Goal: Task Accomplishment & Management: Manage account settings

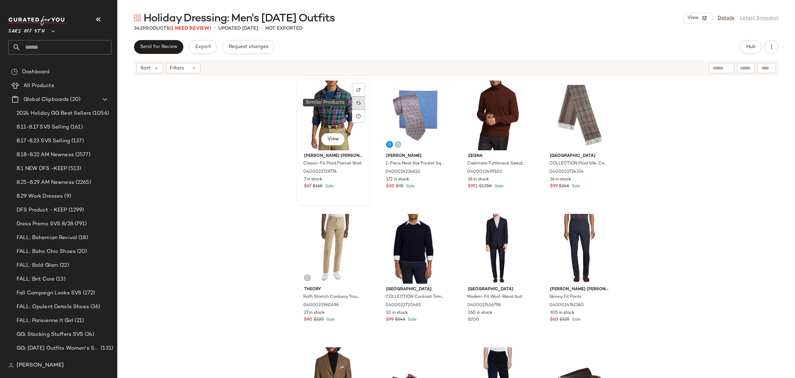
click at [358, 99] on div at bounding box center [358, 102] width 13 height 13
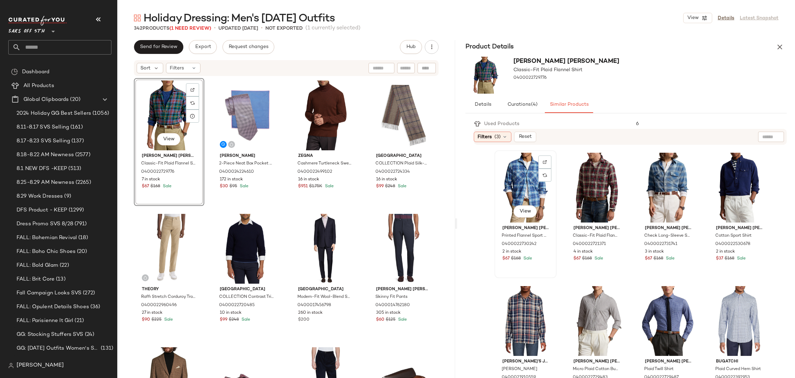
click at [518, 183] on div "View" at bounding box center [525, 188] width 57 height 70
click at [78, 50] on input "text" at bounding box center [66, 47] width 91 height 14
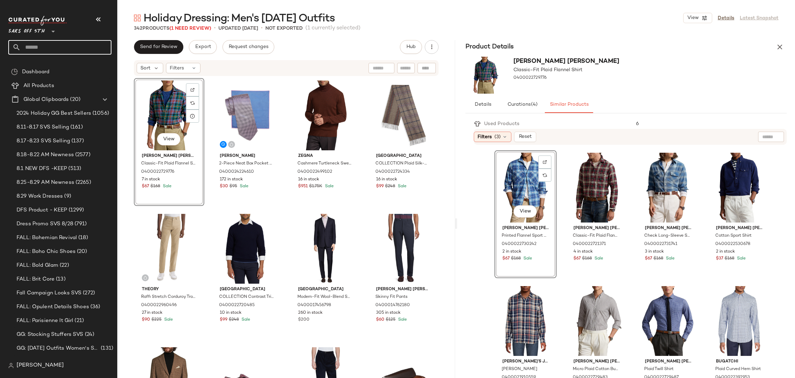
click at [78, 50] on input "text" at bounding box center [66, 47] width 91 height 14
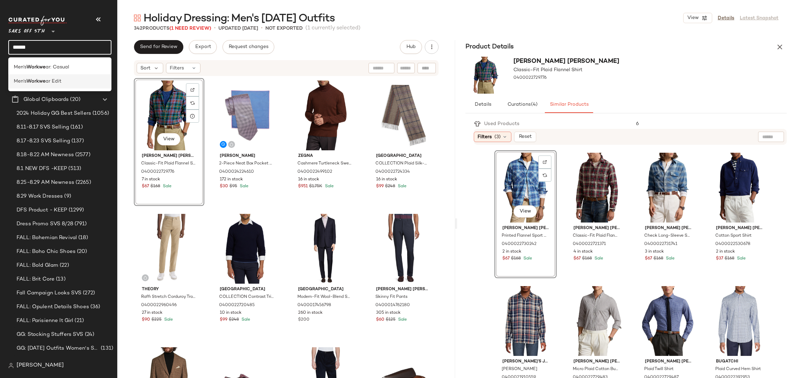
type input "******"
click at [71, 81] on div "Men's Workwe ar Edit" at bounding box center [60, 81] width 92 height 7
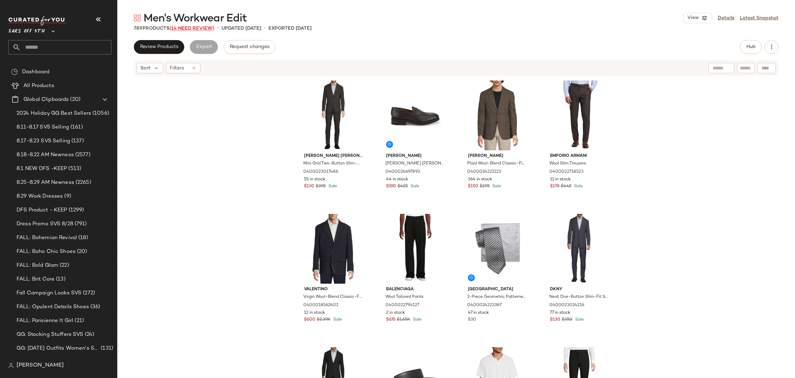
click at [208, 28] on span "(14 Need Review)" at bounding box center [191, 28] width 45 height 5
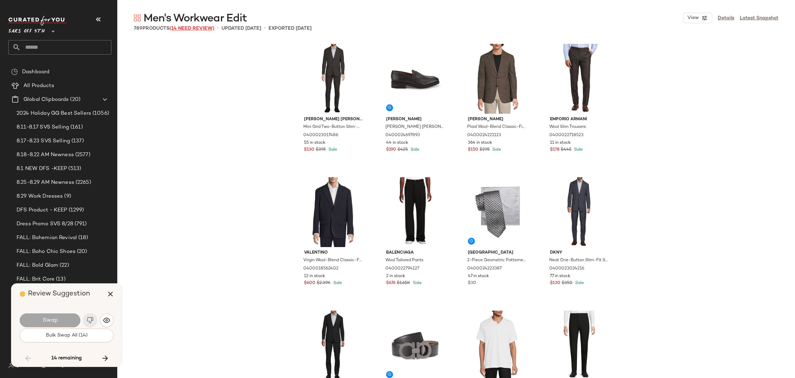
scroll to position [3863, 0]
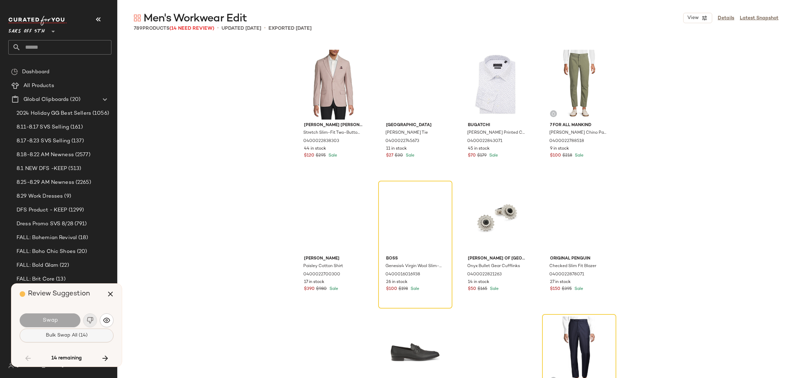
click at [68, 336] on span "Bulk Swap All (14)" at bounding box center [67, 335] width 42 height 6
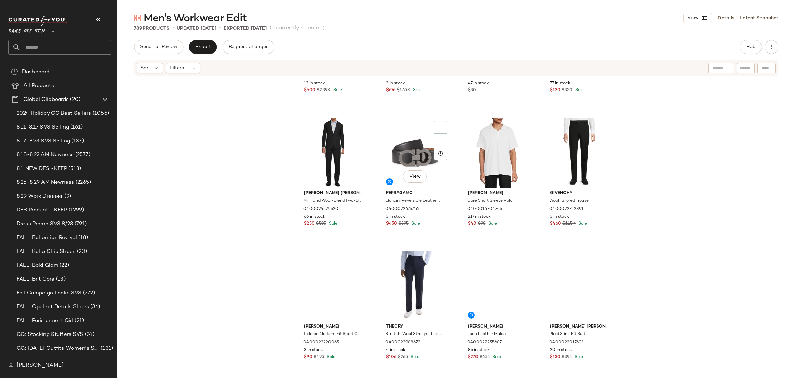
scroll to position [173, 0]
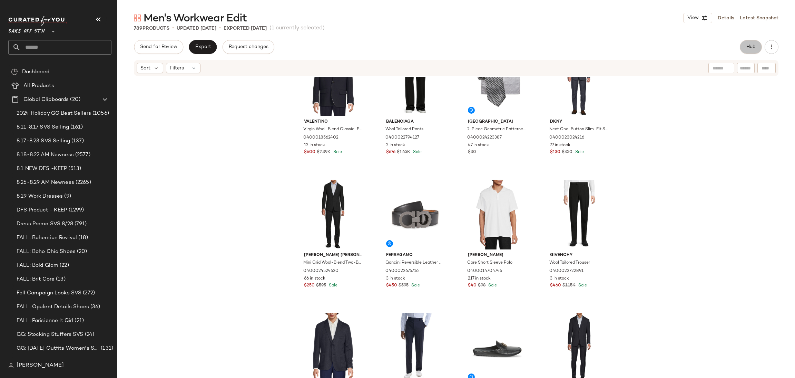
click at [745, 44] on button "Hub" at bounding box center [751, 47] width 22 height 14
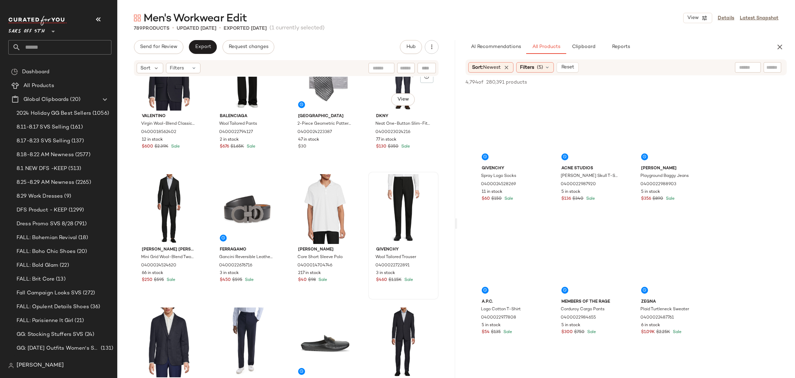
scroll to position [0, 0]
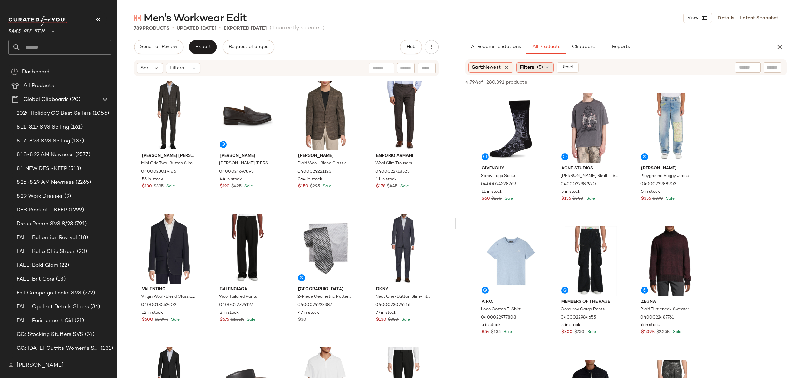
click at [534, 67] on span "Filters" at bounding box center [527, 67] width 14 height 7
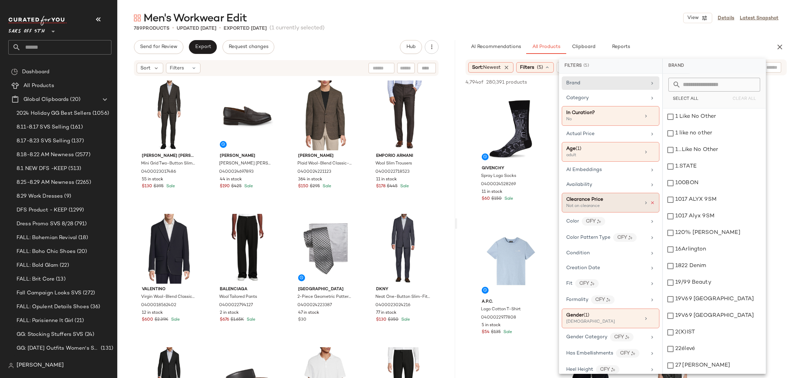
click at [650, 201] on icon at bounding box center [652, 202] width 5 height 5
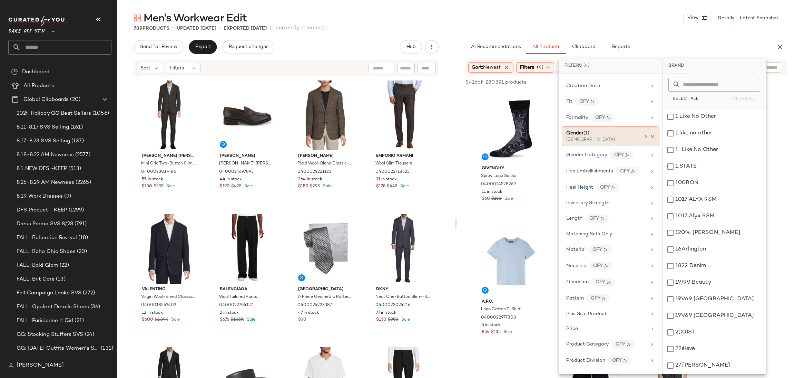
scroll to position [310, 0]
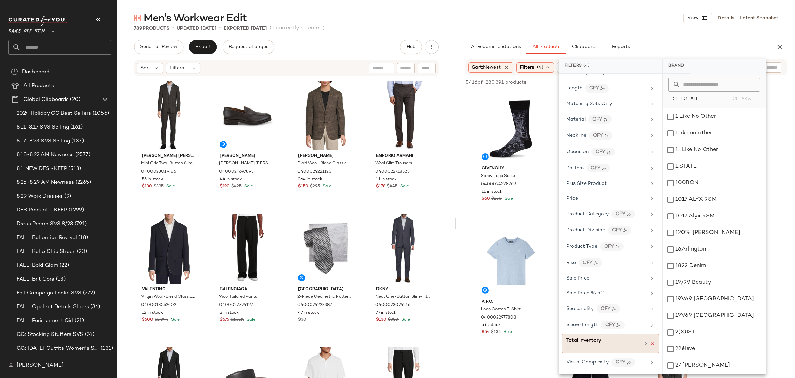
click at [650, 344] on icon at bounding box center [652, 343] width 5 height 5
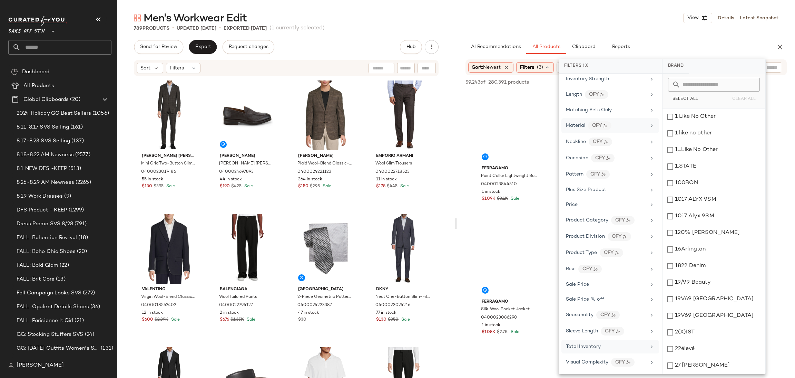
scroll to position [0, 0]
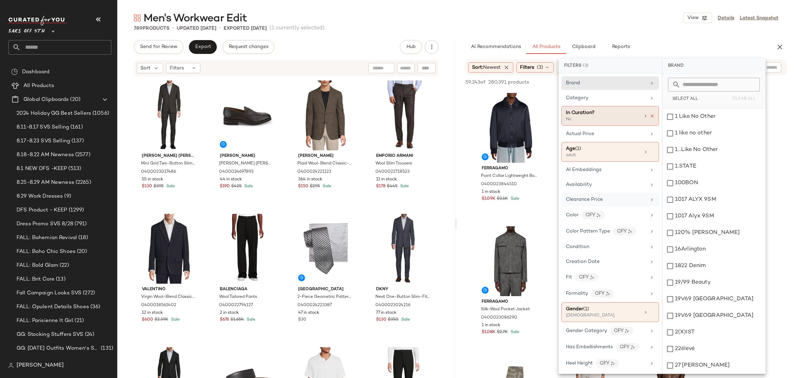
click at [651, 115] on icon at bounding box center [652, 116] width 5 height 5
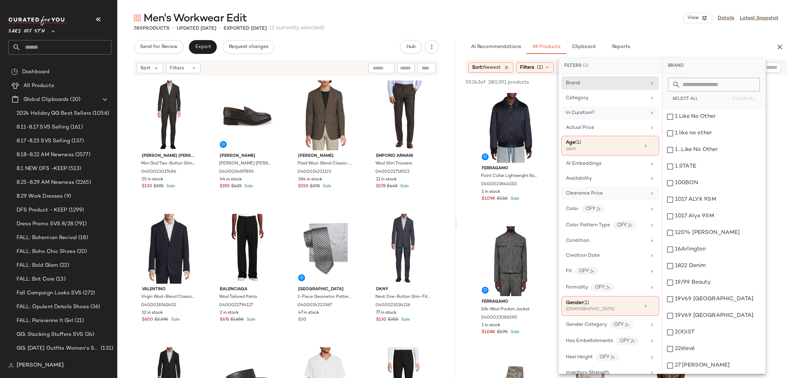
click at [750, 46] on div "AI Recommendations All Products Clipboard Reports" at bounding box center [615, 47] width 299 height 14
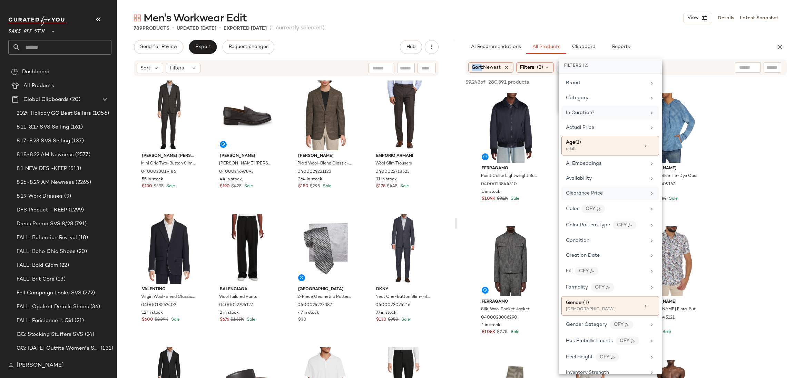
click at [750, 46] on div "AI Recommendations All Products Clipboard Reports" at bounding box center [615, 47] width 299 height 14
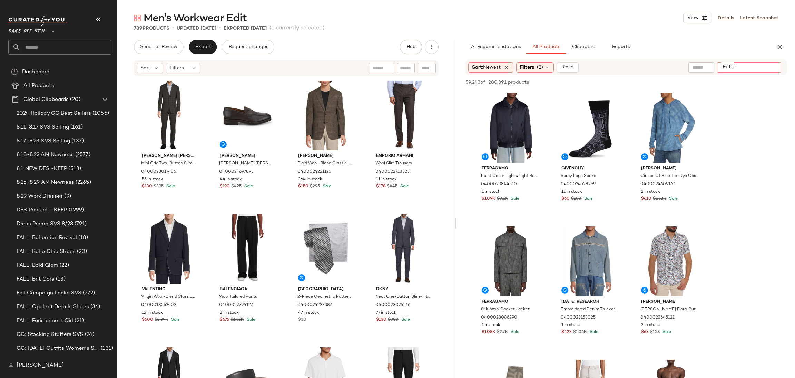
click at [767, 64] on input "Filter" at bounding box center [749, 67] width 59 height 7
paste input "**********"
type input "**********"
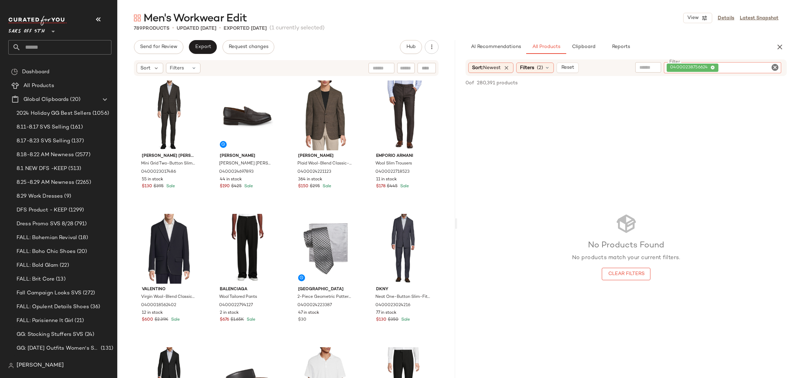
click at [713, 66] on icon at bounding box center [713, 68] width 4 height 4
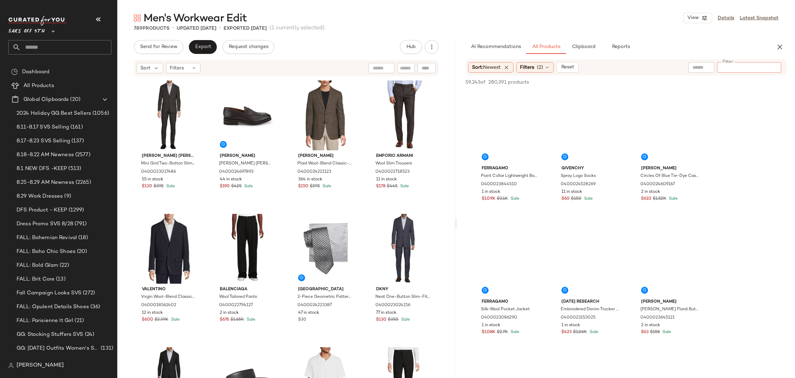
paste input "**********"
type input "**********"
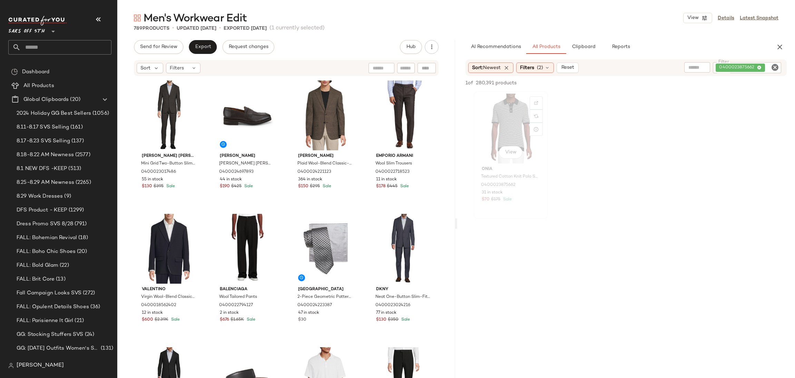
click at [511, 127] on div "View" at bounding box center [510, 129] width 69 height 70
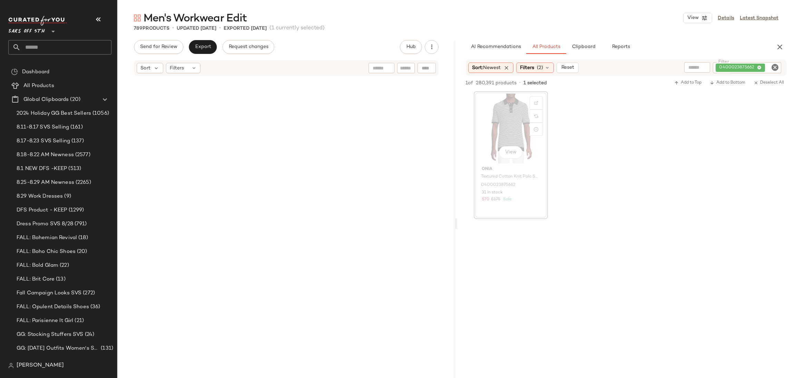
scroll to position [1332, 0]
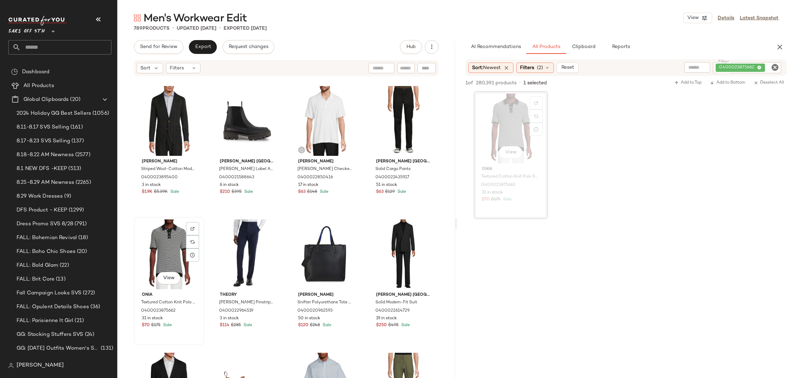
click at [157, 238] on div "View" at bounding box center [169, 254] width 66 height 70
click at [391, 234] on div "View" at bounding box center [404, 254] width 66 height 70
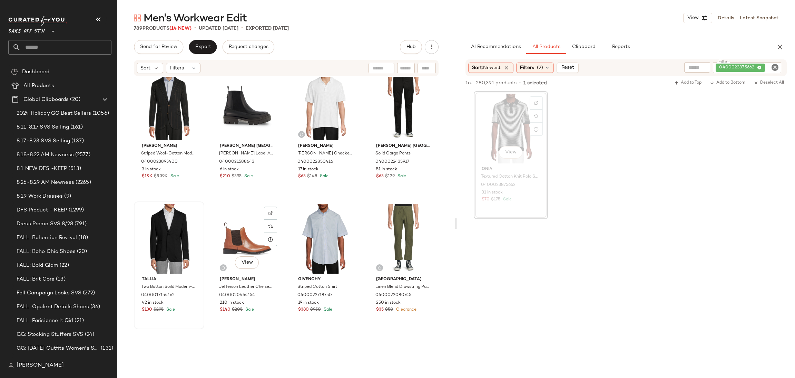
scroll to position [1484, 0]
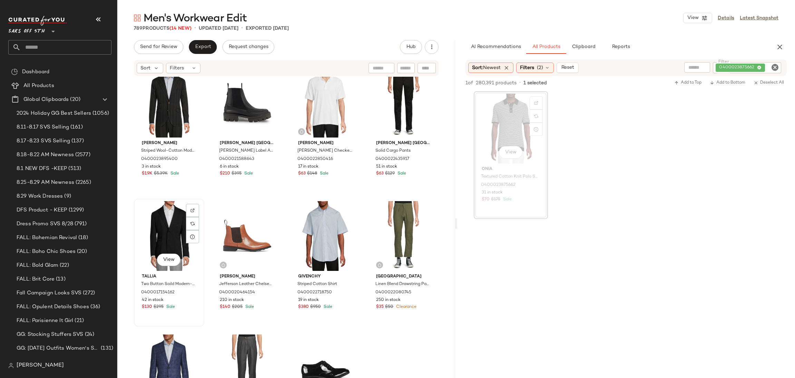
click at [171, 228] on div "View" at bounding box center [169, 236] width 66 height 70
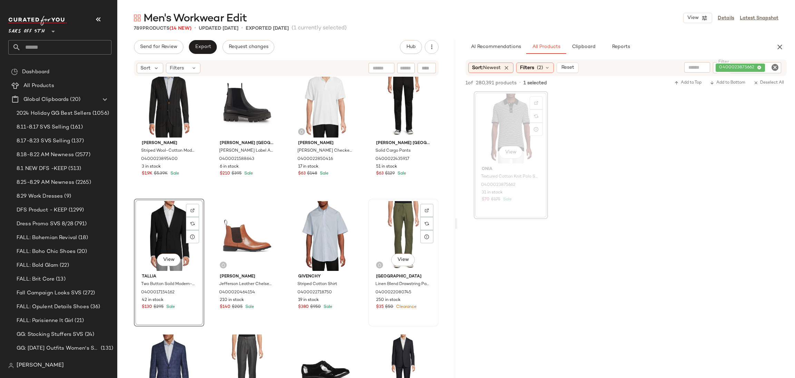
click at [398, 232] on div "View" at bounding box center [404, 236] width 66 height 70
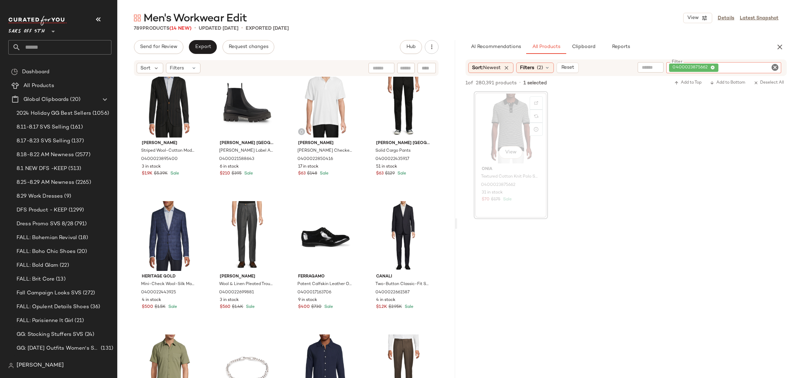
click at [758, 67] on div "0400023875662" at bounding box center [723, 67] width 115 height 11
click at [713, 66] on icon at bounding box center [713, 68] width 4 height 4
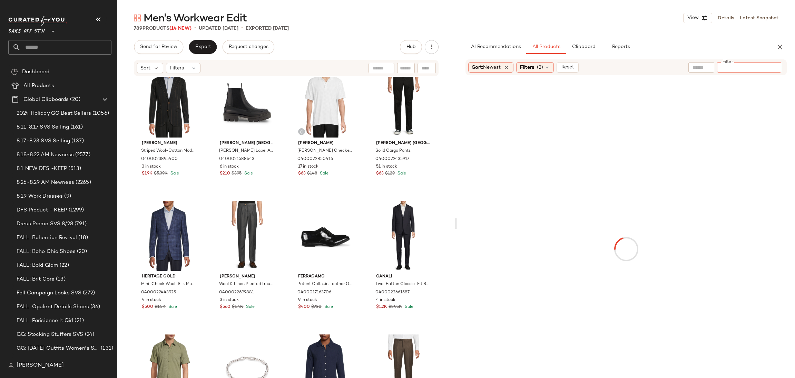
type input "**********"
click at [506, 104] on div "View" at bounding box center [510, 129] width 69 height 70
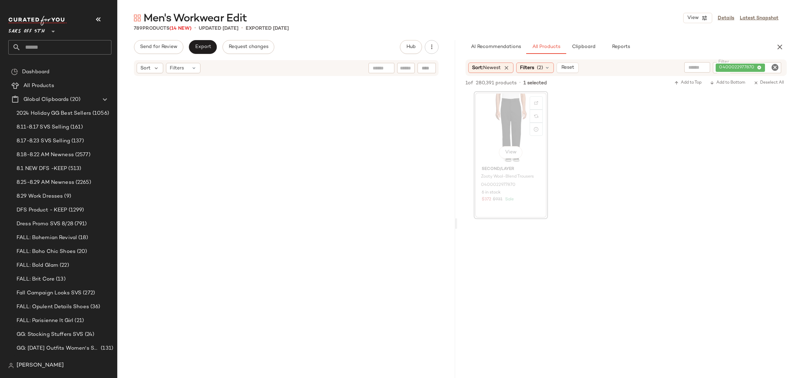
scroll to position [533, 0]
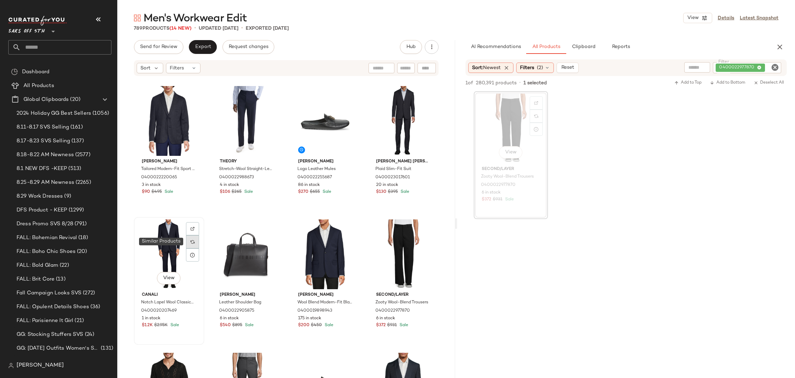
click at [193, 235] on div at bounding box center [192, 241] width 13 height 13
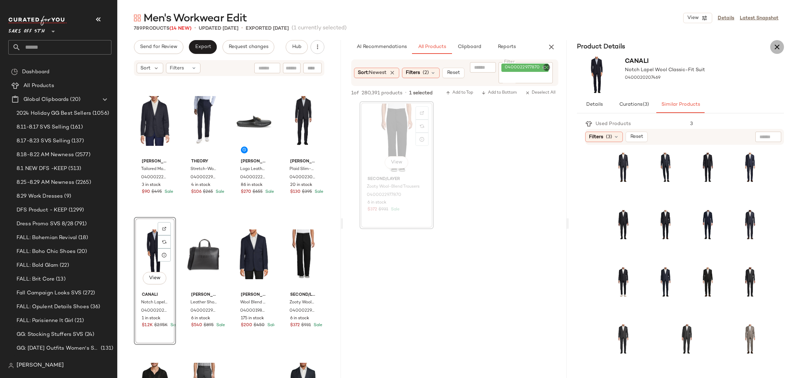
click at [780, 43] on icon "button" at bounding box center [777, 47] width 8 height 8
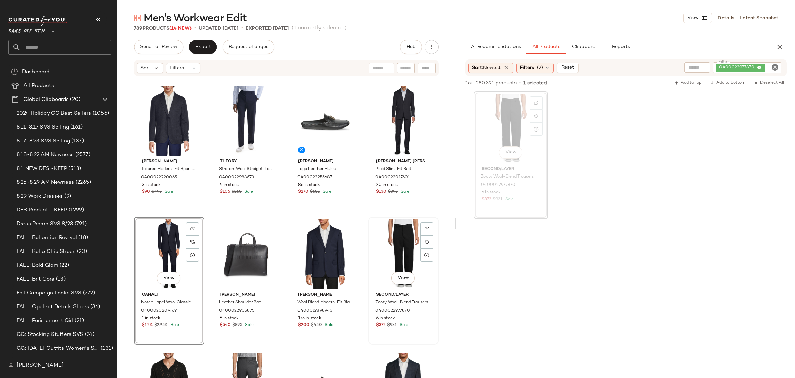
click at [392, 234] on div "View" at bounding box center [404, 254] width 66 height 70
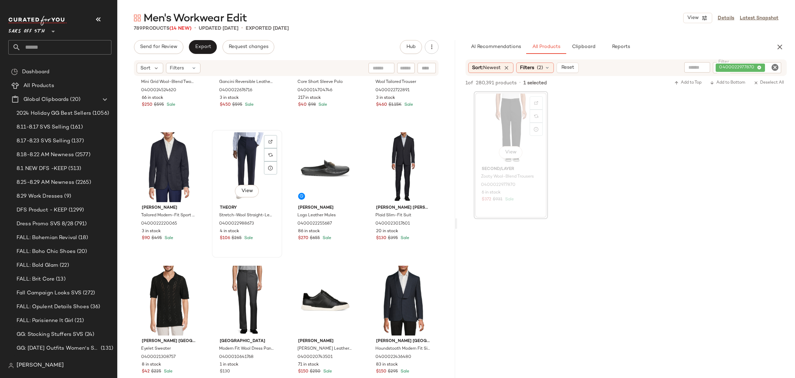
scroll to position [622, 0]
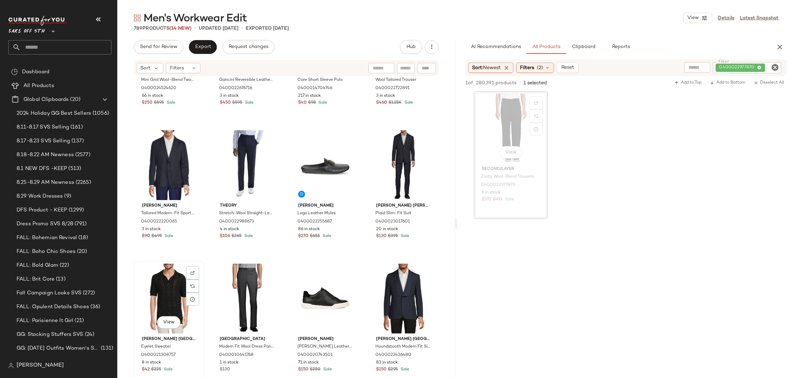
click at [165, 278] on div "View" at bounding box center [169, 298] width 66 height 70
click at [405, 299] on div "View" at bounding box center [404, 298] width 66 height 70
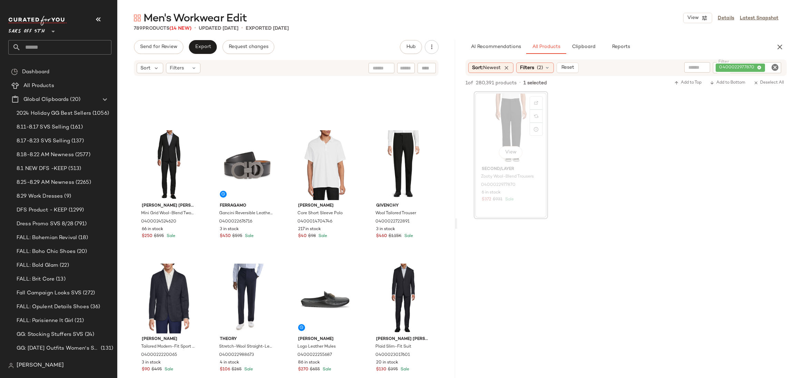
scroll to position [755, 0]
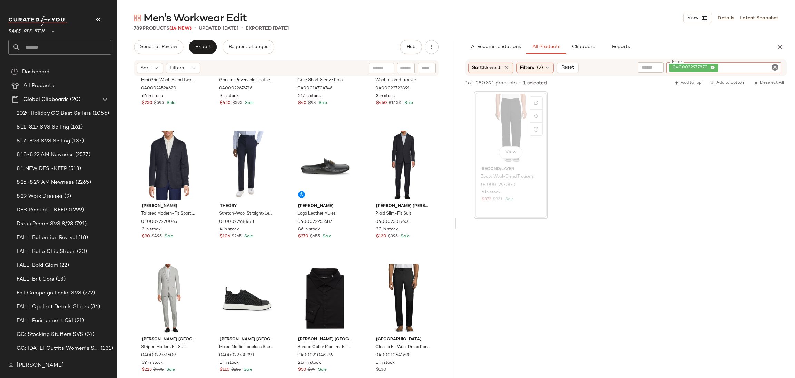
click at [758, 67] on div "0400022977870" at bounding box center [723, 67] width 115 height 11
click at [714, 67] on icon at bounding box center [713, 68] width 4 height 4
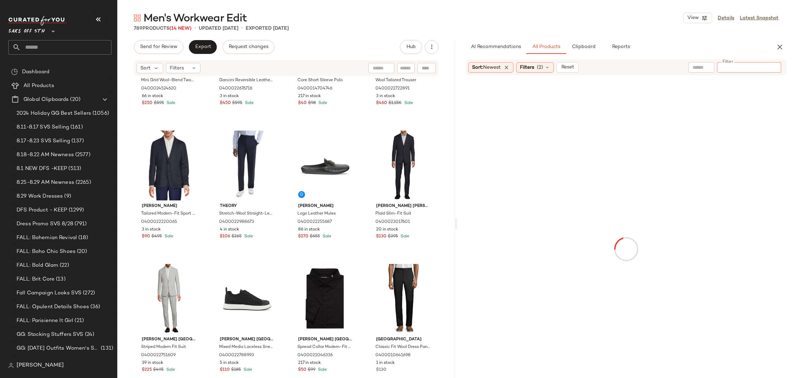
type input "**********"
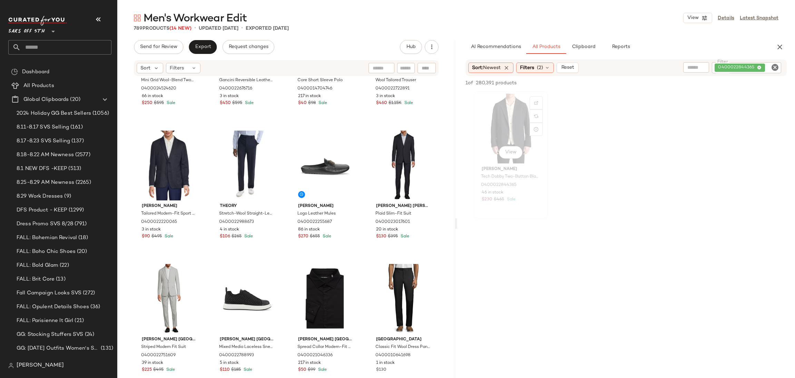
click at [503, 114] on div "View" at bounding box center [510, 129] width 69 height 70
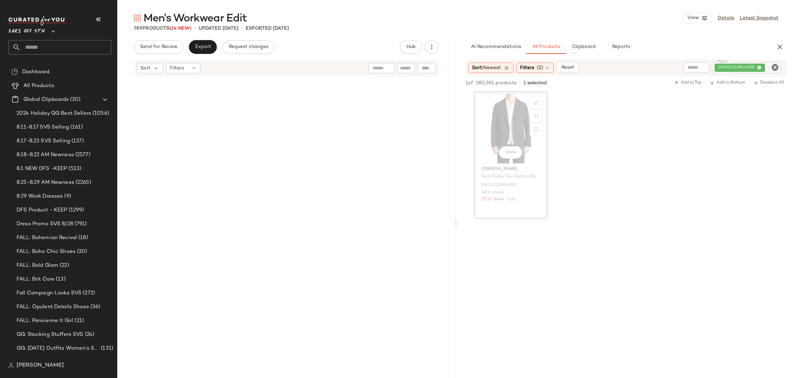
scroll to position [5329, 0]
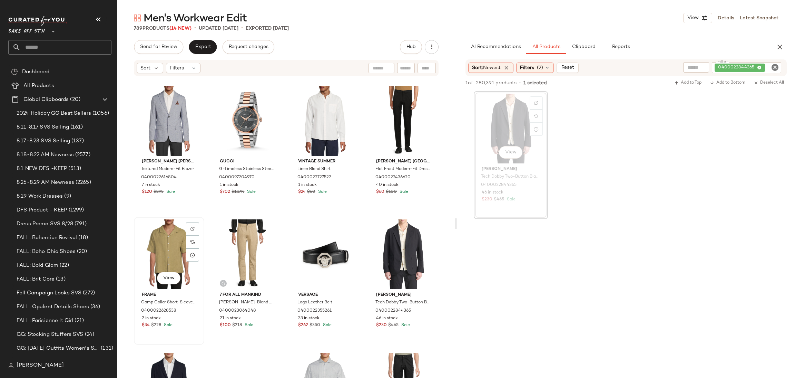
click at [156, 246] on div "View" at bounding box center [169, 254] width 66 height 70
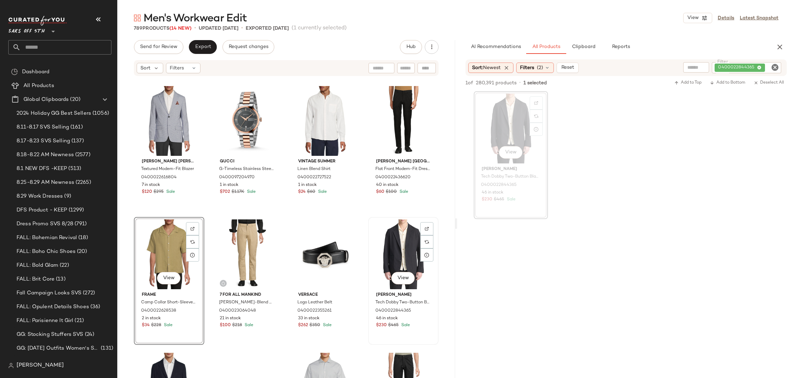
click at [399, 240] on div "View" at bounding box center [404, 254] width 66 height 70
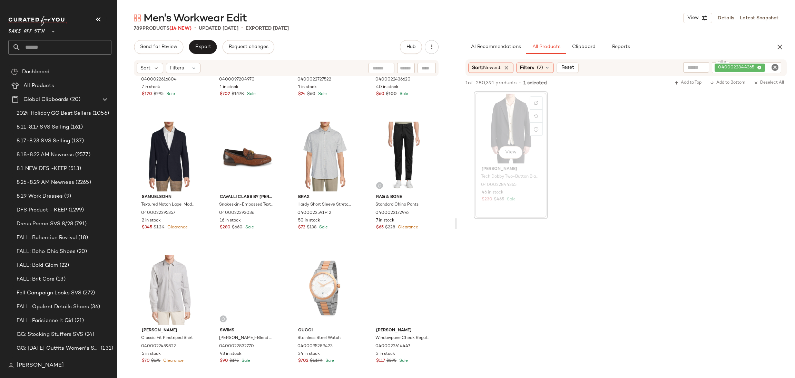
scroll to position [5561, 0]
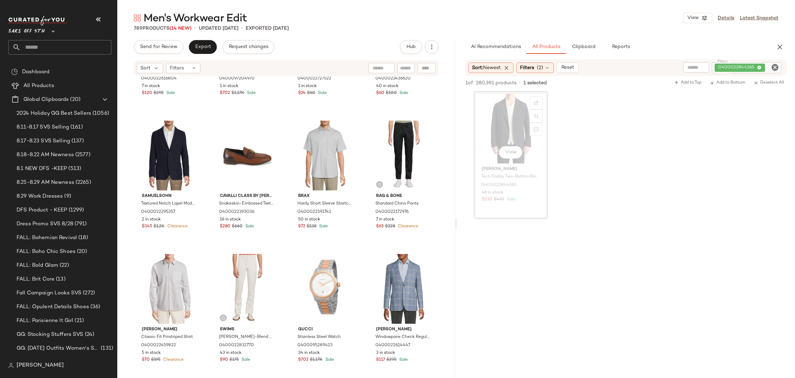
click at [772, 66] on icon "Clear Filter" at bounding box center [775, 67] width 8 height 8
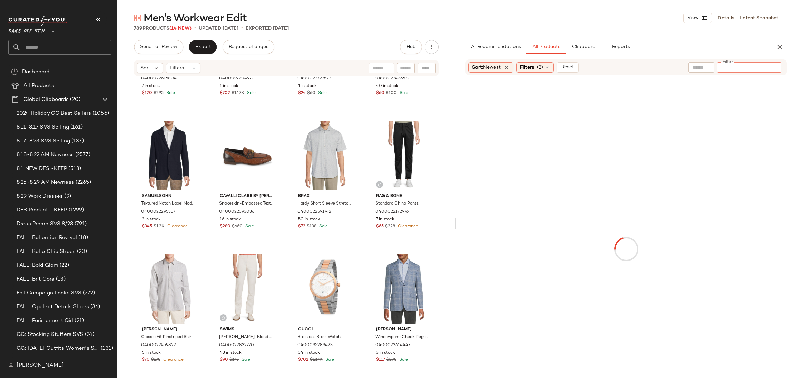
type input "**********"
click at [492, 113] on div "View" at bounding box center [510, 129] width 69 height 70
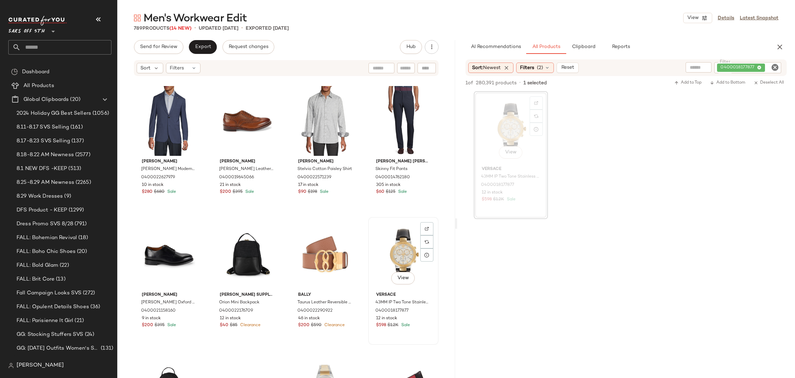
click at [395, 246] on div "View" at bounding box center [404, 254] width 66 height 70
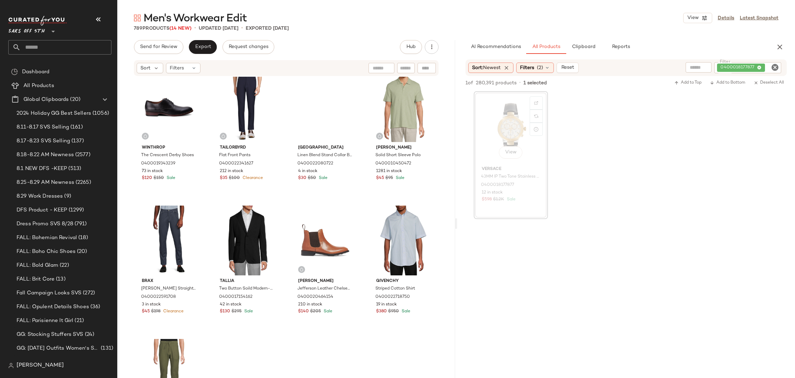
scroll to position [26056, 0]
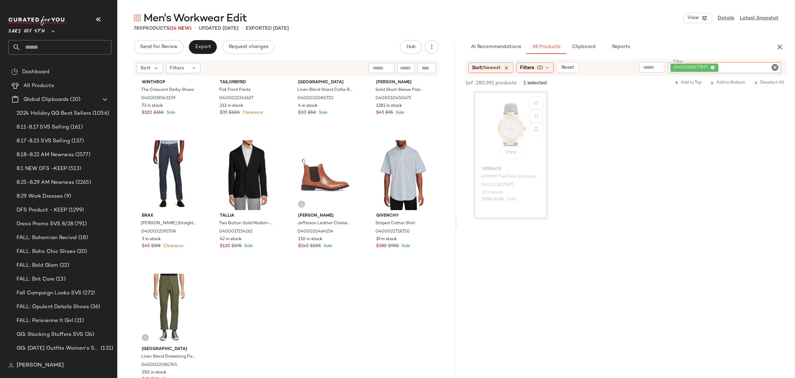
drag, startPoint x: 758, startPoint y: 64, endPoint x: 710, endPoint y: 69, distance: 48.6
click at [710, 69] on div "0400018177877" at bounding box center [694, 68] width 41 height 6
click at [714, 66] on icon at bounding box center [713, 68] width 4 height 4
type input "**********"
click at [512, 121] on div "View" at bounding box center [510, 129] width 69 height 70
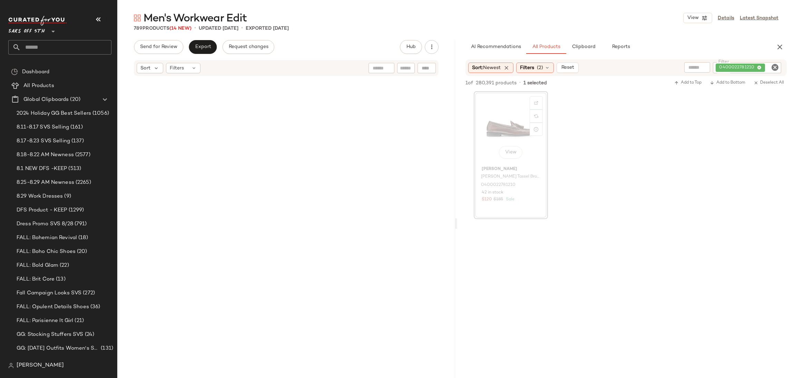
scroll to position [14121, 0]
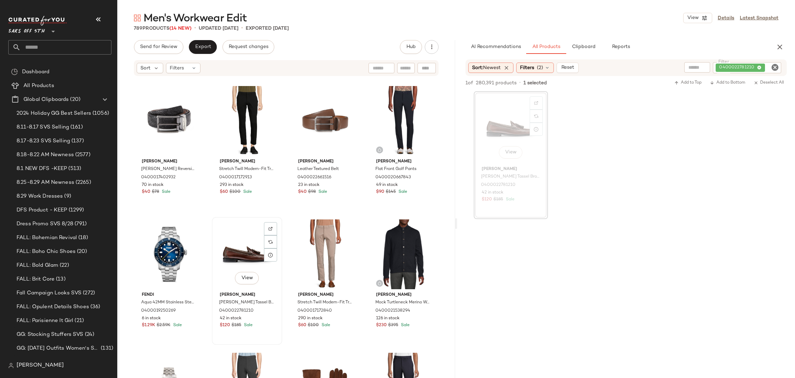
click at [243, 241] on div "View" at bounding box center [247, 254] width 66 height 70
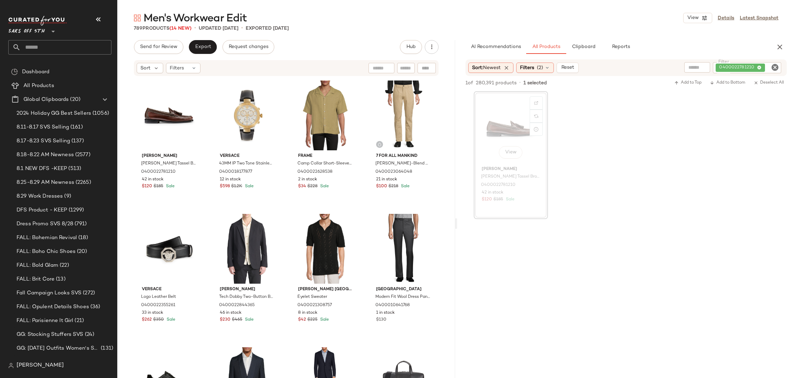
click at [774, 66] on icon "Clear Filter" at bounding box center [775, 67] width 8 height 8
click at [541, 68] on span "(2)" at bounding box center [540, 67] width 6 height 7
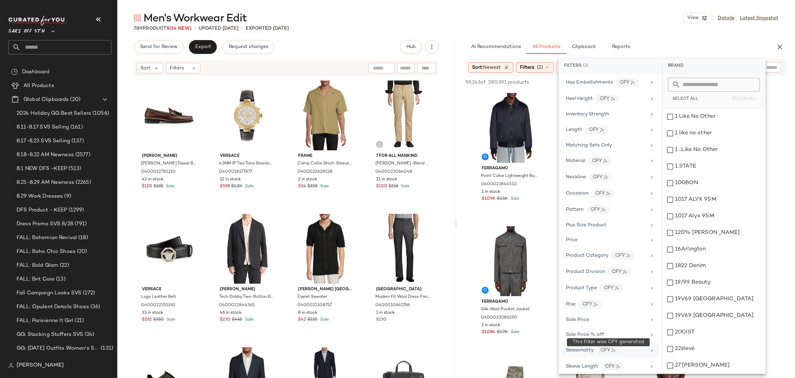
scroll to position [297, 0]
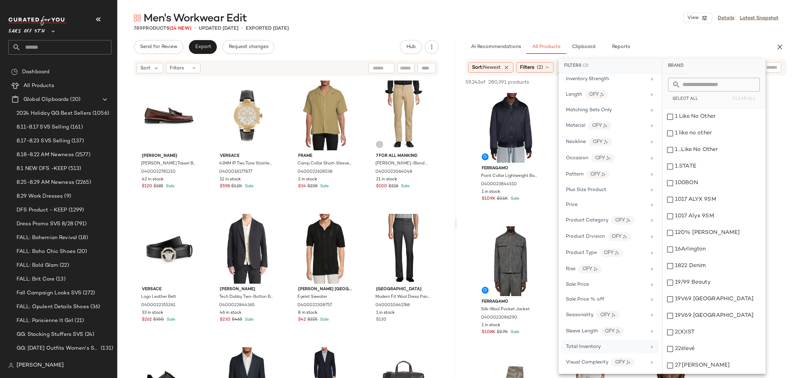
click at [604, 344] on div "Total Inventory" at bounding box center [606, 346] width 80 height 7
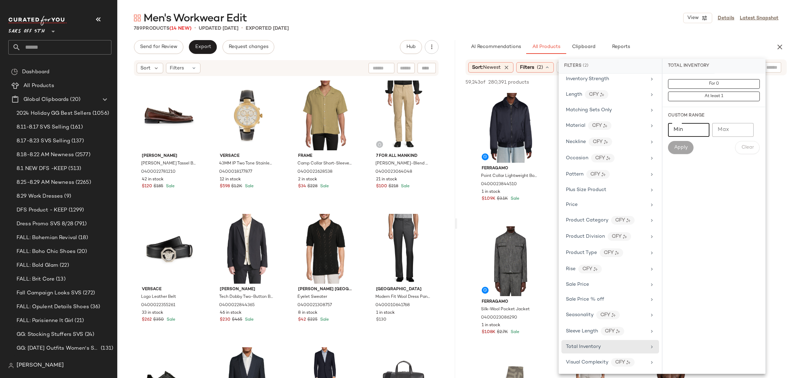
click at [686, 127] on input "Min" at bounding box center [688, 130] width 41 height 14
type input "**"
click at [682, 145] on span "Apply" at bounding box center [681, 148] width 14 height 6
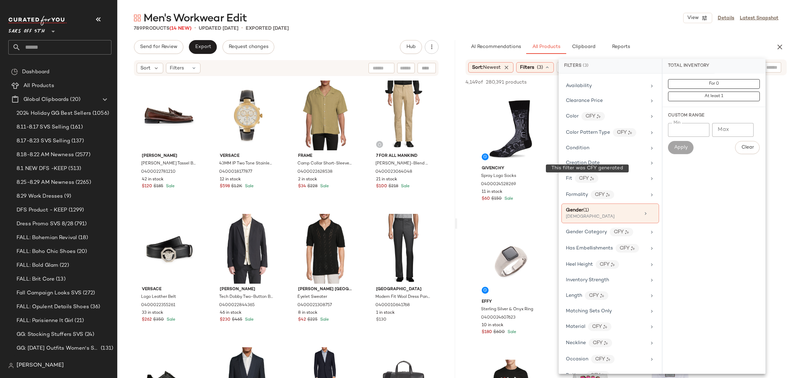
scroll to position [0, 0]
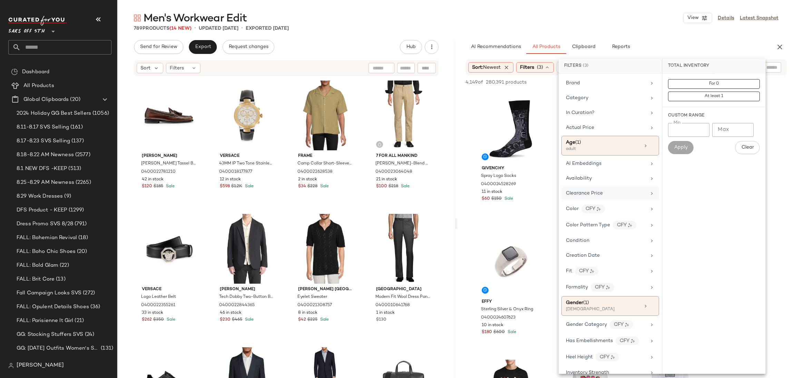
click at [594, 192] on span "Clearance Price" at bounding box center [584, 193] width 37 height 5
click at [725, 93] on button "Not on clearance" at bounding box center [714, 96] width 92 height 10
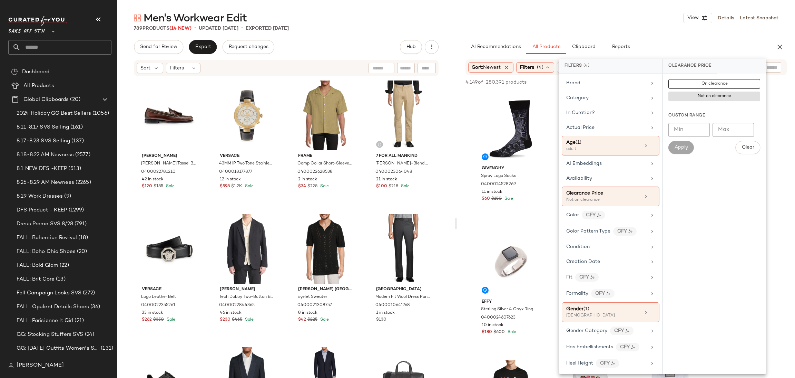
click at [700, 30] on div "789 Products (14 New) • updated Sep 1st • Exported Aug 29th" at bounding box center [456, 28] width 678 height 7
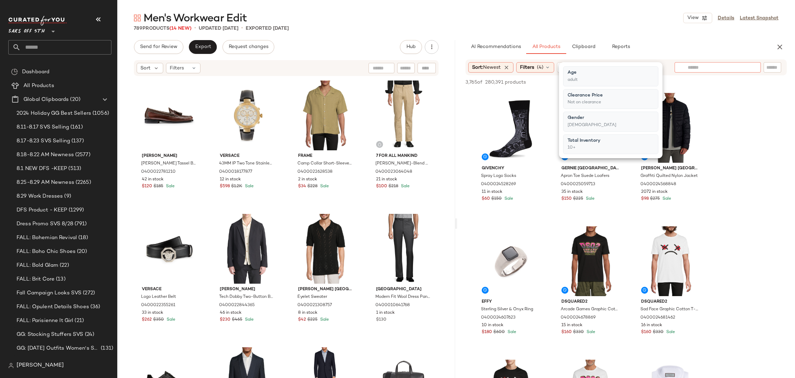
click at [749, 65] on div at bounding box center [718, 67] width 86 height 10
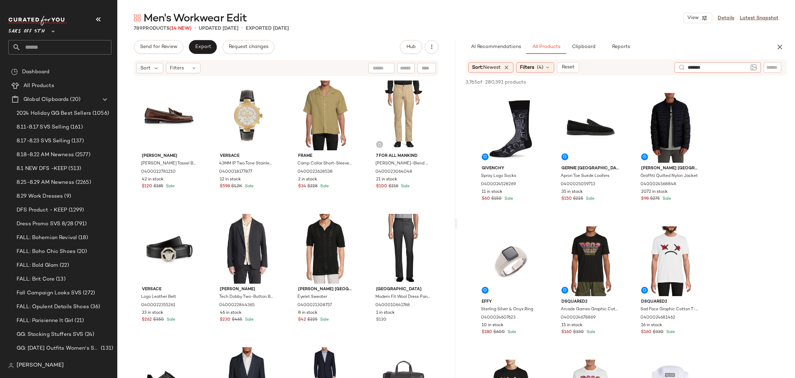
type input "********"
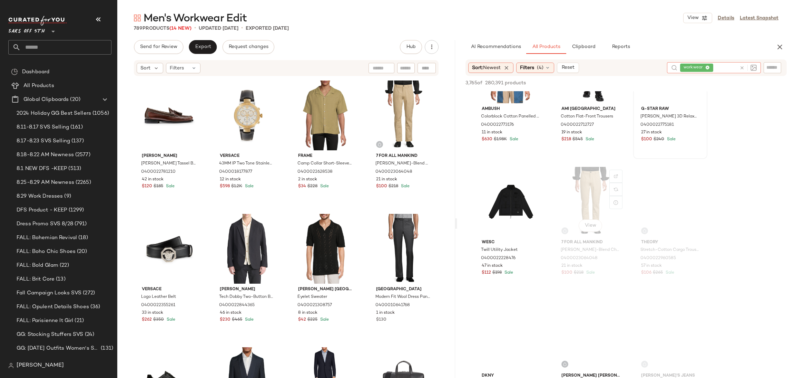
scroll to position [1526, 0]
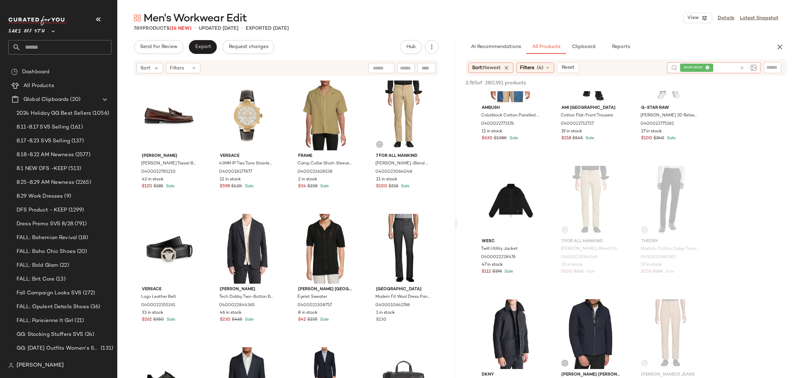
click at [705, 69] on icon at bounding box center [707, 68] width 4 height 4
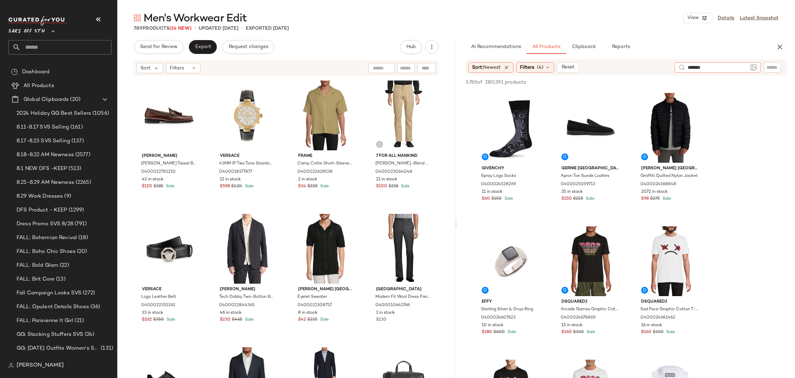
type input "********"
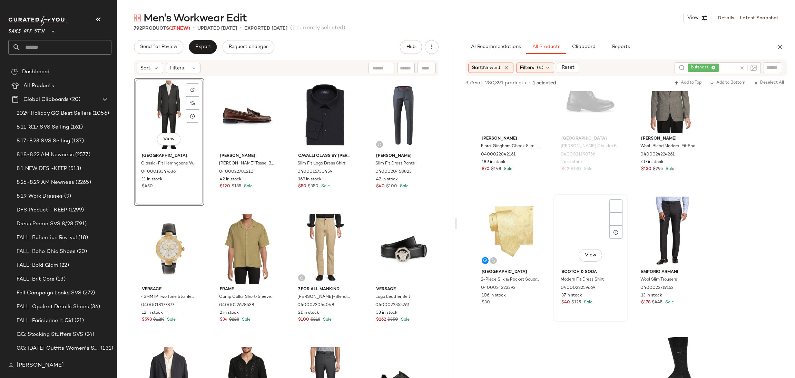
scroll to position [9089, 0]
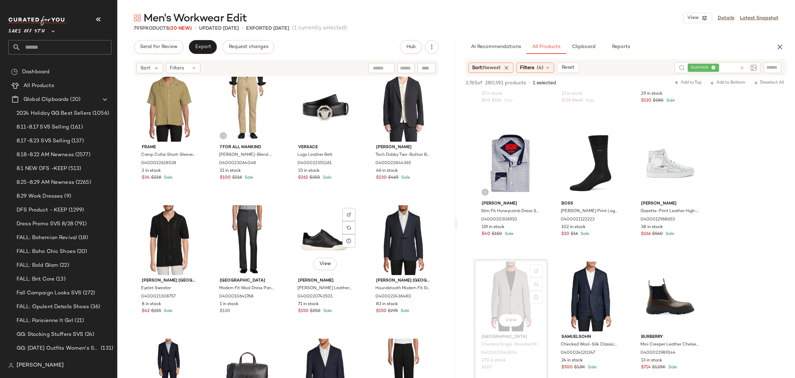
scroll to position [280, 0]
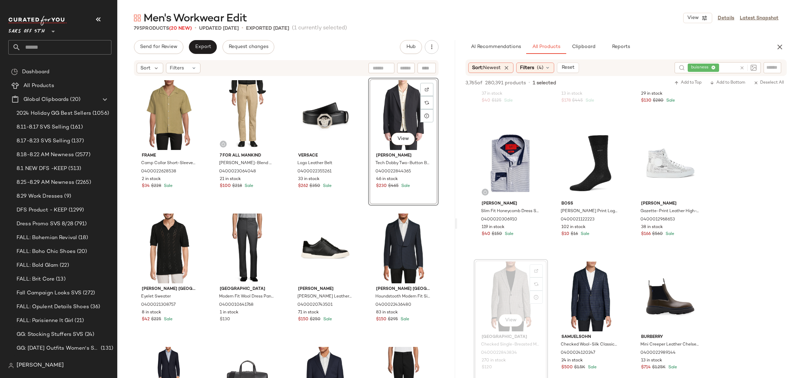
scroll to position [272, 0]
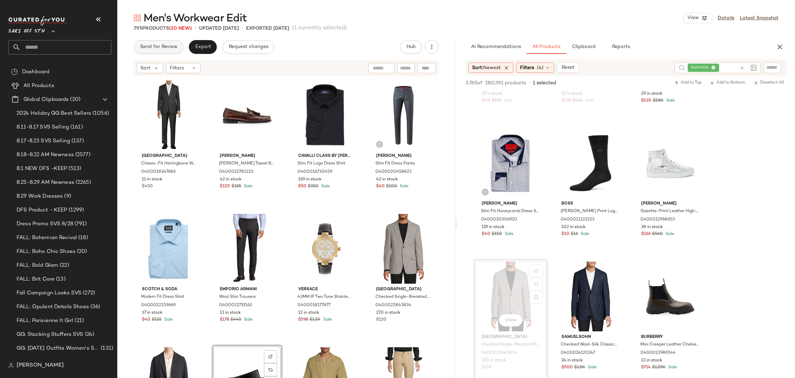
click at [169, 42] on button "Send for Review" at bounding box center [158, 47] width 49 height 14
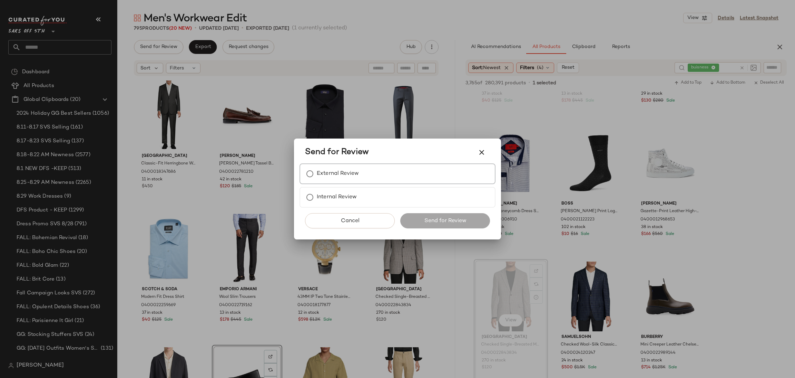
click at [385, 178] on div "External Review" at bounding box center [398, 173] width 196 height 21
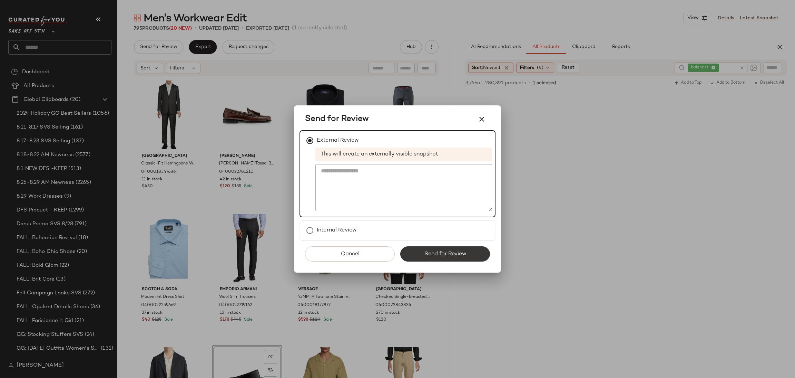
scroll to position [9291, 0]
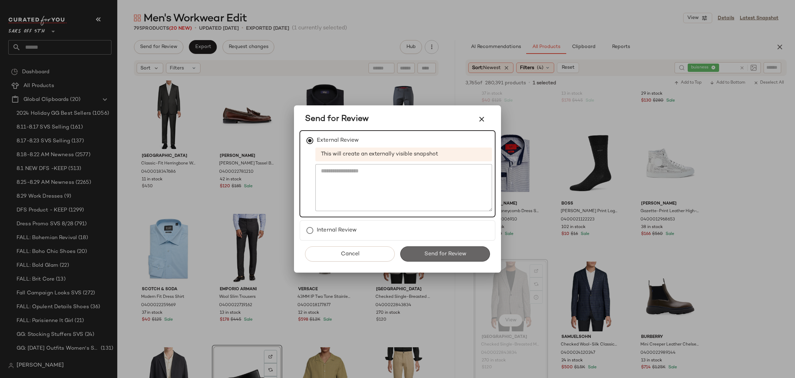
click at [458, 253] on span "Send for Review" at bounding box center [445, 254] width 42 height 7
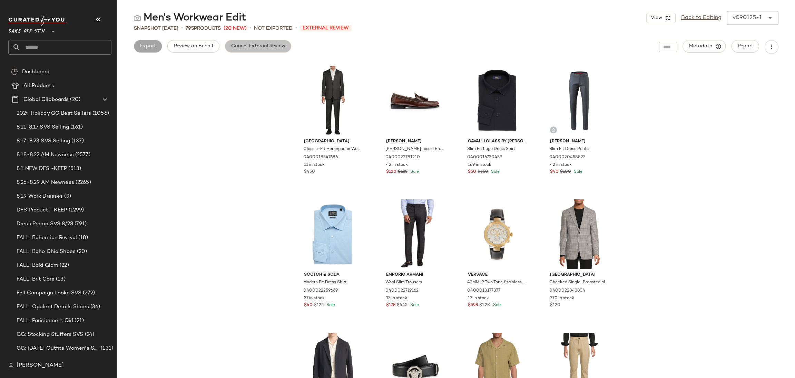
click at [265, 41] on button "Cancel External Review" at bounding box center [258, 46] width 66 height 12
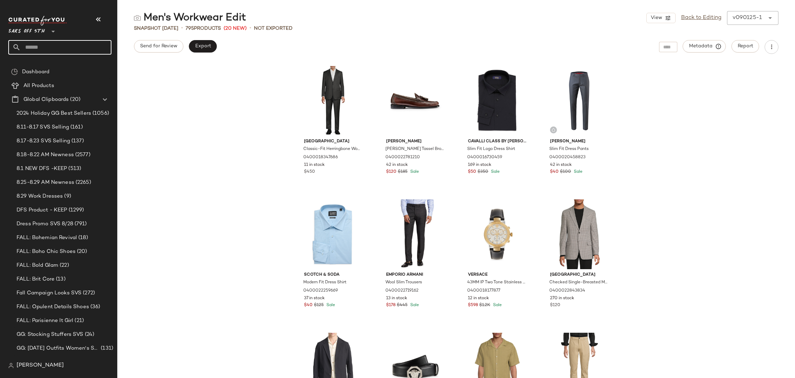
click at [86, 51] on input "text" at bounding box center [66, 47] width 91 height 14
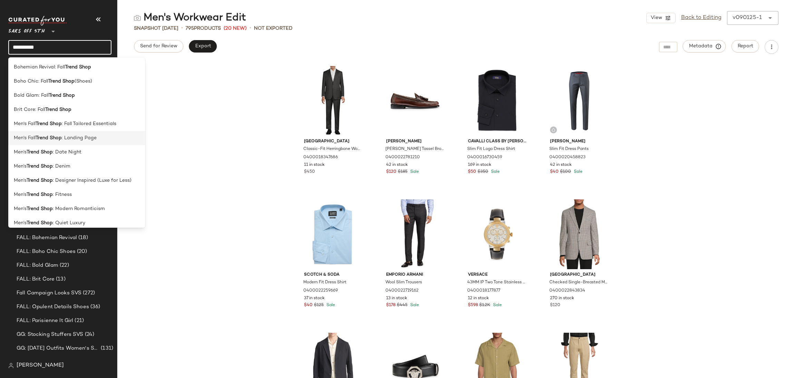
type input "**********"
click at [92, 140] on span ": Landing Page" at bounding box center [79, 137] width 35 height 7
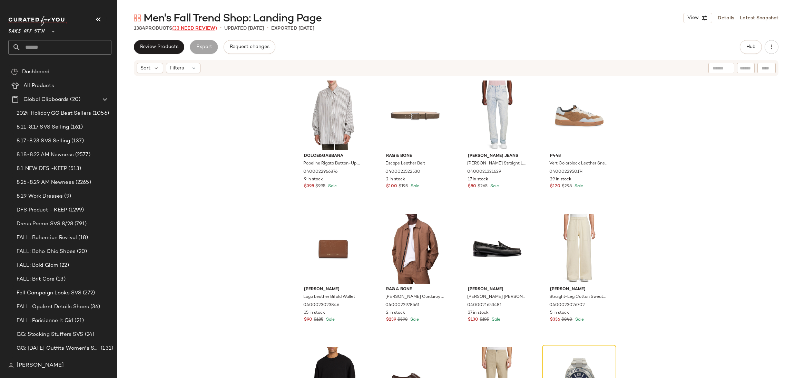
click at [205, 29] on span "(33 Need Review)" at bounding box center [194, 28] width 45 height 5
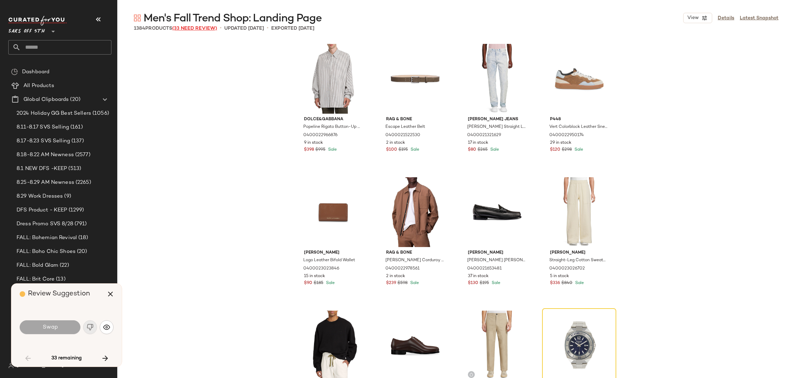
scroll to position [138, 0]
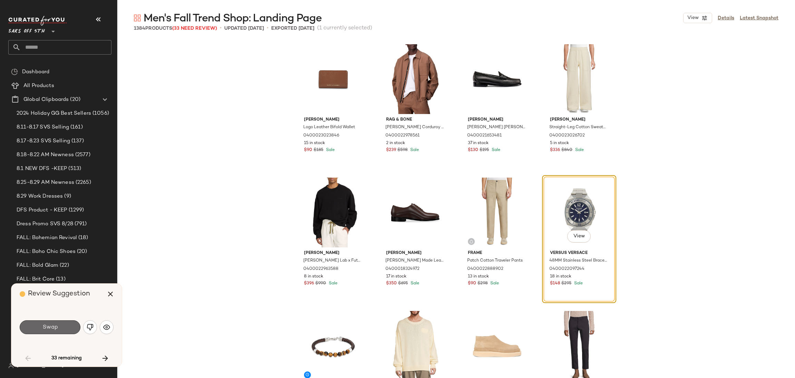
click at [67, 323] on button "Swap" at bounding box center [50, 327] width 61 height 14
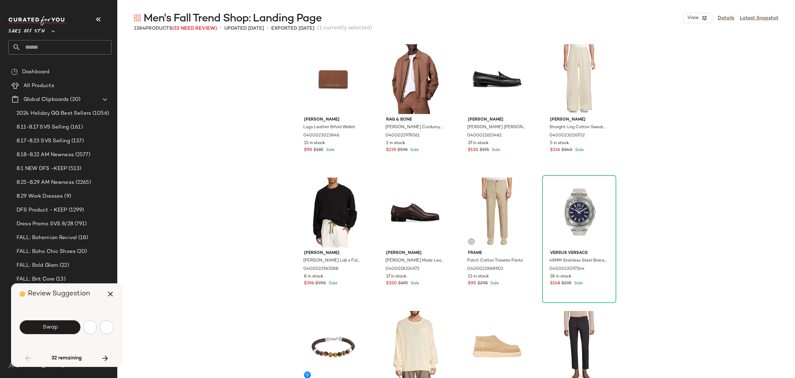
scroll to position [533, 0]
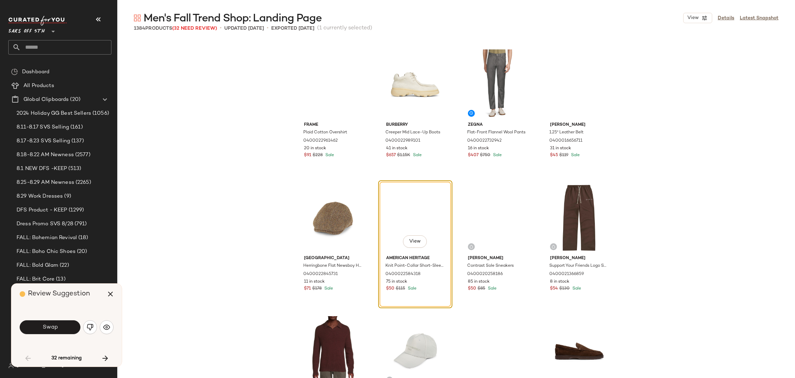
click at [67, 323] on button "Swap" at bounding box center [50, 327] width 61 height 14
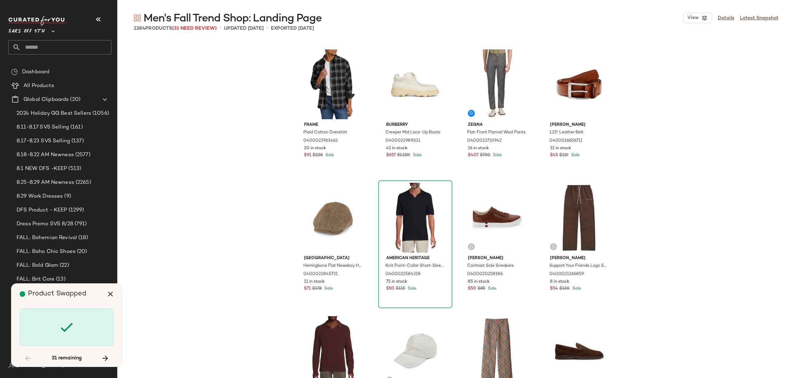
scroll to position [5728, 0]
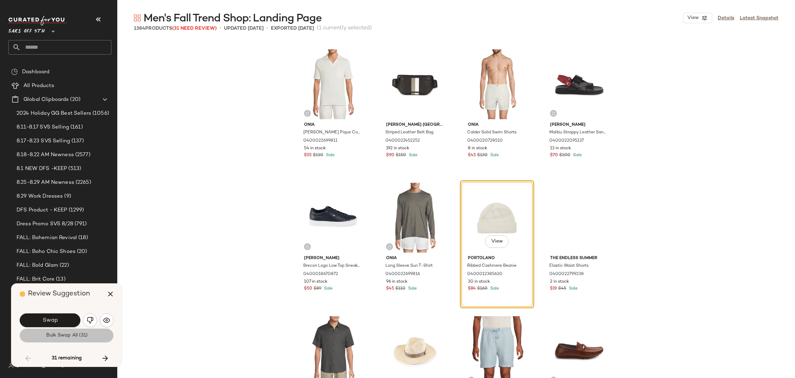
click at [72, 340] on button "Bulk Swap All (31)" at bounding box center [67, 335] width 94 height 14
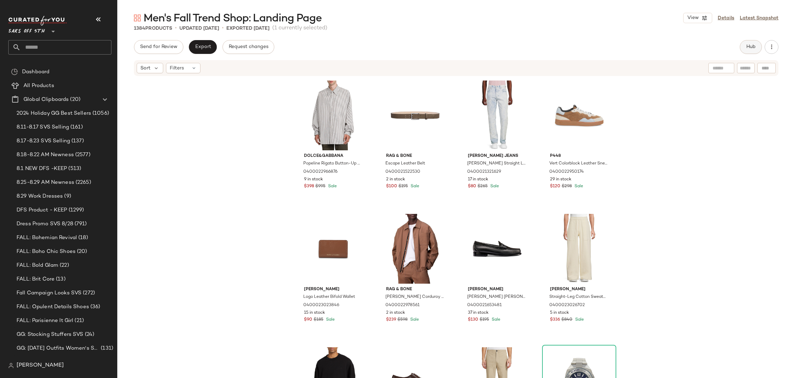
click at [751, 53] on button "Hub" at bounding box center [751, 47] width 22 height 14
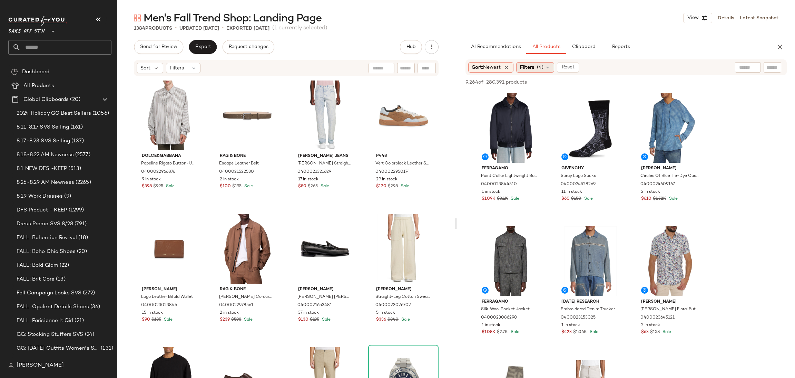
click at [538, 68] on div "Filters (4)" at bounding box center [535, 67] width 38 height 10
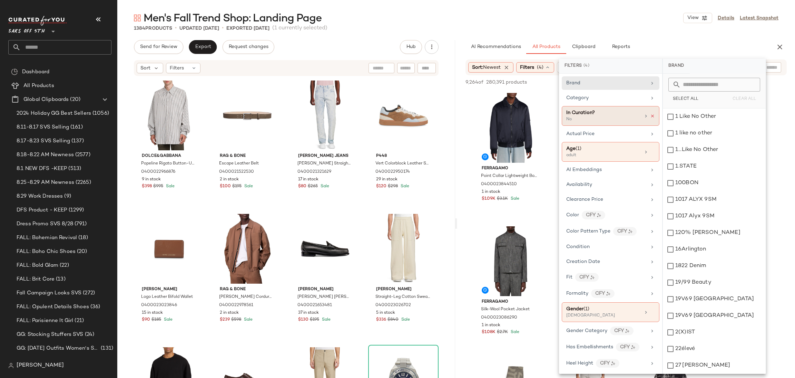
click at [651, 115] on icon at bounding box center [652, 116] width 5 height 5
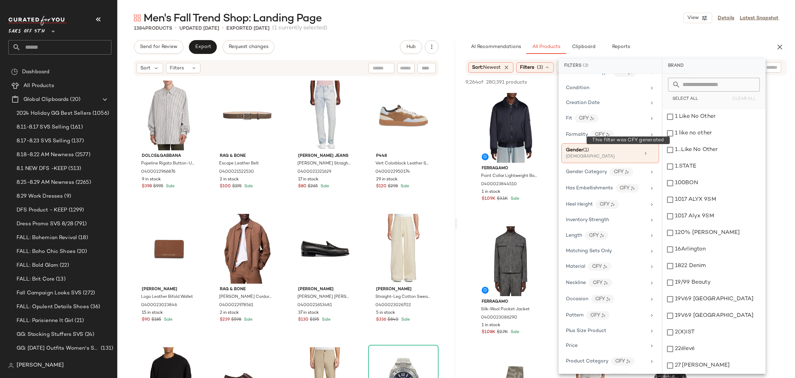
scroll to position [304, 0]
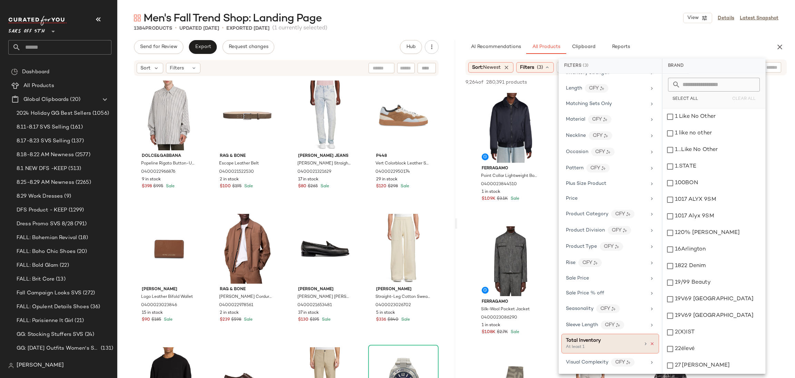
click at [650, 342] on icon at bounding box center [652, 343] width 5 height 5
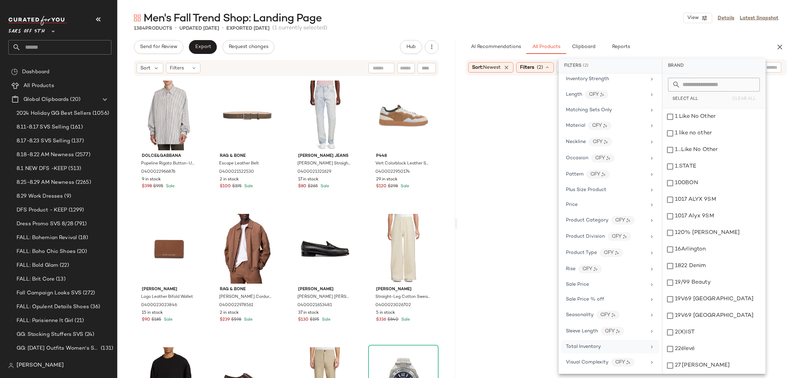
scroll to position [297, 0]
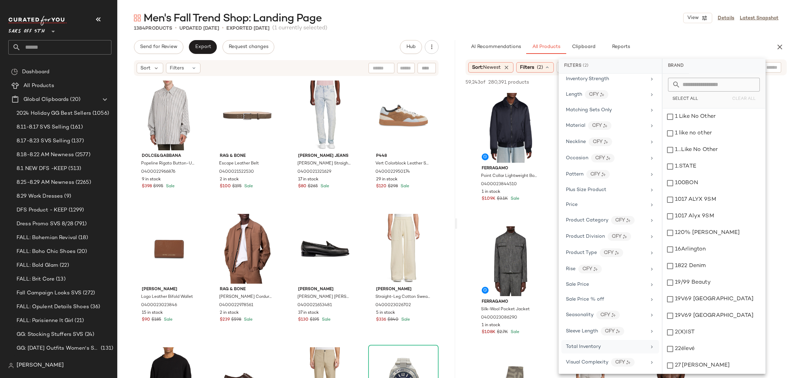
click at [653, 16] on div "Men's Fall Trend Shop: Landing Page View Details Latest Snapshot" at bounding box center [456, 18] width 678 height 14
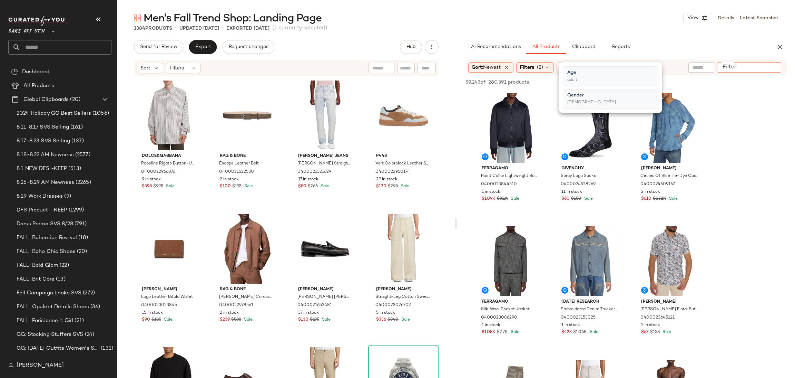
click at [764, 67] on div at bounding box center [749, 67] width 64 height 10
paste input "**********"
type input "**********"
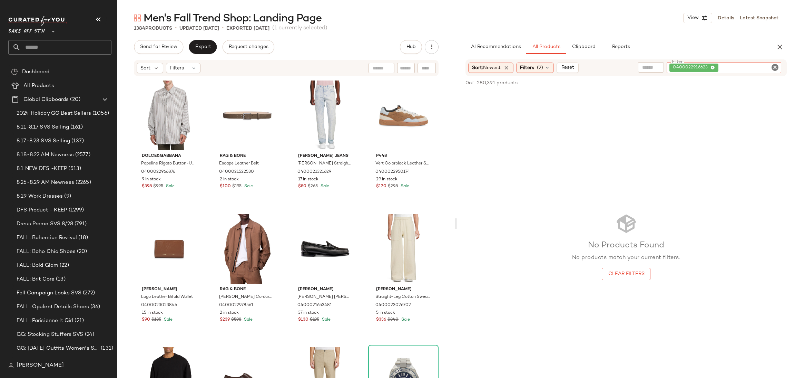
click at [713, 67] on icon at bounding box center [713, 68] width 4 height 4
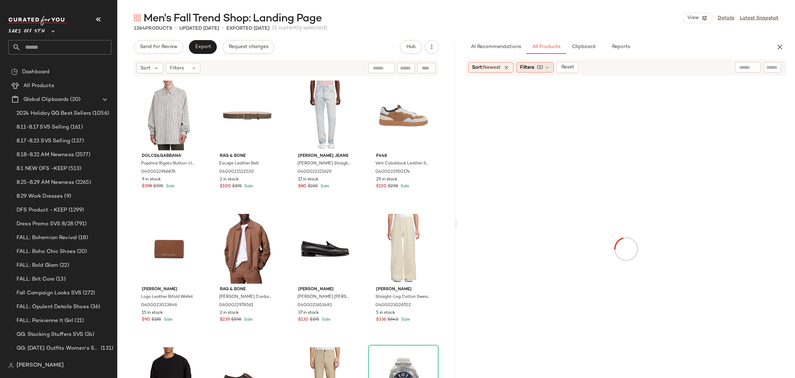
click at [546, 64] on div "Filters (2)" at bounding box center [535, 67] width 38 height 10
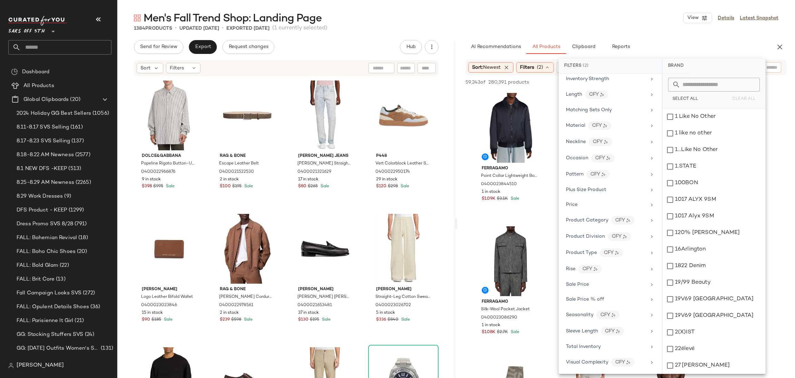
scroll to position [0, 0]
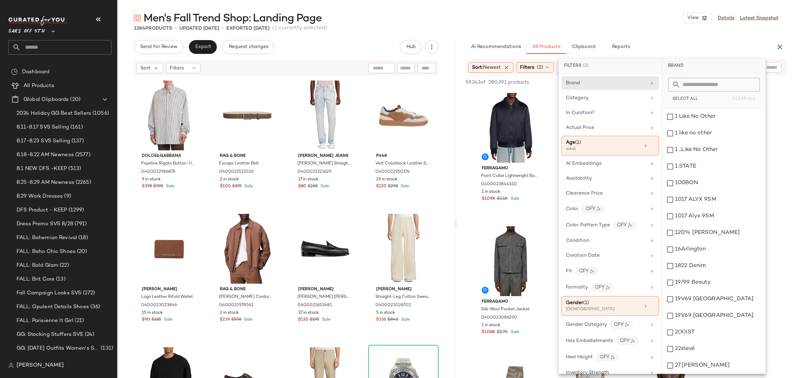
click at [770, 65] on input "text" at bounding box center [773, 67] width 12 height 7
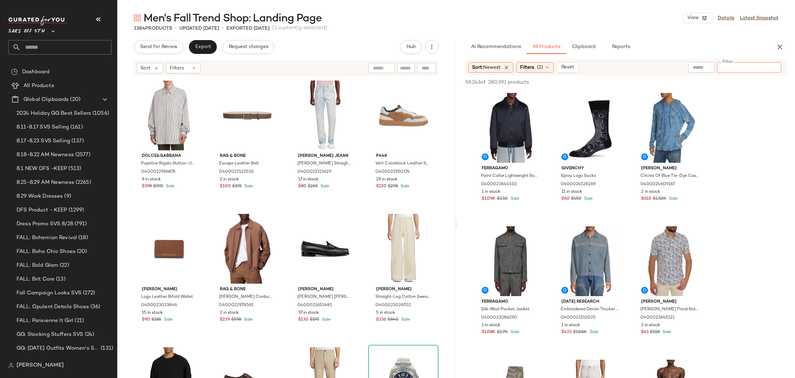
paste input "**********"
type input "**********"
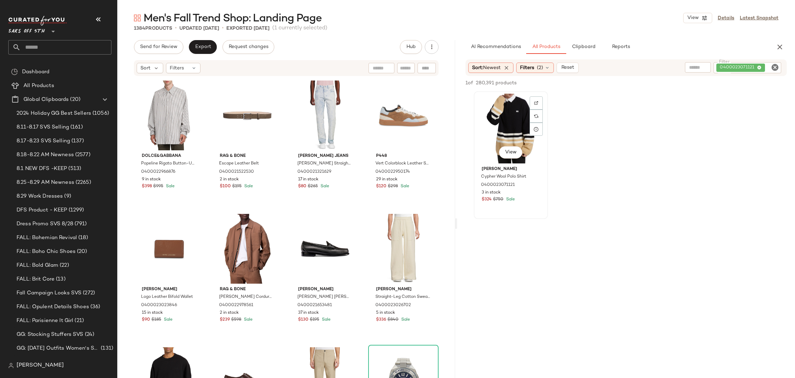
click at [501, 101] on div "View" at bounding box center [510, 129] width 69 height 70
click at [679, 86] on button "Add to Top" at bounding box center [688, 83] width 33 height 8
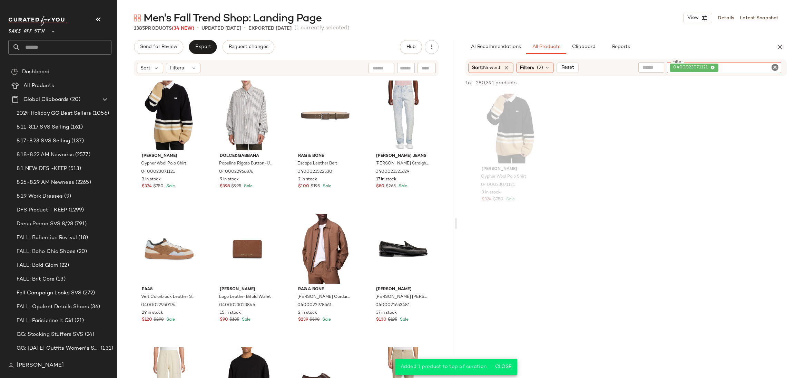
click at [759, 68] on div "0400023071121" at bounding box center [724, 67] width 114 height 11
click at [714, 69] on icon at bounding box center [713, 68] width 4 height 4
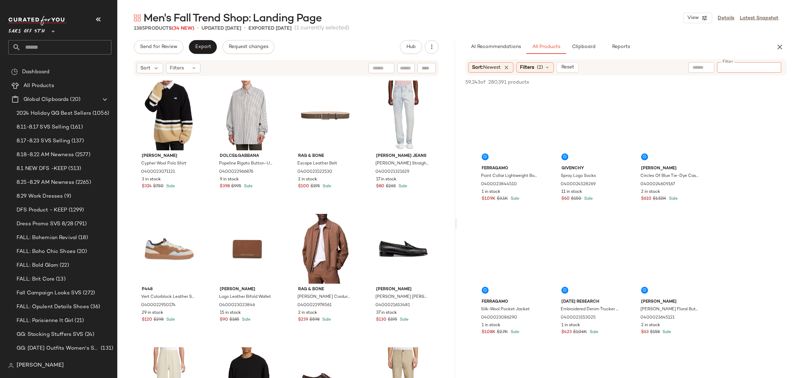
paste input "**********"
type input "**********"
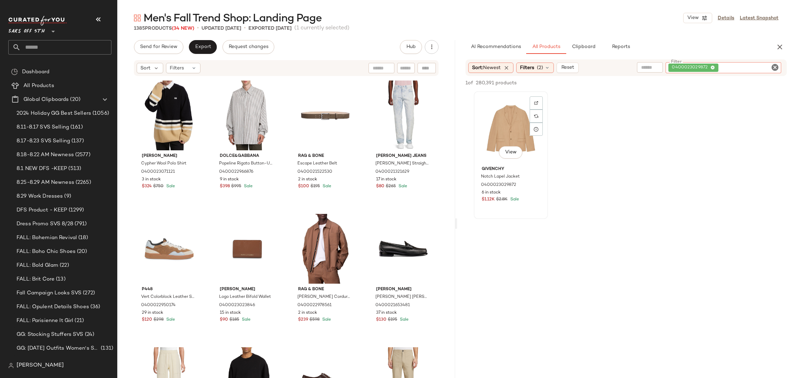
click at [506, 116] on div "View" at bounding box center [510, 129] width 69 height 70
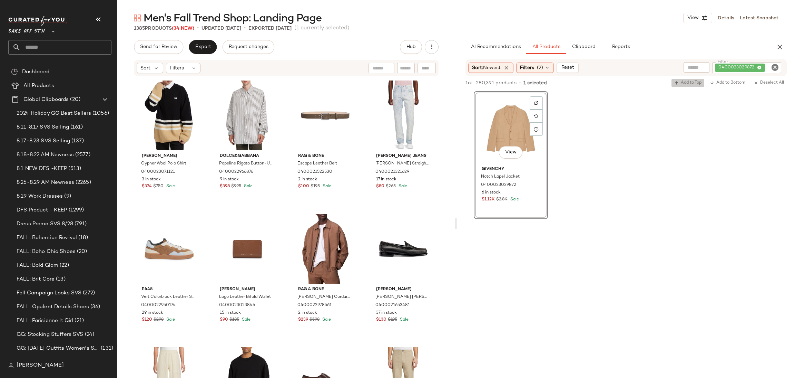
click at [681, 83] on span "Add to Top" at bounding box center [687, 82] width 27 height 5
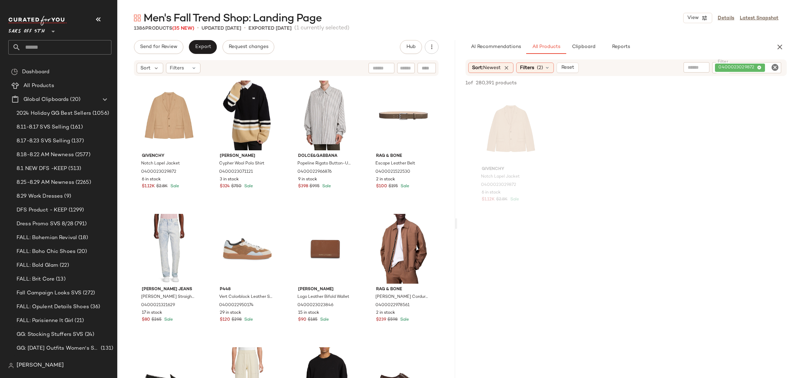
click at [759, 67] on div "0400023029872" at bounding box center [746, 67] width 69 height 11
click at [713, 67] on icon at bounding box center [713, 68] width 4 height 4
paste input "**********"
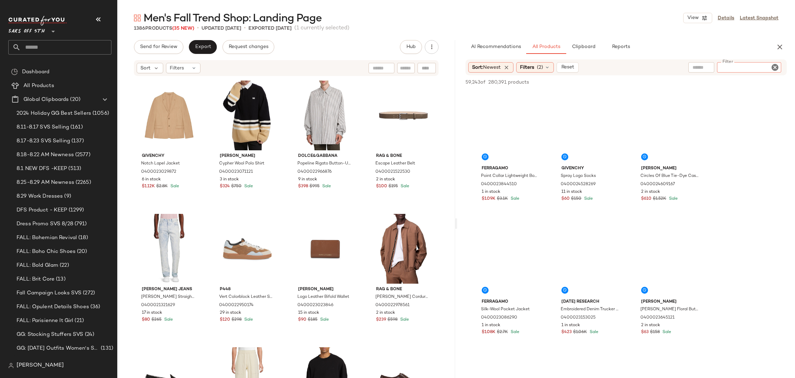
type input "**********"
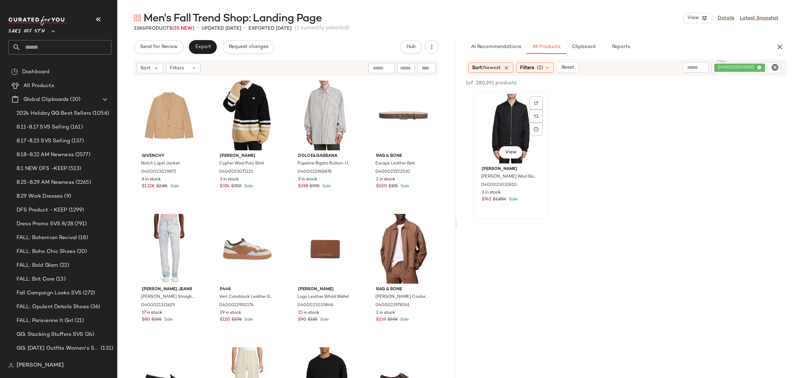
click at [515, 115] on div "View" at bounding box center [510, 129] width 69 height 70
click at [687, 85] on span "Add to Top" at bounding box center [687, 82] width 27 height 5
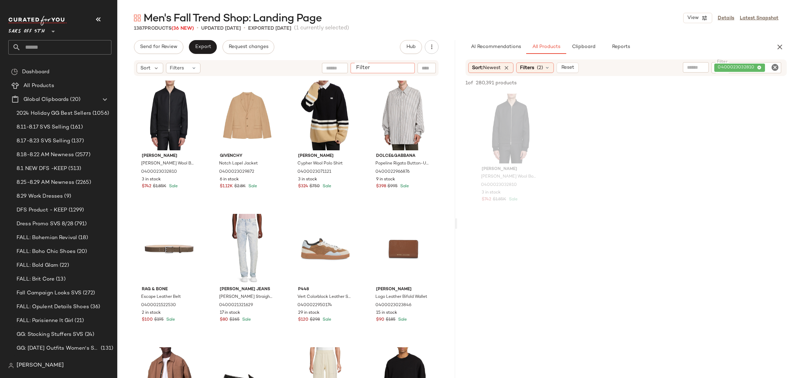
click at [405, 69] on input "Filter" at bounding box center [382, 68] width 59 height 7
paste input "**********"
type input "**********"
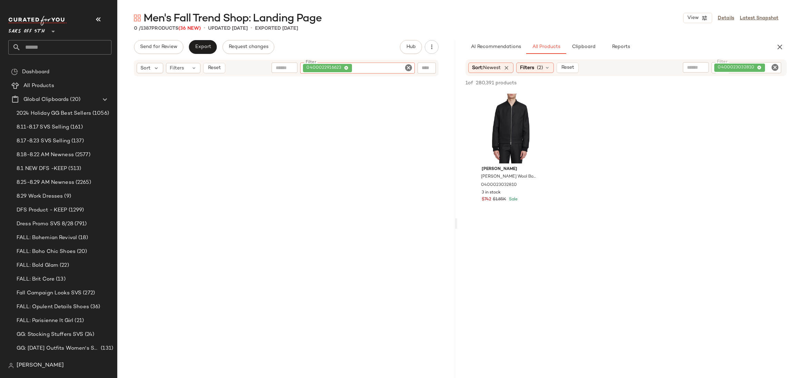
click at [405, 66] on icon "Clear Filter" at bounding box center [408, 68] width 8 height 8
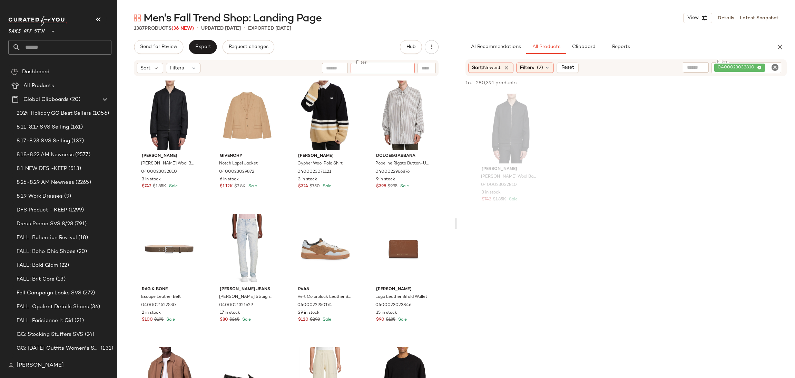
click at [776, 65] on icon "Clear Filter" at bounding box center [775, 67] width 8 height 8
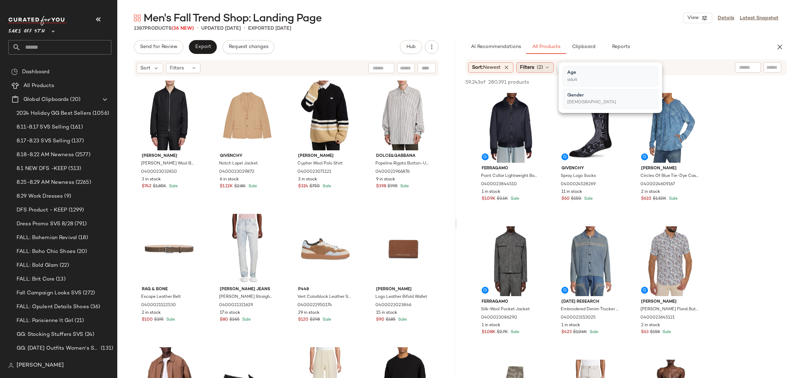
click at [549, 72] on div "Filters (2)" at bounding box center [535, 67] width 38 height 10
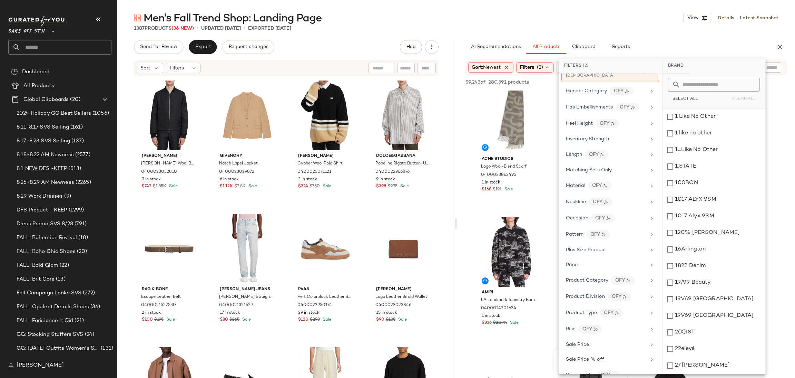
scroll to position [297, 0]
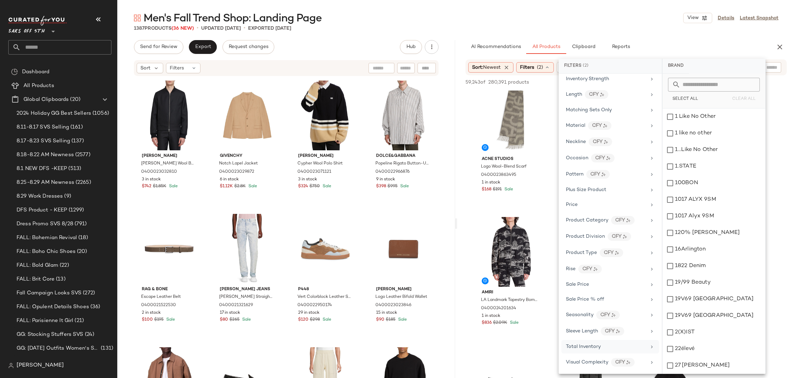
click at [599, 344] on span "Total Inventory" at bounding box center [583, 346] width 35 height 5
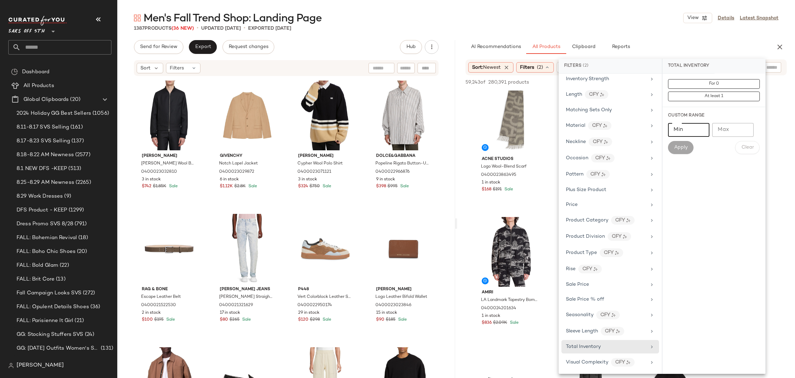
click at [689, 131] on input "Min" at bounding box center [688, 130] width 41 height 14
type input "**"
click at [681, 145] on span "Apply" at bounding box center [681, 148] width 14 height 6
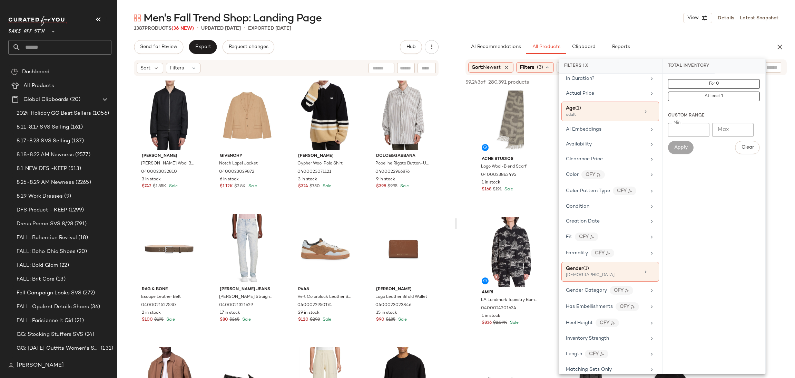
scroll to position [0, 0]
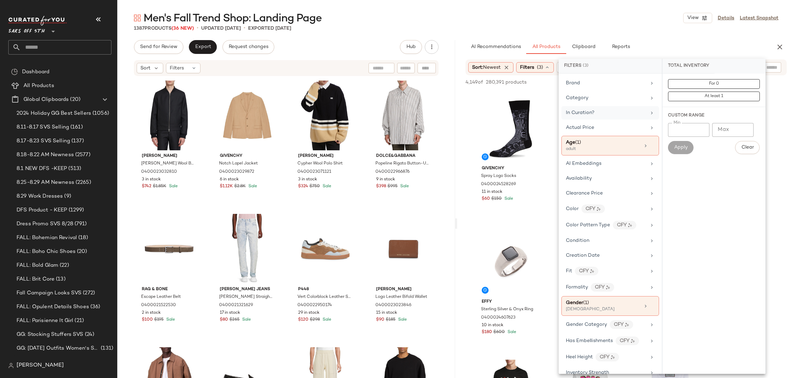
click at [584, 115] on span "In Curation?" at bounding box center [580, 112] width 29 height 5
click at [680, 93] on div "No" at bounding box center [713, 95] width 97 height 12
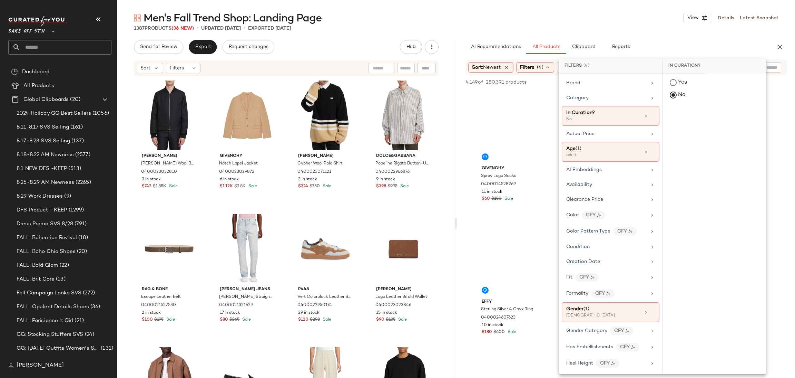
click at [650, 30] on div "1387 Products (36 New) • updated Sep 1st • Exported Aug 27th" at bounding box center [456, 28] width 678 height 7
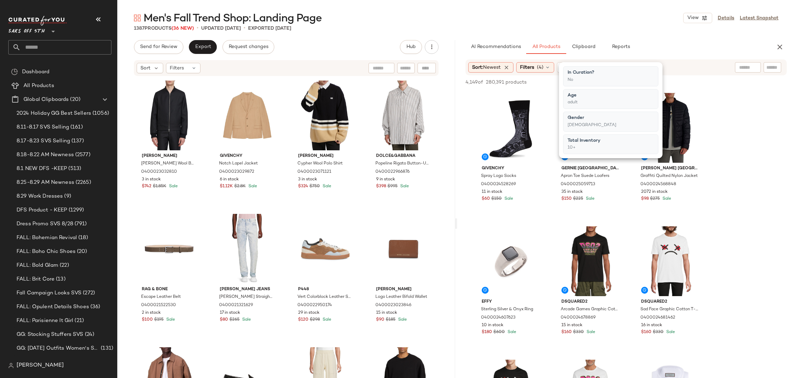
click at [650, 30] on div "1387 Products (36 New) • updated Sep 1st • Exported Aug 27th" at bounding box center [456, 28] width 678 height 7
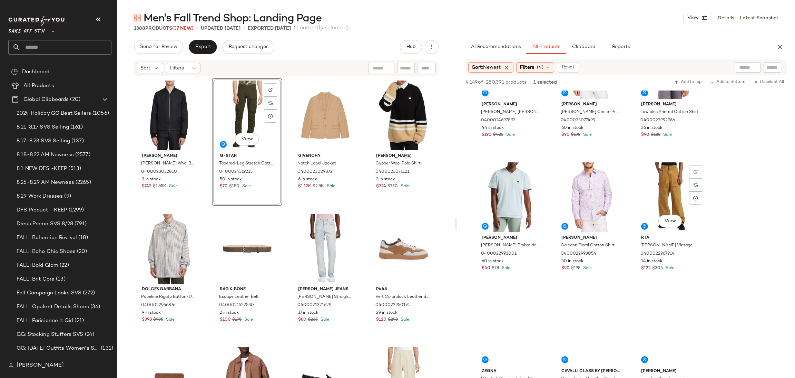
scroll to position [2729, 0]
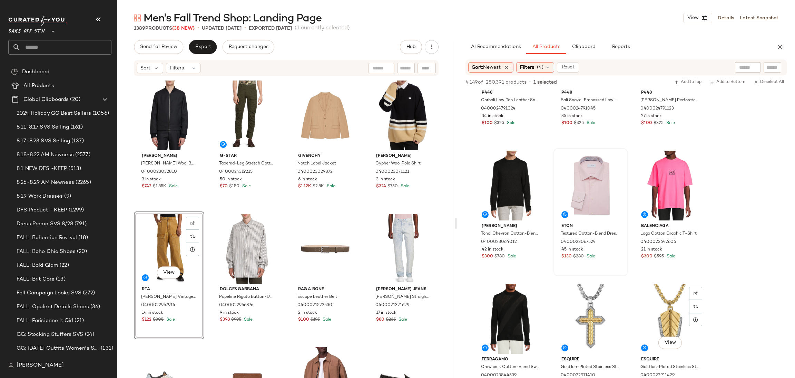
scroll to position [5004, 0]
click at [499, 176] on div "View" at bounding box center [510, 186] width 69 height 70
click at [496, 309] on div "View" at bounding box center [510, 319] width 69 height 70
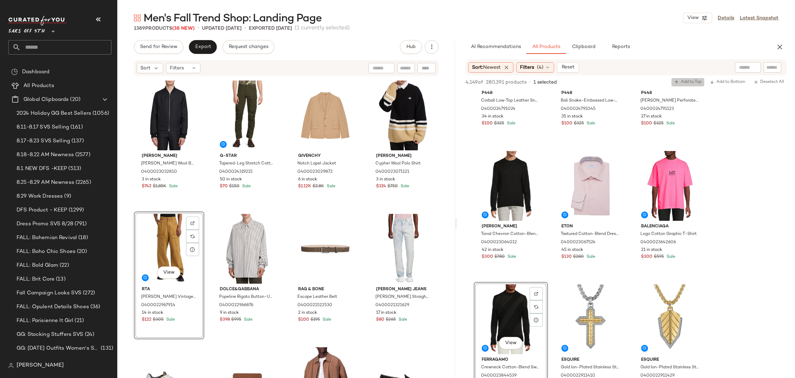
click at [689, 80] on span "Add to Top" at bounding box center [687, 82] width 27 height 5
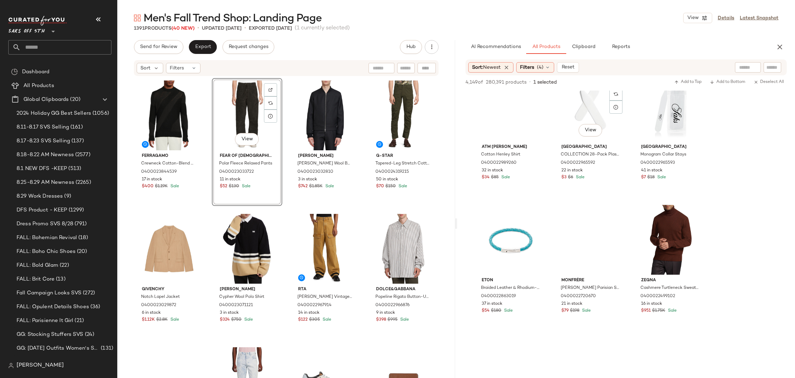
scroll to position [8815, 0]
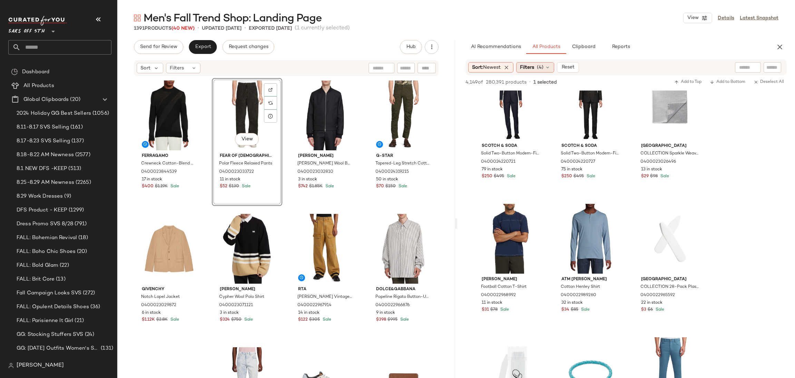
click at [543, 66] on span "(4)" at bounding box center [540, 67] width 7 height 7
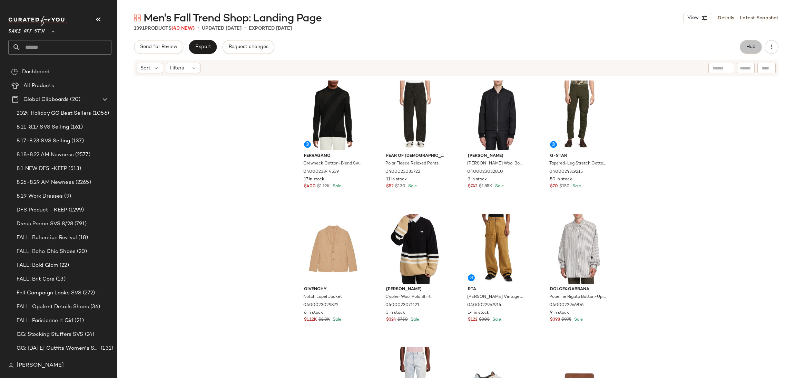
click at [752, 45] on span "Hub" at bounding box center [751, 47] width 10 height 6
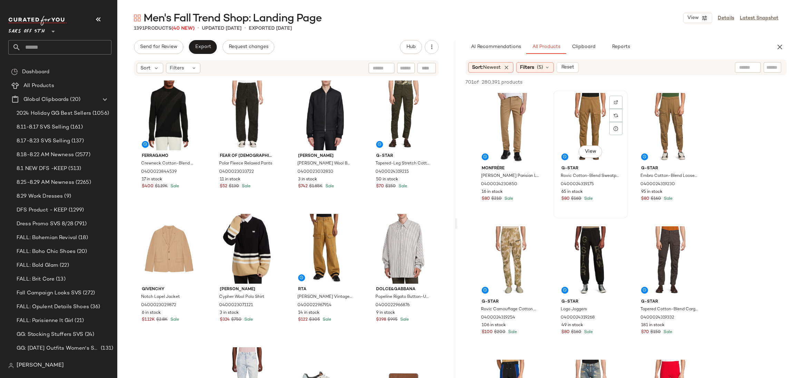
click at [558, 195] on div "G-Star Rovic Cotton-Blend Sweatpants 0400024319175 65 in stock $80 $160 Sale" at bounding box center [590, 183] width 69 height 40
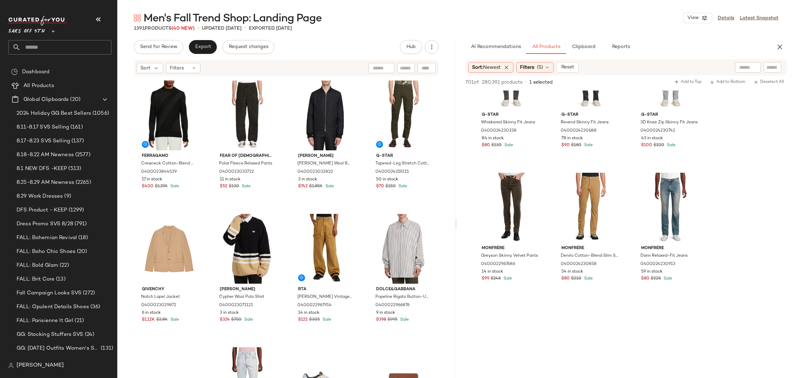
scroll to position [1254, 0]
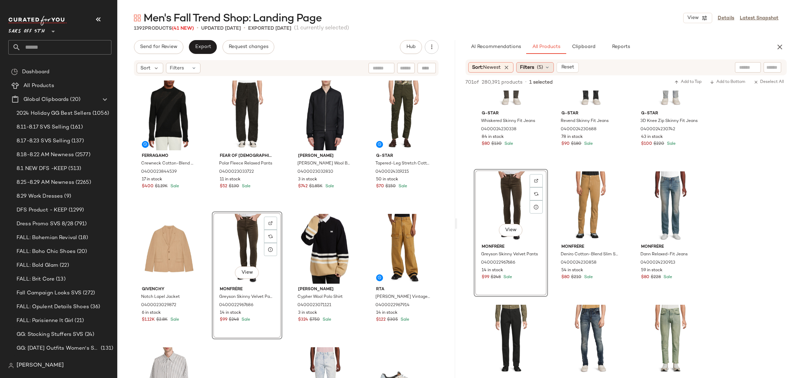
click at [543, 68] on span "(5)" at bounding box center [540, 67] width 6 height 7
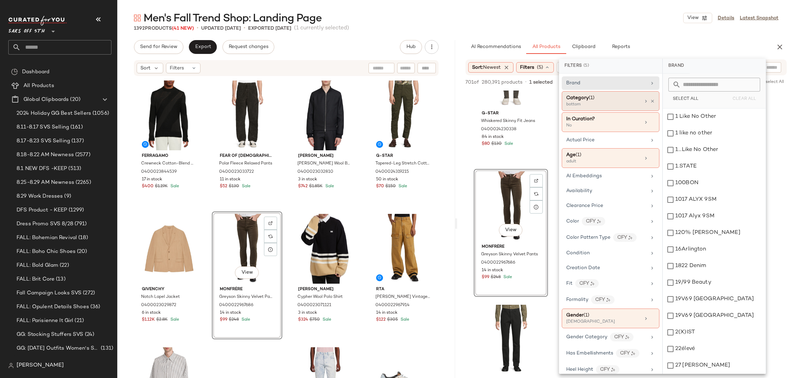
click at [603, 98] on div "Category (1)" at bounding box center [603, 97] width 74 height 7
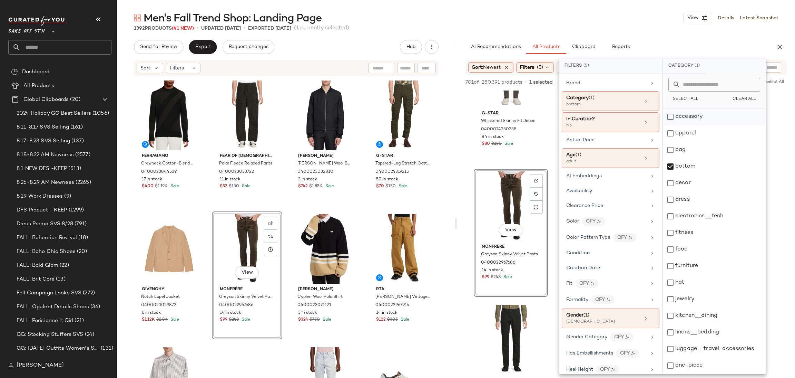
click at [666, 118] on div "accessory" at bounding box center [714, 116] width 103 height 17
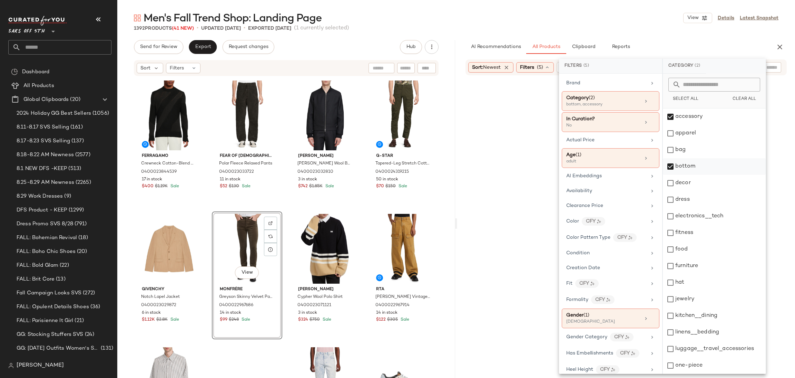
click at [672, 163] on div "bottom" at bounding box center [714, 166] width 103 height 17
click at [656, 38] on div "Men's Fall Trend Shop: Landing Page View Details Latest Snapshot 1392 Products …" at bounding box center [456, 194] width 678 height 367
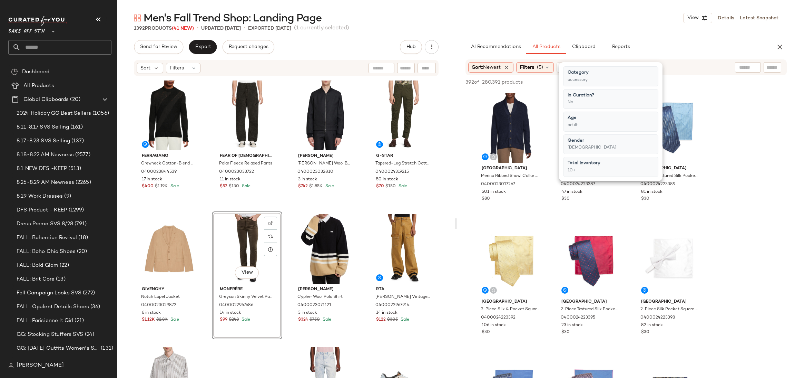
click at [656, 38] on div "Men's Fall Trend Shop: Landing Page View Details Latest Snapshot 1392 Products …" at bounding box center [456, 194] width 678 height 367
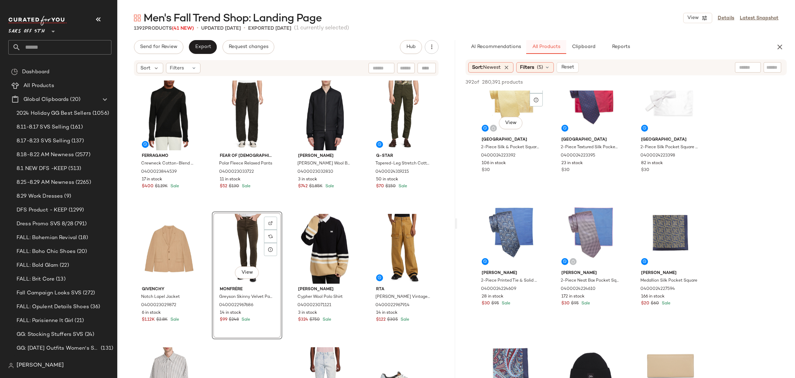
scroll to position [163, 0]
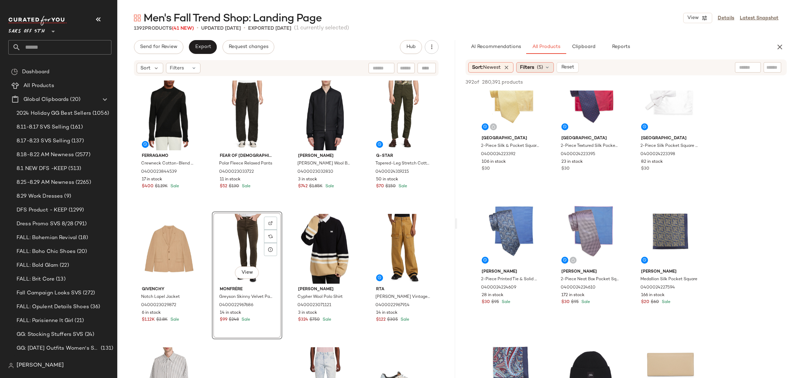
click at [538, 68] on div "Filters (5)" at bounding box center [535, 67] width 38 height 10
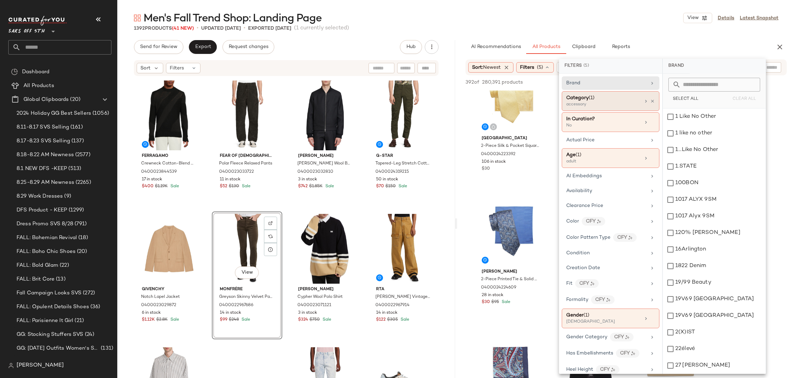
click at [611, 104] on div "accessory" at bounding box center [600, 104] width 69 height 6
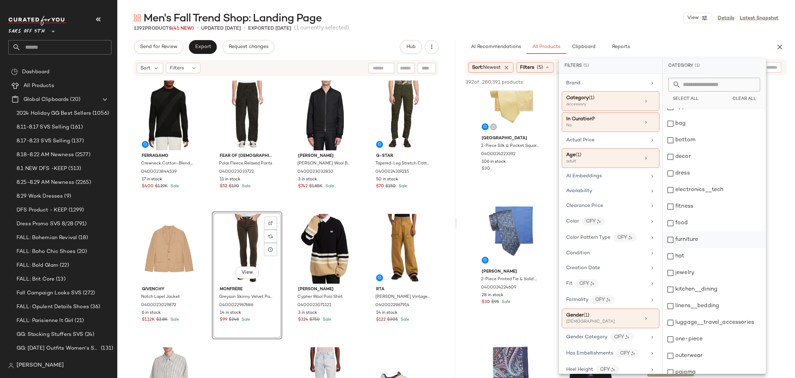
scroll to position [24, 0]
click at [670, 273] on div "jewelry" at bounding box center [714, 274] width 103 height 17
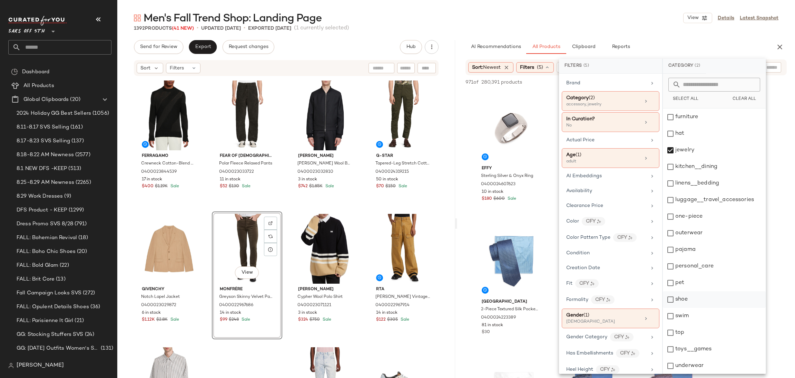
click at [666, 297] on div "shoe" at bounding box center [714, 299] width 103 height 17
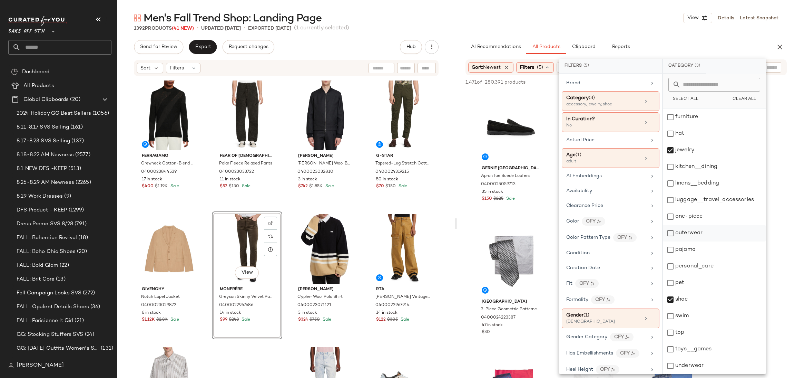
scroll to position [0, 0]
click at [608, 25] on div "1392 Products (41 New) • updated Sep 1st • Exported Aug 27th (1 currently selec…" at bounding box center [456, 28] width 678 height 7
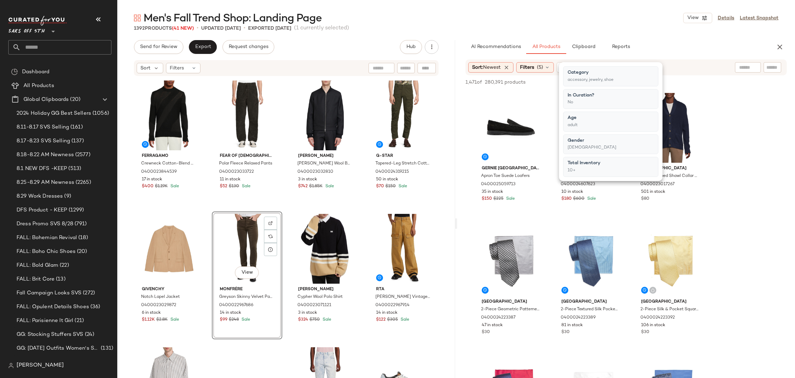
click at [608, 25] on div "1392 Products (41 New) • updated Sep 1st • Exported Aug 27th (1 currently selec…" at bounding box center [456, 28] width 678 height 7
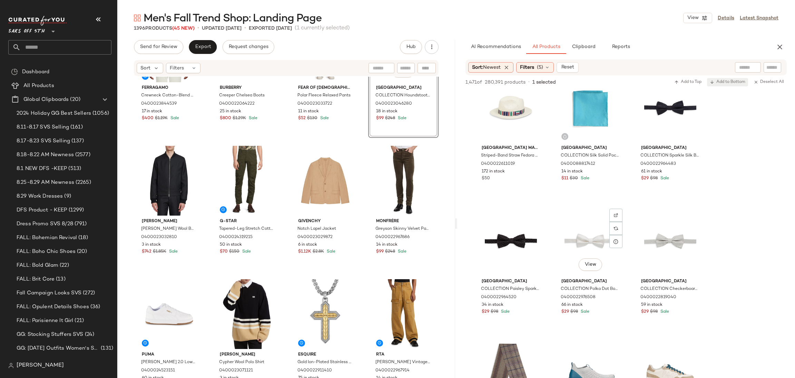
scroll to position [5483, 0]
click at [751, 65] on div at bounding box center [718, 67] width 86 height 10
type input "****"
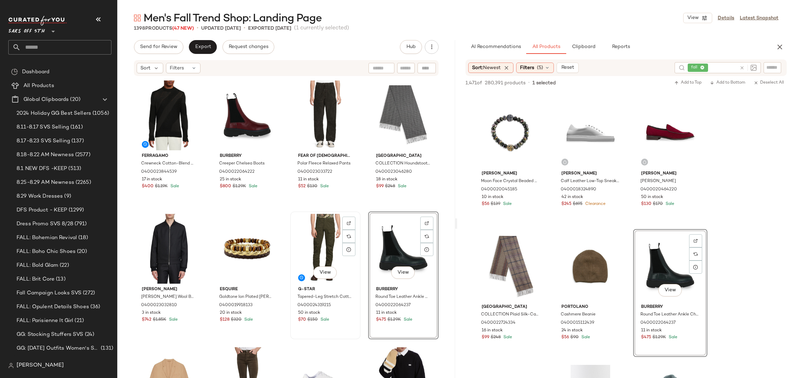
scroll to position [1, 0]
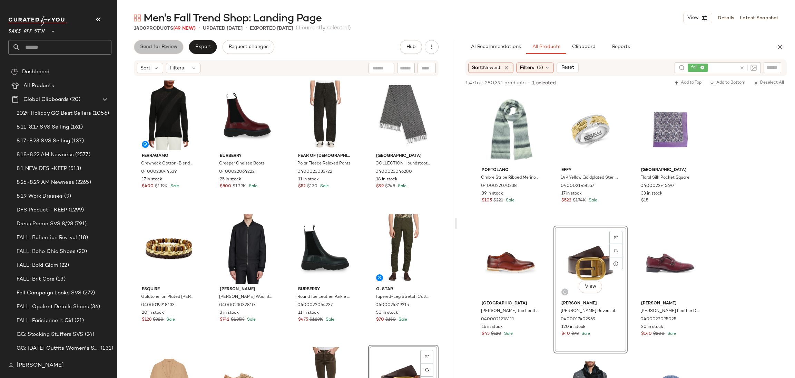
click at [162, 49] on span "Send for Review" at bounding box center [159, 47] width 38 height 6
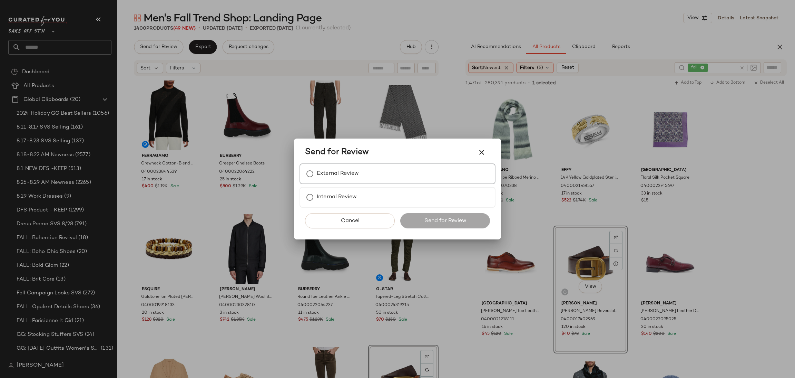
click at [336, 174] on label "External Review" at bounding box center [338, 174] width 42 height 14
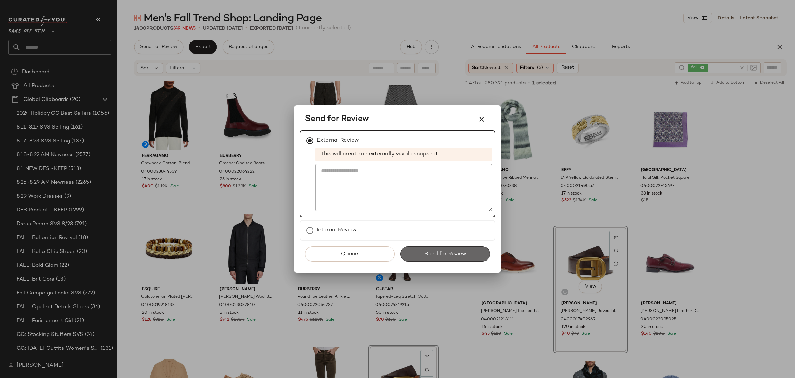
click at [438, 247] on button "Send for Review" at bounding box center [445, 253] width 90 height 15
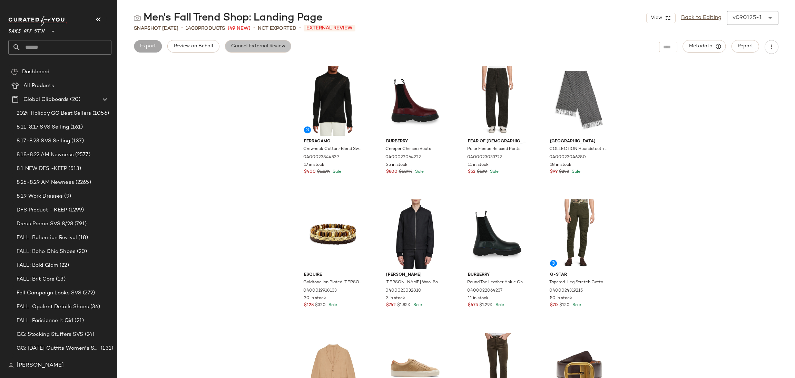
click at [235, 46] on span "Cancel External Review" at bounding box center [258, 46] width 55 height 6
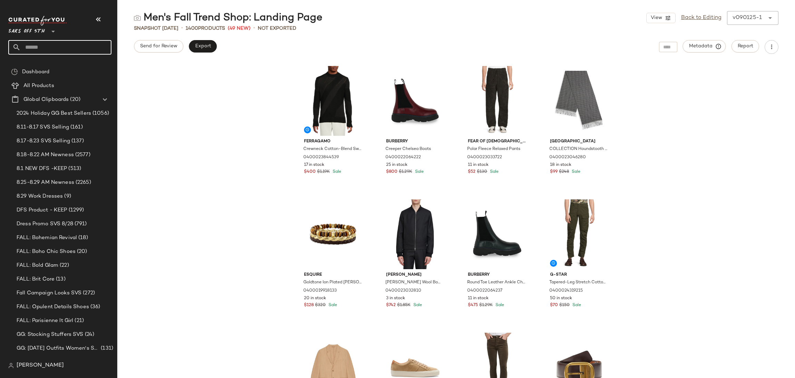
click at [80, 47] on input "text" at bounding box center [66, 47] width 91 height 14
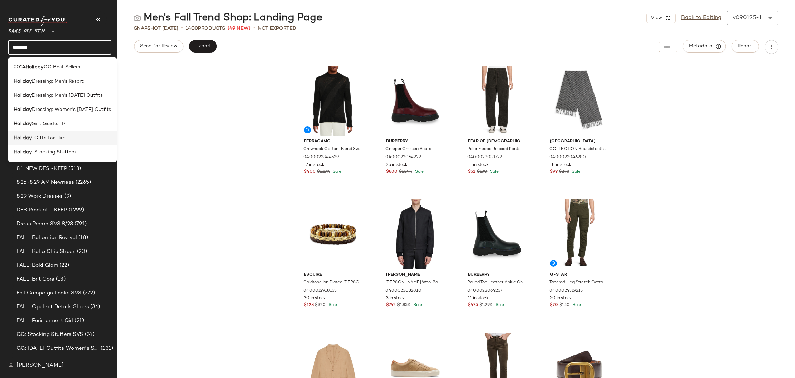
type input "*******"
click at [64, 139] on span ": Gifts For Him" at bounding box center [49, 137] width 34 height 7
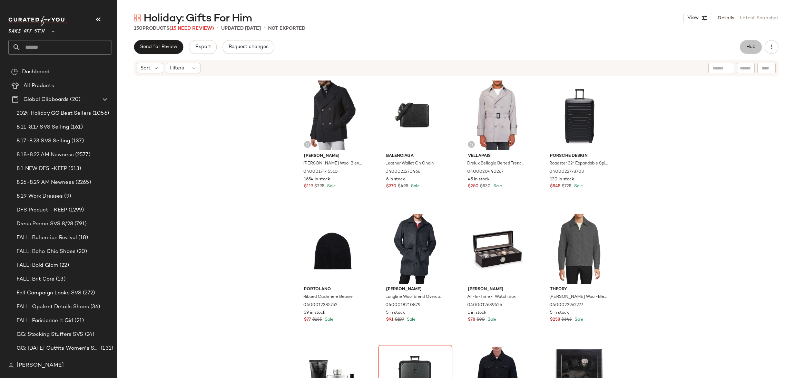
click at [748, 46] on span "Hub" at bounding box center [751, 47] width 10 height 6
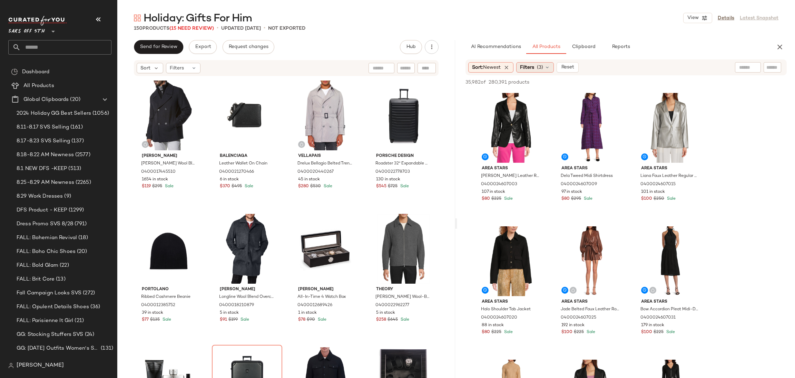
click at [535, 62] on div "Filters (3)" at bounding box center [535, 67] width 38 height 10
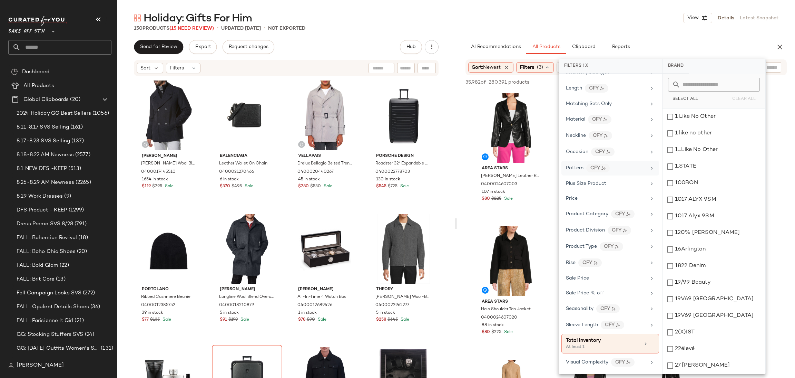
scroll to position [188, 0]
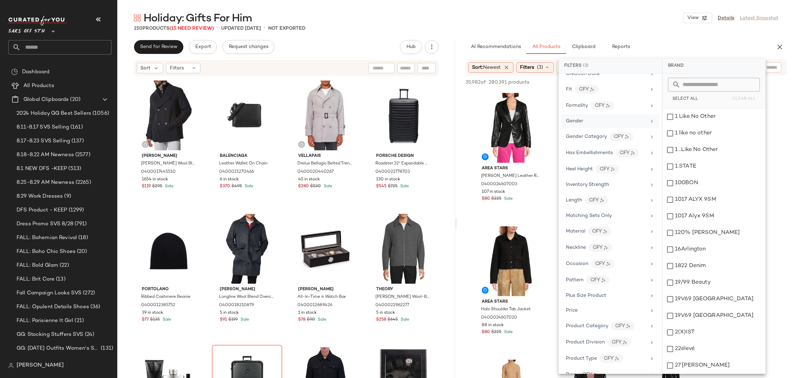
click at [580, 120] on span "Gender" at bounding box center [574, 120] width 17 height 5
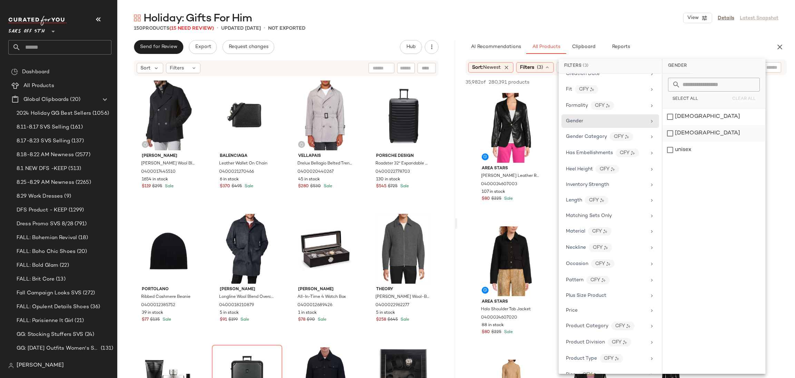
click at [678, 141] on div "male" at bounding box center [714, 149] width 103 height 17
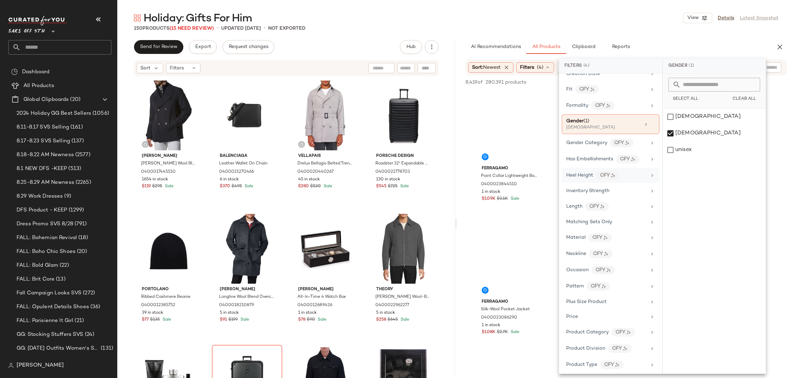
scroll to position [310, 0]
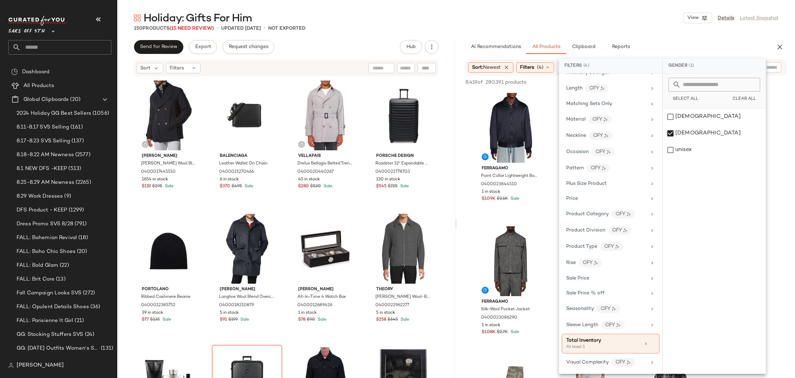
click at [603, 22] on div "Holiday: Gifts For Him View Details Latest Snapshot" at bounding box center [456, 18] width 678 height 14
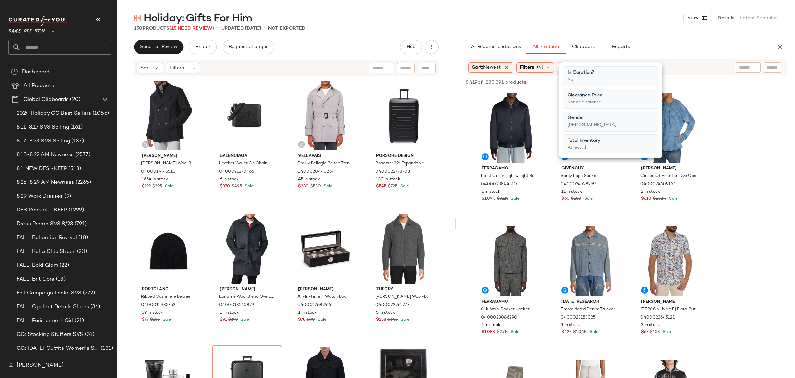
click at [635, 29] on div "150 Products (15 Need Review) • updated Aug 25th • Not Exported" at bounding box center [456, 28] width 678 height 7
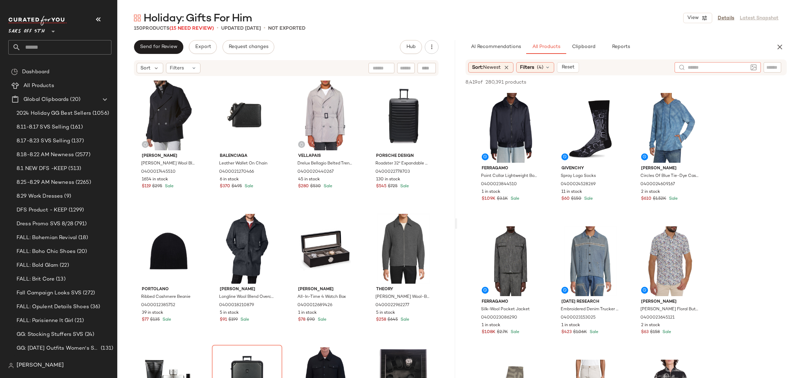
drag, startPoint x: 739, startPoint y: 71, endPoint x: 745, endPoint y: 71, distance: 6.2
click at [745, 71] on div at bounding box center [718, 67] width 60 height 10
click at [752, 65] on img at bounding box center [754, 67] width 6 height 6
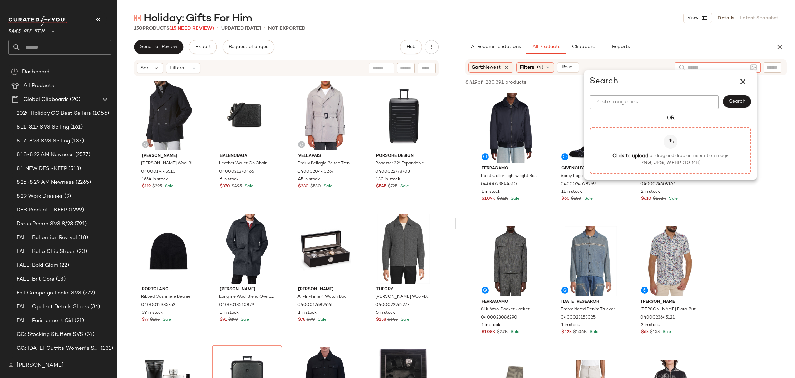
click at [666, 137] on div at bounding box center [671, 142] width 14 height 14
click at [671, 150] on input "Click to upload or drag and drop an inspiration image PNG, JPG, WEBP (10 MB)" at bounding box center [671, 150] width 0 height 0
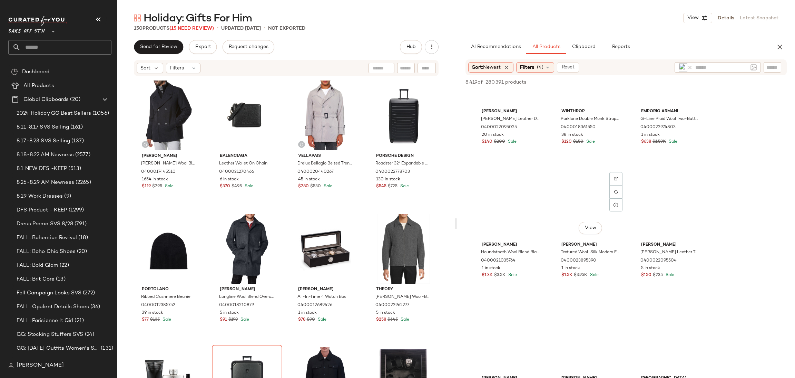
scroll to position [1099, 0]
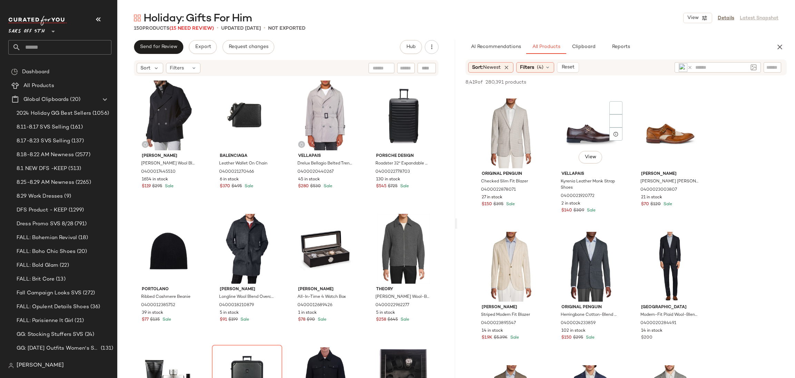
scroll to position [3320, 0]
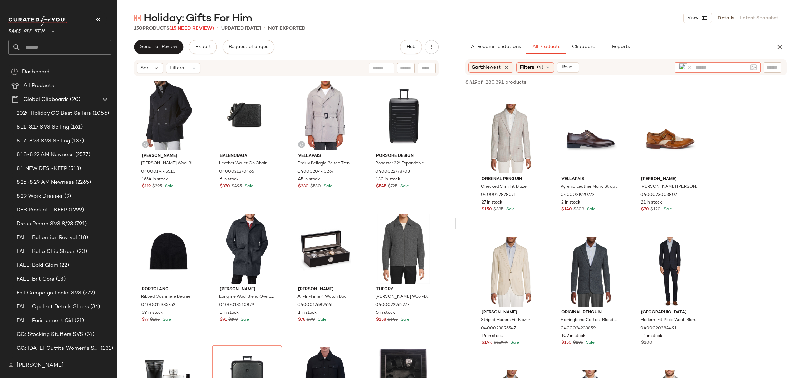
click at [689, 65] on icon at bounding box center [689, 67] width 5 height 5
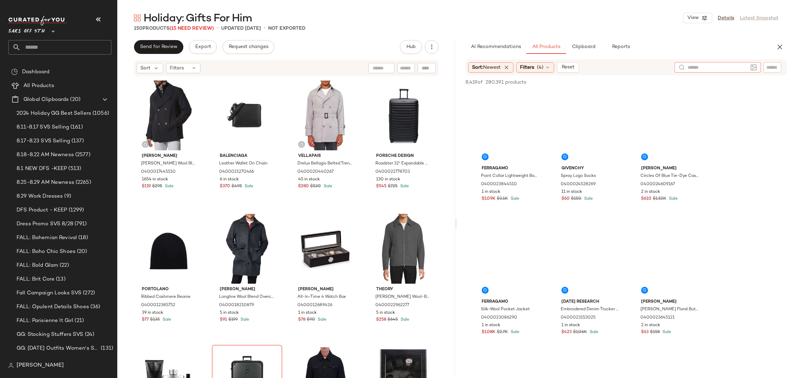
click at [753, 66] on img at bounding box center [754, 67] width 6 height 6
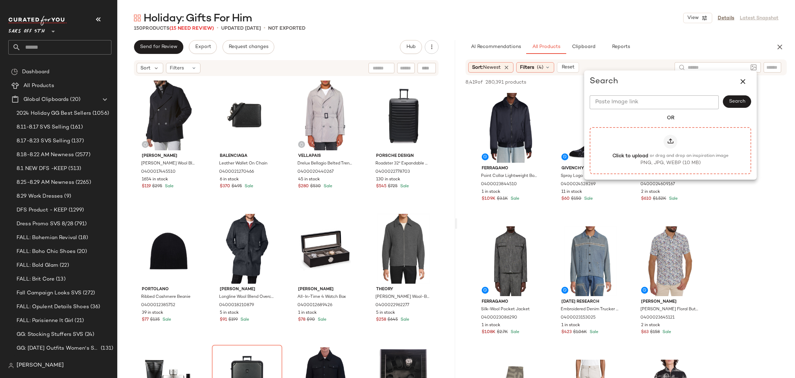
click at [672, 140] on icon at bounding box center [670, 141] width 7 height 7
click at [671, 150] on input "Click to upload or drag and drop an inspiration image PNG, JPG, WEBP (10 MB)" at bounding box center [671, 150] width 0 height 0
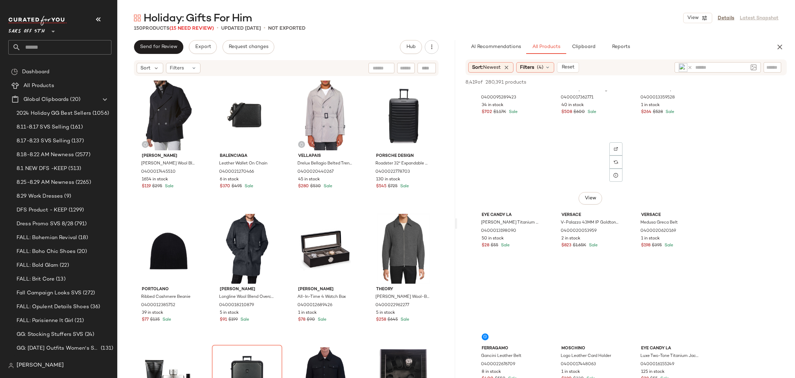
scroll to position [487, 0]
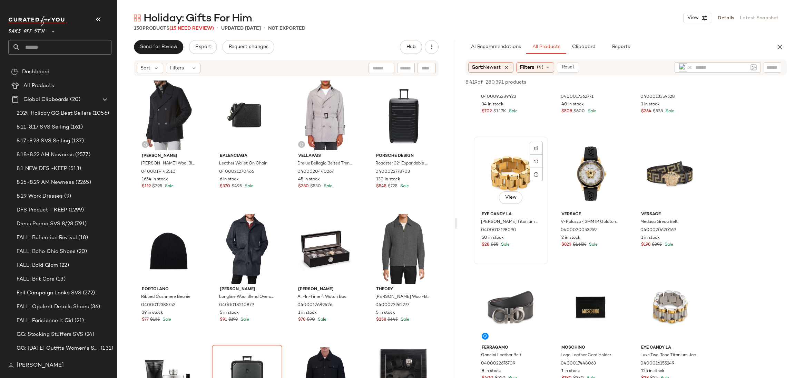
click at [509, 161] on div "View" at bounding box center [510, 174] width 69 height 70
click at [663, 308] on div "View" at bounding box center [670, 307] width 69 height 70
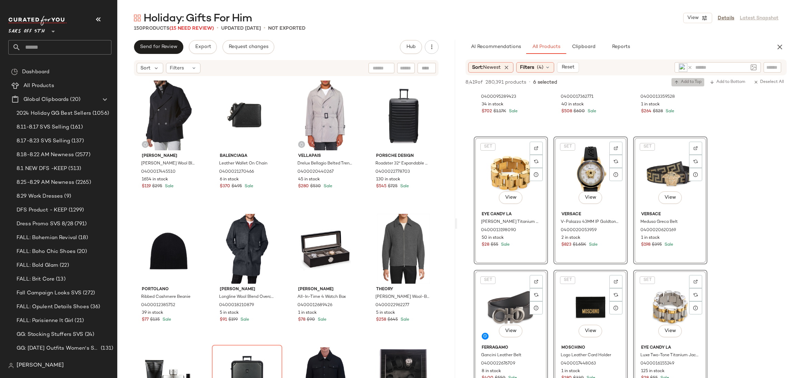
click at [695, 82] on span "Add to Top" at bounding box center [687, 82] width 27 height 5
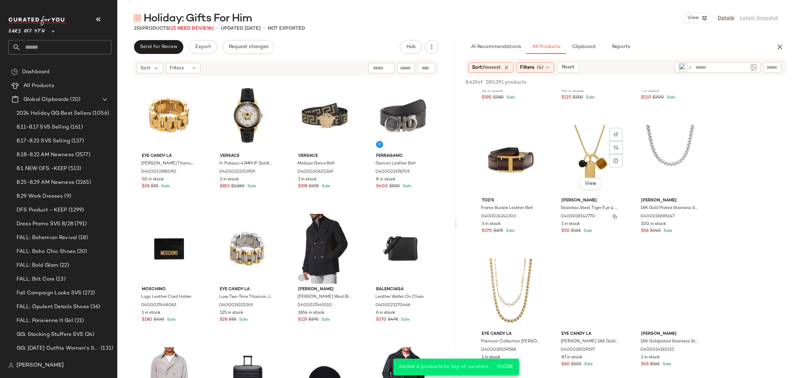
scroll to position [1167, 0]
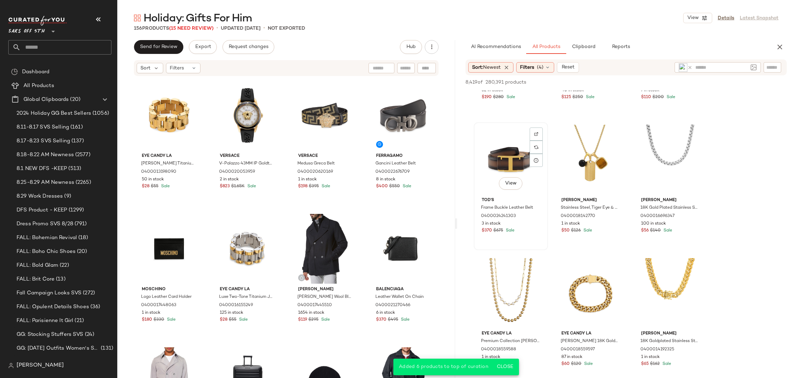
click at [518, 152] on div "View" at bounding box center [510, 160] width 69 height 70
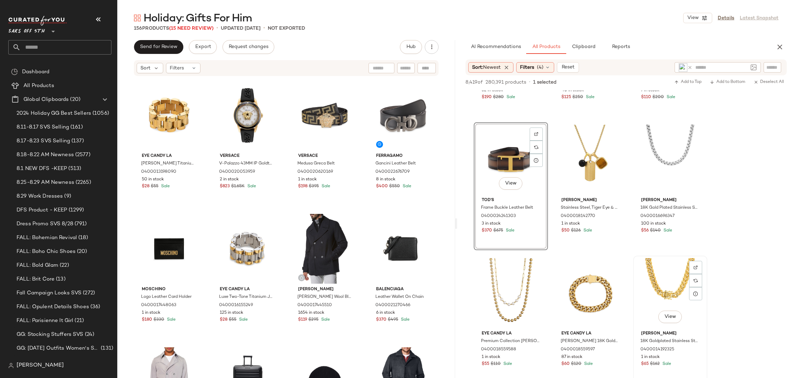
click at [658, 270] on div "View" at bounding box center [670, 293] width 69 height 70
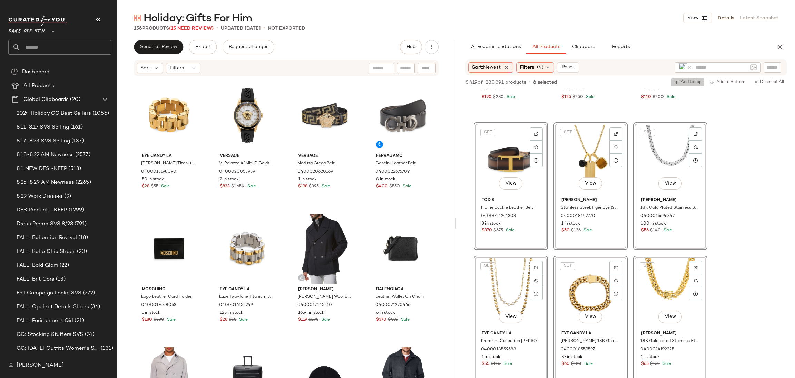
click at [684, 86] on button "Add to Top" at bounding box center [688, 82] width 33 height 8
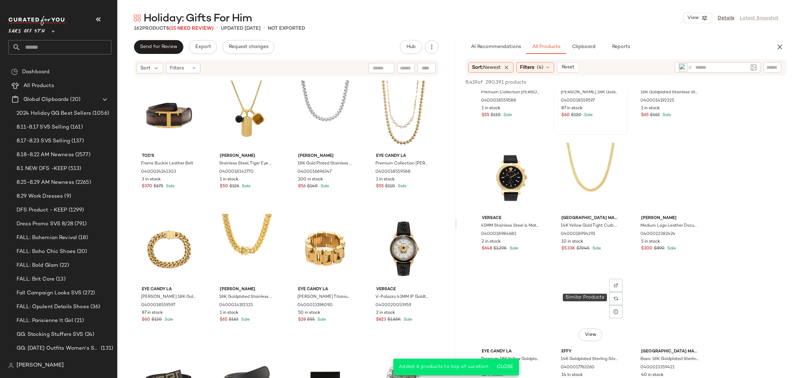
scroll to position [1416, 0]
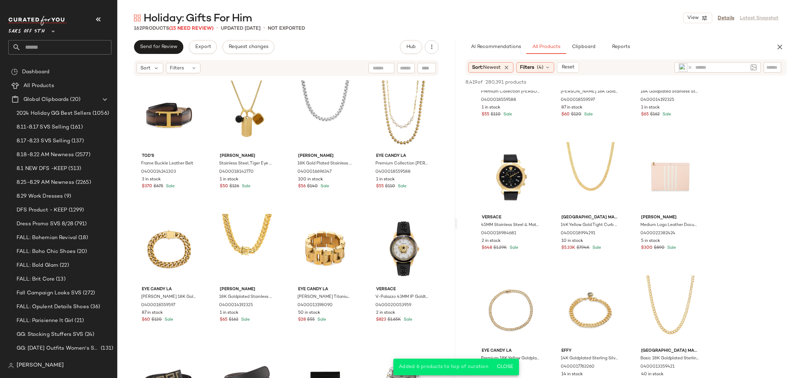
click at [689, 65] on icon at bounding box center [689, 67] width 5 height 5
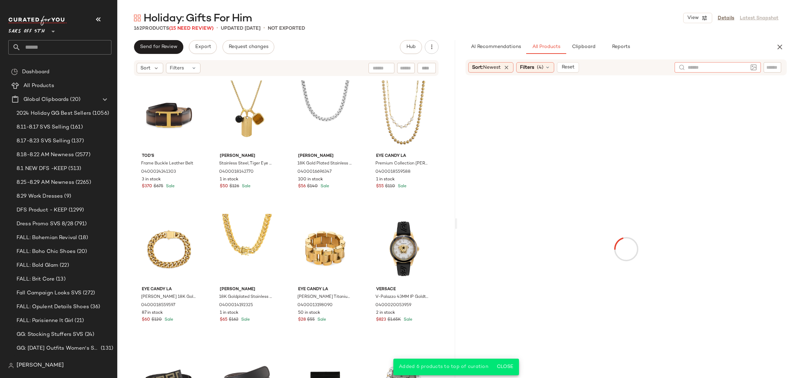
click at [753, 66] on img at bounding box center [754, 67] width 6 height 6
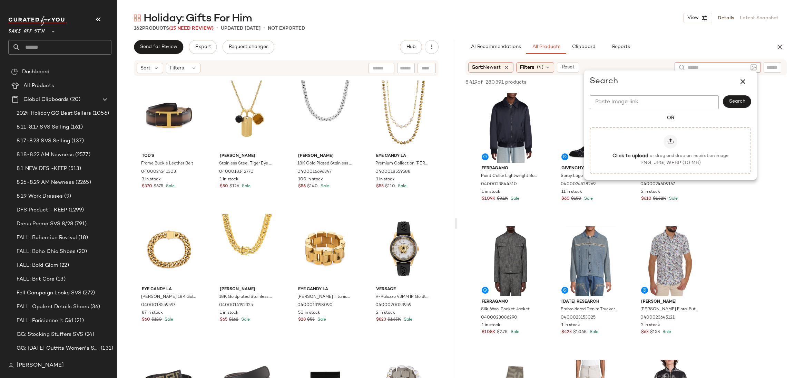
click at [753, 66] on img at bounding box center [754, 67] width 6 height 6
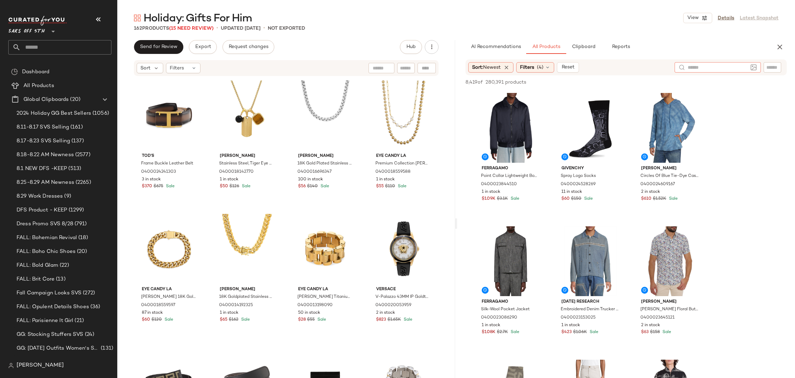
click at [753, 66] on img at bounding box center [754, 67] width 6 height 6
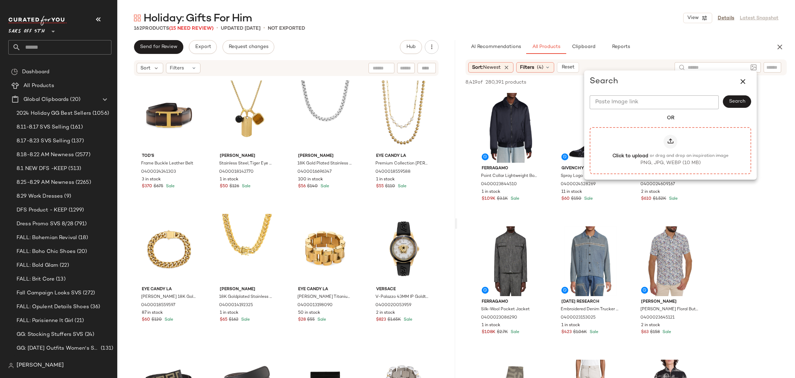
click at [668, 138] on icon at bounding box center [670, 141] width 7 height 7
click at [671, 150] on input "Click to upload or drag and drop an inspiration image PNG, JPG, WEBP (10 MB)" at bounding box center [671, 150] width 0 height 0
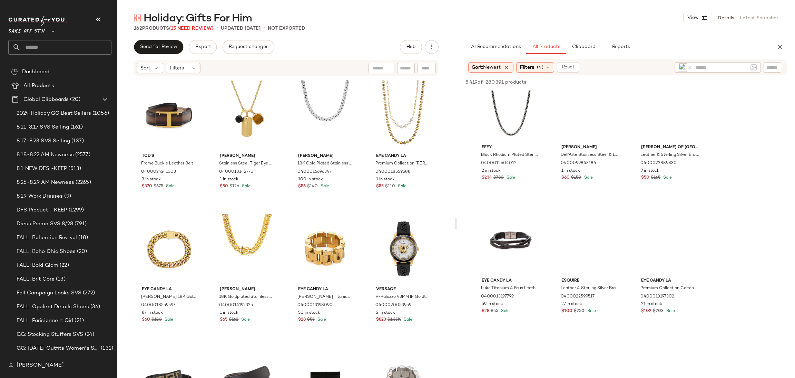
scroll to position [2420, 0]
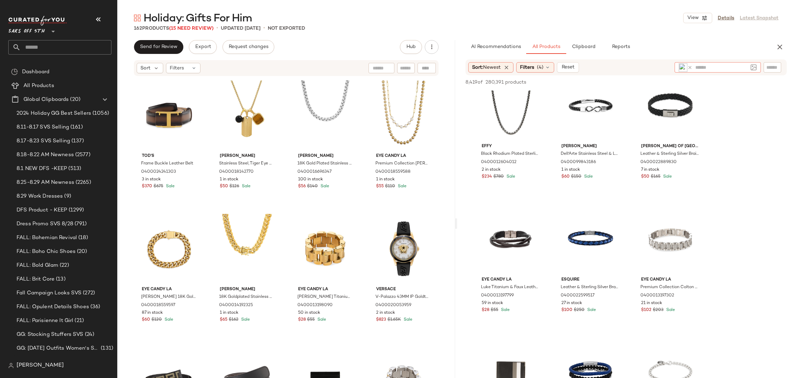
click at [689, 66] on icon at bounding box center [689, 67] width 5 height 5
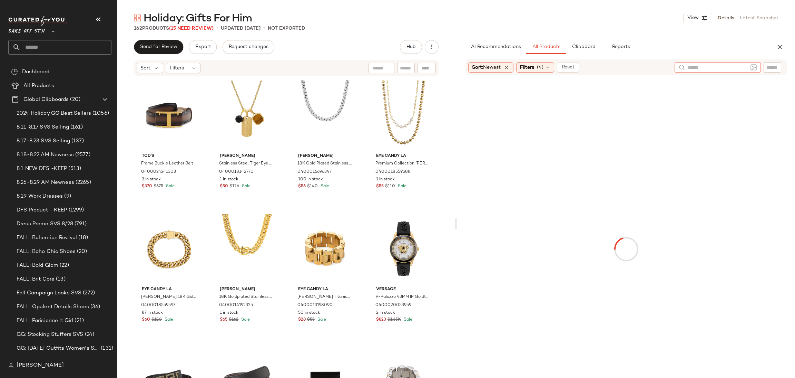
click at [751, 68] on img at bounding box center [754, 67] width 6 height 6
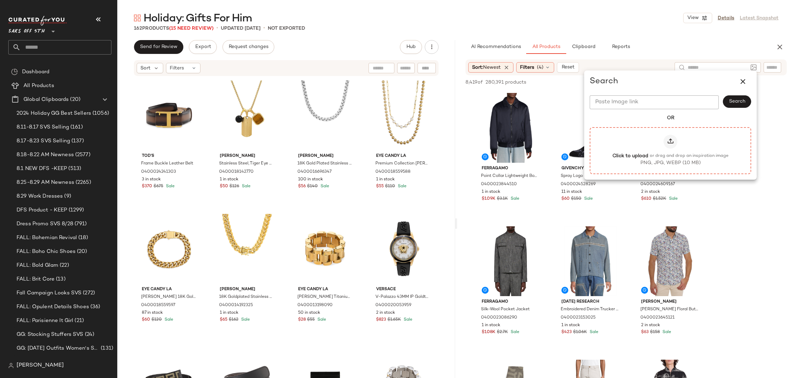
click at [667, 138] on icon at bounding box center [670, 141] width 7 height 7
click at [671, 150] on input "Click to upload or drag and drop an inspiration image PNG, JPG, WEBP (10 MB)" at bounding box center [671, 150] width 0 height 0
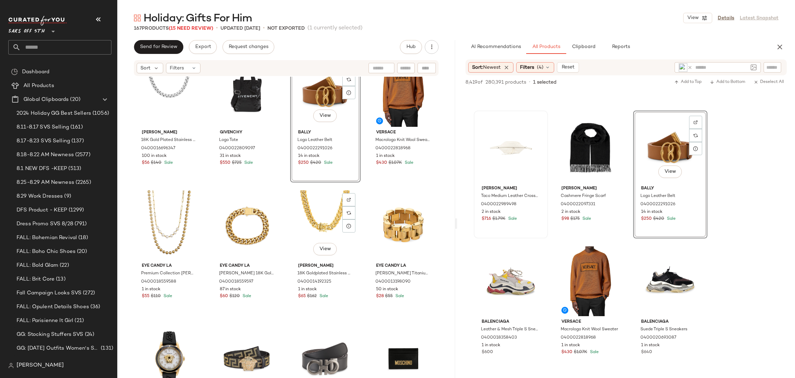
scroll to position [163, 0]
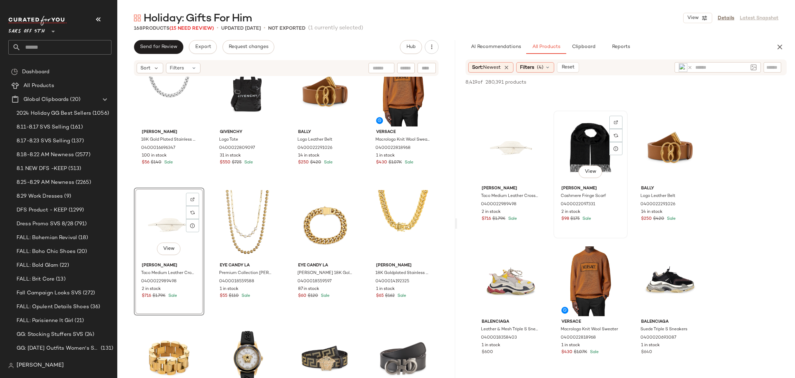
click at [579, 148] on div "View" at bounding box center [590, 148] width 69 height 70
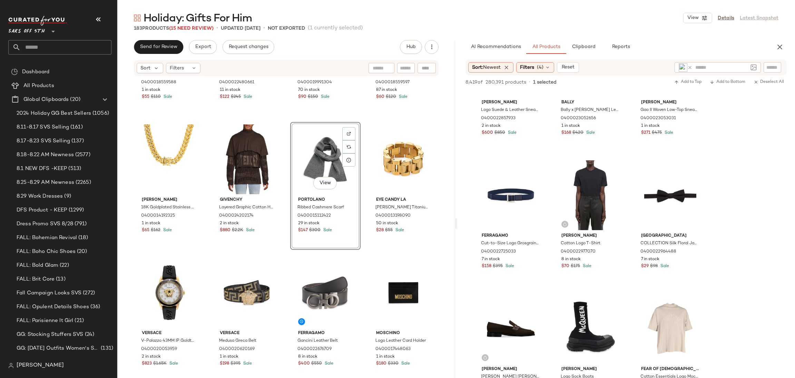
scroll to position [760, 0]
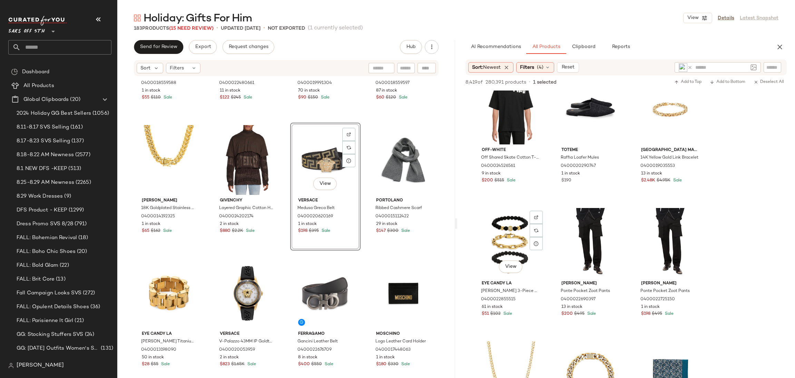
scroll to position [7213, 0]
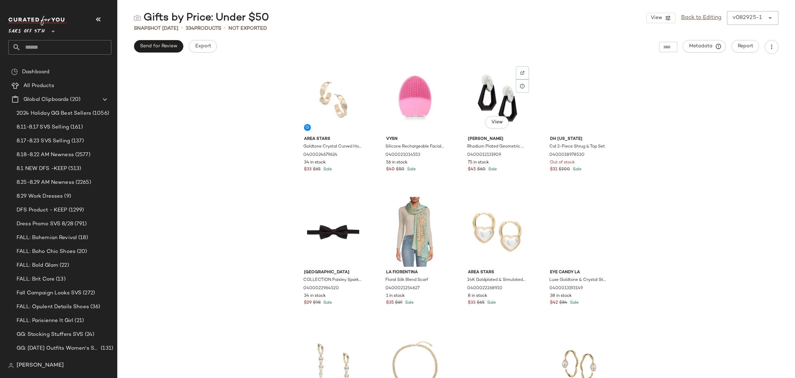
scroll to position [2140, 0]
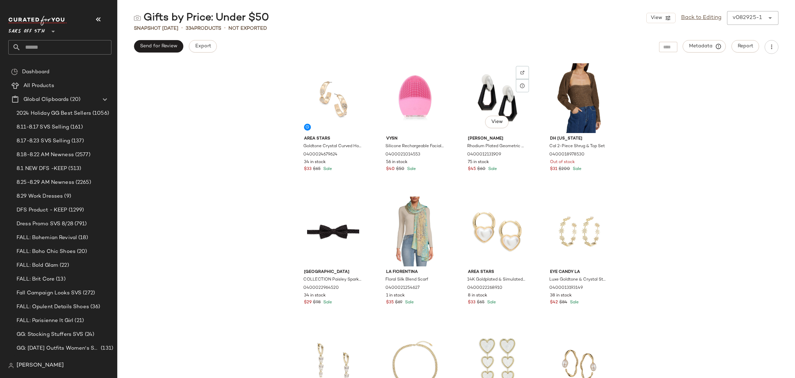
click at [526, 145] on div "[PERSON_NAME] Rhodium Plated Geometric Clip-On Drop Earrings 0400012131909 75 i…" at bounding box center [496, 153] width 69 height 40
click at [79, 49] on input "text" at bounding box center [66, 47] width 91 height 14
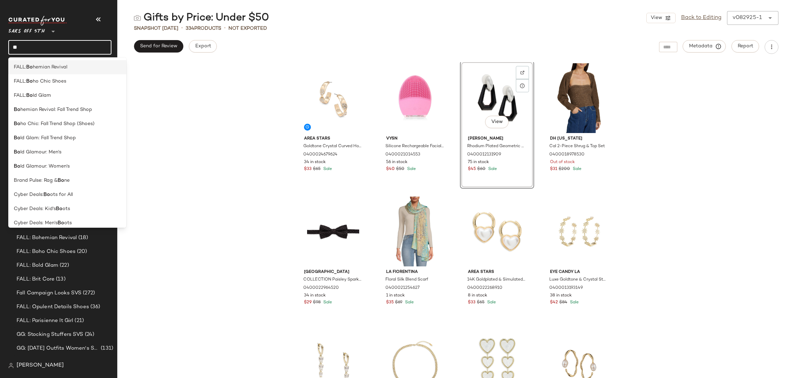
type input "**"
click at [79, 65] on div "FALL: Bo hemian Revival" at bounding box center [67, 67] width 107 height 7
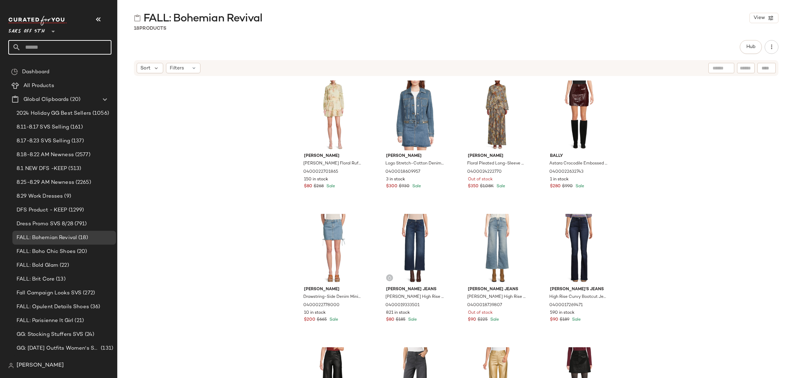
click at [57, 48] on input "text" at bounding box center [66, 47] width 91 height 14
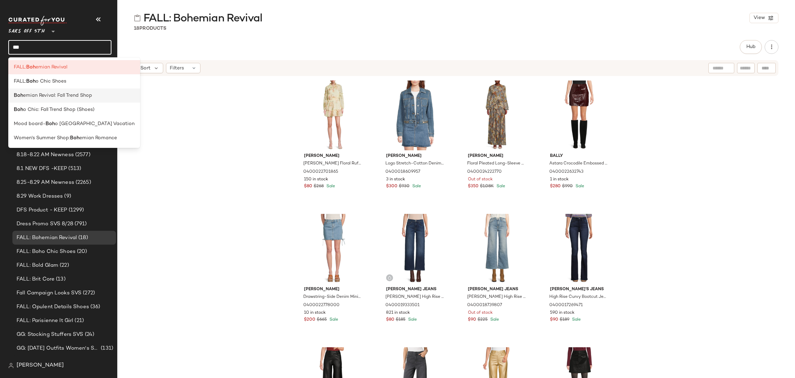
type input "***"
click at [72, 98] on span "emian Revival: Fall Trend Shop" at bounding box center [57, 95] width 69 height 7
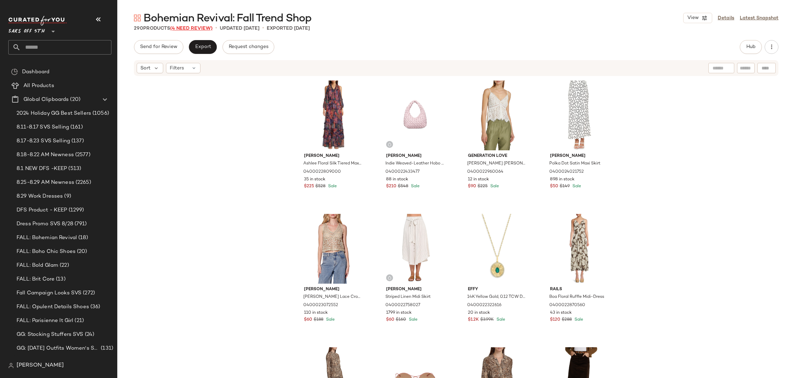
click at [198, 27] on span "(4 Need Review)" at bounding box center [191, 28] width 42 height 5
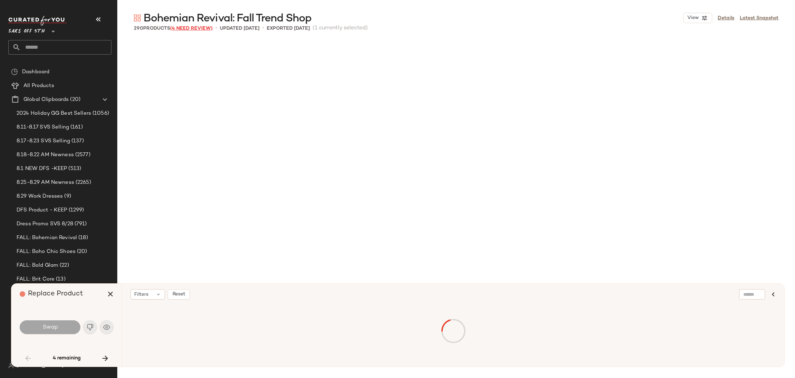
scroll to position [933, 0]
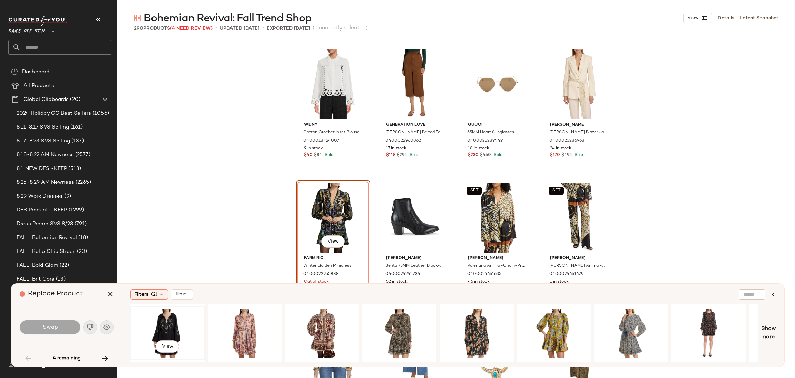
click at [163, 308] on div "View" at bounding box center [167, 332] width 69 height 49
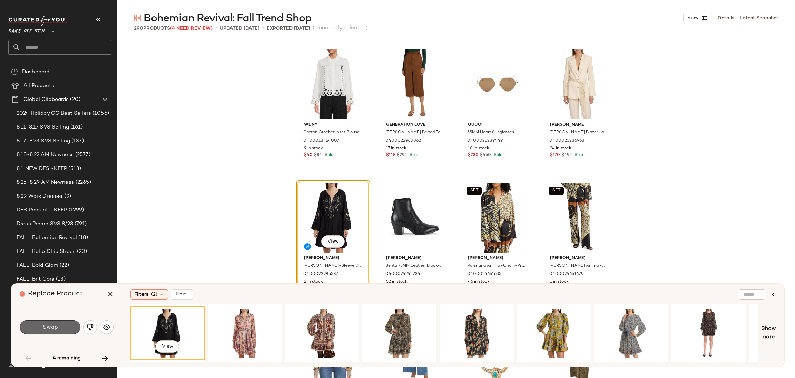
click at [65, 325] on button "Swap" at bounding box center [50, 327] width 61 height 14
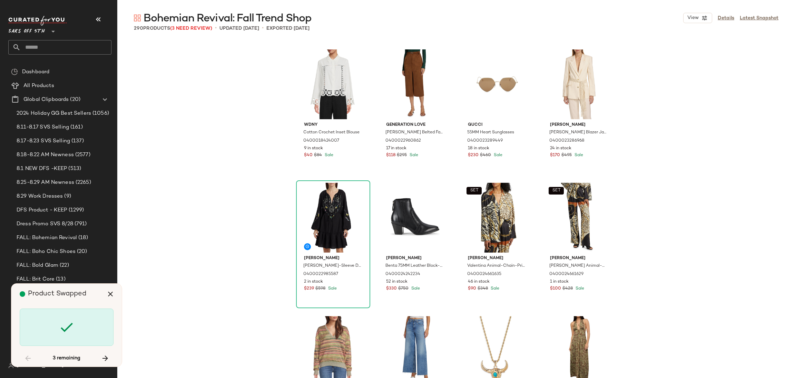
scroll to position [1199, 0]
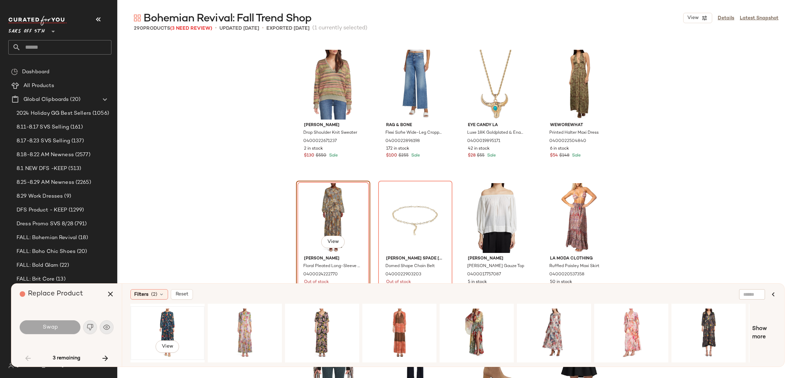
click at [168, 316] on div "View" at bounding box center [167, 332] width 69 height 49
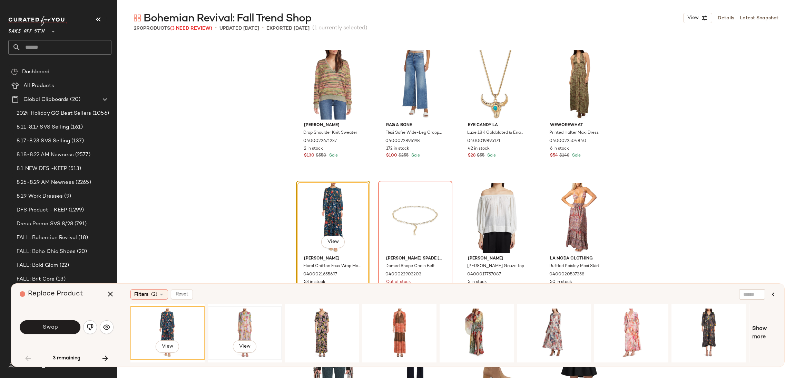
click at [246, 316] on div "View" at bounding box center [244, 332] width 69 height 49
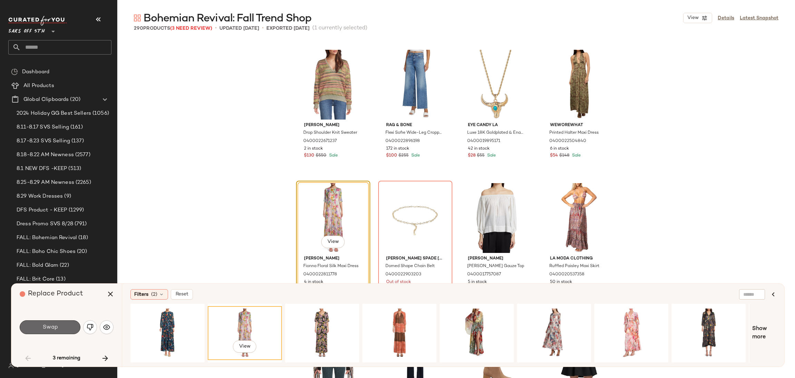
click at [64, 330] on button "Swap" at bounding box center [50, 327] width 61 height 14
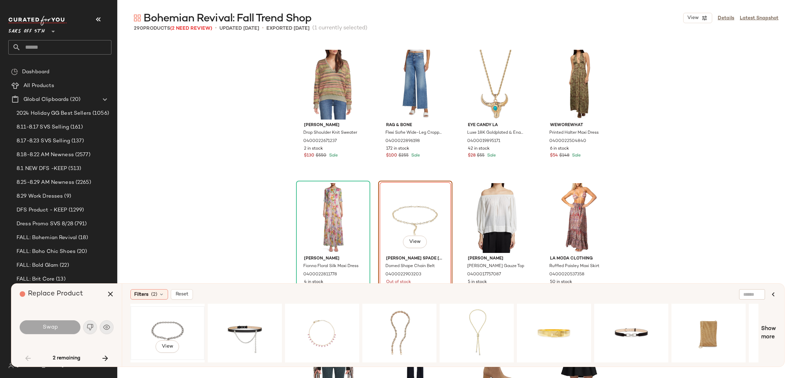
click at [167, 324] on div "View" at bounding box center [167, 332] width 69 height 49
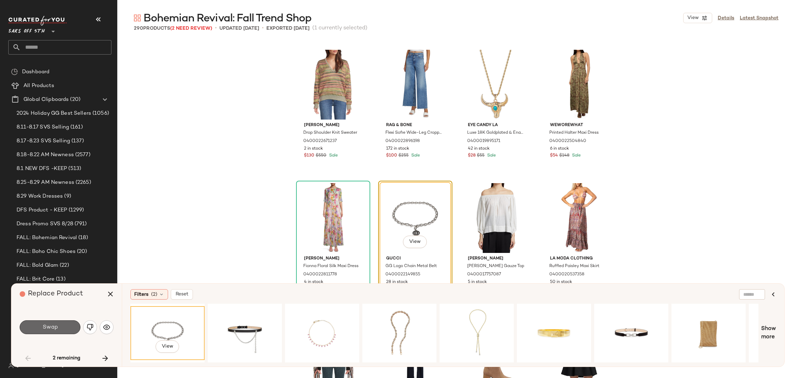
click at [59, 325] on button "Swap" at bounding box center [50, 327] width 61 height 14
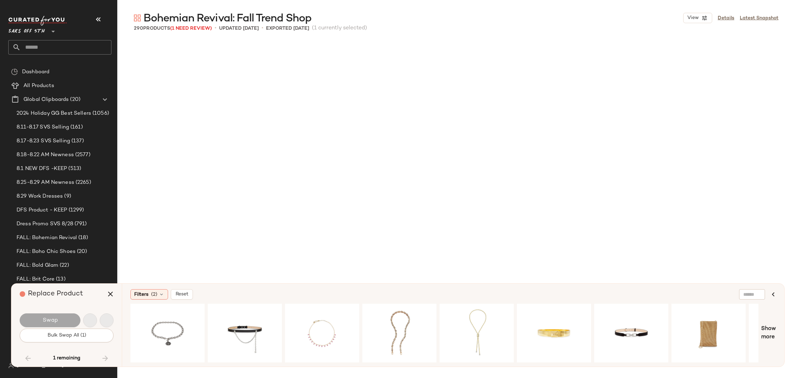
scroll to position [5062, 0]
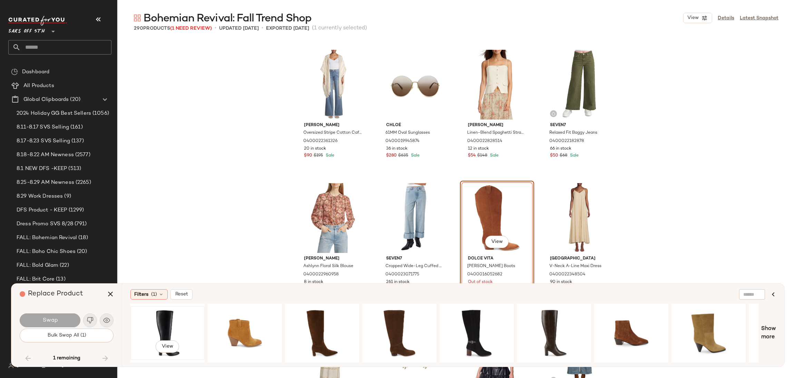
click at [160, 323] on div "View" at bounding box center [167, 332] width 69 height 49
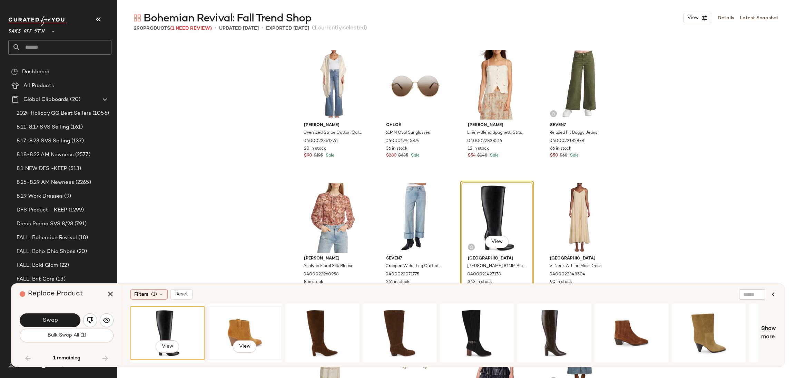
click at [247, 318] on div "View" at bounding box center [244, 332] width 69 height 49
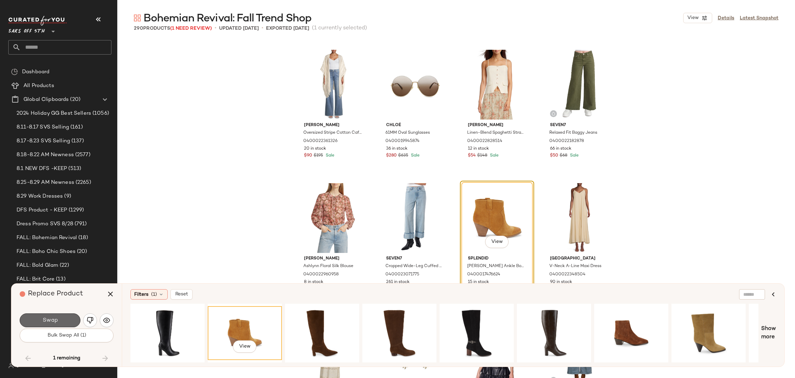
click at [61, 321] on button "Swap" at bounding box center [50, 320] width 61 height 14
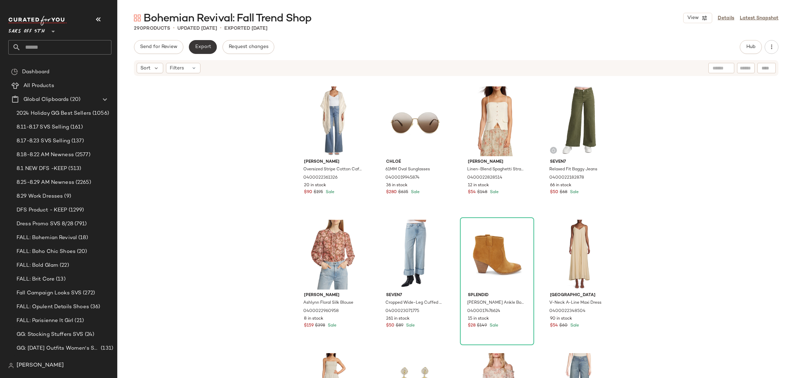
click at [206, 51] on button "Export" at bounding box center [203, 47] width 28 height 14
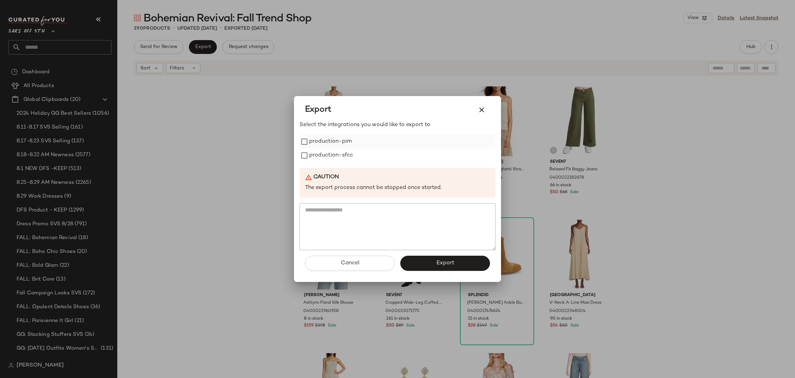
click at [332, 140] on label "production-pim" at bounding box center [330, 142] width 42 height 14
click at [333, 152] on label "production-sfcc" at bounding box center [331, 155] width 44 height 14
click at [412, 263] on button "Export" at bounding box center [445, 262] width 90 height 15
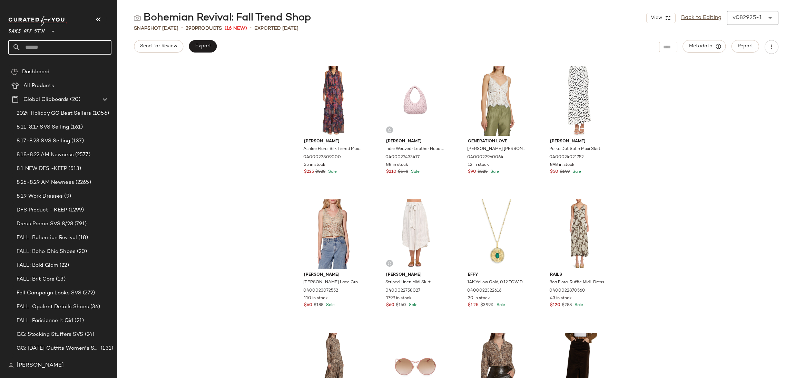
click at [71, 52] on input "text" at bounding box center [66, 47] width 91 height 14
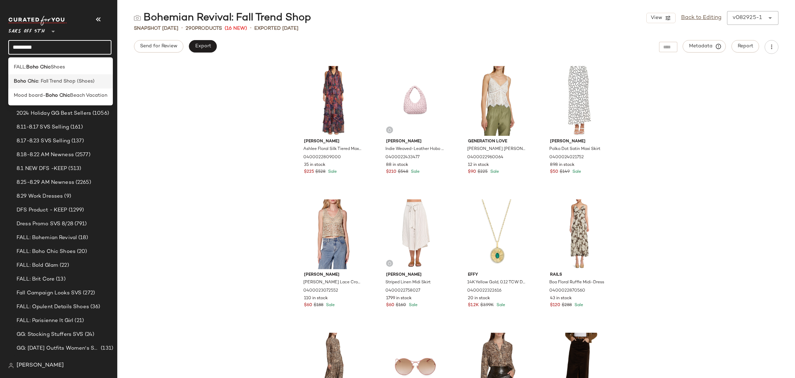
type input "*********"
click at [76, 82] on span ": Fall Trend Shop (Shoes)" at bounding box center [66, 81] width 56 height 7
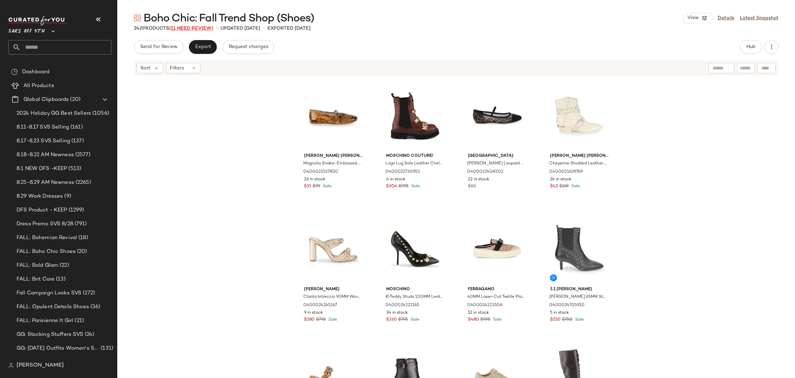
click at [198, 31] on span "(11 Need Review)" at bounding box center [191, 28] width 44 height 5
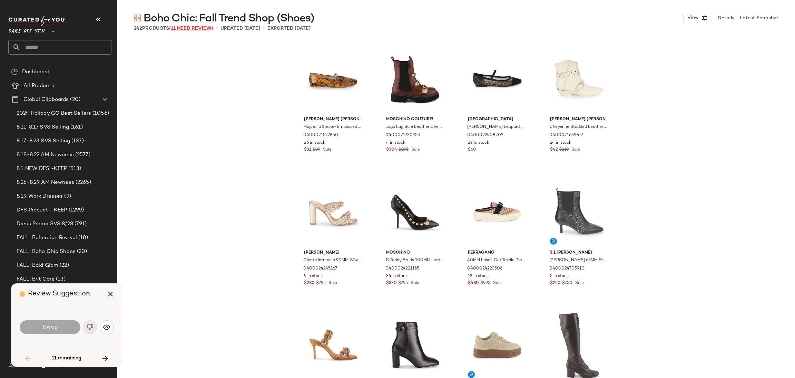
scroll to position [1998, 0]
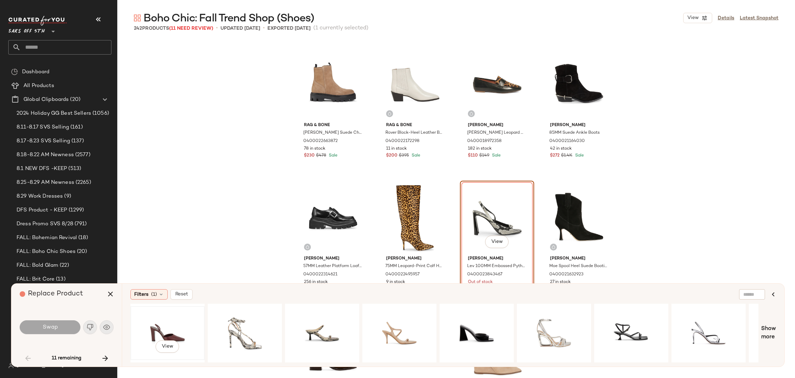
click at [160, 327] on div "View" at bounding box center [167, 332] width 69 height 49
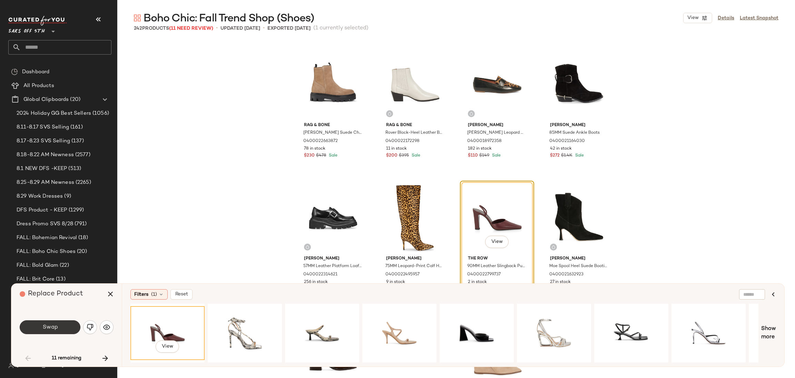
click at [59, 328] on button "Swap" at bounding box center [50, 327] width 61 height 14
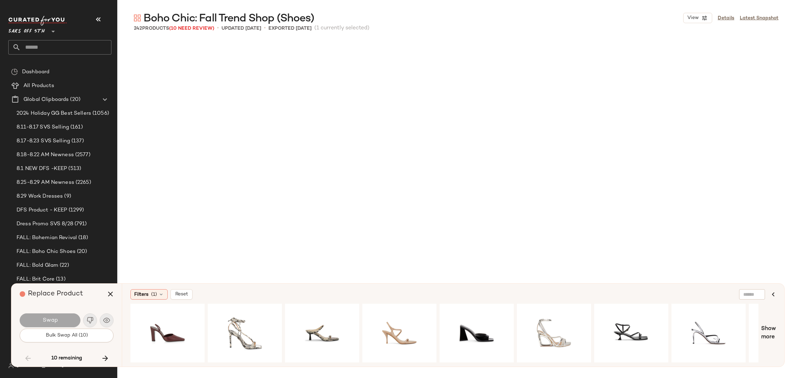
scroll to position [2398, 0]
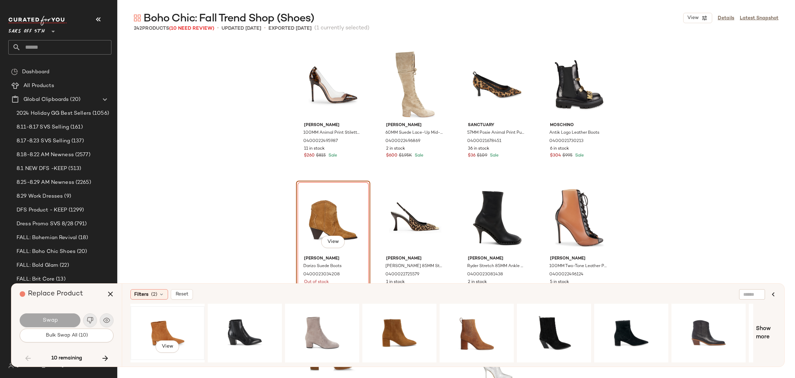
click at [163, 327] on div "View" at bounding box center [167, 332] width 69 height 49
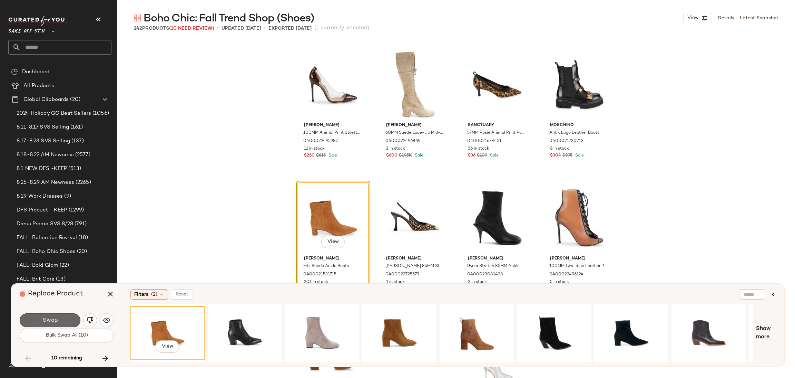
click at [64, 320] on button "Swap" at bounding box center [50, 320] width 61 height 14
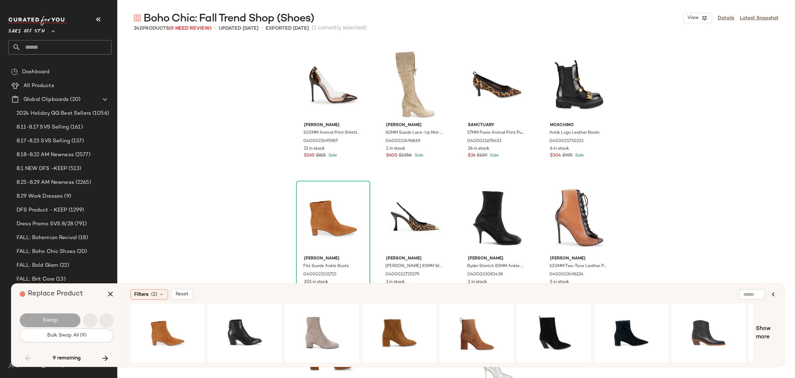
scroll to position [3197, 0]
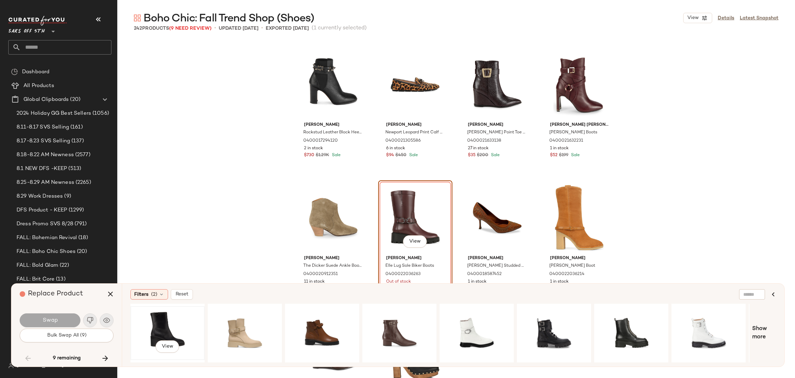
click at [167, 315] on div "View" at bounding box center [167, 332] width 69 height 49
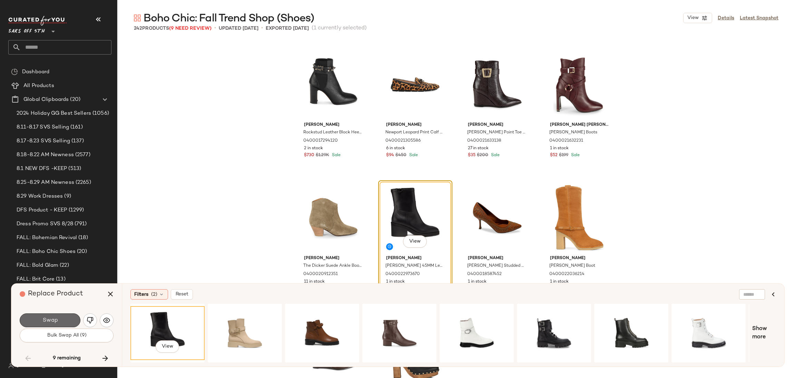
click at [59, 319] on button "Swap" at bounding box center [50, 320] width 61 height 14
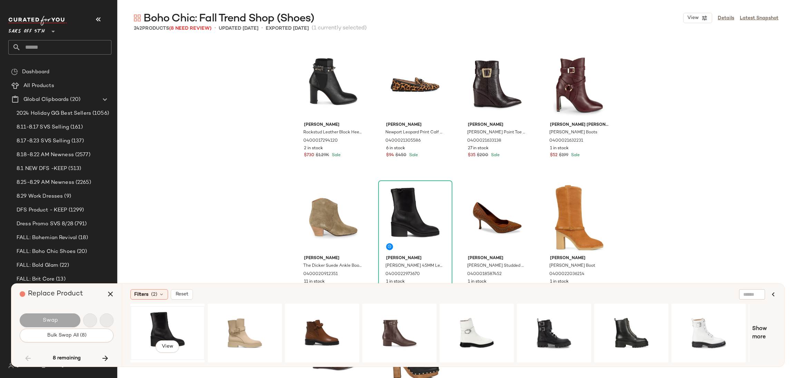
scroll to position [3596, 0]
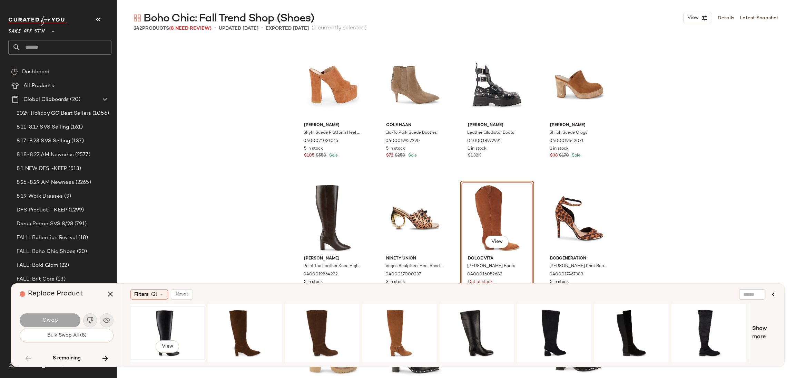
click at [156, 323] on div "View" at bounding box center [167, 332] width 69 height 49
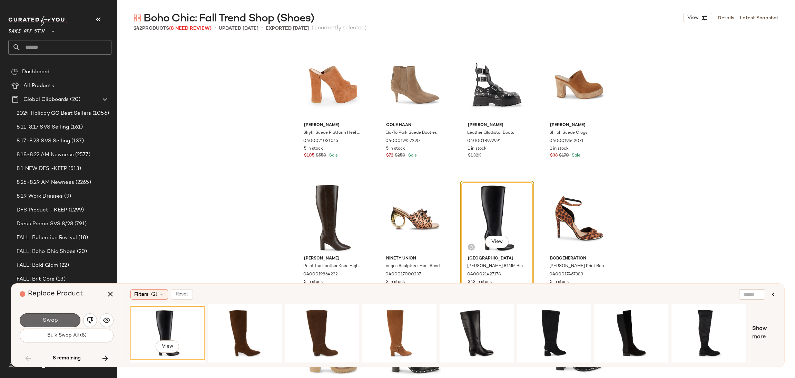
click at [57, 317] on span "Swap" at bounding box center [50, 320] width 16 height 7
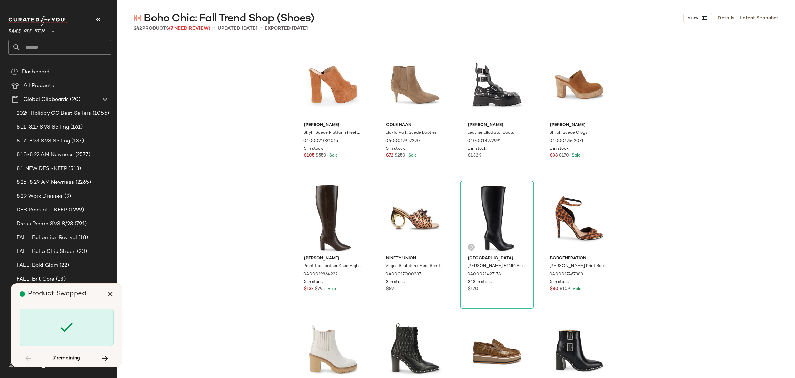
scroll to position [5728, 0]
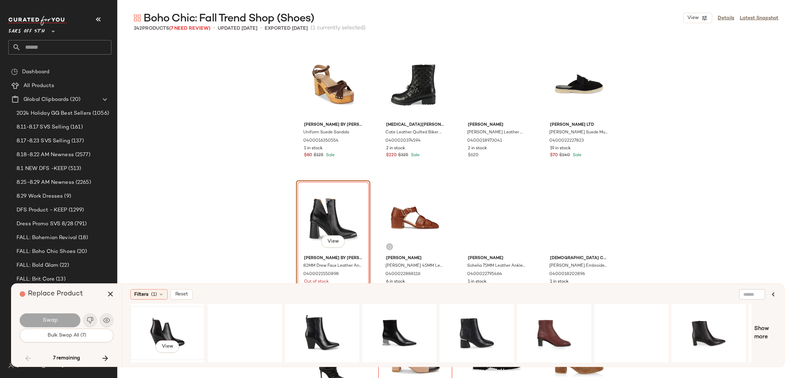
click at [154, 323] on div "View" at bounding box center [167, 332] width 69 height 49
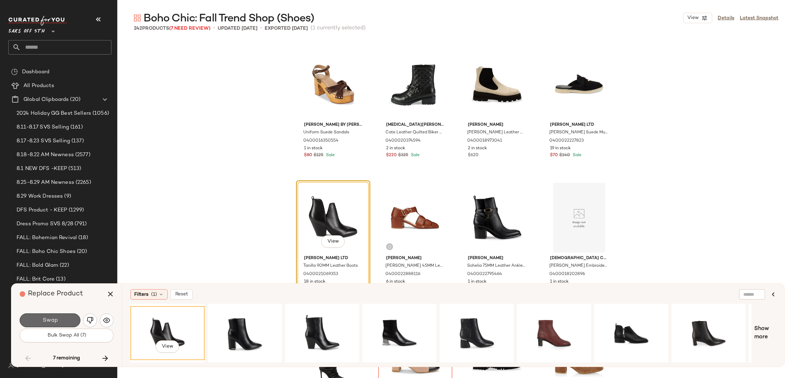
click at [68, 320] on button "Swap" at bounding box center [50, 320] width 61 height 14
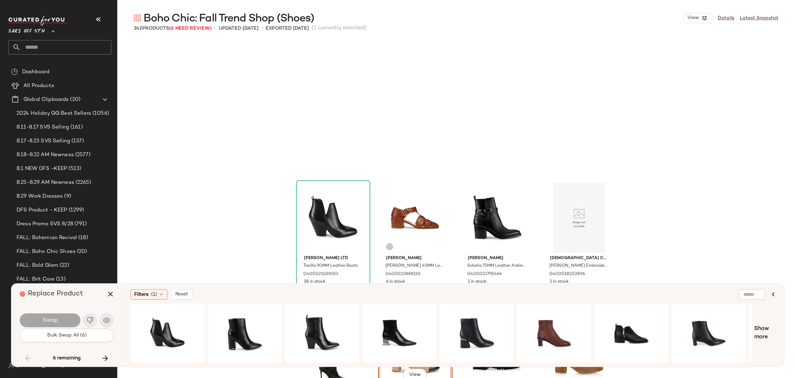
scroll to position [5861, 0]
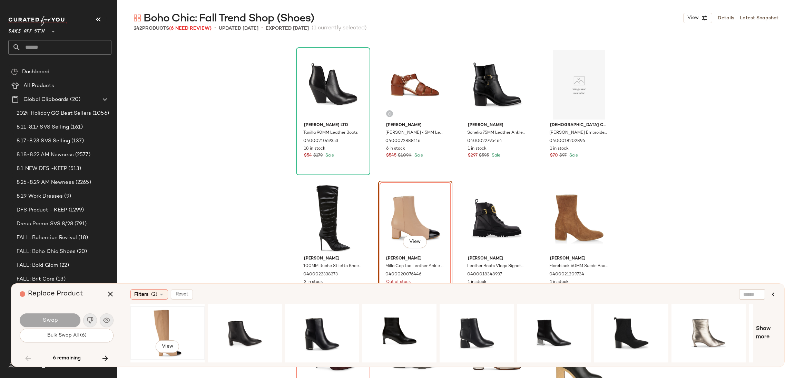
click at [174, 323] on div "View" at bounding box center [167, 332] width 69 height 49
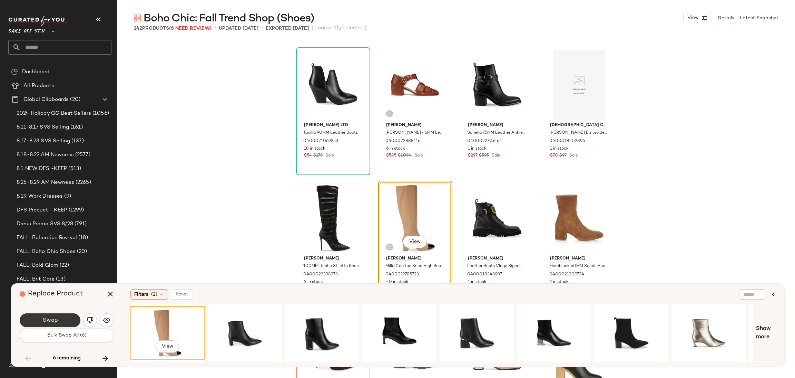
click at [71, 320] on button "Swap" at bounding box center [50, 320] width 61 height 14
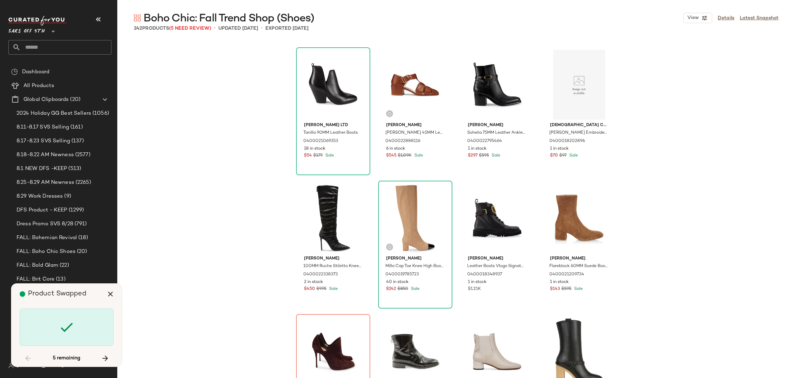
scroll to position [5995, 0]
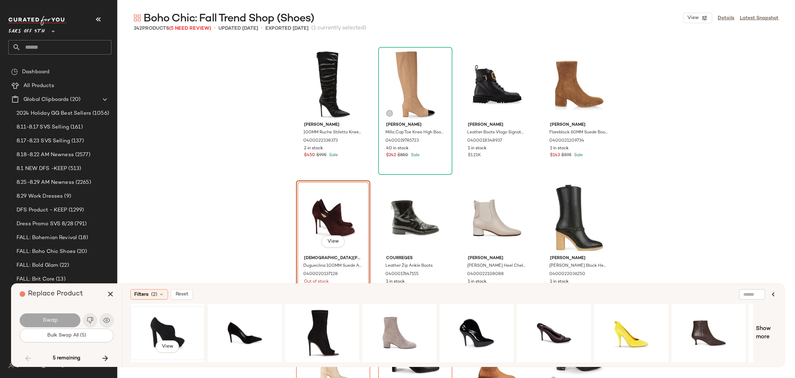
click at [165, 326] on div "View" at bounding box center [167, 332] width 69 height 49
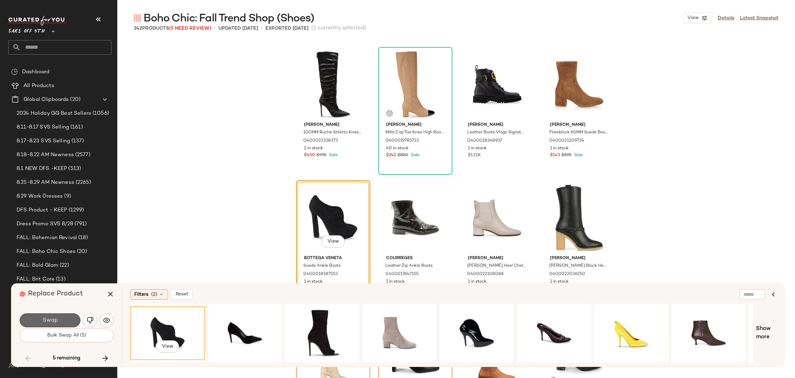
click at [71, 316] on button "Swap" at bounding box center [50, 320] width 61 height 14
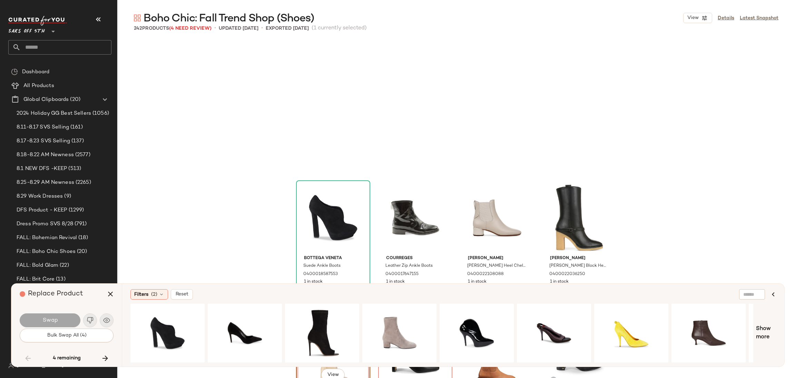
scroll to position [6128, 0]
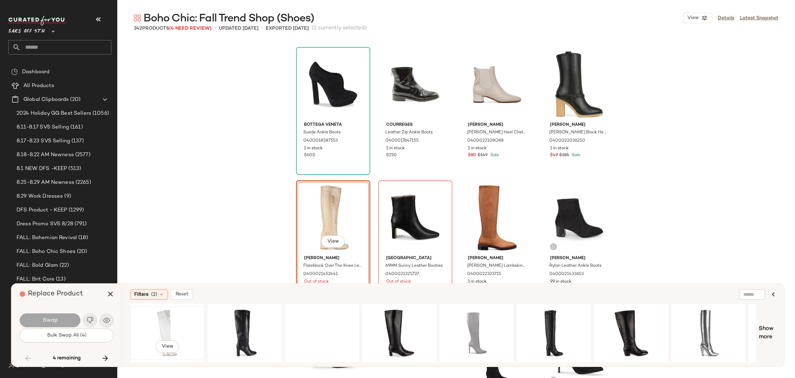
click at [148, 327] on div "View" at bounding box center [167, 332] width 69 height 49
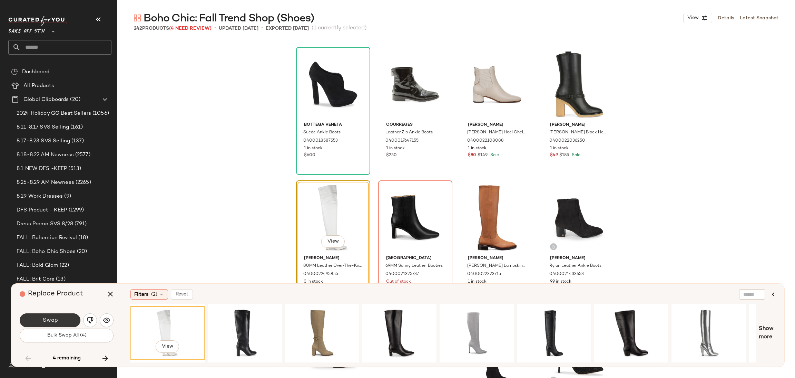
click at [62, 315] on button "Swap" at bounding box center [50, 320] width 61 height 14
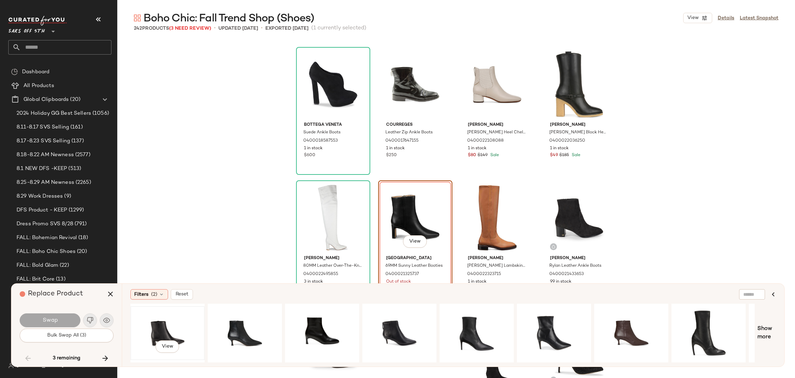
click at [155, 335] on div "View" at bounding box center [167, 332] width 69 height 49
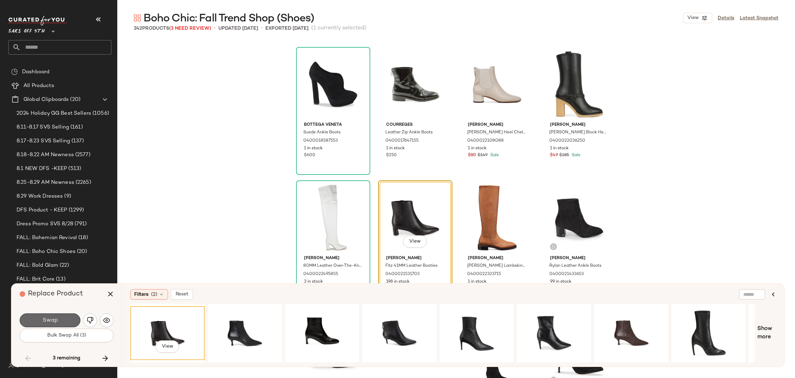
click at [62, 318] on button "Swap" at bounding box center [50, 320] width 61 height 14
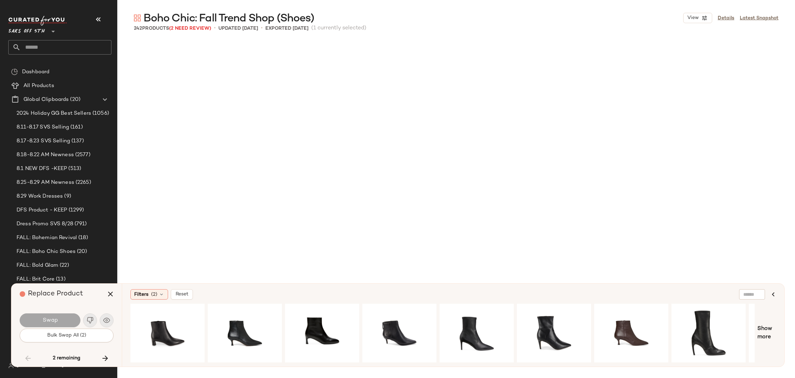
scroll to position [6660, 0]
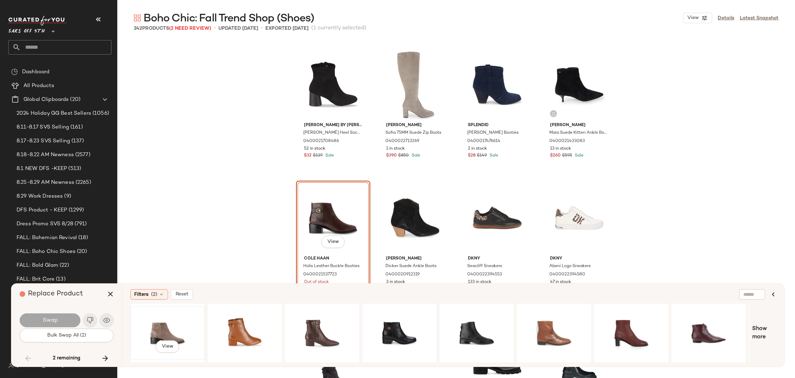
click at [158, 325] on div "View" at bounding box center [167, 332] width 69 height 49
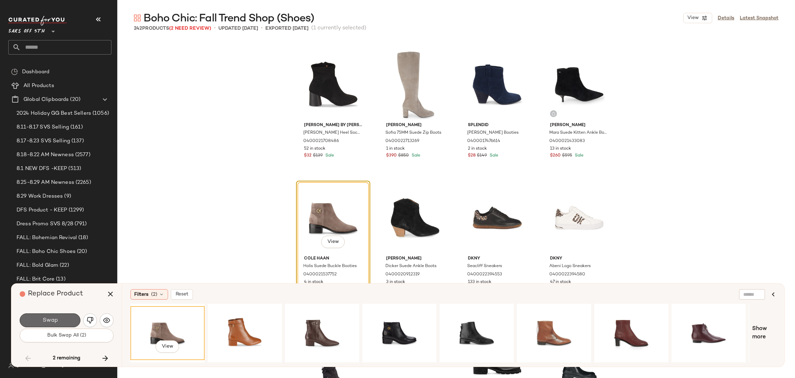
click at [59, 317] on button "Swap" at bounding box center [50, 320] width 61 height 14
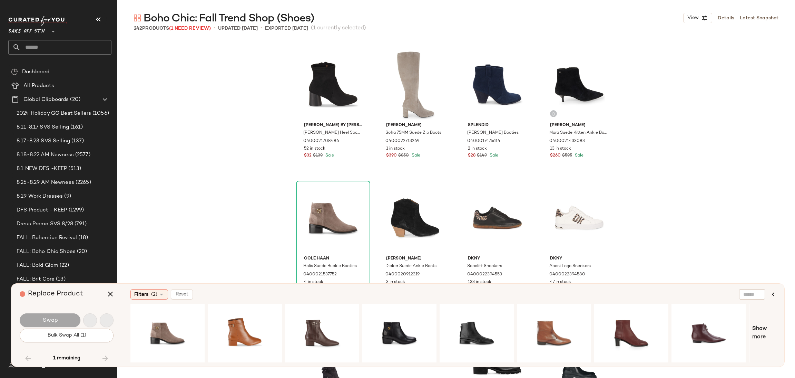
scroll to position [7460, 0]
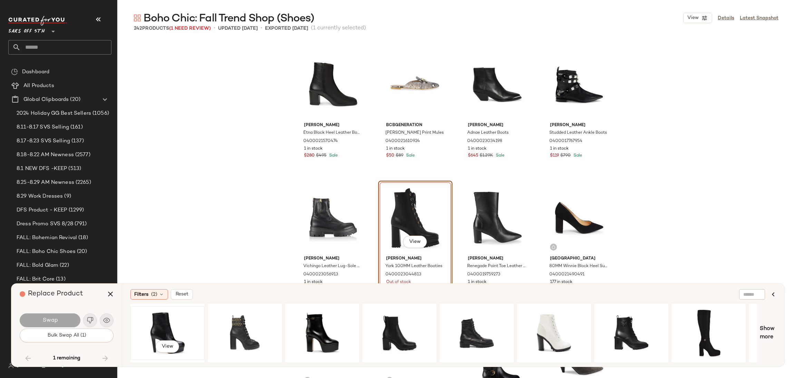
click at [157, 319] on div "View" at bounding box center [167, 332] width 69 height 49
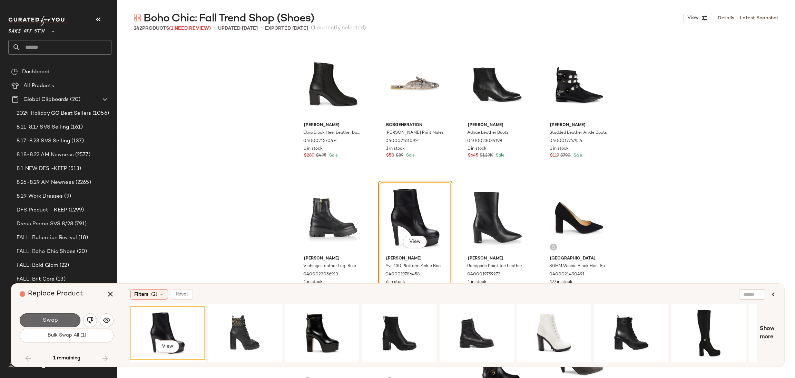
click at [72, 314] on button "Swap" at bounding box center [50, 320] width 61 height 14
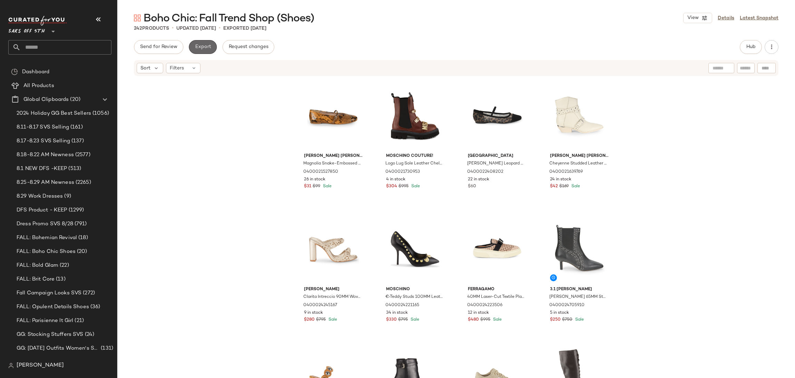
click at [202, 48] on span "Export" at bounding box center [203, 47] width 16 height 6
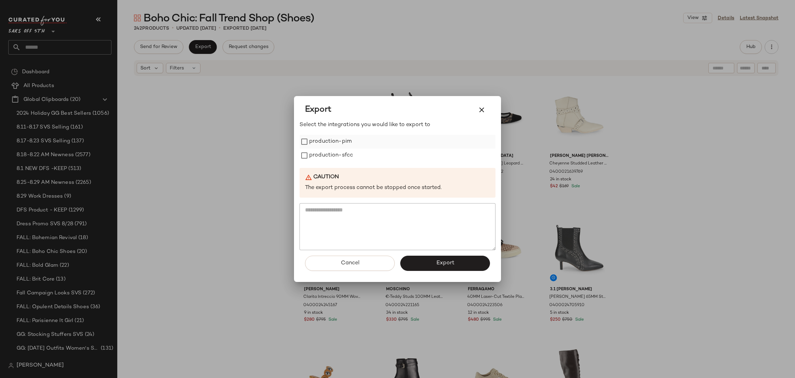
click at [343, 141] on label "production-pim" at bounding box center [330, 142] width 42 height 14
click at [334, 157] on label "production-sfcc" at bounding box center [331, 155] width 44 height 14
click at [453, 262] on span "Export" at bounding box center [445, 263] width 18 height 7
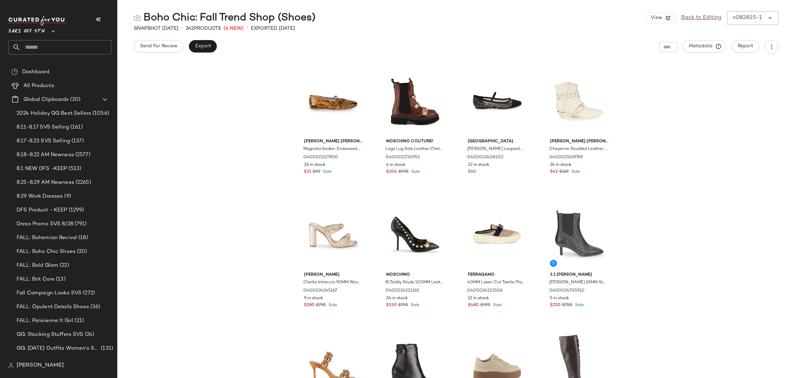
click at [74, 51] on input "text" at bounding box center [66, 47] width 91 height 14
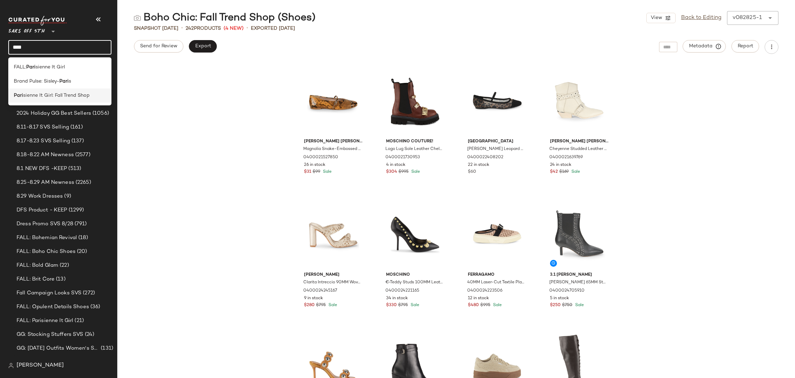
type input "****"
click at [94, 92] on div "Pari sienne It Girl: Fall Trend Shop" at bounding box center [60, 95] width 92 height 7
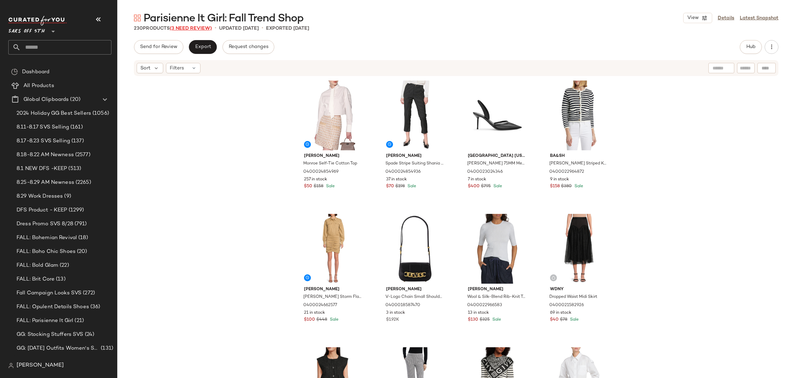
click at [206, 29] on span "(3 Need Review)" at bounding box center [191, 28] width 42 height 5
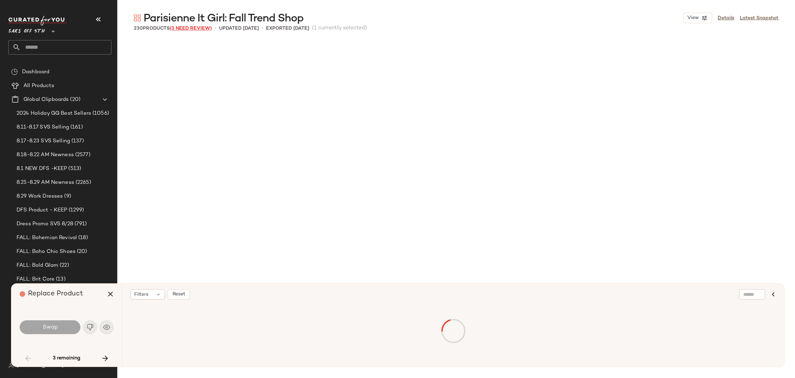
scroll to position [933, 0]
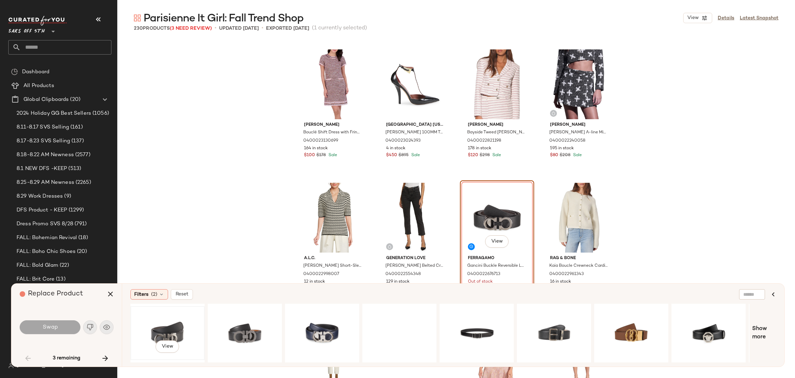
click at [161, 328] on div "View" at bounding box center [167, 332] width 69 height 49
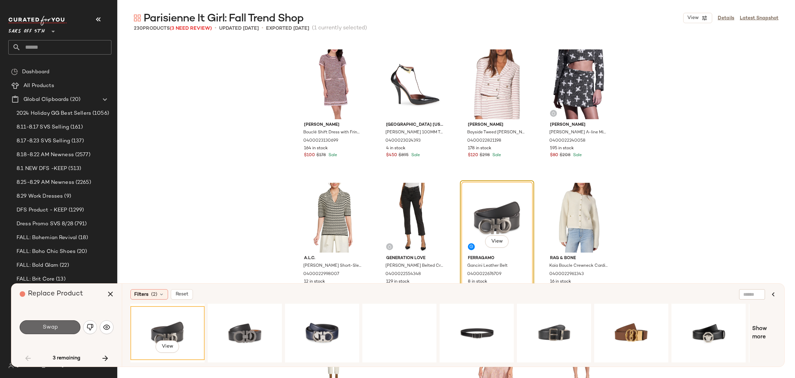
click at [64, 321] on button "Swap" at bounding box center [50, 327] width 61 height 14
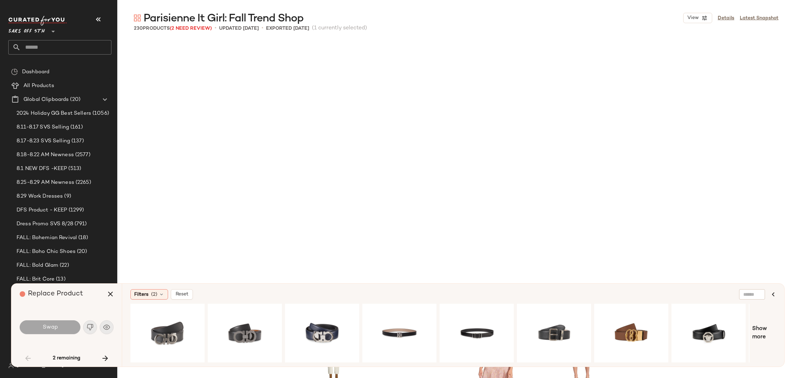
scroll to position [1199, 0]
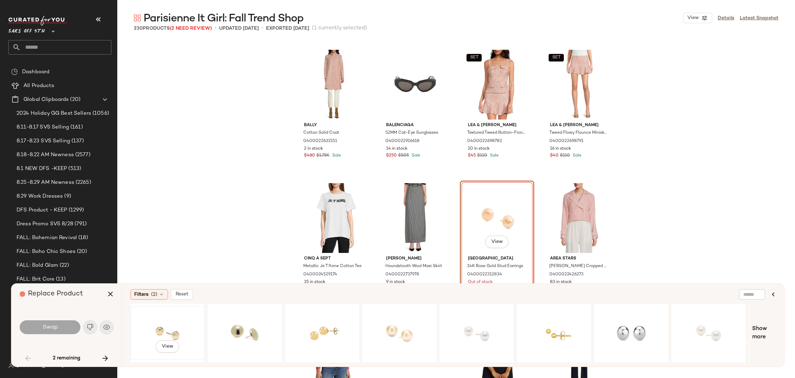
click at [177, 325] on div "View" at bounding box center [167, 332] width 69 height 49
click at [68, 325] on button "Swap" at bounding box center [50, 327] width 61 height 14
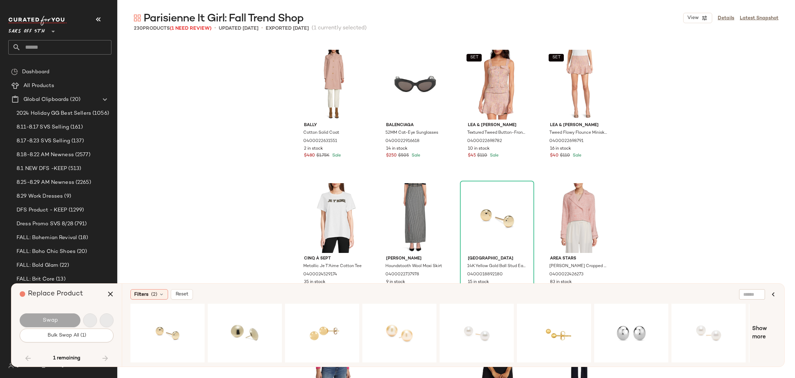
scroll to position [3863, 0]
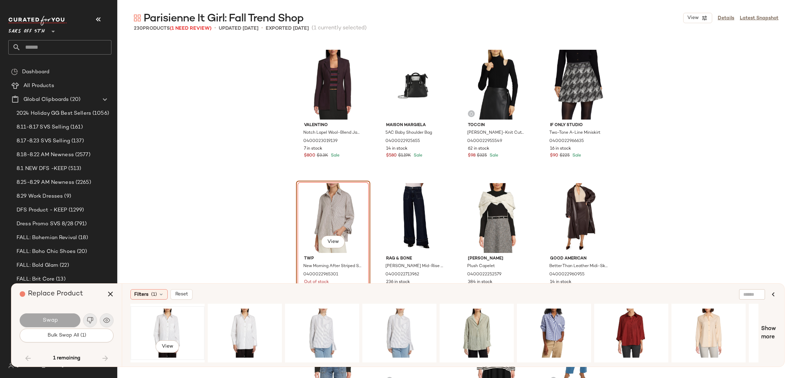
click at [157, 326] on div "View" at bounding box center [167, 332] width 69 height 49
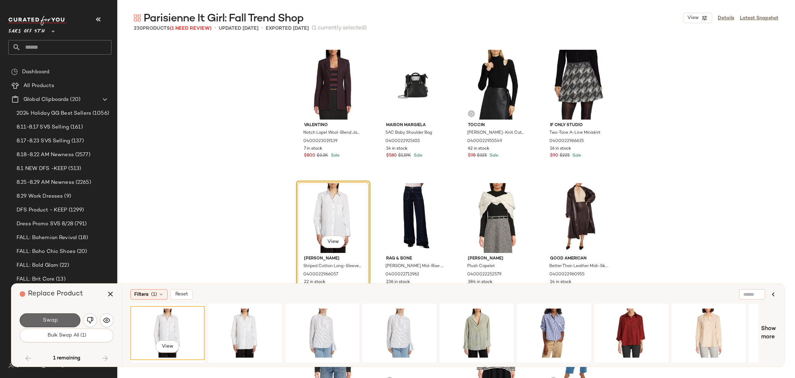
click at [66, 318] on button "Swap" at bounding box center [50, 320] width 61 height 14
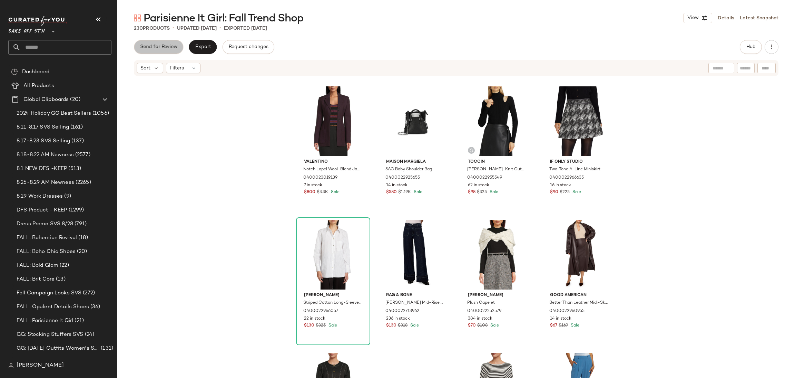
click at [161, 49] on span "Send for Review" at bounding box center [159, 47] width 38 height 6
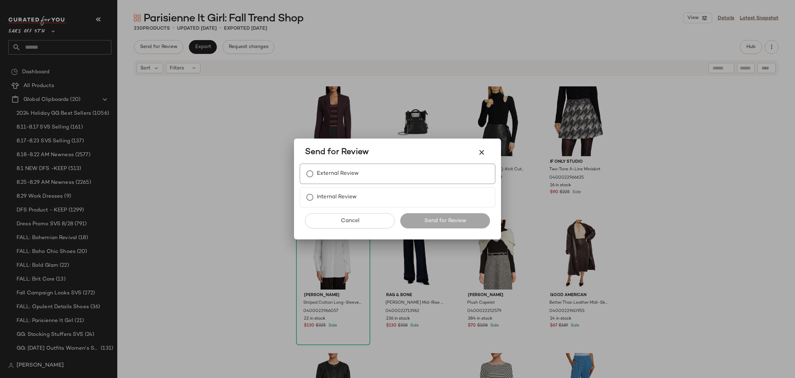
click at [357, 172] on label "External Review" at bounding box center [338, 174] width 42 height 14
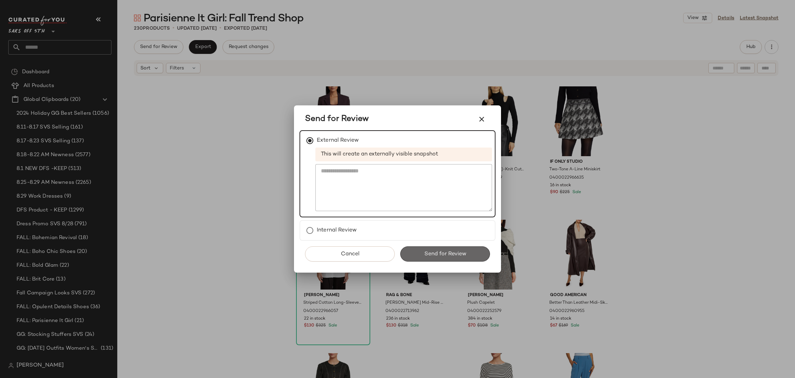
click at [468, 251] on button "Send for Review" at bounding box center [445, 253] width 90 height 15
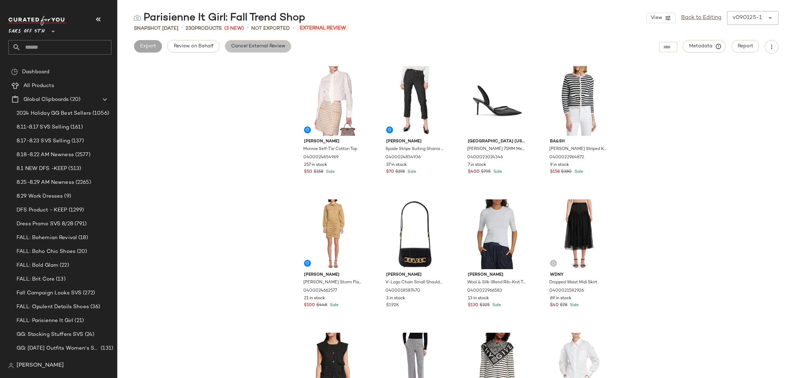
click at [276, 42] on button "Cancel External Review" at bounding box center [258, 46] width 66 height 12
click at [212, 48] on button "Export" at bounding box center [203, 46] width 28 height 12
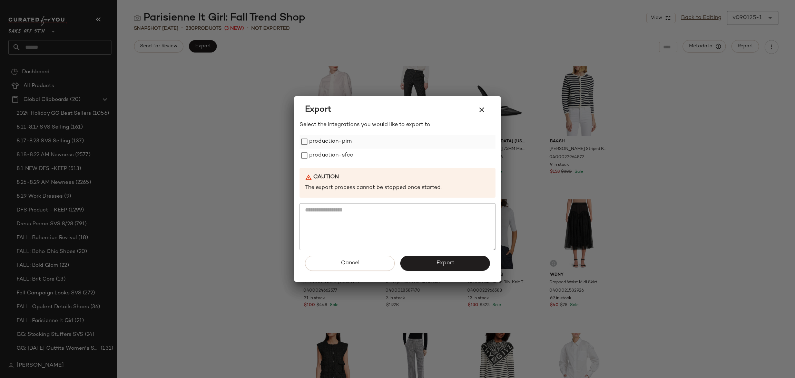
click at [335, 143] on label "production-pim" at bounding box center [330, 142] width 42 height 14
click at [347, 154] on label "production-sfcc" at bounding box center [331, 155] width 44 height 14
click at [474, 261] on button "Export" at bounding box center [445, 262] width 90 height 15
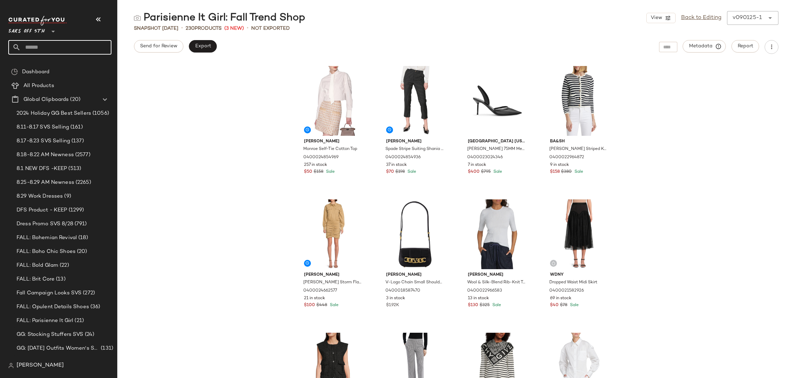
click at [50, 42] on input "text" at bounding box center [66, 47] width 91 height 14
type input "******"
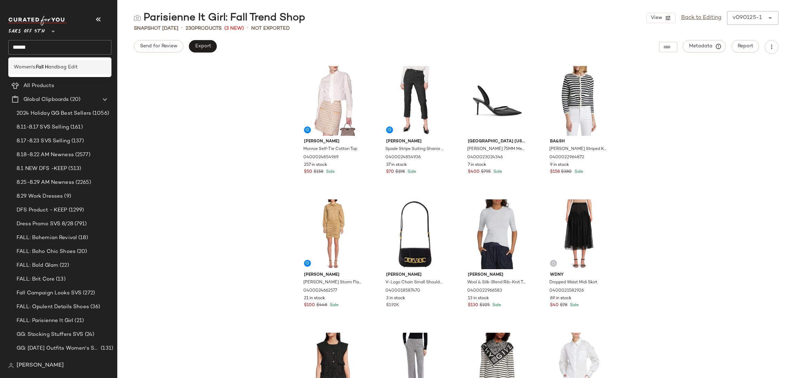
click at [54, 67] on span "andbag Edit" at bounding box center [62, 67] width 29 height 7
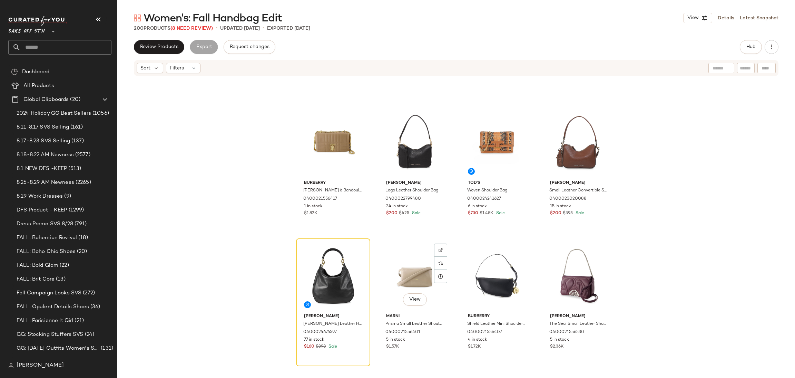
scroll to position [202, 0]
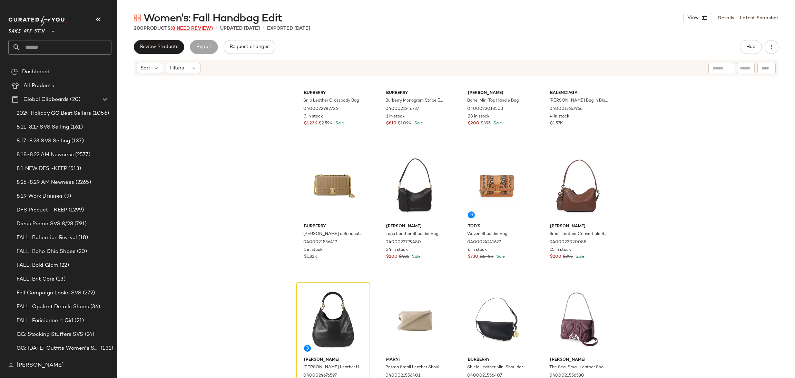
click at [203, 29] on span "(8 Need Review)" at bounding box center [191, 28] width 42 height 5
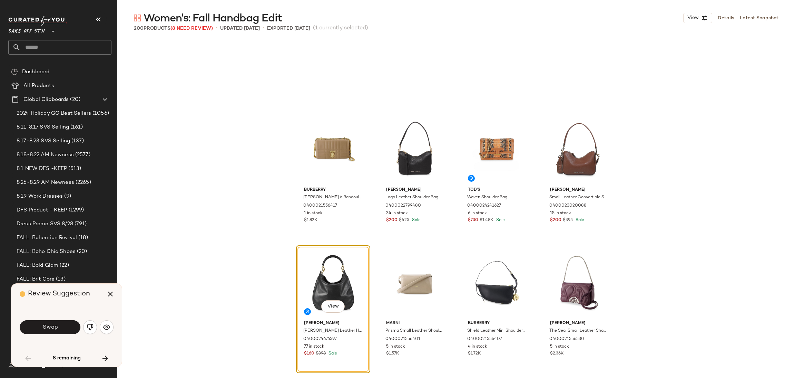
scroll to position [266, 0]
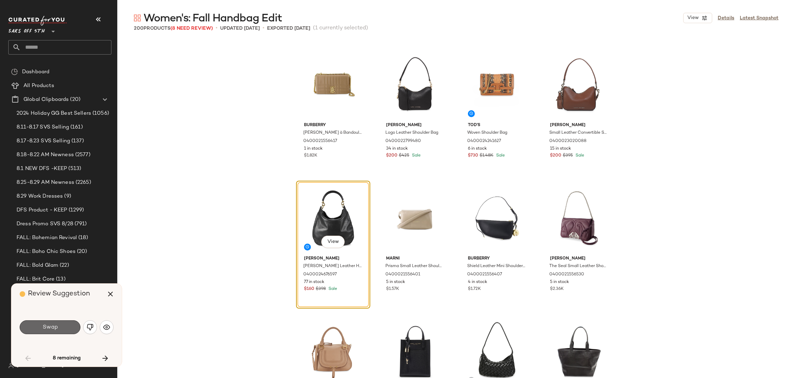
click at [59, 326] on button "Swap" at bounding box center [50, 327] width 61 height 14
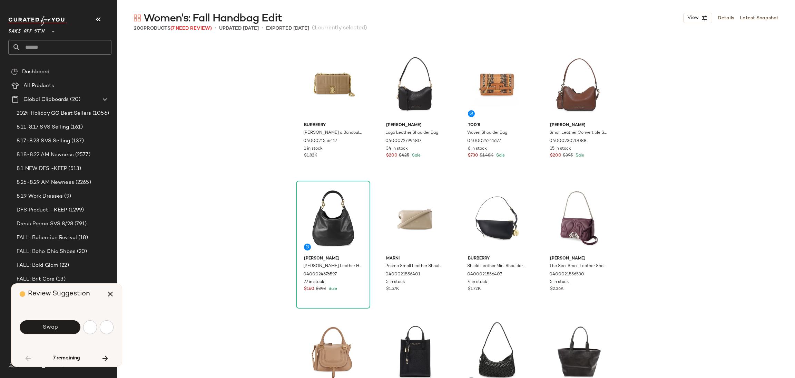
scroll to position [799, 0]
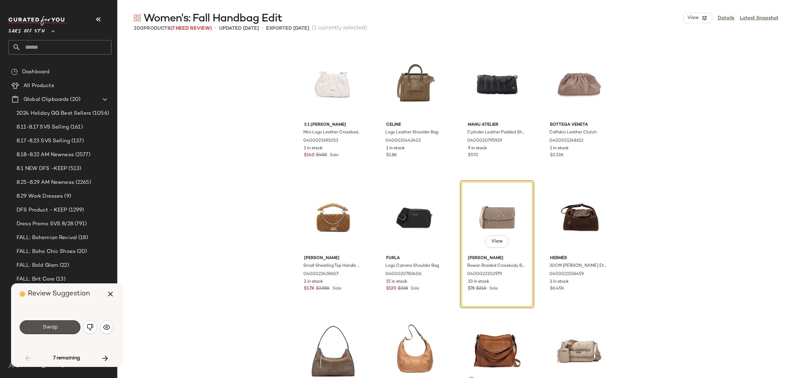
click at [59, 326] on button "Swap" at bounding box center [50, 327] width 61 height 14
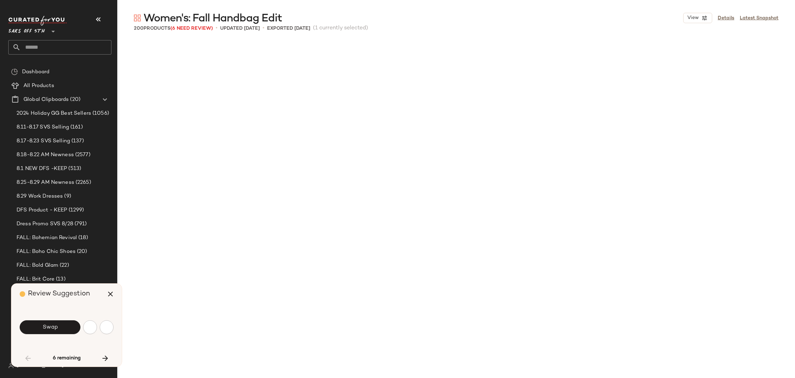
scroll to position [1199, 0]
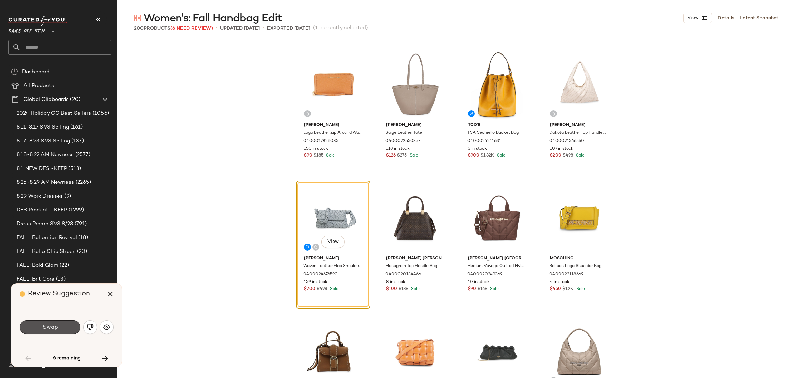
click at [59, 326] on button "Swap" at bounding box center [50, 327] width 61 height 14
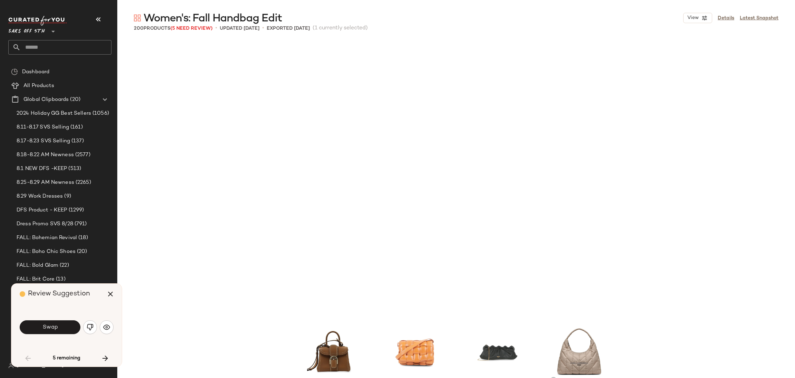
scroll to position [1465, 0]
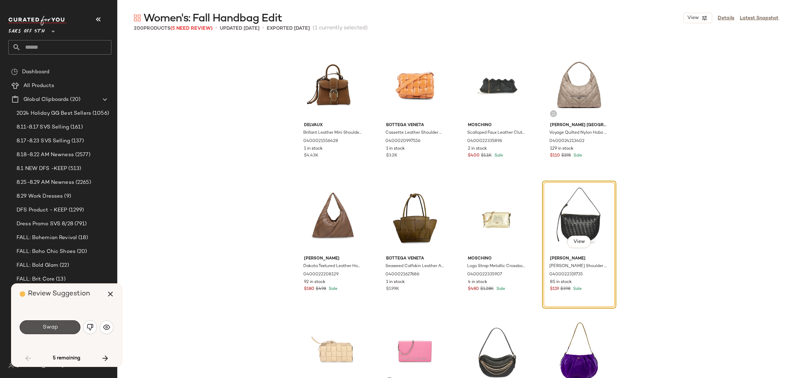
click at [59, 326] on button "Swap" at bounding box center [50, 327] width 61 height 14
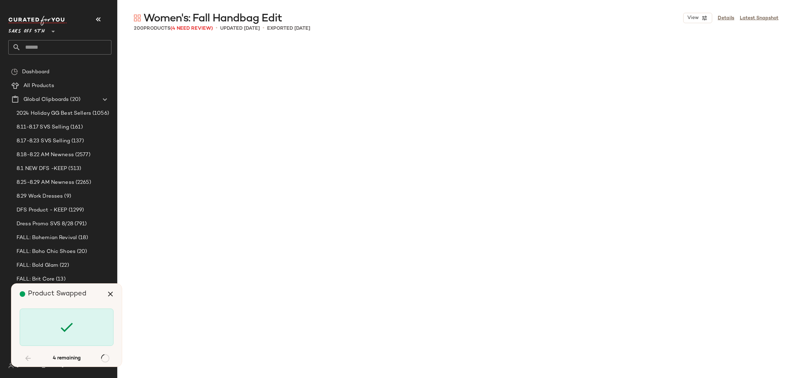
scroll to position [2531, 0]
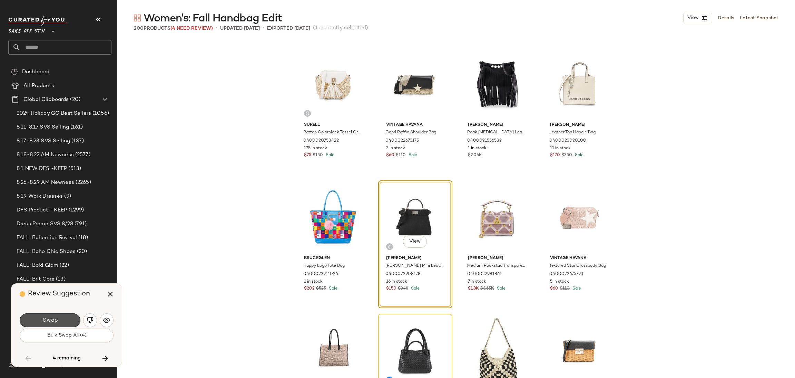
click at [59, 326] on button "Swap" at bounding box center [50, 320] width 61 height 14
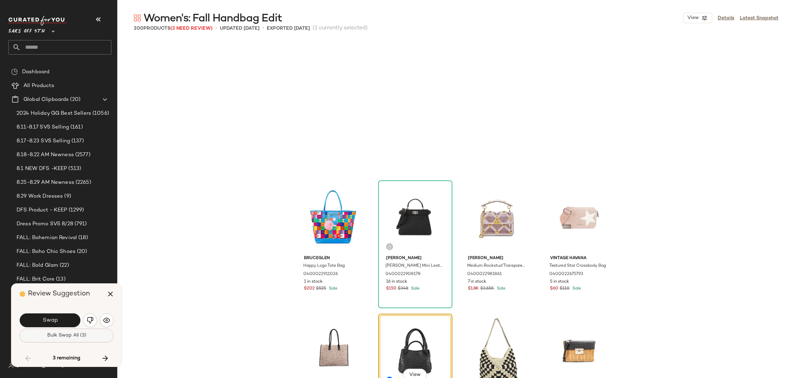
scroll to position [2664, 0]
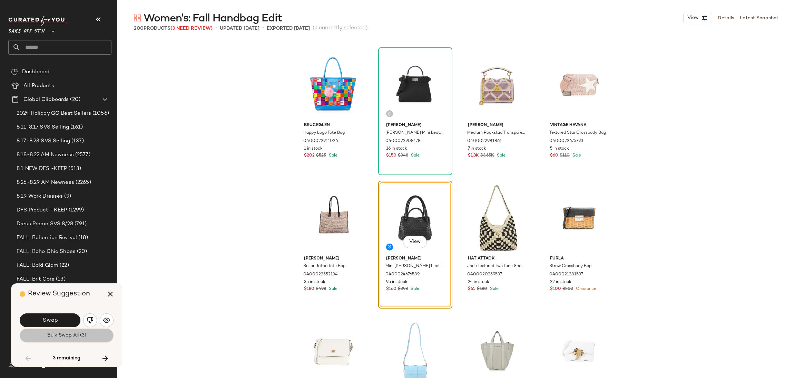
click at [70, 334] on span "Bulk Swap All (3)" at bounding box center [66, 335] width 39 height 6
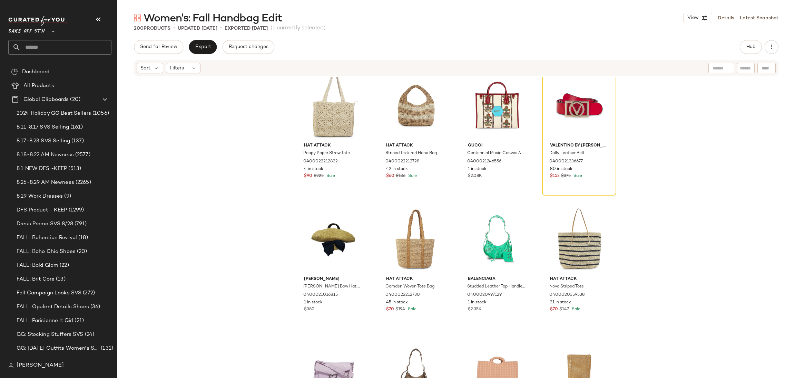
scroll to position [3065, 0]
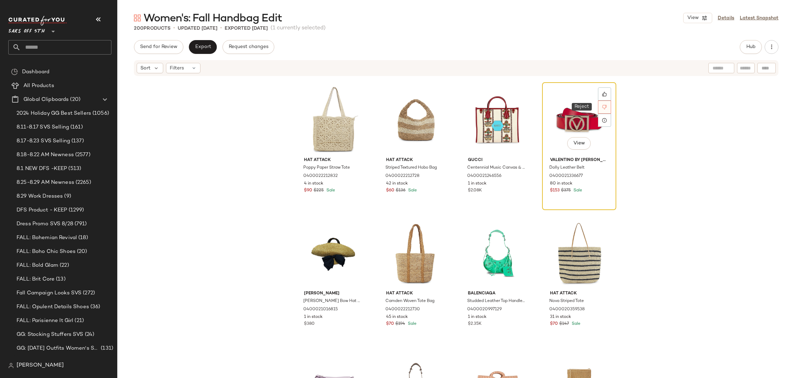
click at [603, 110] on div at bounding box center [604, 106] width 13 height 13
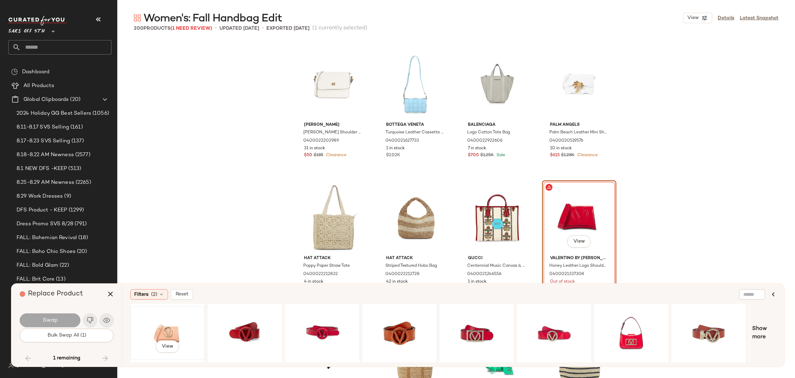
click at [171, 332] on div "View" at bounding box center [167, 332] width 69 height 49
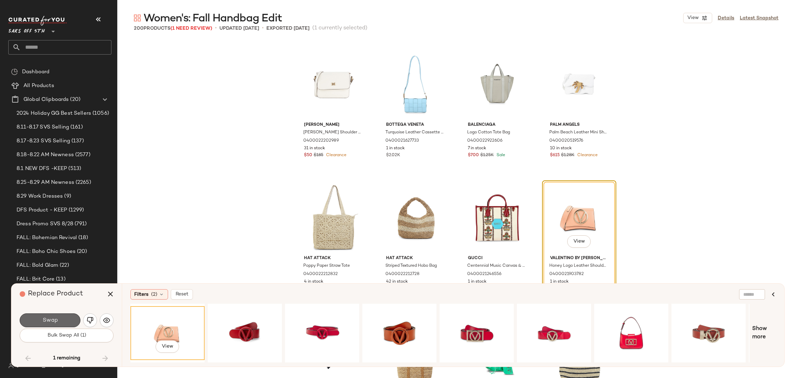
click at [57, 319] on span "Swap" at bounding box center [50, 320] width 16 height 7
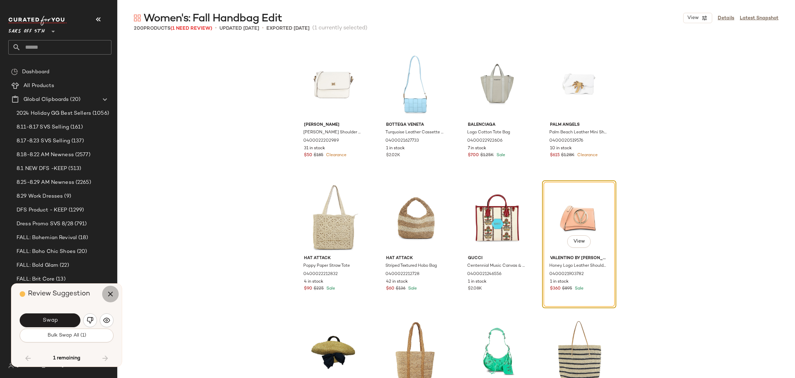
click at [108, 292] on icon "button" at bounding box center [110, 294] width 8 height 8
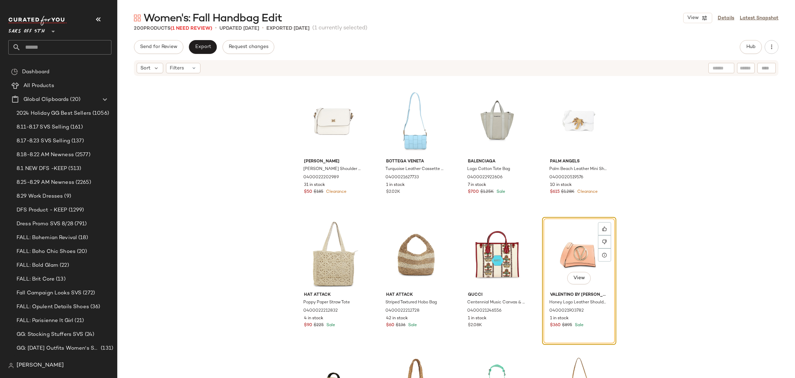
click at [206, 25] on span "Women's: Fall Handbag Edit" at bounding box center [213, 19] width 138 height 14
click at [203, 28] on span "(1 Need Review)" at bounding box center [191, 28] width 42 height 5
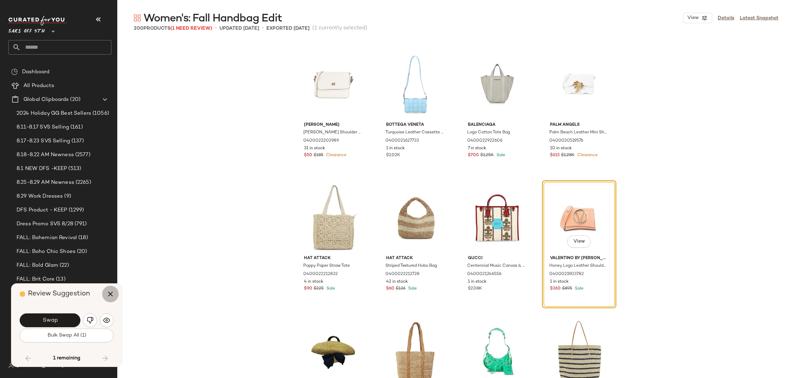
click at [109, 296] on icon "button" at bounding box center [110, 294] width 8 height 8
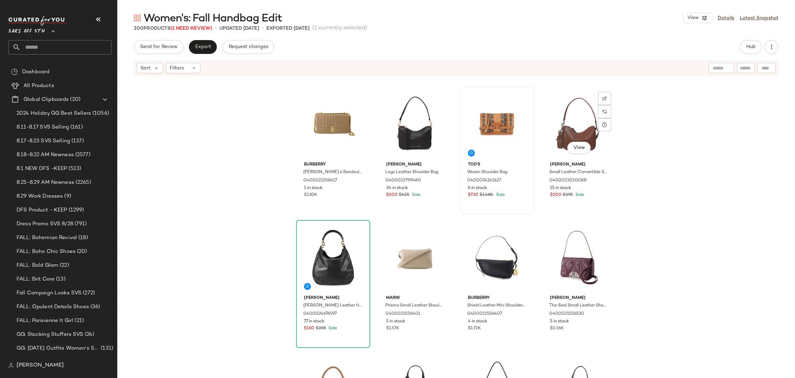
scroll to position [264, 0]
click at [327, 119] on div "View" at bounding box center [333, 124] width 69 height 70
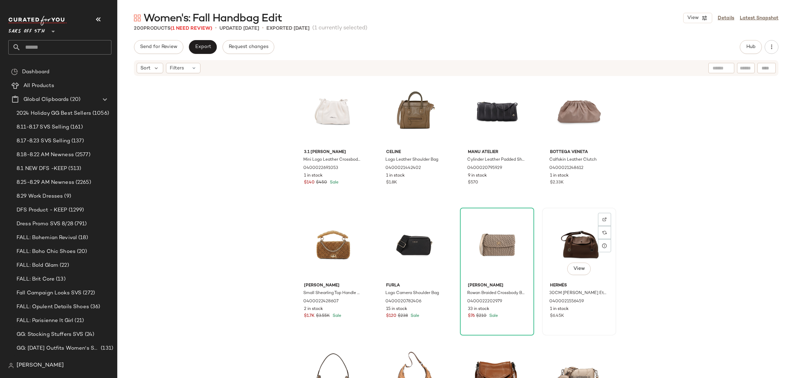
scroll to position [809, 0]
click at [573, 237] on div "View" at bounding box center [579, 244] width 69 height 70
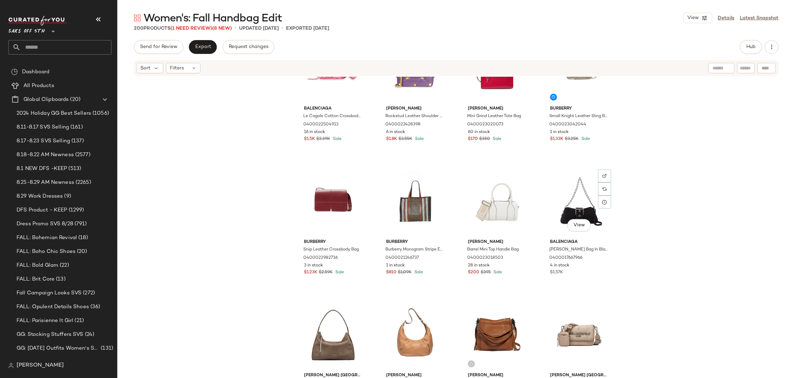
scroll to position [855, 0]
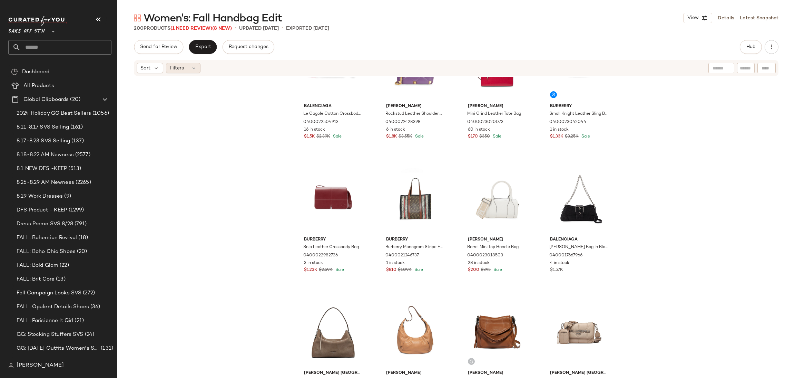
click at [188, 69] on div "Filters" at bounding box center [183, 68] width 35 height 10
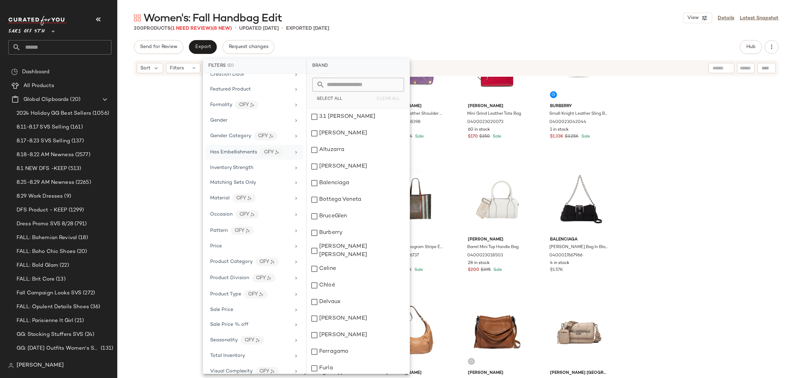
scroll to position [173, 0]
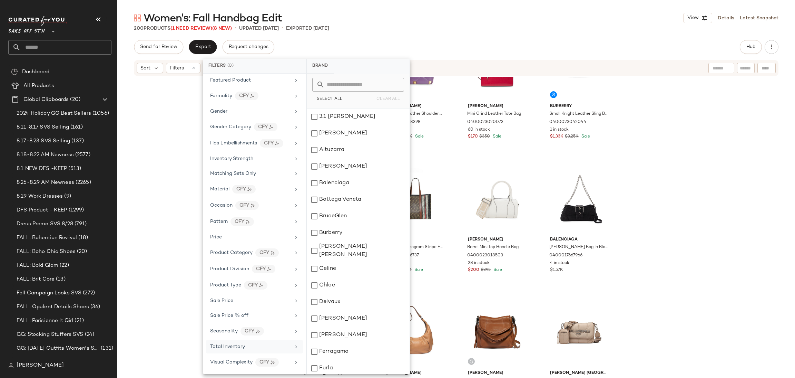
click at [256, 347] on div "Total Inventory" at bounding box center [250, 346] width 80 height 7
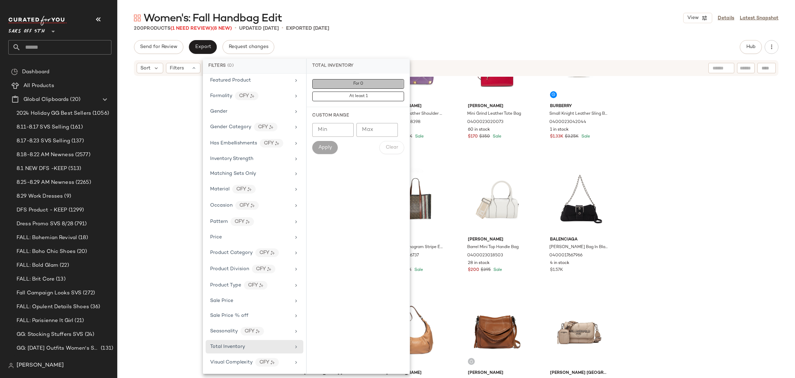
click at [344, 91] on button "For 0" at bounding box center [358, 96] width 92 height 10
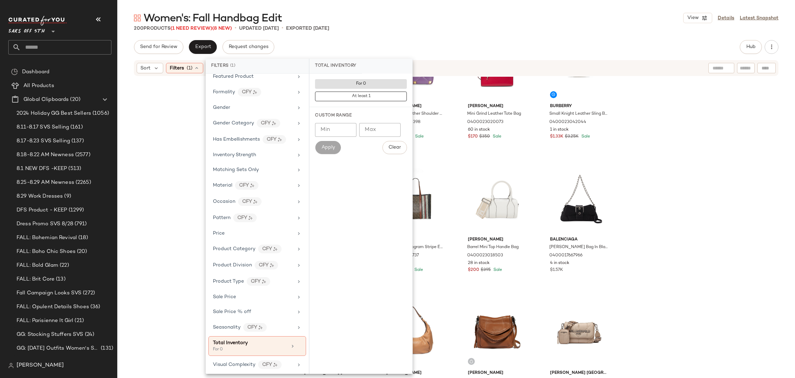
click at [407, 26] on div "200 Products (1 Need Review) (8 New) • updated [DATE] • Exported [DATE]" at bounding box center [456, 28] width 678 height 7
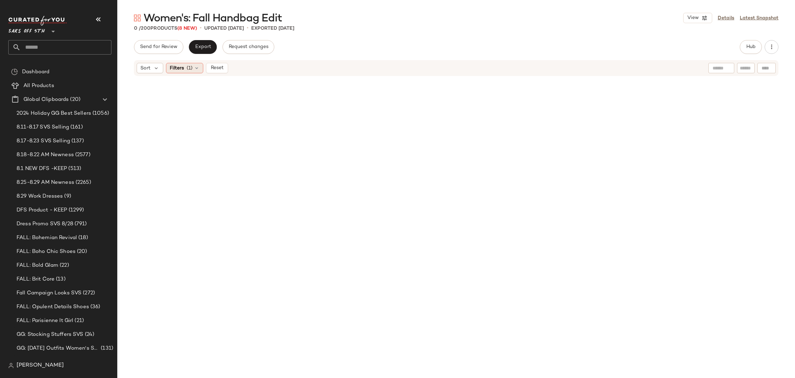
click at [192, 68] on span "(1)" at bounding box center [190, 68] width 6 height 7
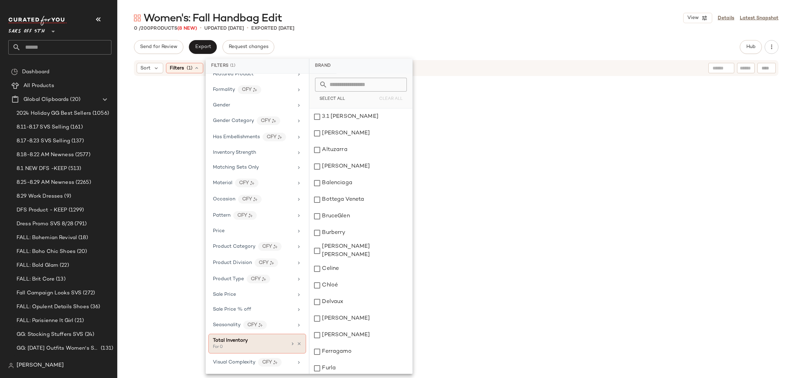
scroll to position [178, 0]
click at [297, 345] on icon at bounding box center [299, 343] width 5 height 5
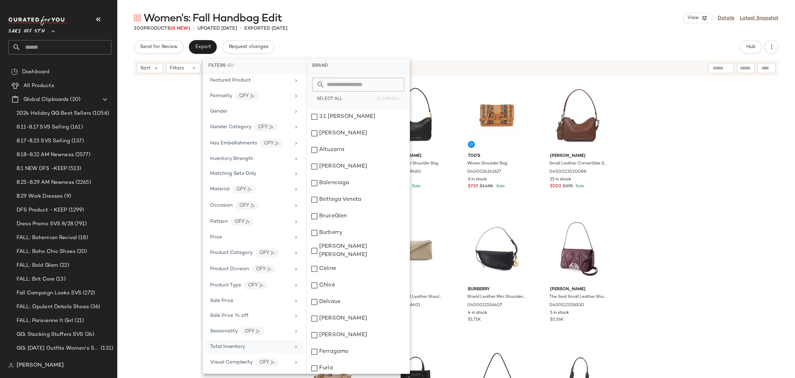
click at [347, 23] on div "Women's: Fall Handbag Edit View Details Latest Snapshot" at bounding box center [456, 18] width 678 height 14
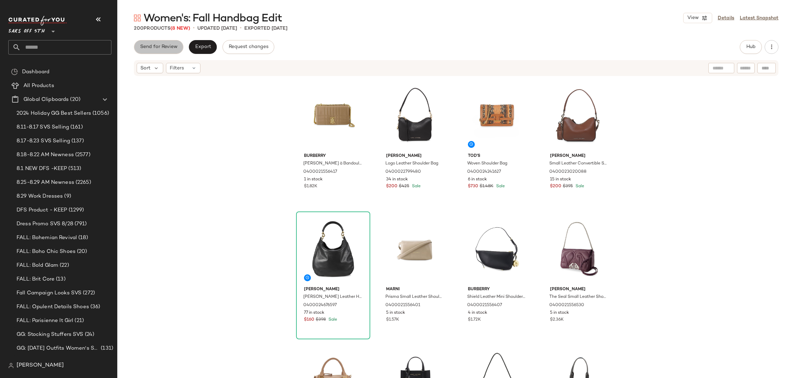
click at [178, 48] on button "Send for Review" at bounding box center [158, 47] width 49 height 14
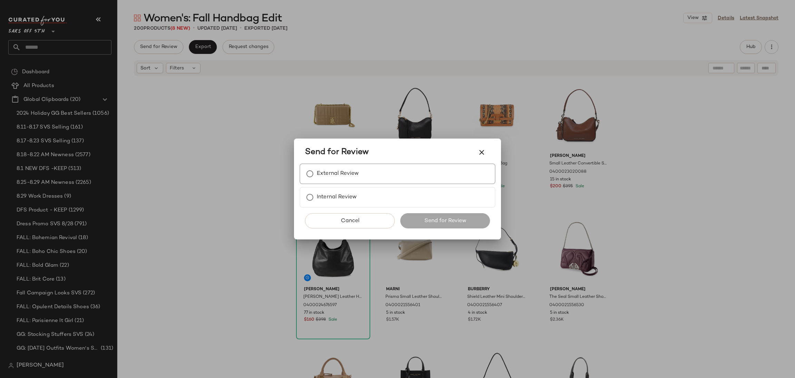
click at [324, 176] on label "External Review" at bounding box center [338, 174] width 42 height 14
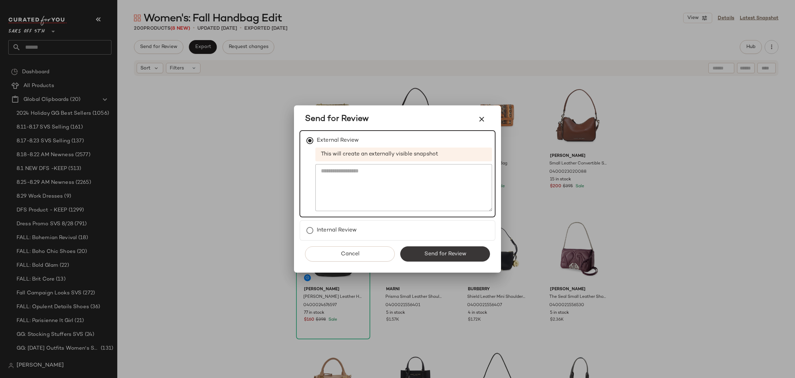
click at [445, 252] on span "Send for Review" at bounding box center [445, 254] width 42 height 7
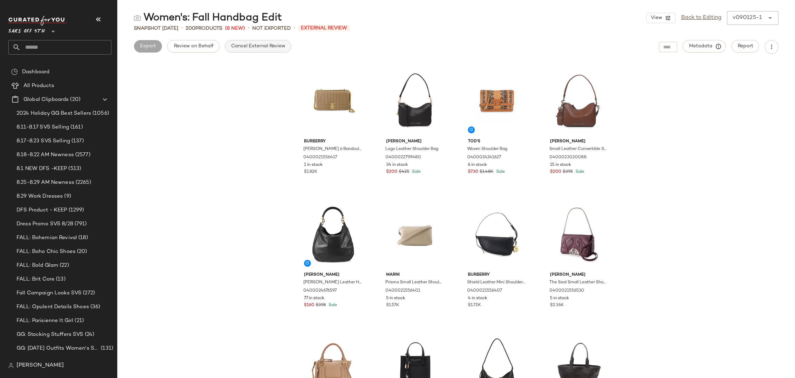
click at [256, 46] on span "Cancel External Review" at bounding box center [258, 46] width 55 height 6
click at [202, 44] on span "Export" at bounding box center [203, 46] width 16 height 6
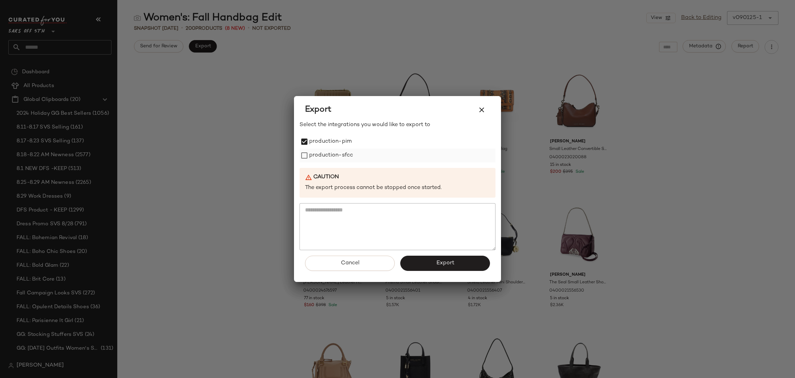
click at [311, 153] on label "production-sfcc" at bounding box center [331, 155] width 44 height 14
click at [449, 263] on span "Export" at bounding box center [445, 263] width 18 height 7
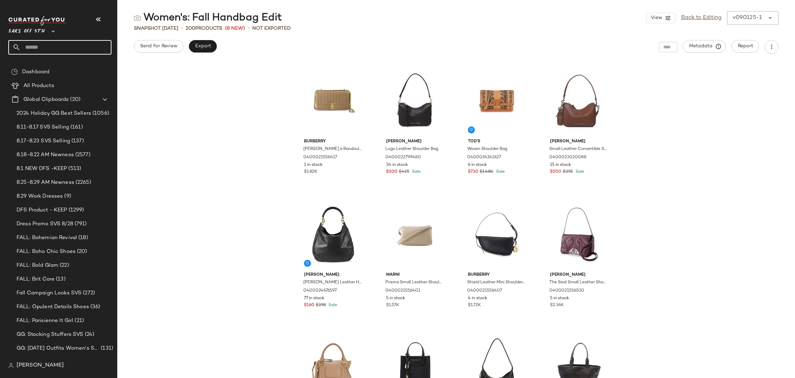
click at [45, 52] on input "text" at bounding box center [66, 47] width 91 height 14
type input "*"
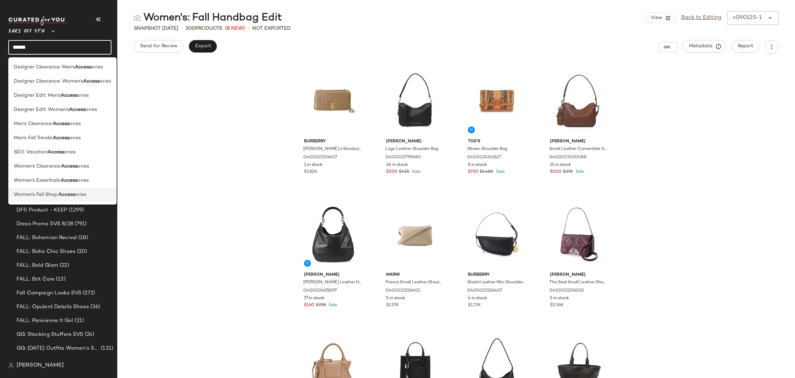
type input "******"
click at [61, 194] on b "Access" at bounding box center [66, 194] width 17 height 7
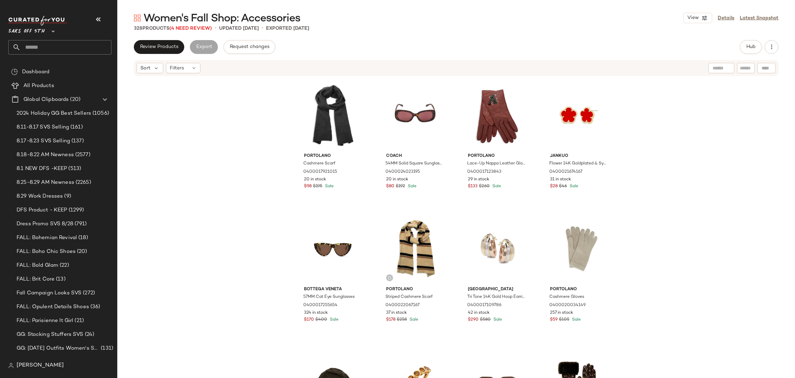
click at [202, 25] on span "Women's Fall Shop: Accessories" at bounding box center [222, 19] width 157 height 14
click at [200, 29] on span "(4 Need Review)" at bounding box center [190, 28] width 42 height 5
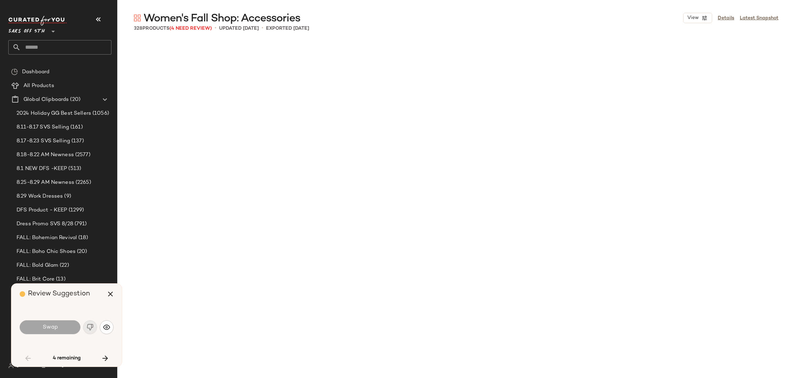
scroll to position [1865, 0]
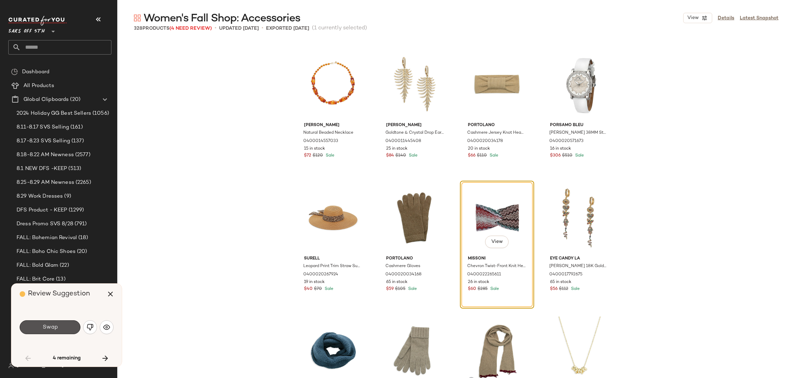
click at [65, 328] on button "Swap" at bounding box center [50, 327] width 61 height 14
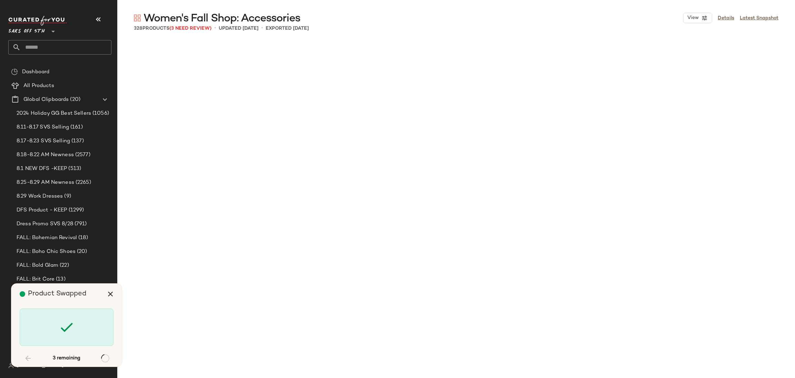
scroll to position [7460, 0]
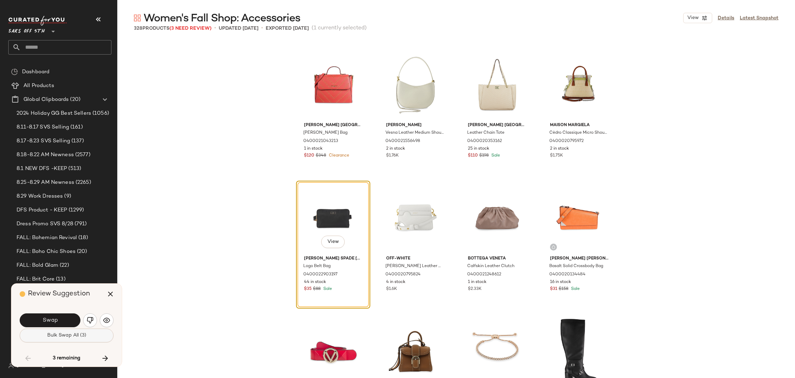
click at [67, 335] on span "Bulk Swap All (3)" at bounding box center [66, 335] width 39 height 6
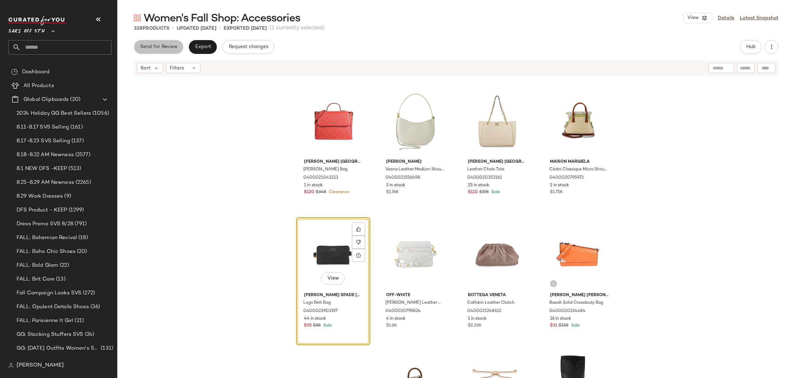
click at [165, 40] on button "Send for Review" at bounding box center [158, 47] width 49 height 14
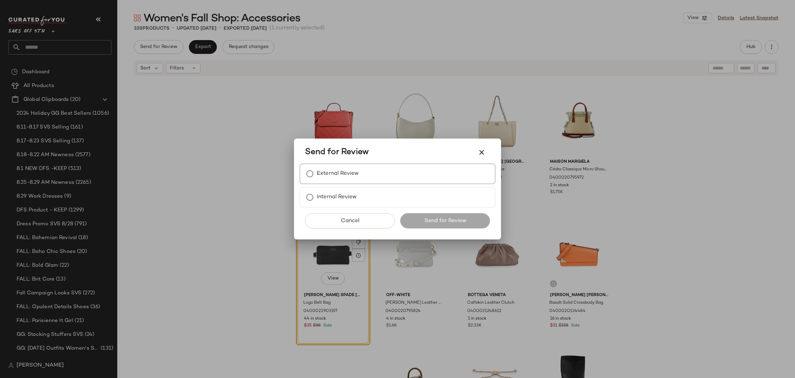
click at [341, 172] on label "External Review" at bounding box center [338, 174] width 42 height 14
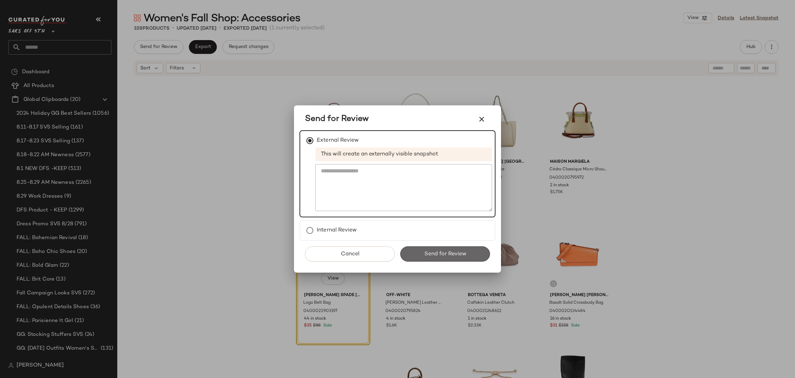
click at [426, 252] on span "Send for Review" at bounding box center [445, 254] width 42 height 7
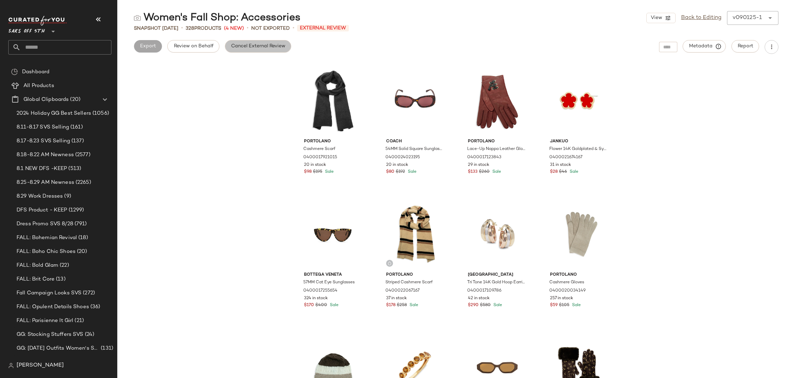
click at [279, 43] on span "Cancel External Review" at bounding box center [258, 46] width 55 height 6
click at [212, 47] on button "Export" at bounding box center [203, 46] width 28 height 12
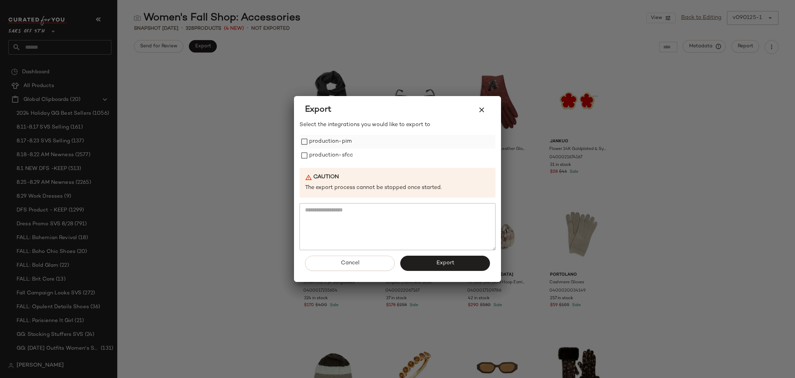
click at [338, 139] on label "production-pim" at bounding box center [330, 142] width 42 height 14
click at [347, 156] on label "production-sfcc" at bounding box center [331, 155] width 44 height 14
click at [439, 258] on button "Export" at bounding box center [445, 262] width 90 height 15
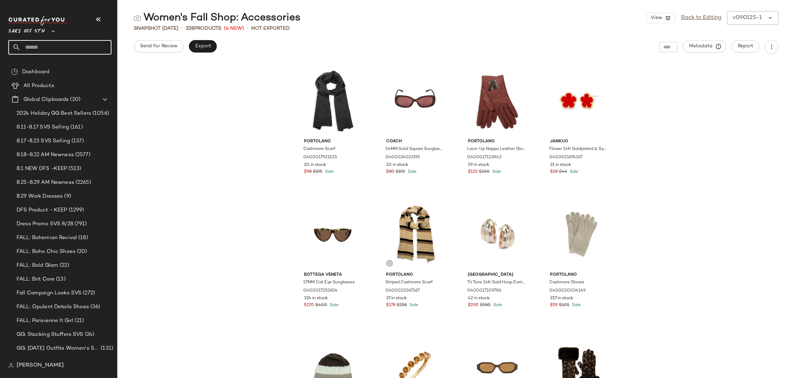
click at [81, 46] on input "text" at bounding box center [66, 47] width 91 height 14
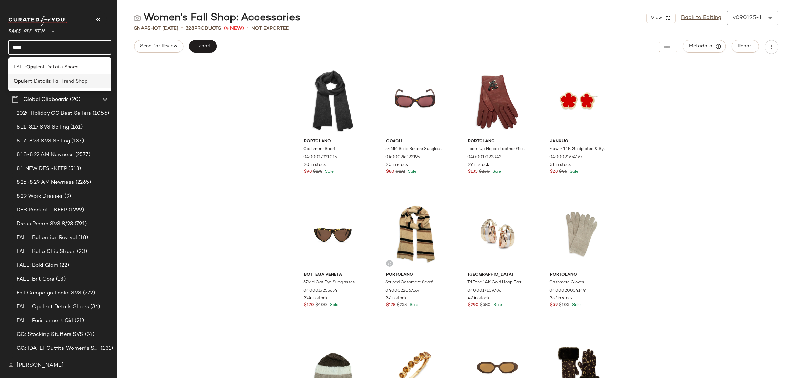
type input "****"
click at [76, 82] on span "ent Details: Fall Trend Shop" at bounding box center [56, 81] width 63 height 7
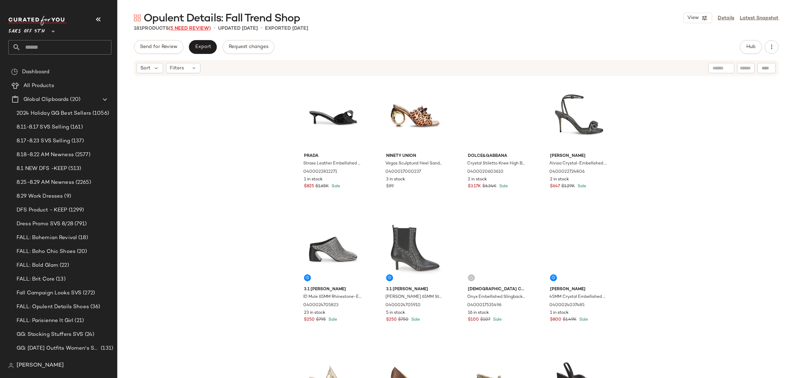
click at [197, 29] on span "(5 Need Review)" at bounding box center [190, 28] width 42 height 5
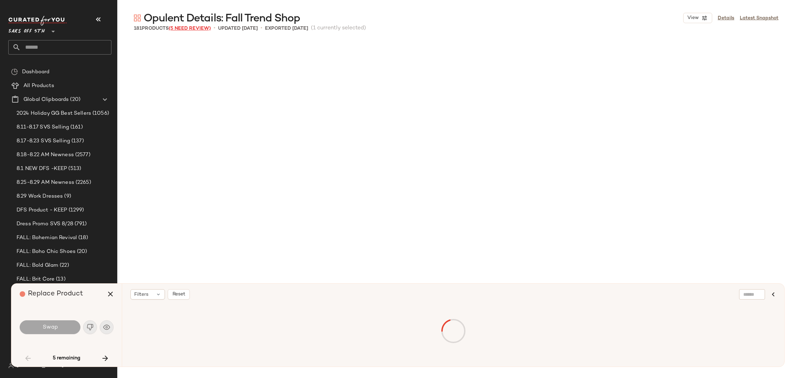
scroll to position [405, 0]
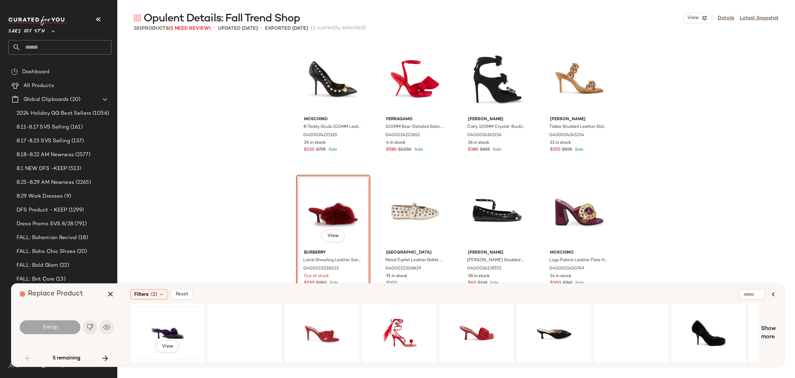
click at [164, 323] on div "View" at bounding box center [167, 332] width 69 height 49
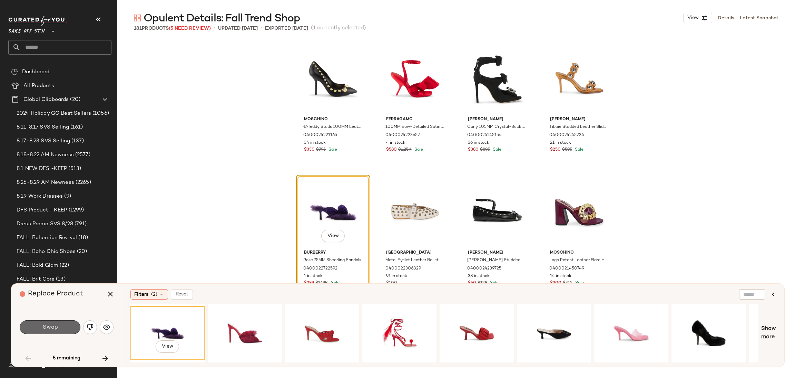
click at [58, 324] on button "Swap" at bounding box center [50, 327] width 61 height 14
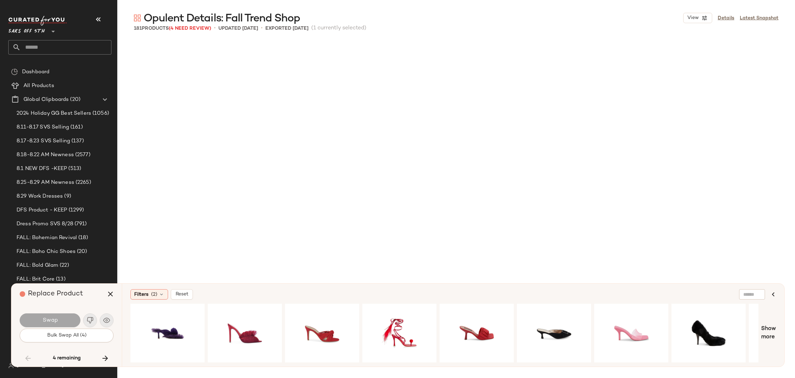
scroll to position [2264, 0]
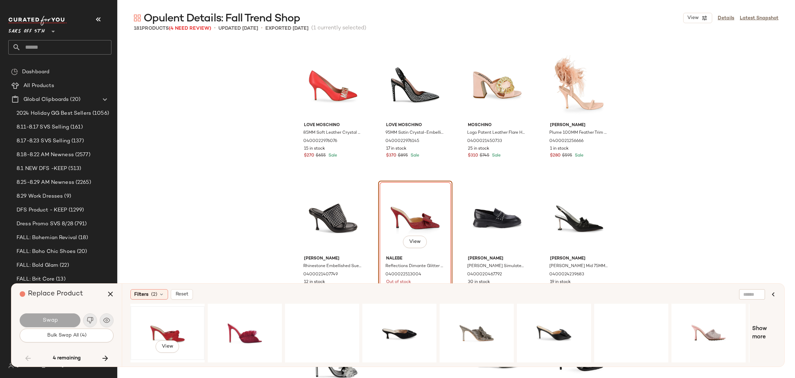
click at [172, 327] on div "View" at bounding box center [167, 332] width 69 height 49
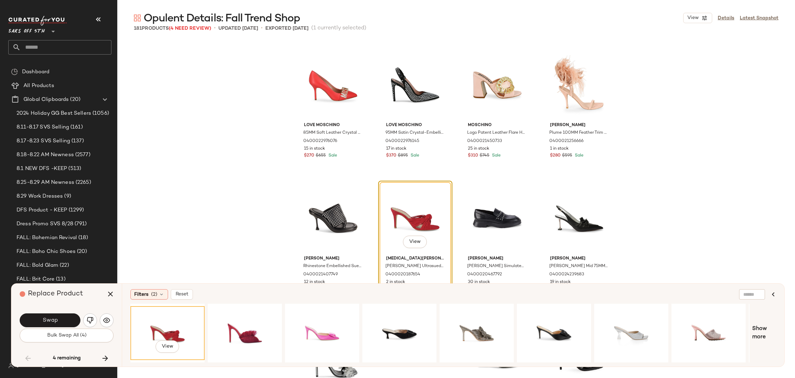
click at [50, 311] on div "Swap Bulk Swap All (4)" at bounding box center [67, 326] width 94 height 37
click at [50, 315] on button "Swap" at bounding box center [50, 320] width 61 height 14
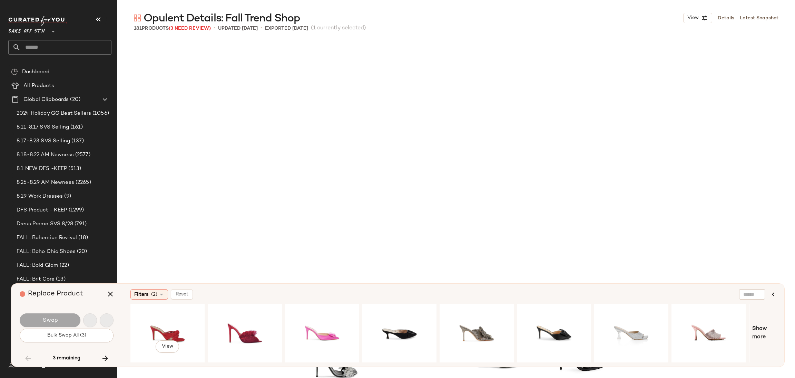
scroll to position [2531, 0]
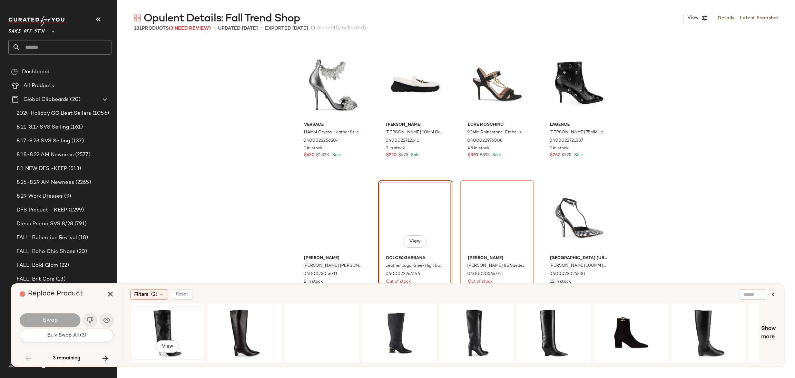
click at [164, 321] on div "View" at bounding box center [167, 332] width 69 height 49
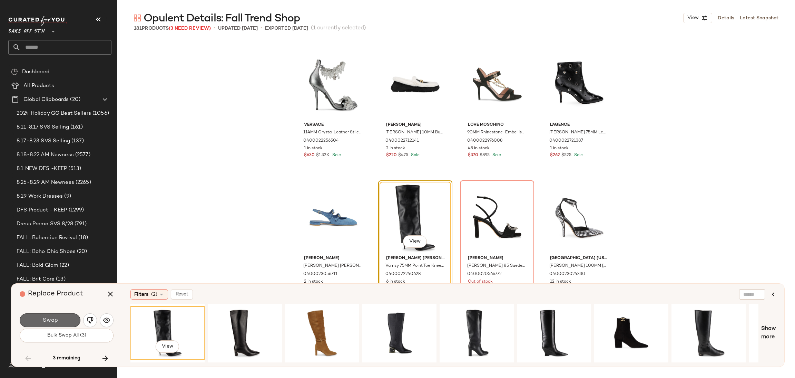
click at [57, 320] on span "Swap" at bounding box center [50, 320] width 16 height 7
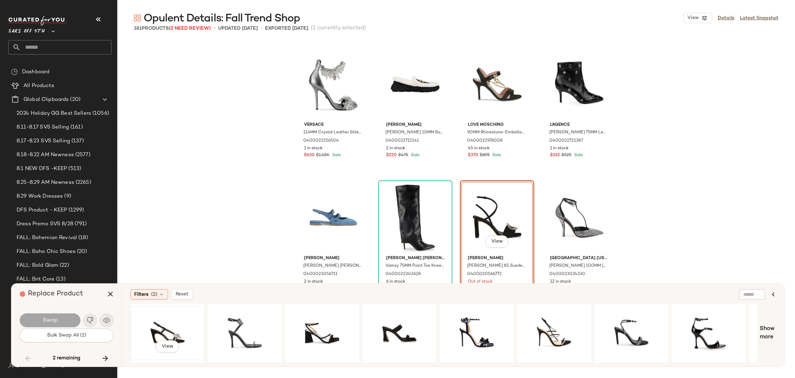
click at [154, 320] on div "View" at bounding box center [167, 332] width 69 height 49
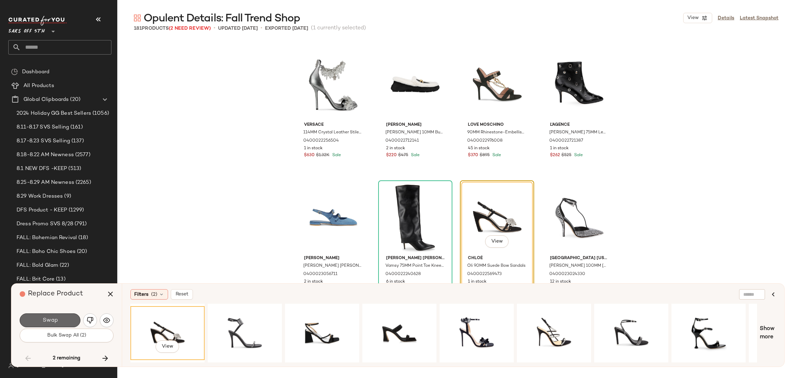
click at [57, 317] on span "Swap" at bounding box center [50, 320] width 16 height 7
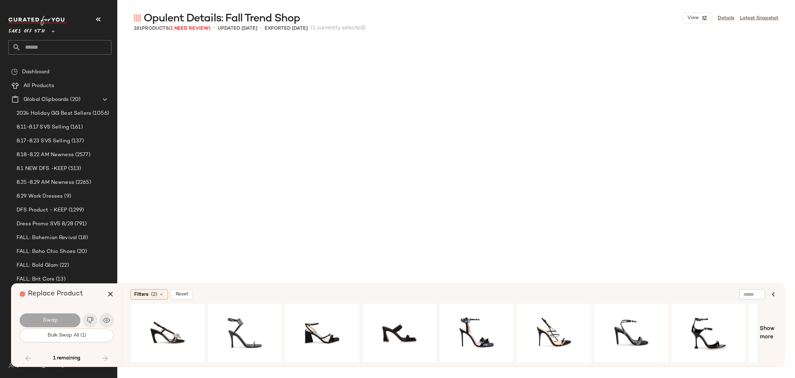
scroll to position [4263, 0]
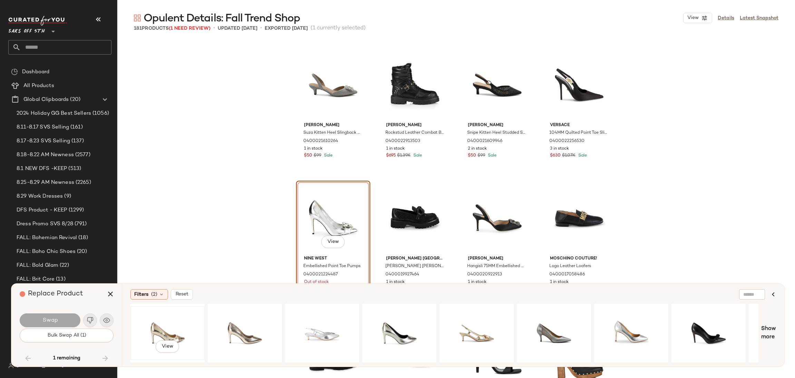
click at [160, 322] on div "View" at bounding box center [167, 332] width 69 height 49
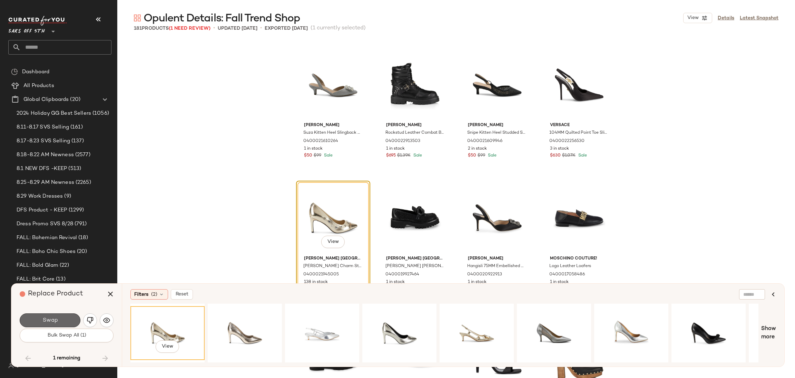
click at [67, 316] on button "Swap" at bounding box center [50, 320] width 61 height 14
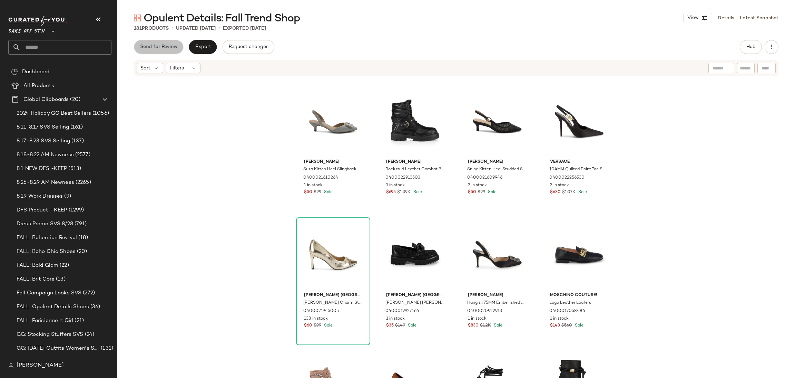
click at [157, 43] on button "Send for Review" at bounding box center [158, 47] width 49 height 14
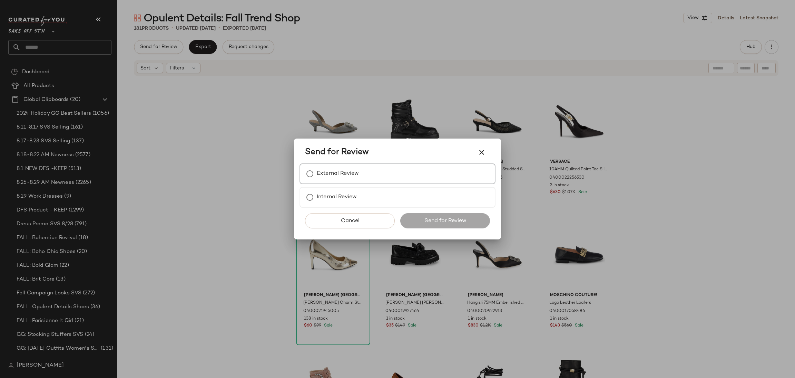
click at [325, 179] on label "External Review" at bounding box center [338, 174] width 42 height 14
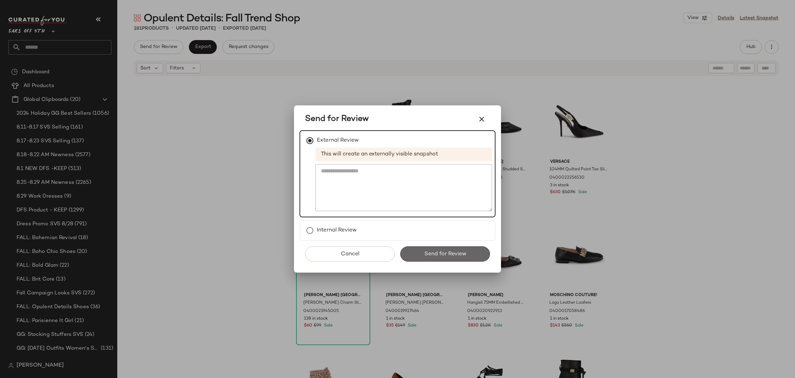
click at [427, 259] on button "Send for Review" at bounding box center [445, 253] width 90 height 15
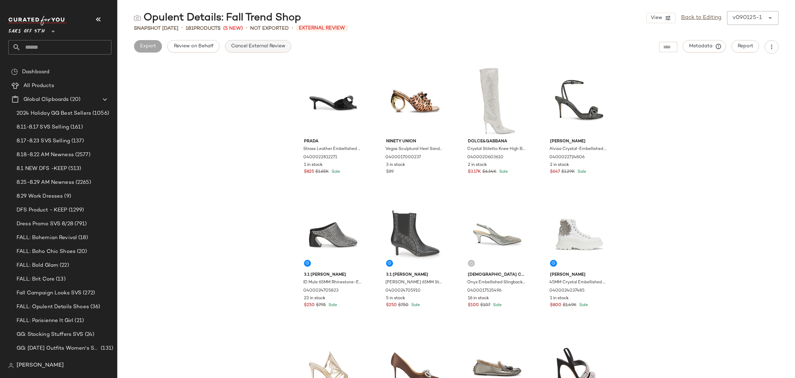
click at [256, 46] on span "Cancel External Review" at bounding box center [258, 46] width 55 height 6
click at [201, 44] on span "Export" at bounding box center [203, 46] width 16 height 6
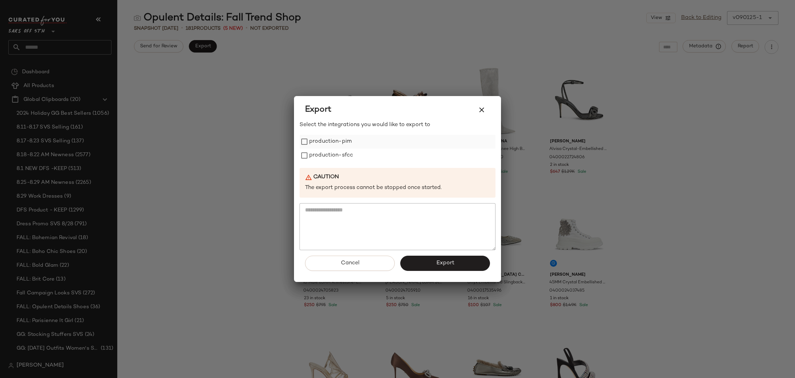
click at [319, 138] on label "production-pim" at bounding box center [330, 142] width 42 height 14
click at [326, 155] on label "production-sfcc" at bounding box center [331, 155] width 44 height 14
click at [444, 262] on span "Export" at bounding box center [445, 263] width 18 height 7
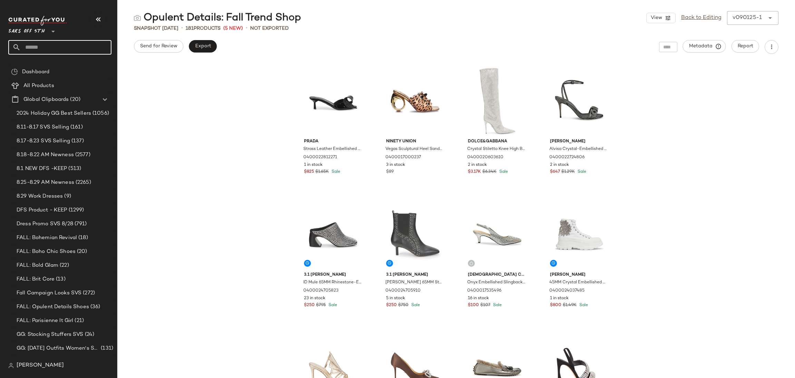
click at [80, 47] on input "text" at bounding box center [66, 47] width 91 height 14
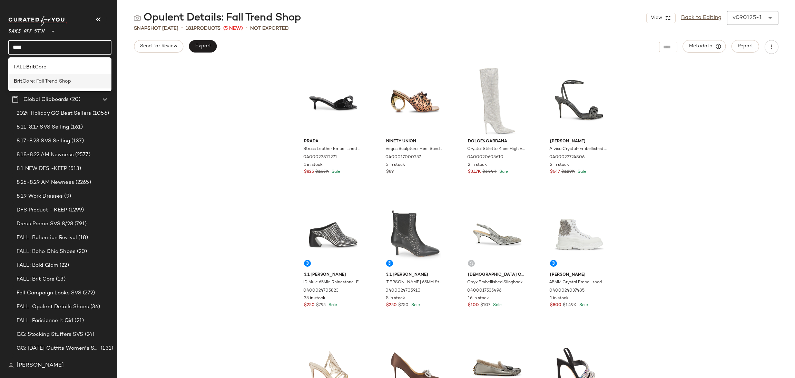
type input "****"
click at [70, 82] on span "Core: Fall Trend Shop" at bounding box center [46, 81] width 49 height 7
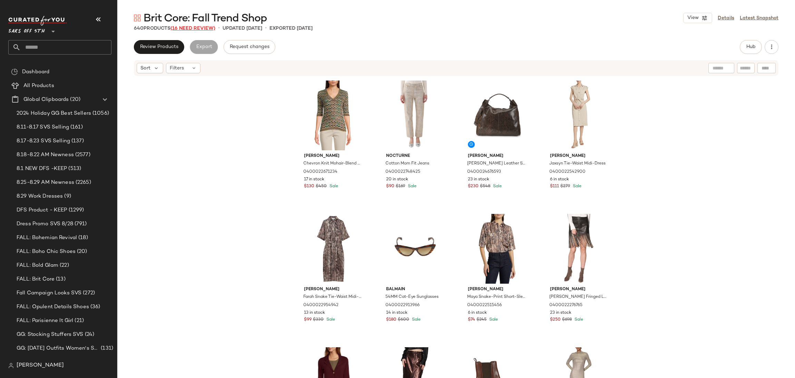
click at [185, 27] on span "(16 Need Review)" at bounding box center [192, 28] width 45 height 5
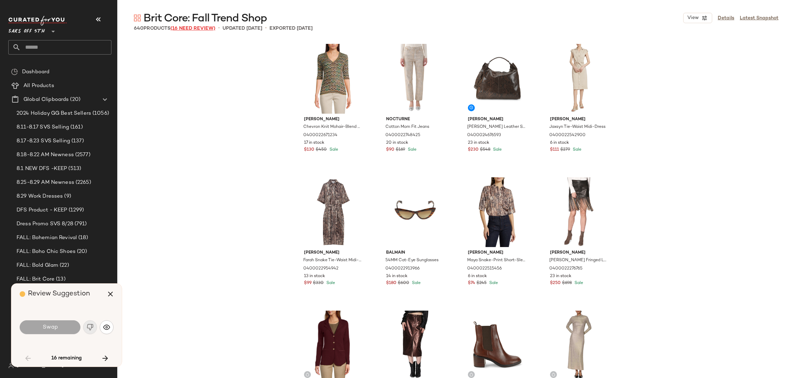
scroll to position [1599, 0]
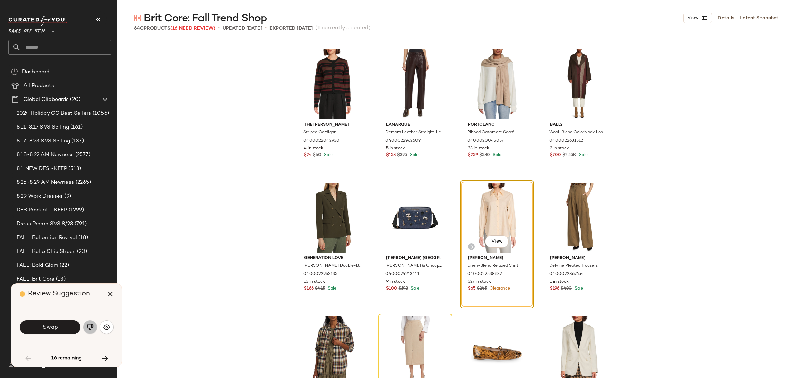
click at [92, 326] on img "button" at bounding box center [90, 326] width 7 height 7
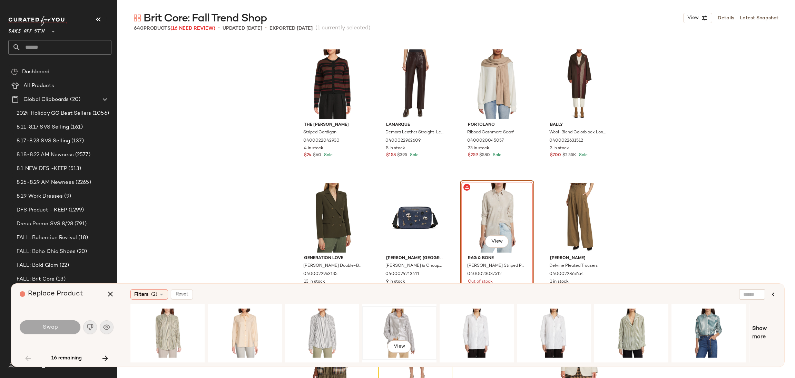
click at [392, 318] on div "View" at bounding box center [399, 332] width 69 height 49
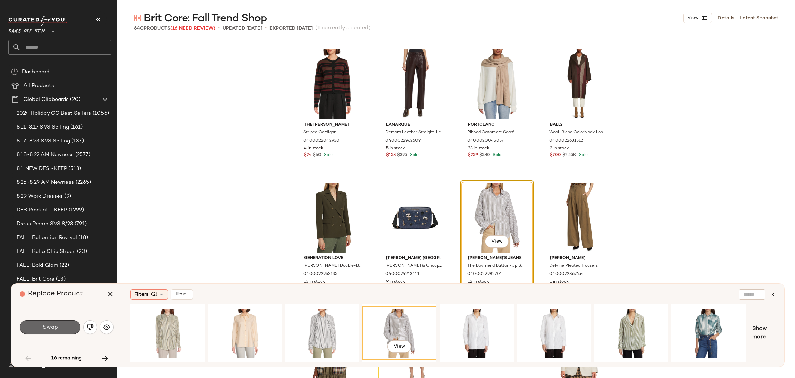
click at [63, 328] on button "Swap" at bounding box center [50, 327] width 61 height 14
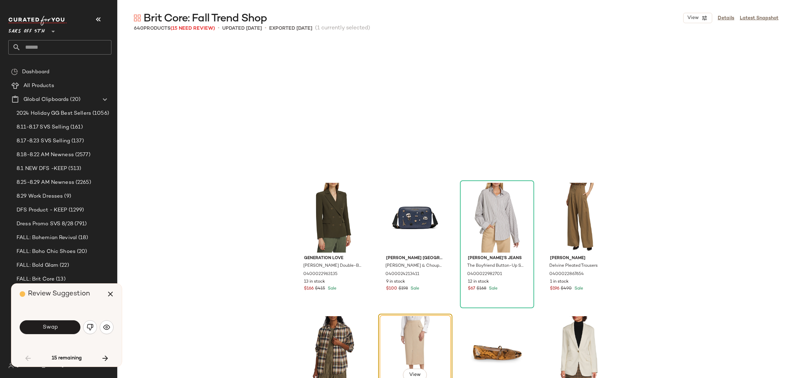
scroll to position [1732, 0]
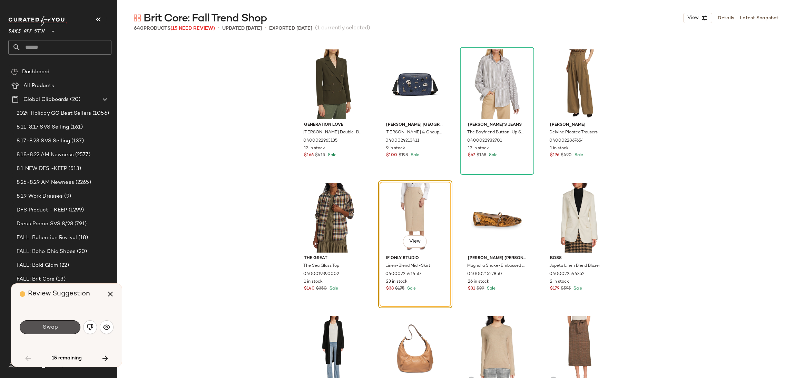
click at [63, 328] on button "Swap" at bounding box center [50, 327] width 61 height 14
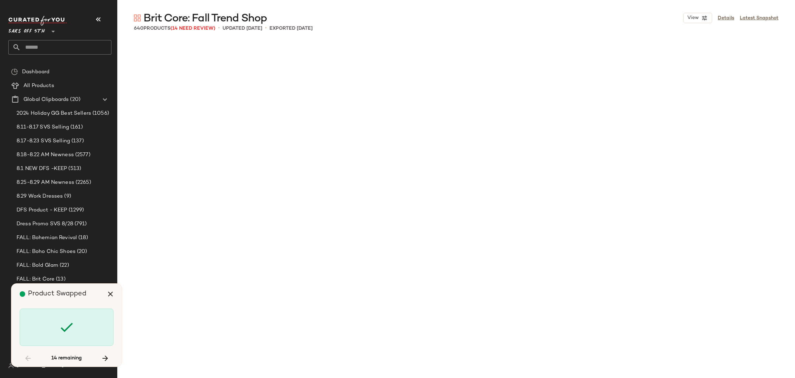
scroll to position [4396, 0]
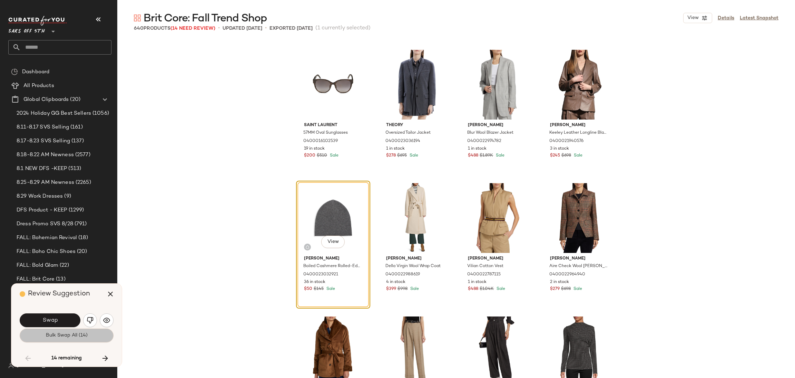
click at [63, 336] on span "Bulk Swap All (14)" at bounding box center [67, 335] width 42 height 6
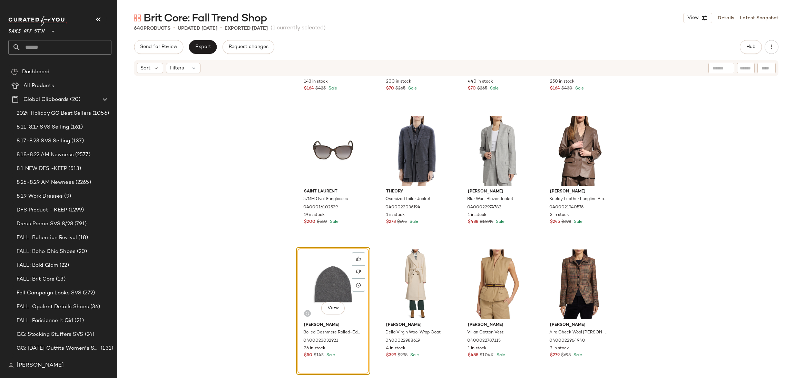
scroll to position [4352, 0]
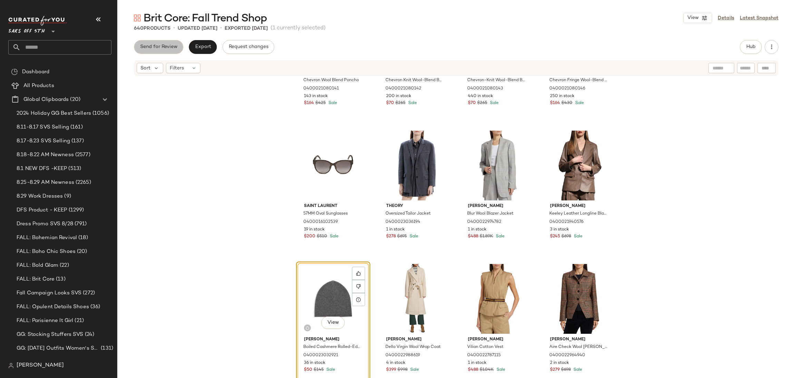
click at [167, 47] on span "Send for Review" at bounding box center [159, 47] width 38 height 6
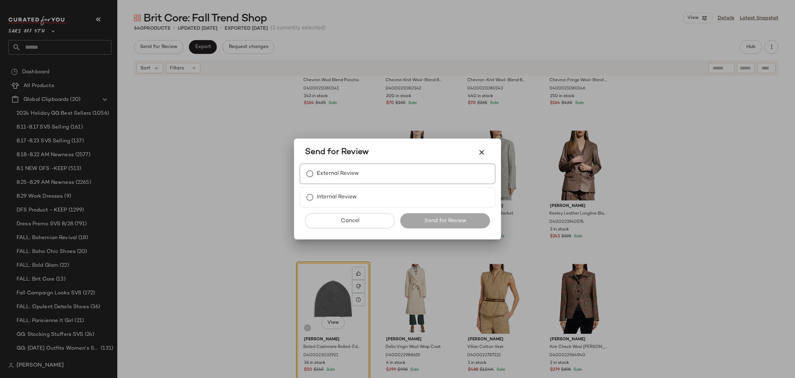
click at [326, 176] on label "External Review" at bounding box center [338, 174] width 42 height 14
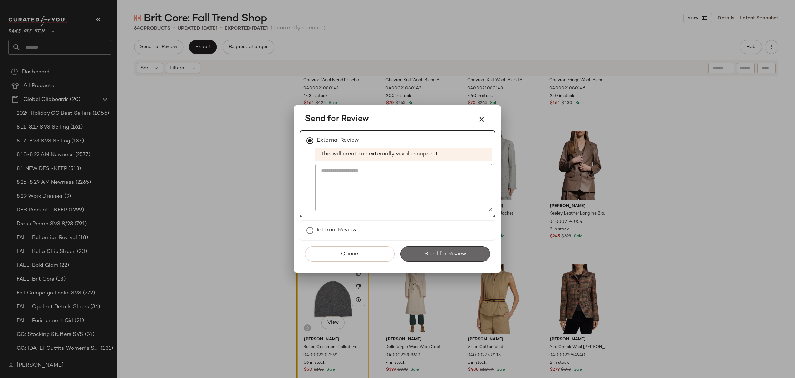
click at [437, 256] on span "Send for Review" at bounding box center [445, 254] width 42 height 7
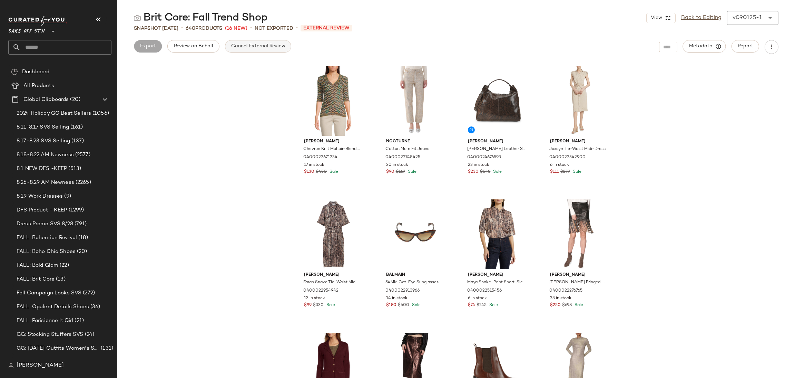
click at [253, 40] on button "Cancel External Review" at bounding box center [258, 46] width 66 height 12
click at [207, 47] on span "Export" at bounding box center [203, 46] width 16 height 6
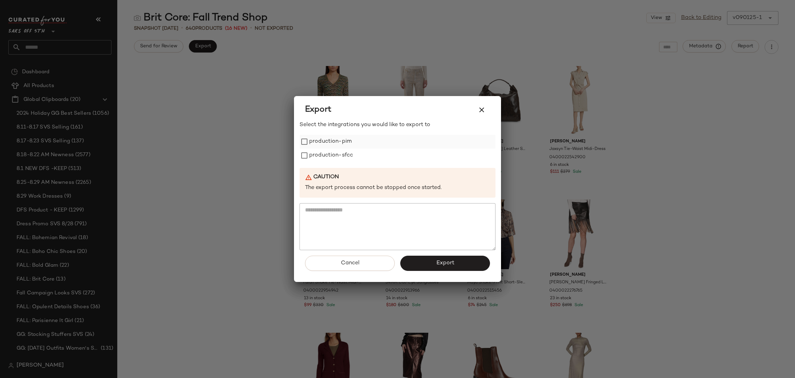
click at [322, 136] on label "production-pim" at bounding box center [330, 142] width 42 height 14
click at [326, 156] on label "production-sfcc" at bounding box center [331, 155] width 44 height 14
click at [432, 258] on button "Export" at bounding box center [445, 262] width 90 height 15
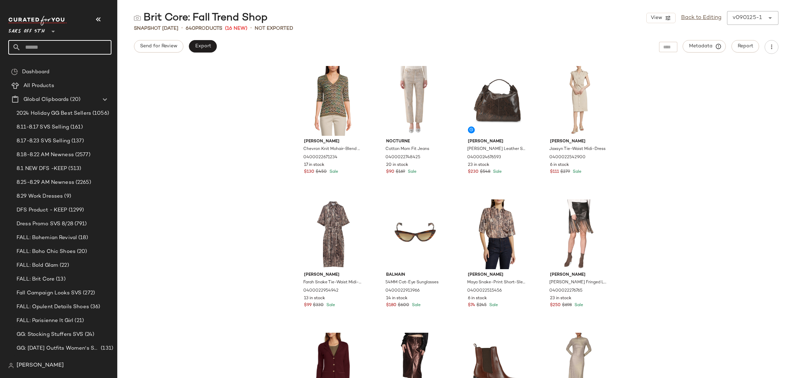
click at [86, 47] on input "text" at bounding box center [66, 47] width 91 height 14
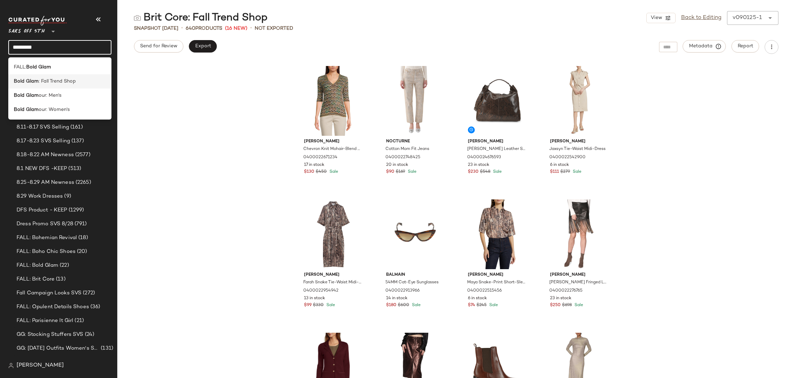
type input "*********"
click at [63, 83] on span ": Fall Trend Shop" at bounding box center [57, 81] width 37 height 7
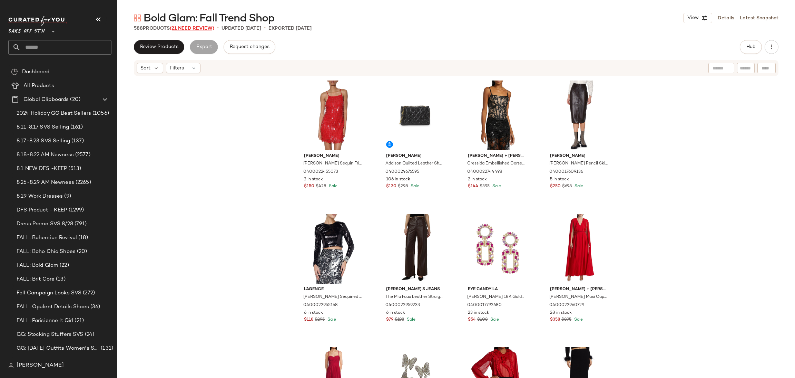
click at [187, 27] on span "(21 Need Review)" at bounding box center [192, 28] width 45 height 5
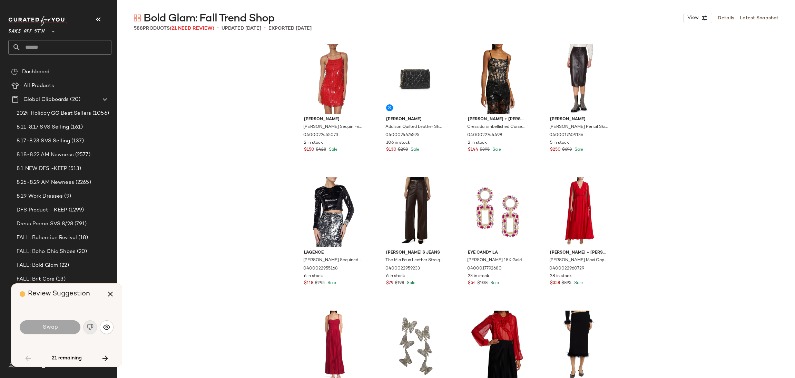
scroll to position [1865, 0]
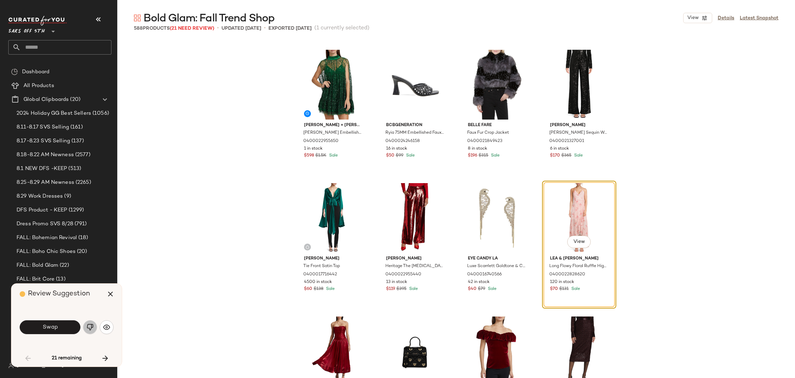
click at [86, 328] on button "button" at bounding box center [90, 327] width 14 height 14
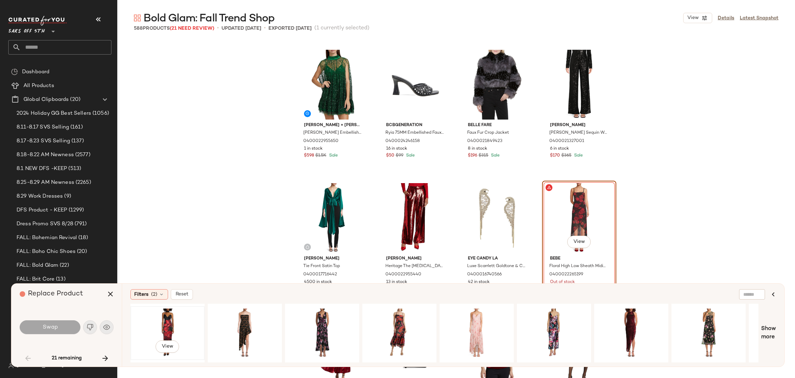
click at [164, 320] on div "View" at bounding box center [167, 332] width 69 height 49
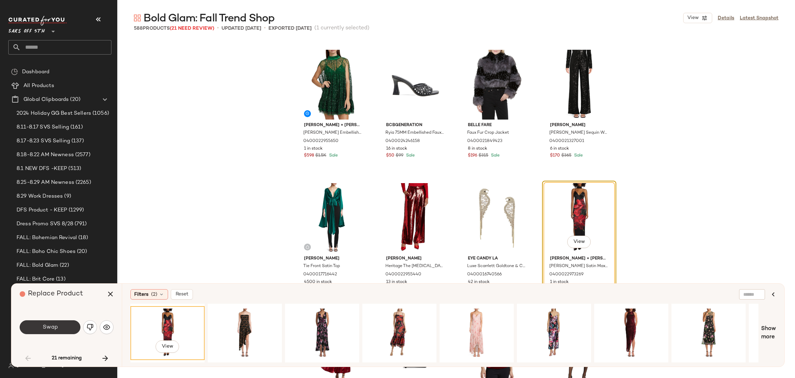
click at [49, 324] on span "Swap" at bounding box center [50, 327] width 16 height 7
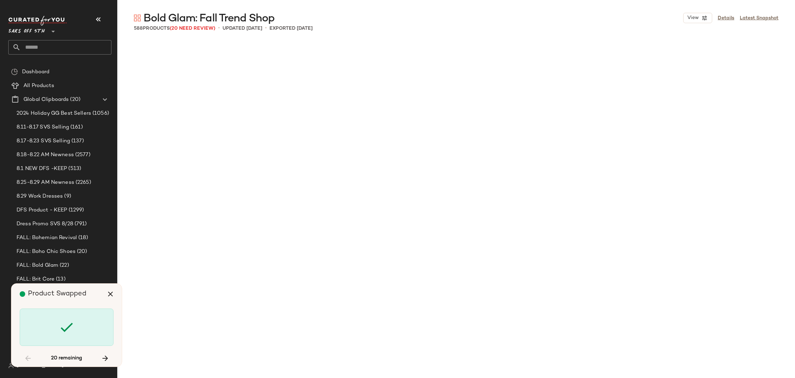
scroll to position [6794, 0]
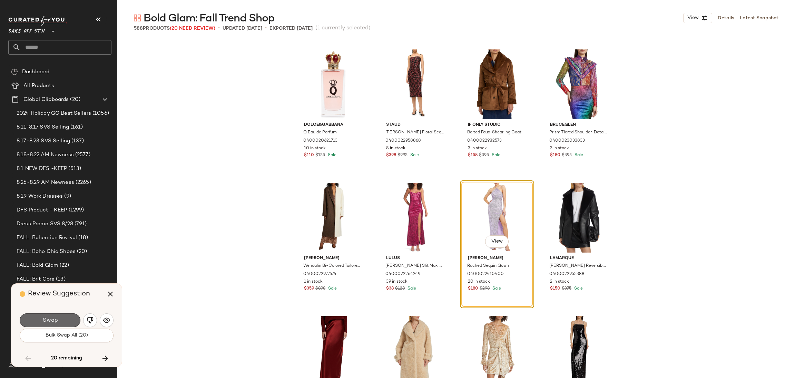
click at [64, 316] on button "Swap" at bounding box center [50, 320] width 61 height 14
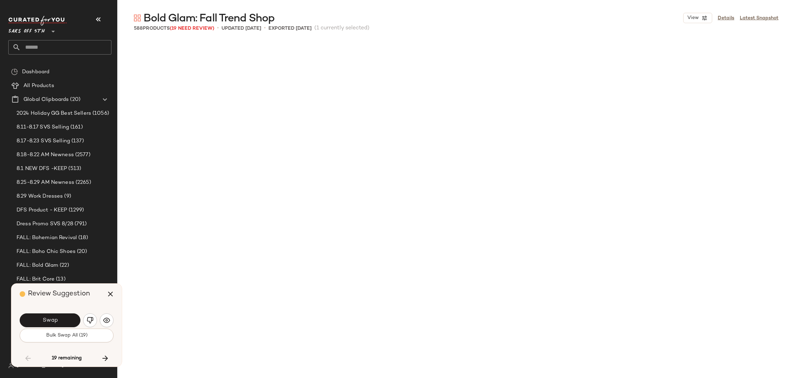
scroll to position [7193, 0]
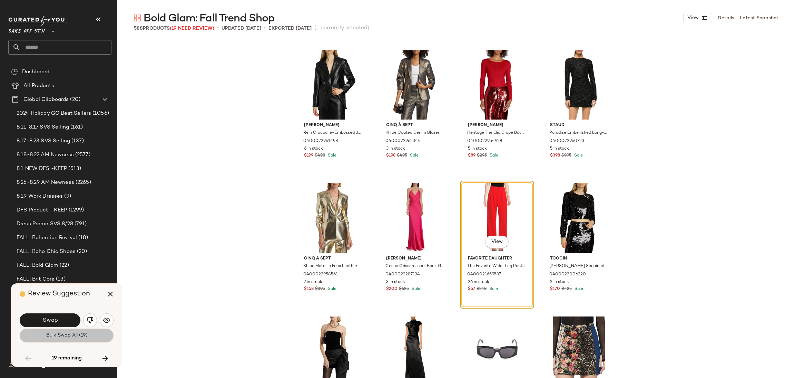
click at [91, 336] on button "Bulk Swap All (19)" at bounding box center [67, 335] width 94 height 14
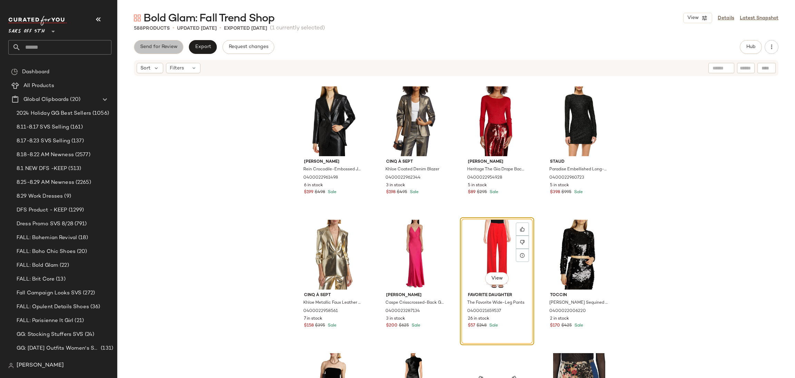
click at [167, 47] on span "Send for Review" at bounding box center [159, 47] width 38 height 6
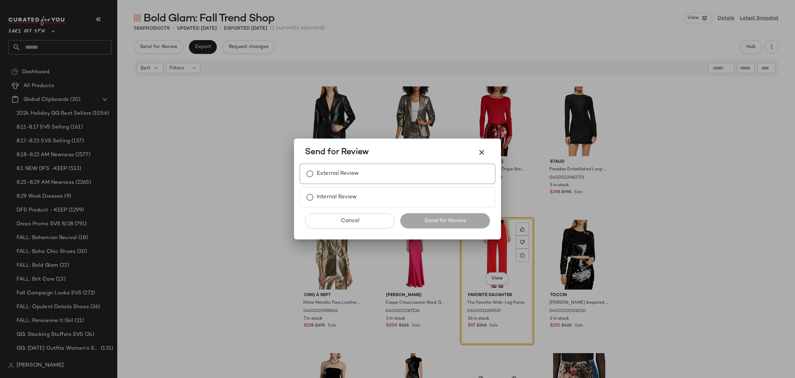
click at [374, 173] on div "External Review" at bounding box center [398, 173] width 196 height 21
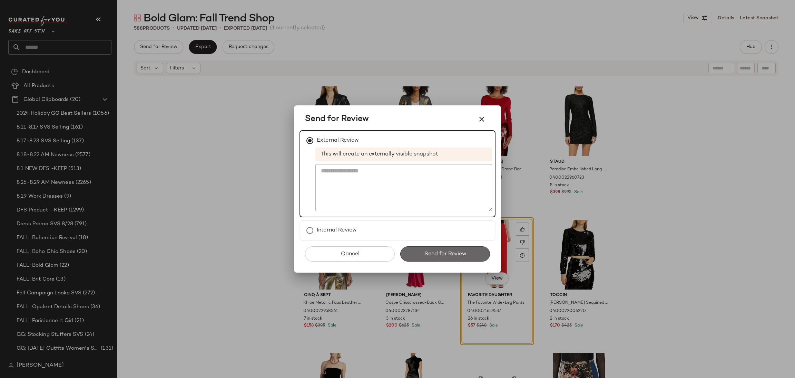
click at [439, 257] on button "Send for Review" at bounding box center [445, 253] width 90 height 15
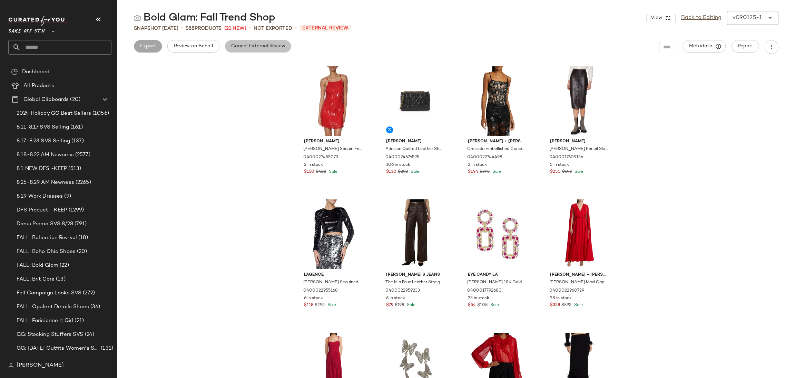
click at [241, 48] on span "Cancel External Review" at bounding box center [258, 46] width 55 height 6
click at [209, 47] on span "Export" at bounding box center [203, 46] width 16 height 6
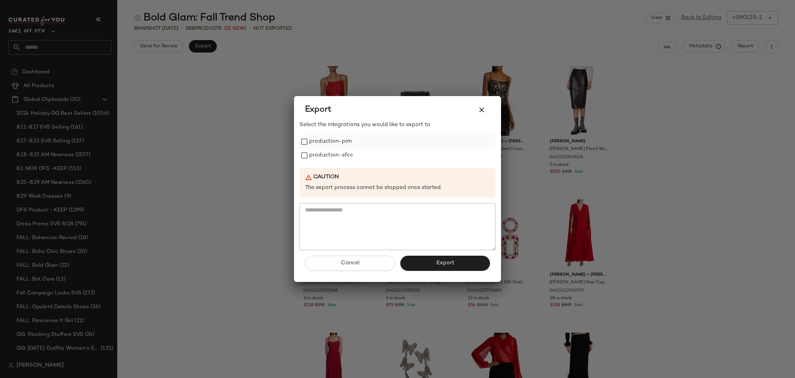
click at [310, 141] on label "production-pim" at bounding box center [330, 142] width 42 height 14
click at [312, 154] on label "production-sfcc" at bounding box center [331, 155] width 44 height 14
click at [438, 260] on span "Export" at bounding box center [445, 263] width 18 height 7
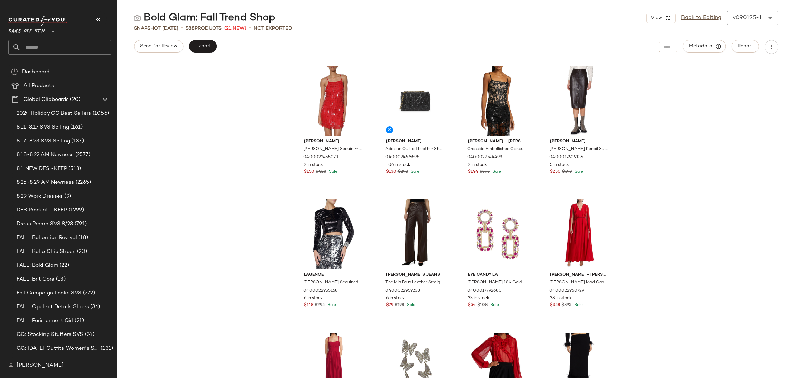
click at [43, 48] on input "text" at bounding box center [66, 47] width 91 height 14
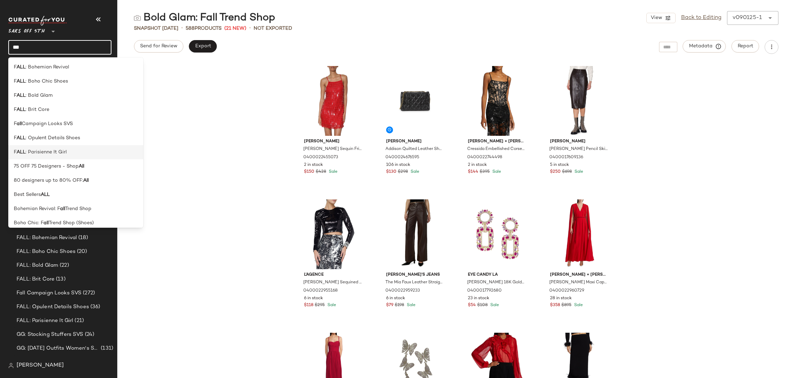
type input "***"
click at [53, 173] on div "F ALL : Parisienne It Girl" at bounding box center [75, 180] width 135 height 14
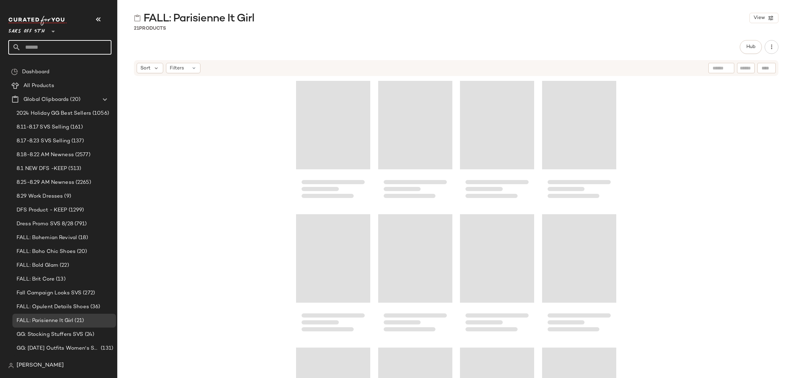
click at [37, 46] on input "text" at bounding box center [66, 47] width 91 height 14
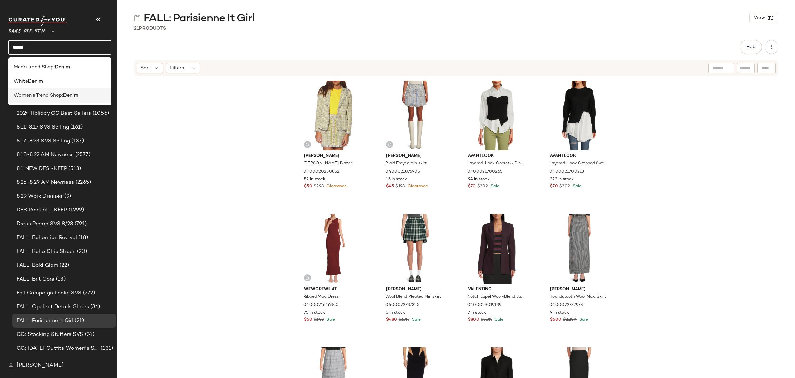
type input "*****"
click at [69, 95] on b "Denim" at bounding box center [70, 95] width 15 height 7
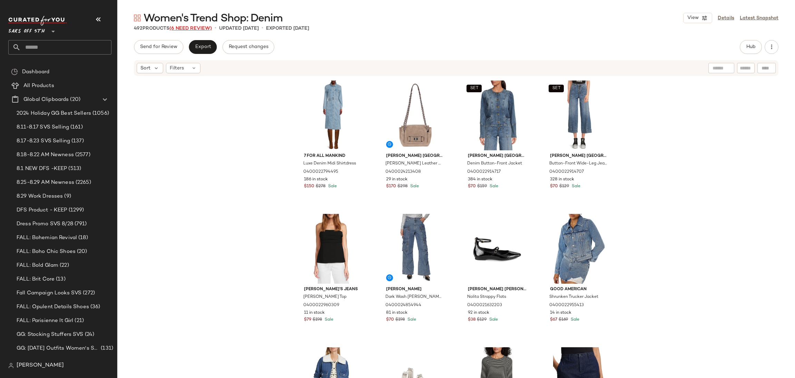
click at [197, 28] on span "(6 Need Review)" at bounding box center [190, 28] width 42 height 5
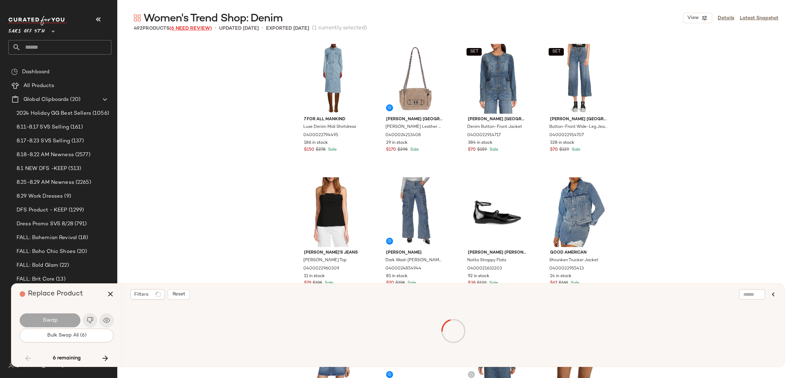
scroll to position [5595, 0]
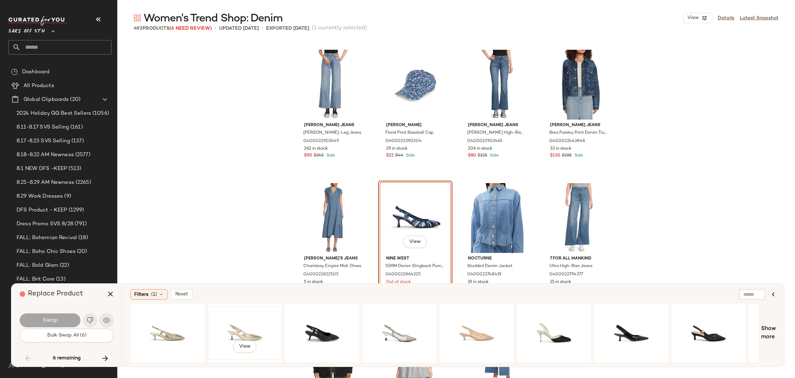
click at [244, 323] on div "View" at bounding box center [244, 332] width 69 height 49
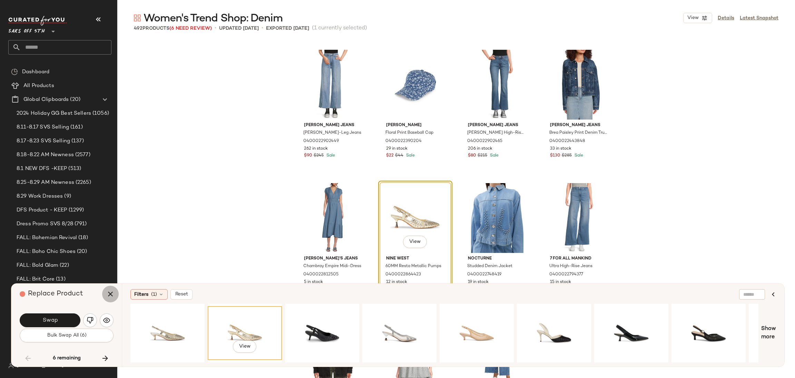
click at [109, 293] on icon "button" at bounding box center [110, 294] width 8 height 8
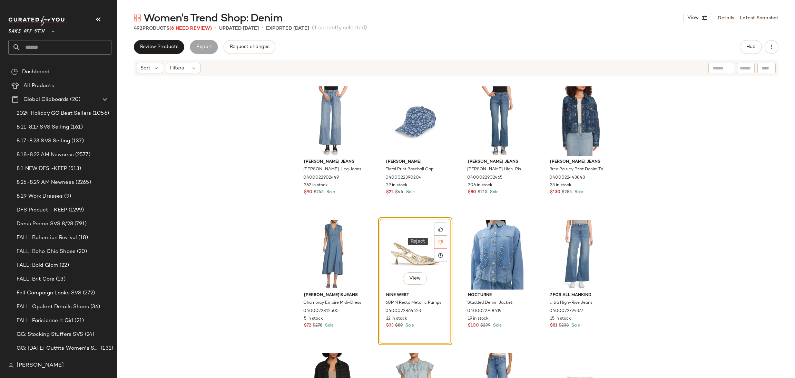
click at [438, 240] on icon at bounding box center [440, 242] width 4 height 4
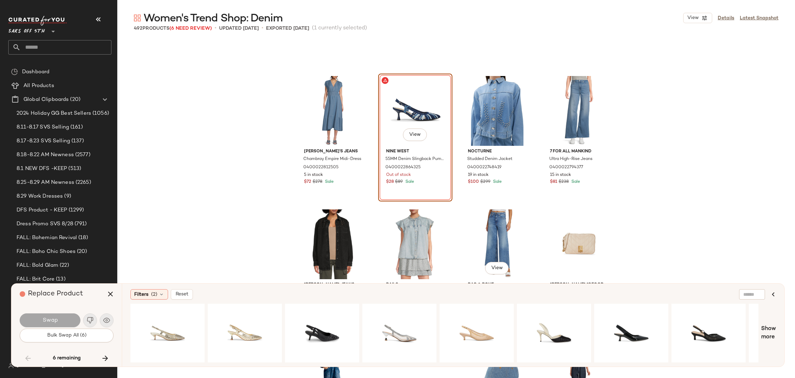
scroll to position [5700, 0]
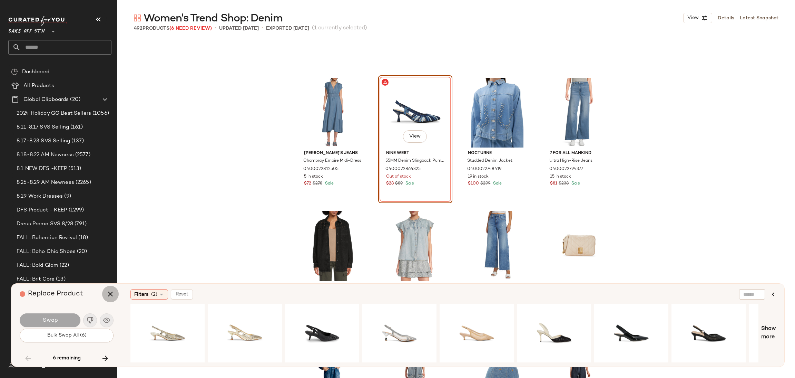
click at [109, 294] on icon "button" at bounding box center [110, 294] width 8 height 8
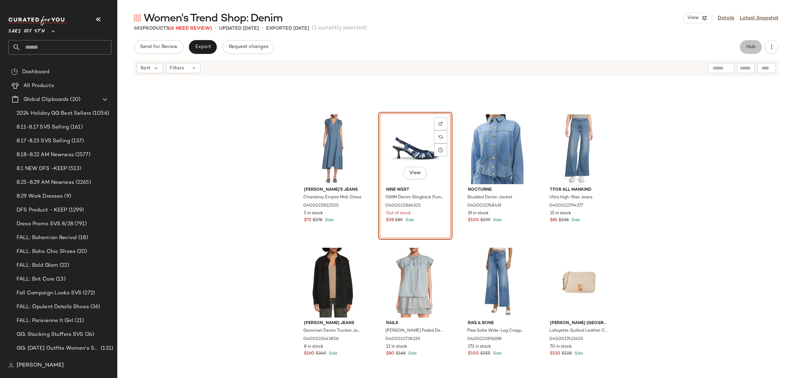
click at [749, 43] on button "Hub" at bounding box center [751, 47] width 22 height 14
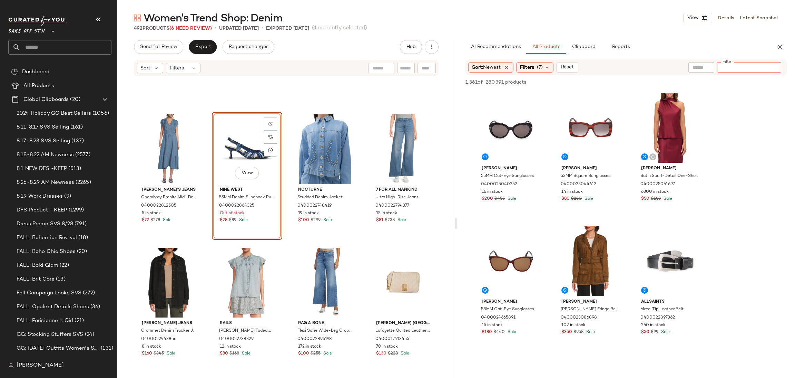
click at [768, 67] on input "Filter" at bounding box center [749, 67] width 59 height 7
type input "*****"
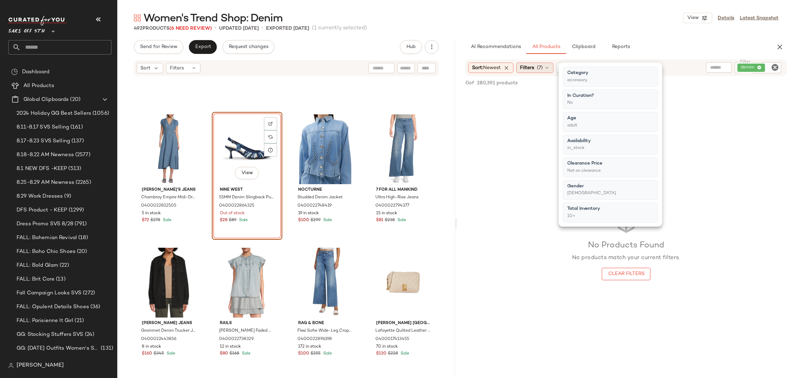
click at [540, 66] on span "(7)" at bounding box center [540, 67] width 6 height 7
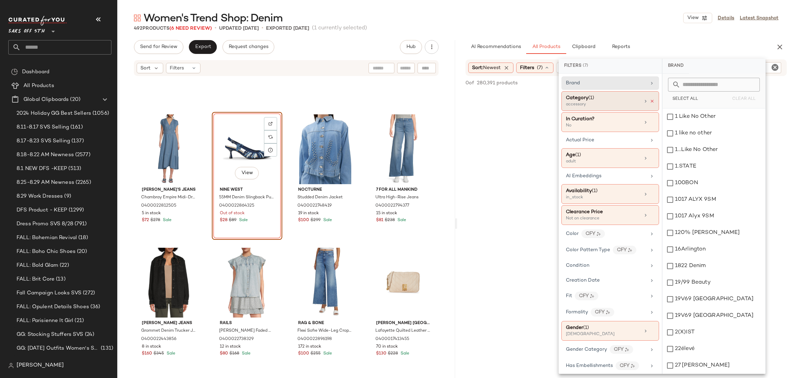
click at [650, 100] on icon at bounding box center [652, 101] width 5 height 5
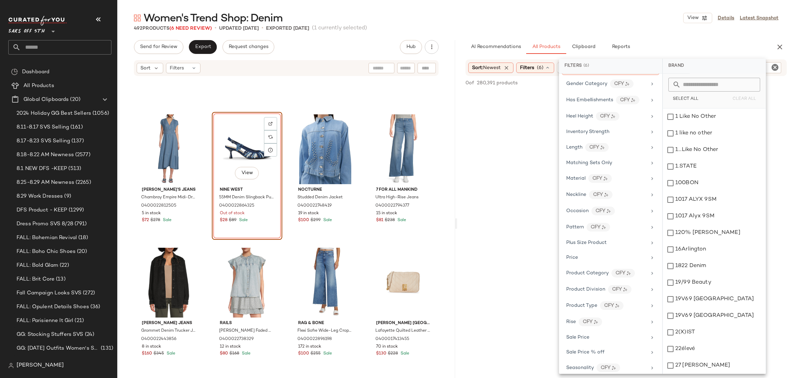
scroll to position [322, 0]
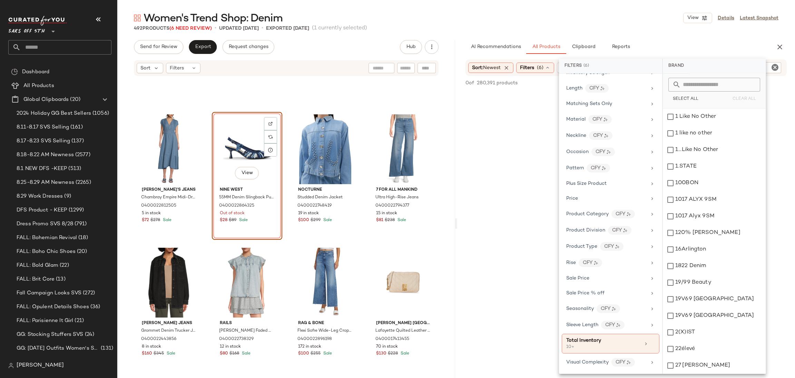
click at [603, 21] on div "Women's Trend Shop: Denim View Details Latest Snapshot" at bounding box center [456, 18] width 678 height 14
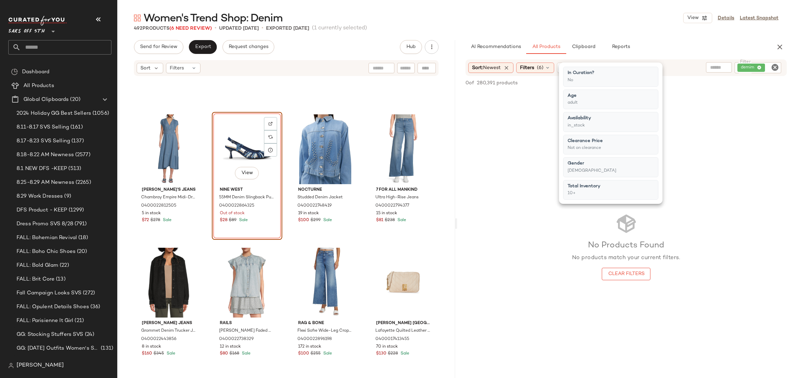
click at [603, 21] on div "Women's Trend Shop: Denim View Details Latest Snapshot" at bounding box center [456, 18] width 678 height 14
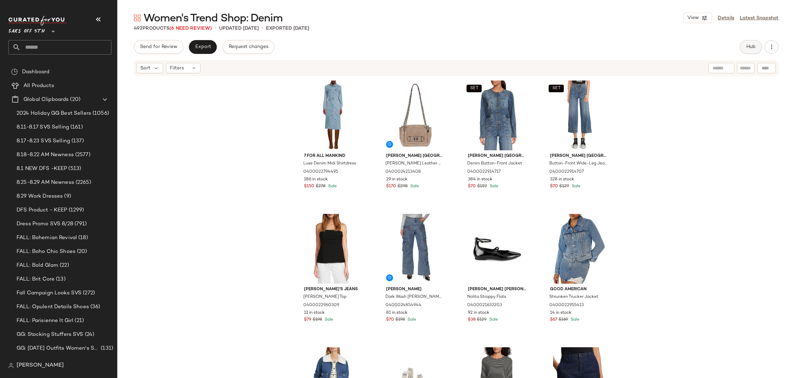
click at [750, 46] on span "Hub" at bounding box center [751, 47] width 10 height 6
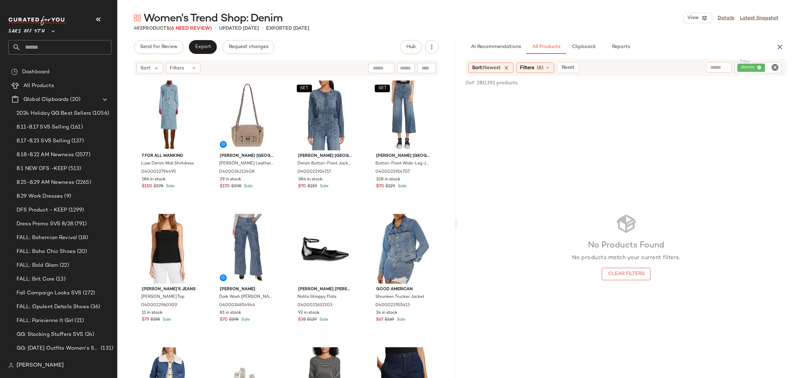
click at [773, 66] on icon "Clear Filter" at bounding box center [775, 67] width 8 height 8
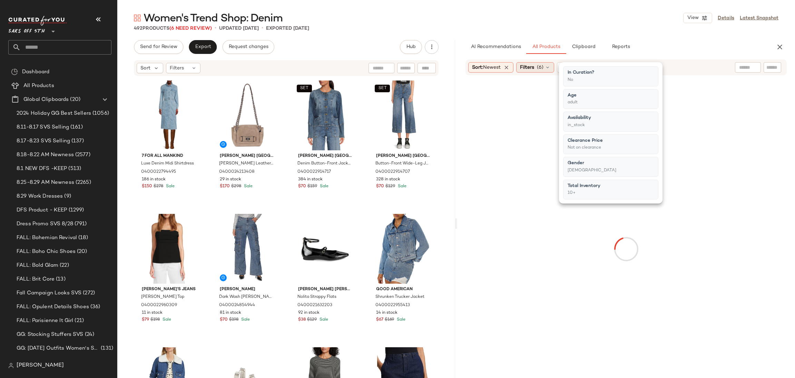
click at [543, 70] on span "(6)" at bounding box center [540, 67] width 7 height 7
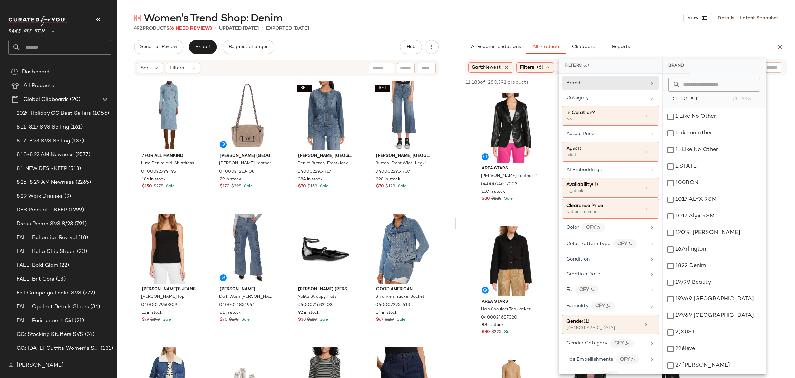
click at [643, 26] on div "492 Products (6 Need Review) • updated [DATE] • Exported [DATE]" at bounding box center [456, 28] width 678 height 7
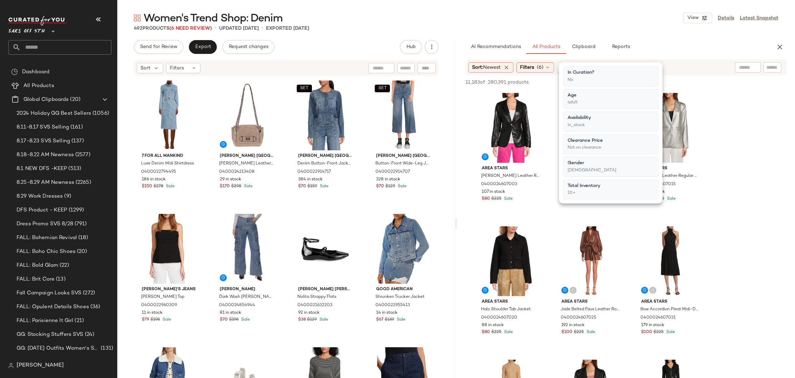
click at [772, 65] on input "text" at bounding box center [773, 67] width 12 height 7
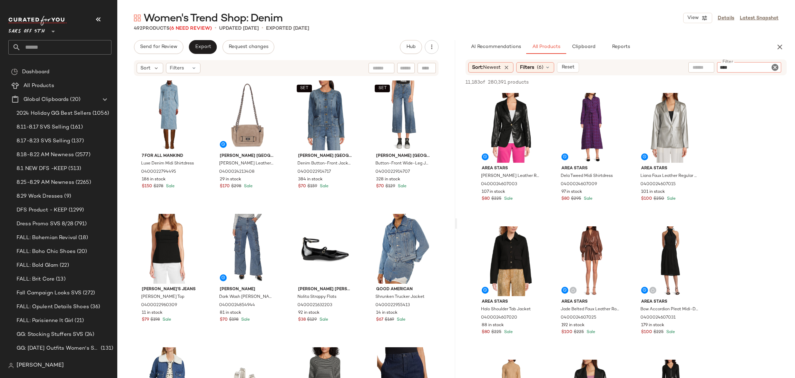
type input "*****"
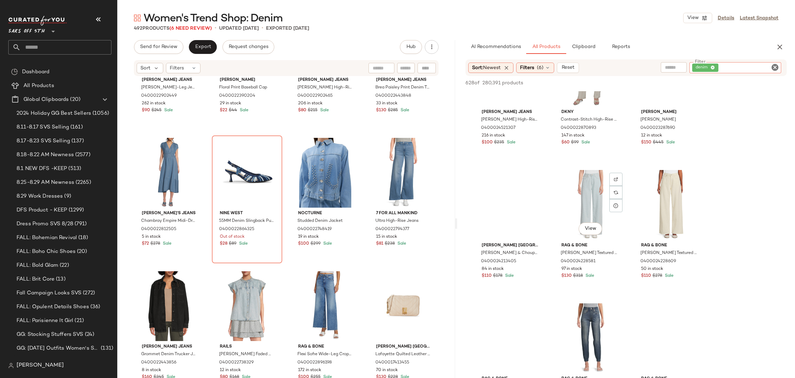
scroll to position [591, 0]
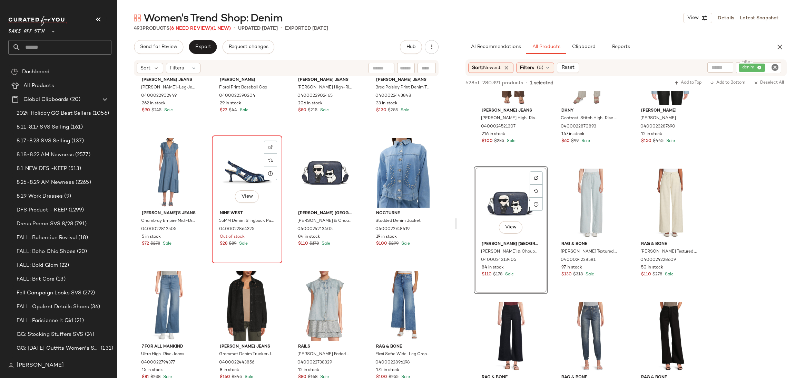
click at [224, 163] on div "View" at bounding box center [247, 173] width 66 height 70
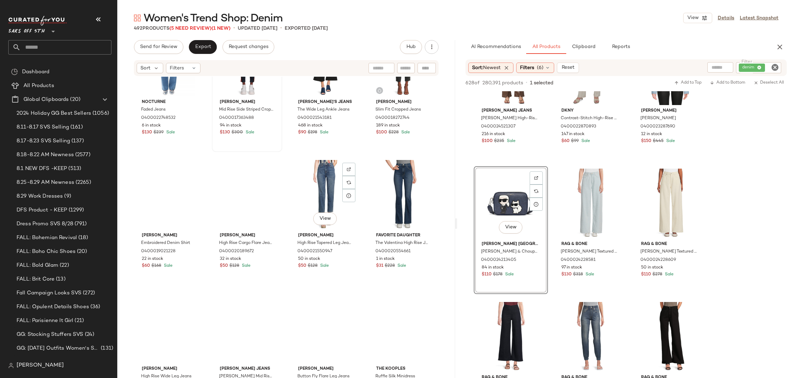
scroll to position [8054, 0]
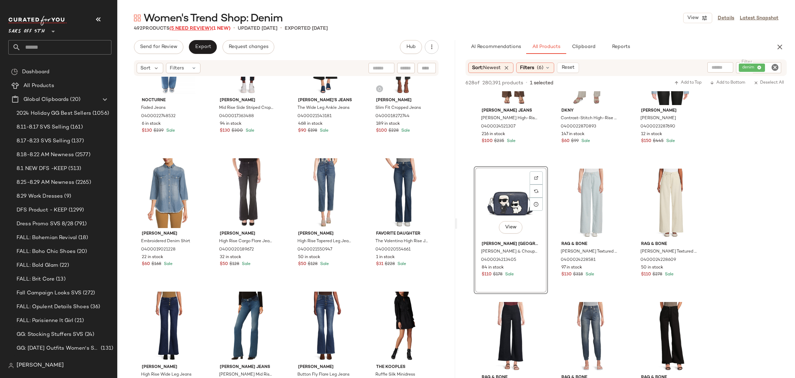
click at [205, 28] on span "(5 Need Review)" at bounding box center [190, 28] width 42 height 5
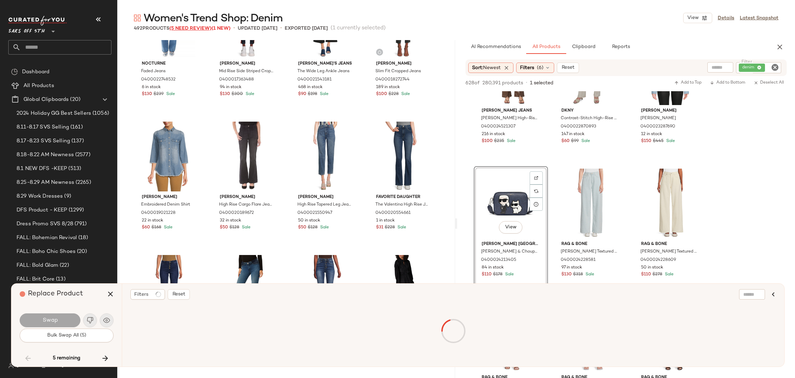
scroll to position [8659, 0]
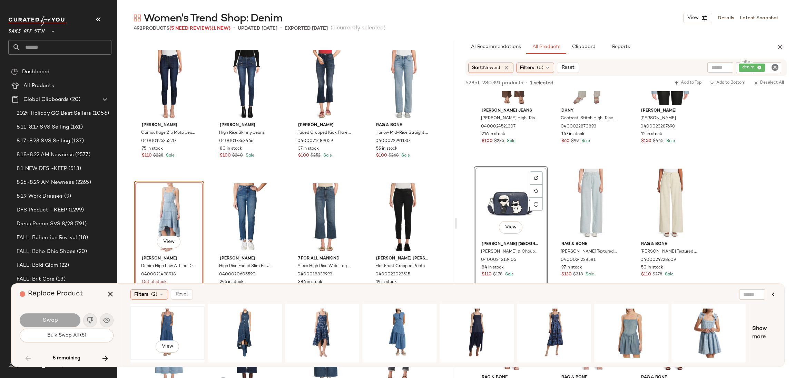
click at [167, 319] on div "View" at bounding box center [167, 332] width 69 height 49
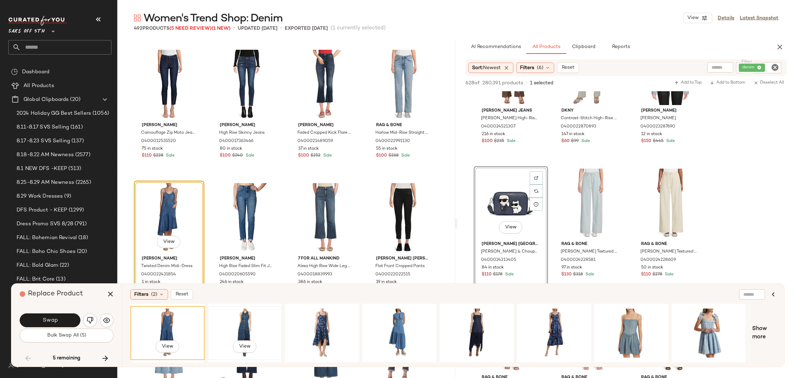
click at [238, 319] on div "View" at bounding box center [244, 332] width 69 height 49
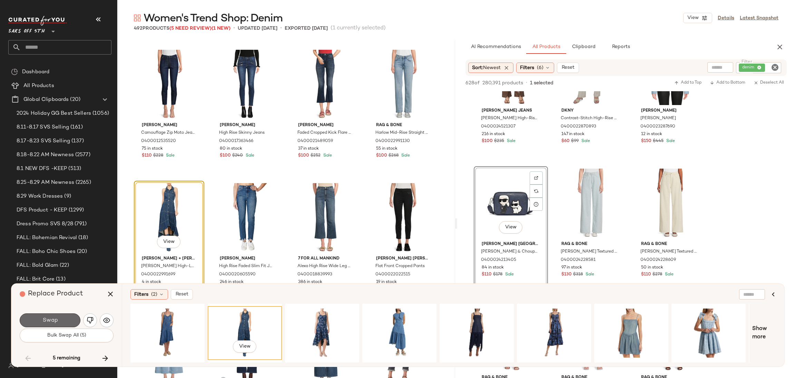
click at [56, 318] on span "Swap" at bounding box center [50, 320] width 16 height 7
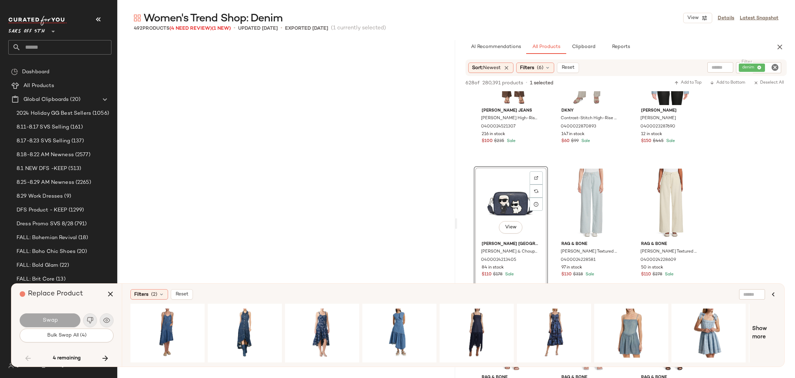
scroll to position [14254, 0]
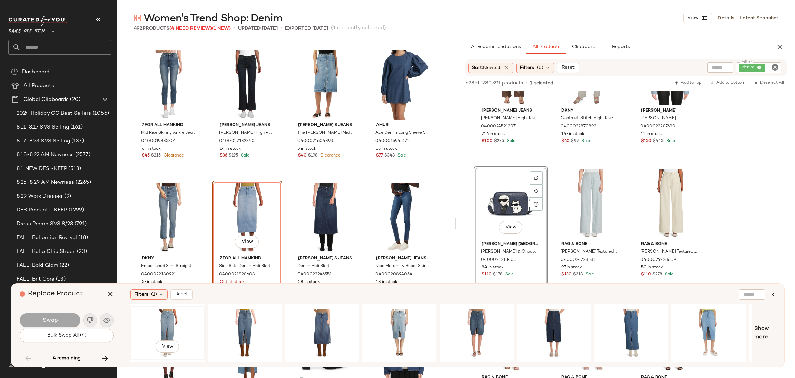
click at [157, 312] on div "View" at bounding box center [167, 332] width 69 height 49
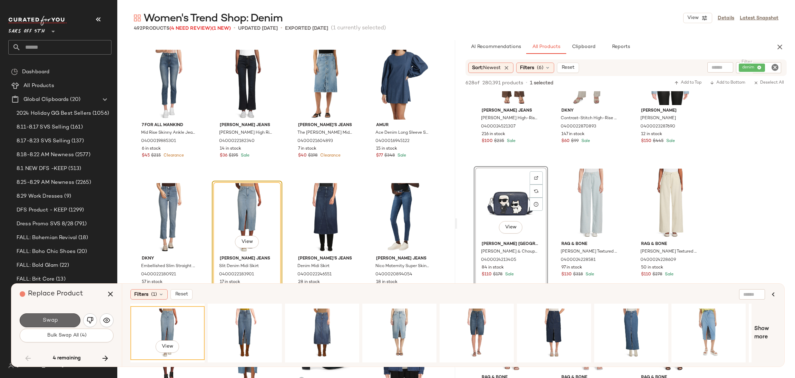
click at [53, 319] on span "Swap" at bounding box center [50, 320] width 16 height 7
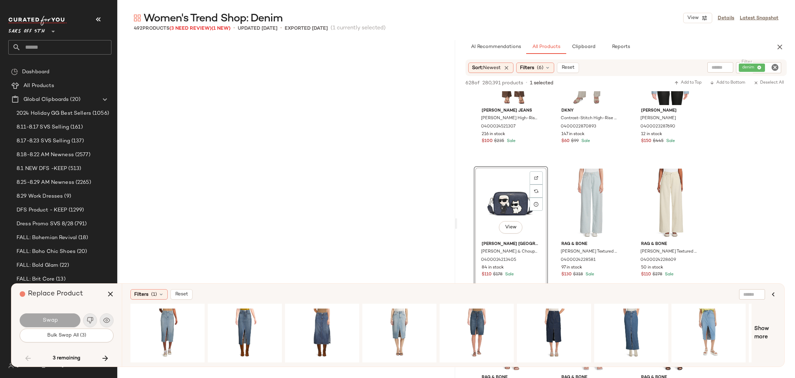
scroll to position [14787, 0]
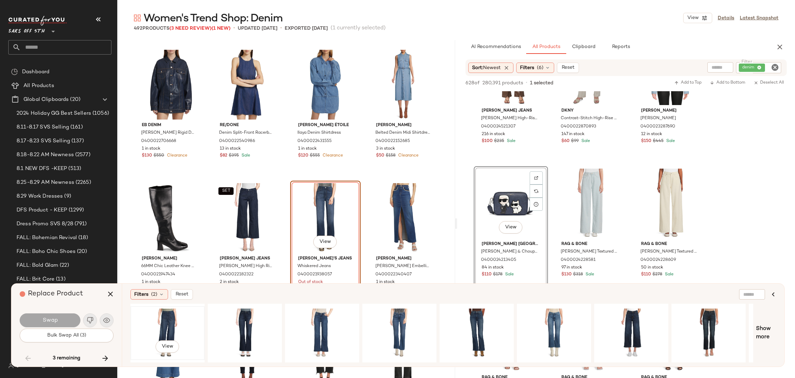
click at [165, 325] on div "View" at bounding box center [167, 332] width 69 height 49
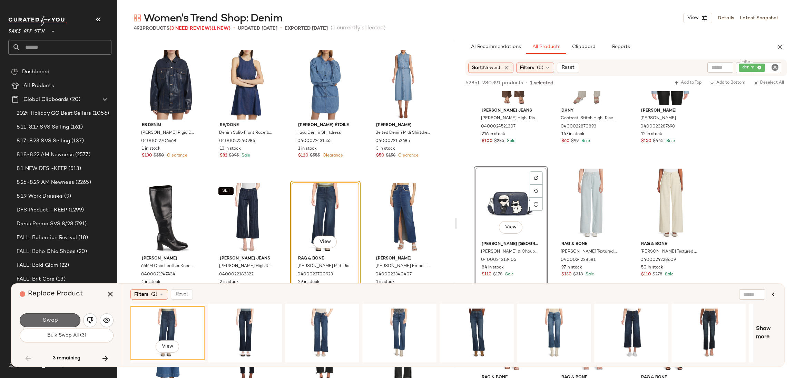
click at [55, 317] on span "Swap" at bounding box center [50, 320] width 16 height 7
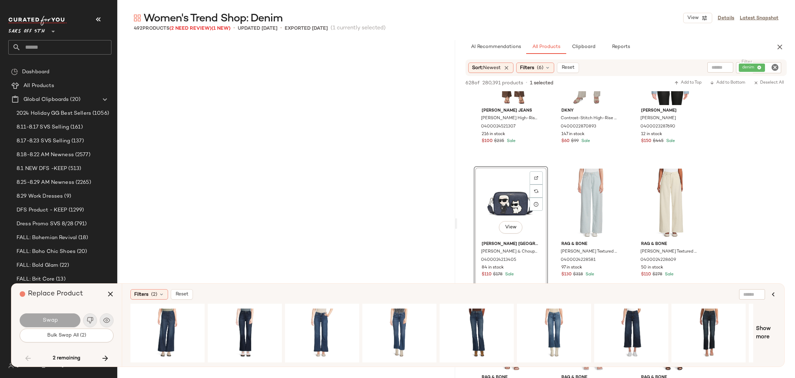
scroll to position [15320, 0]
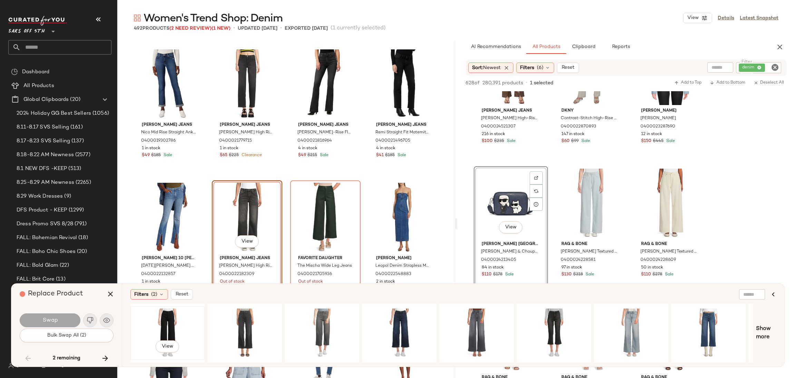
click at [169, 317] on div "View" at bounding box center [167, 332] width 69 height 49
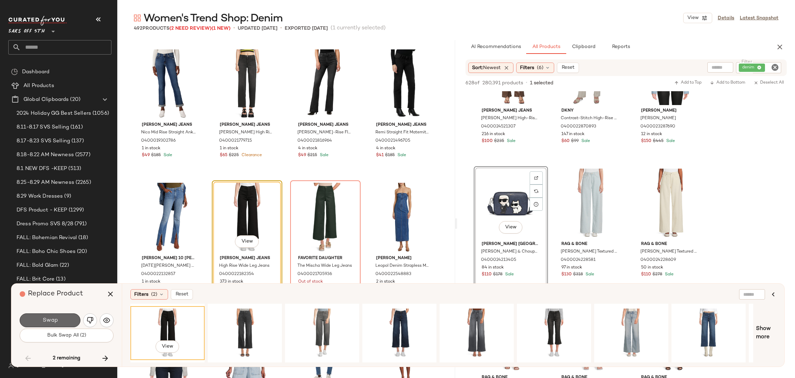
click at [61, 322] on button "Swap" at bounding box center [50, 320] width 61 height 14
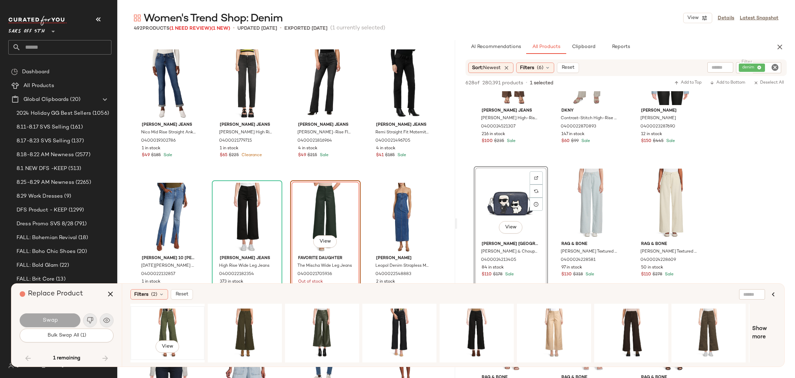
click at [161, 315] on div "View" at bounding box center [167, 332] width 69 height 49
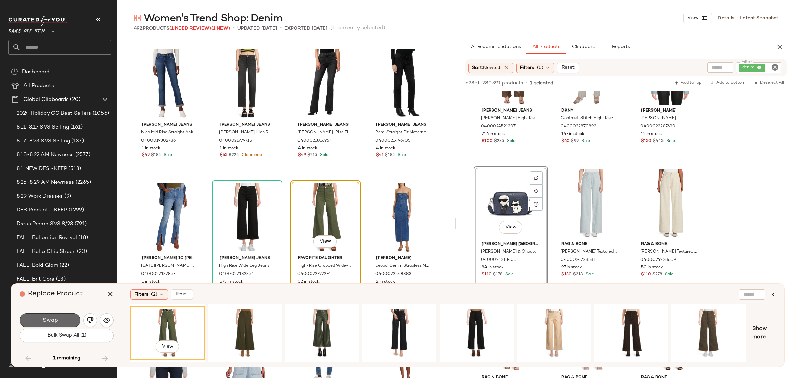
click at [62, 319] on button "Swap" at bounding box center [50, 320] width 61 height 14
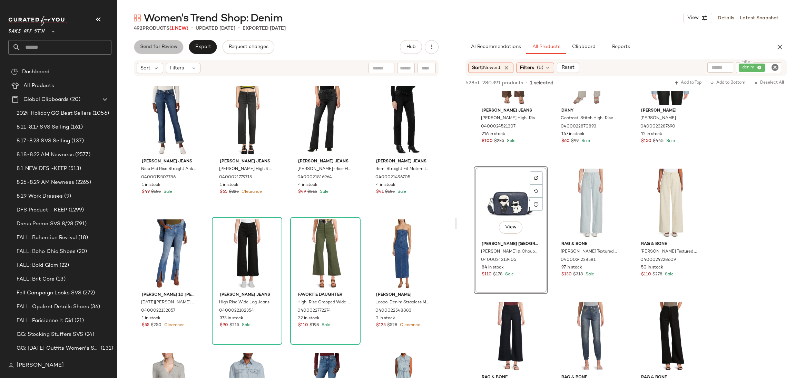
click at [161, 49] on span "Send for Review" at bounding box center [159, 47] width 38 height 6
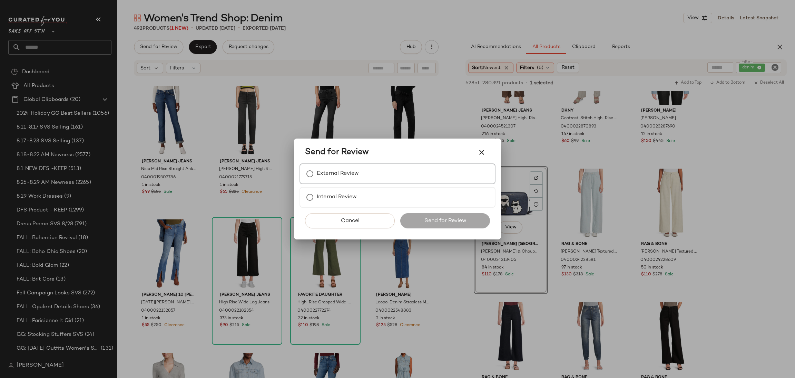
click at [330, 178] on label "External Review" at bounding box center [338, 174] width 42 height 14
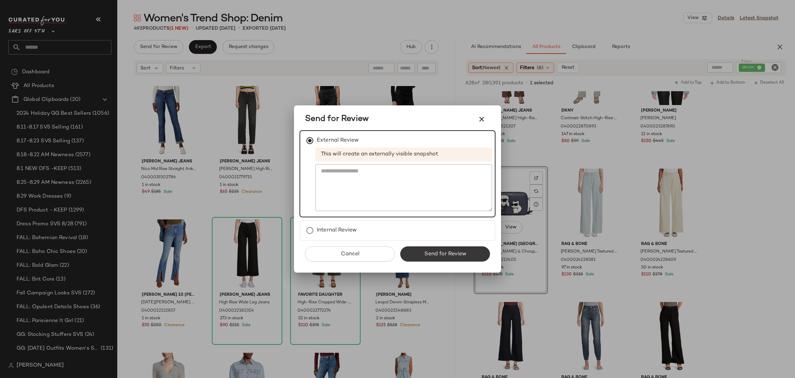
click at [439, 251] on span "Send for Review" at bounding box center [445, 254] width 42 height 7
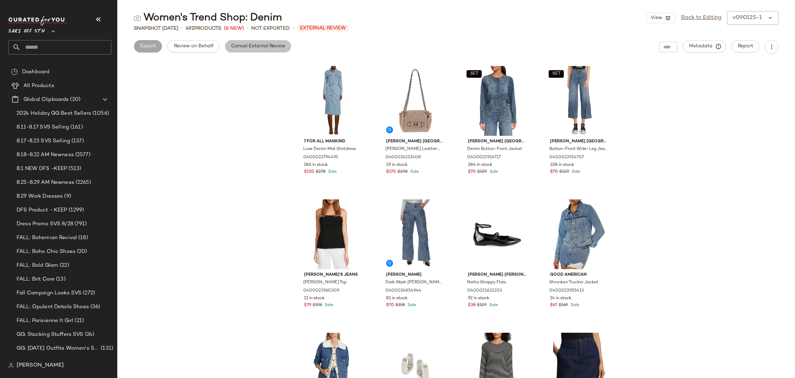
click at [264, 46] on span "Cancel External Review" at bounding box center [258, 46] width 55 height 6
click at [208, 51] on button "Export" at bounding box center [203, 46] width 28 height 12
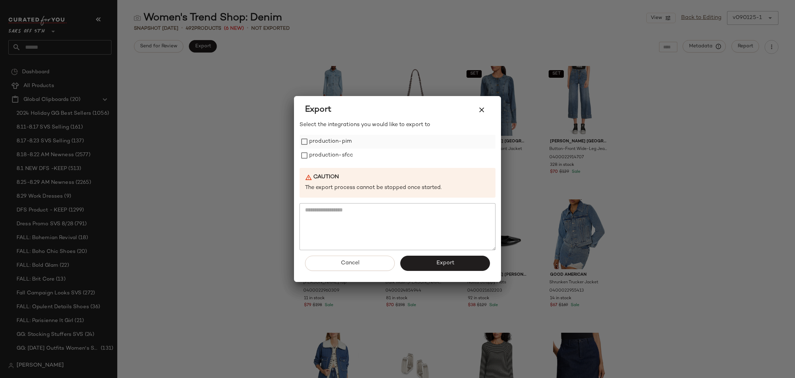
click at [345, 141] on label "production-pim" at bounding box center [330, 142] width 42 height 14
click at [347, 156] on label "production-sfcc" at bounding box center [331, 155] width 44 height 14
click at [430, 262] on button "Export" at bounding box center [445, 262] width 90 height 15
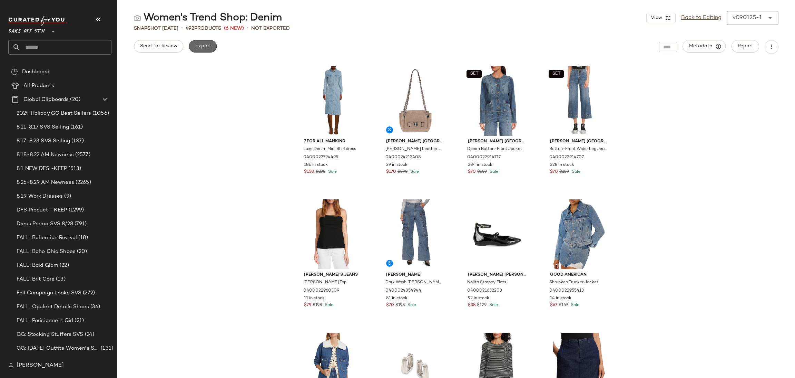
click at [207, 45] on span "Export" at bounding box center [203, 46] width 16 height 6
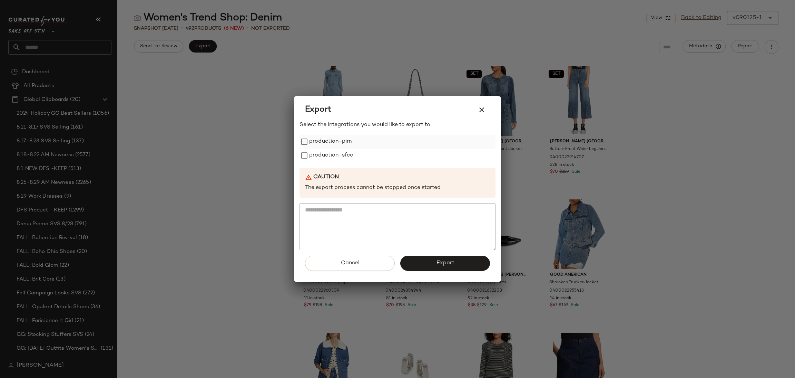
click at [345, 144] on label "production-pim" at bounding box center [330, 142] width 42 height 14
click at [343, 158] on label "production-sfcc" at bounding box center [331, 155] width 44 height 14
click at [452, 260] on span "Export" at bounding box center [445, 263] width 18 height 7
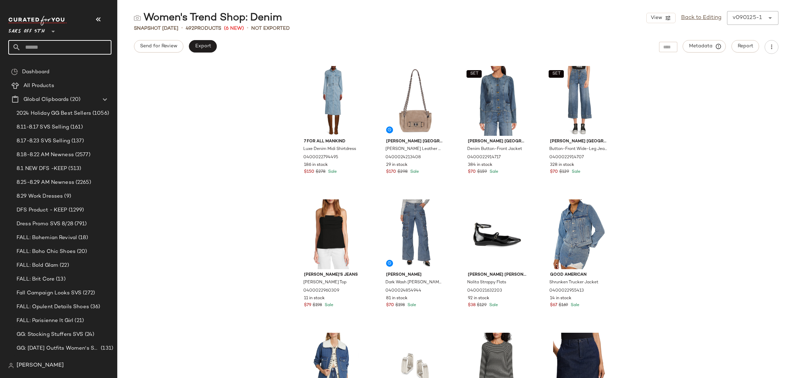
click at [85, 46] on input "text" at bounding box center [66, 47] width 91 height 14
type input "********"
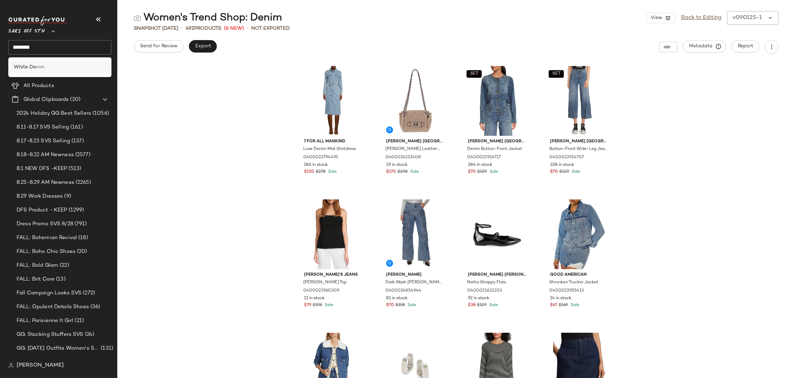
click at [56, 66] on div "White De nim" at bounding box center [60, 67] width 92 height 7
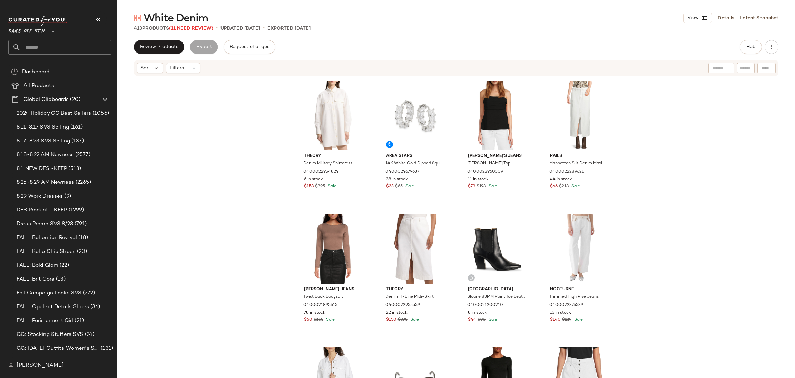
click at [192, 27] on span "(11 Need Review)" at bounding box center [191, 28] width 44 height 5
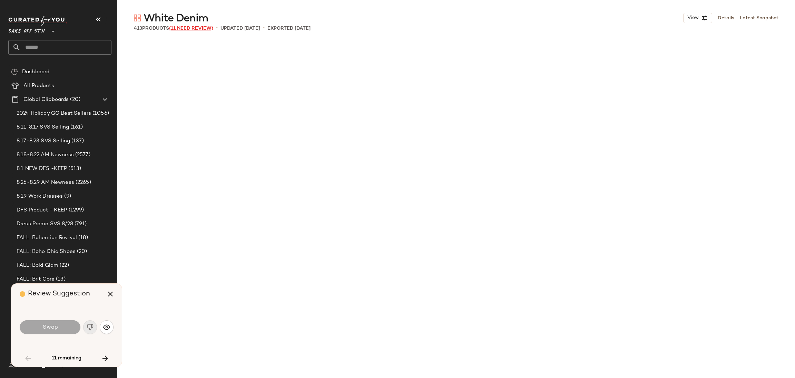
scroll to position [933, 0]
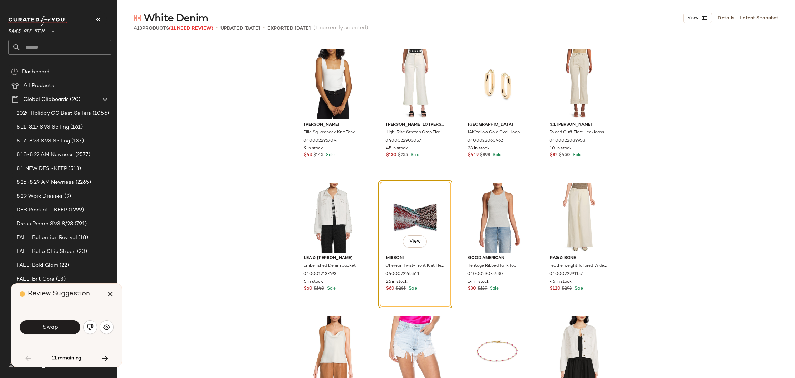
click at [192, 27] on span "(11 Need Review)" at bounding box center [191, 28] width 44 height 5
click at [62, 330] on button "Swap" at bounding box center [50, 327] width 61 height 14
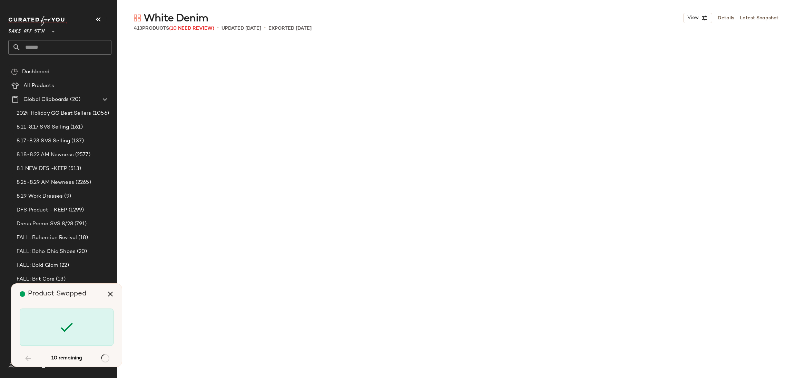
scroll to position [7060, 0]
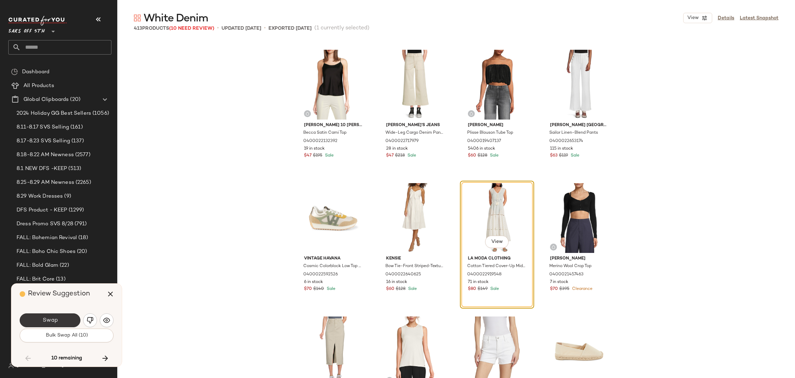
click at [67, 320] on button "Swap" at bounding box center [50, 320] width 61 height 14
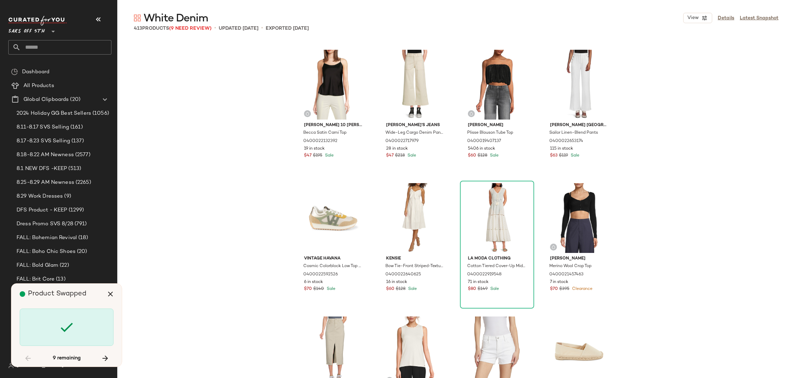
scroll to position [8659, 0]
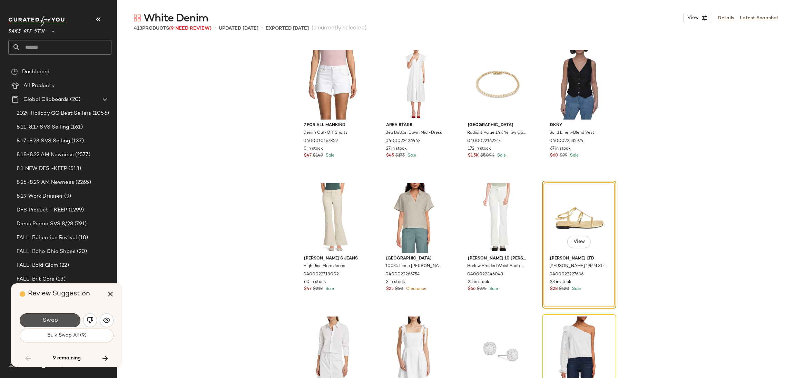
click at [67, 320] on button "Swap" at bounding box center [50, 320] width 61 height 14
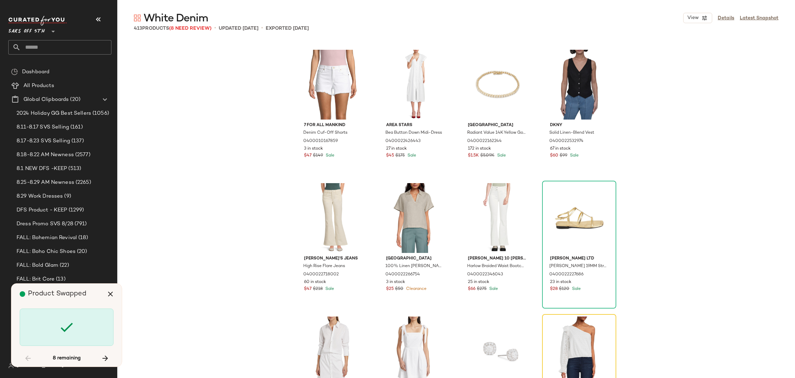
scroll to position [8792, 0]
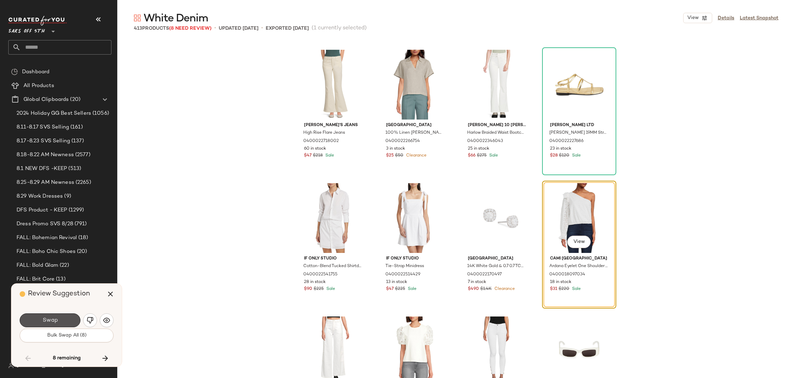
click at [67, 320] on button "Swap" at bounding box center [50, 320] width 61 height 14
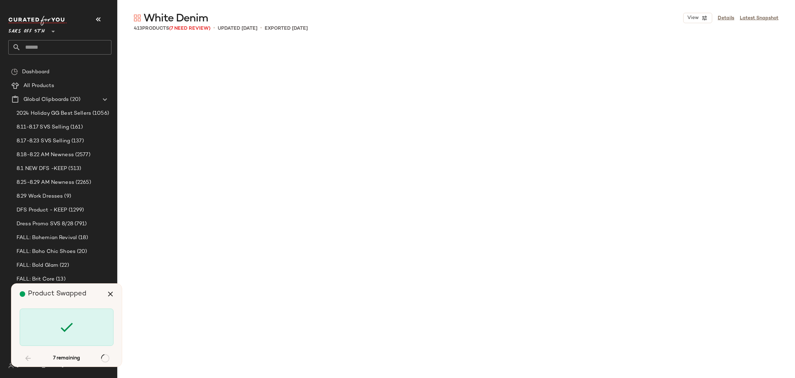
scroll to position [9458, 0]
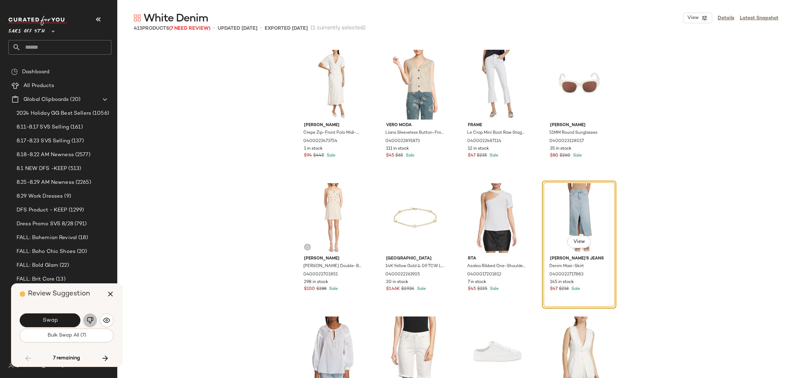
click at [87, 321] on img "button" at bounding box center [90, 319] width 7 height 7
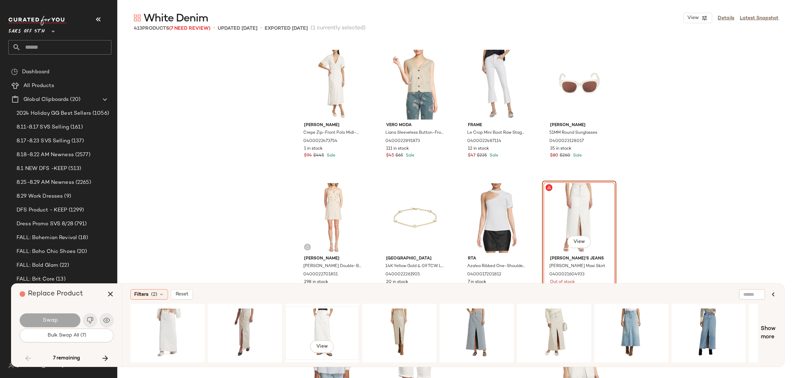
click at [324, 321] on div "View" at bounding box center [321, 332] width 69 height 49
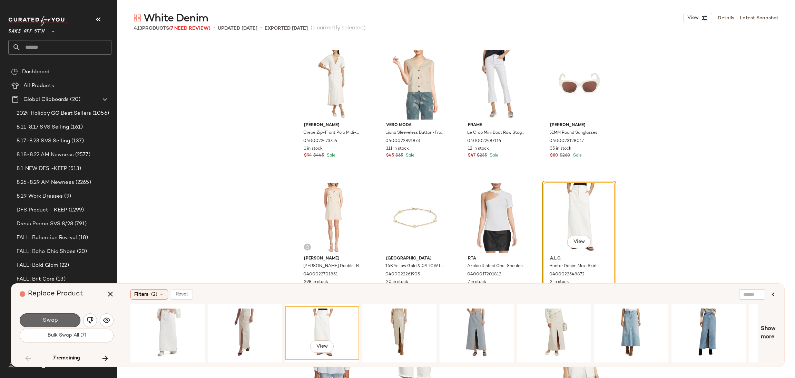
click at [73, 321] on button "Swap" at bounding box center [50, 320] width 61 height 14
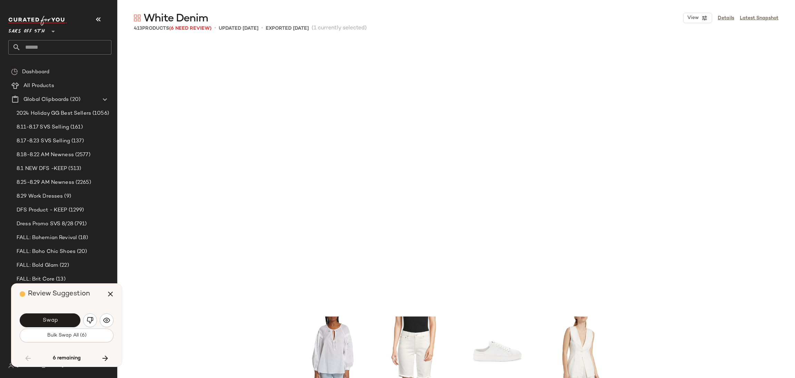
scroll to position [9725, 0]
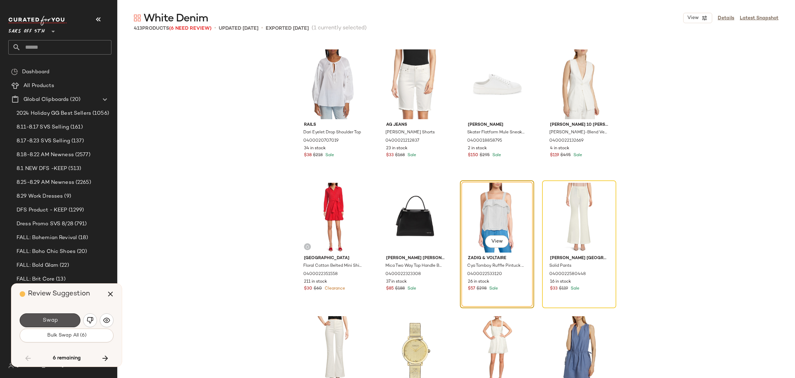
click at [73, 321] on button "Swap" at bounding box center [50, 320] width 61 height 14
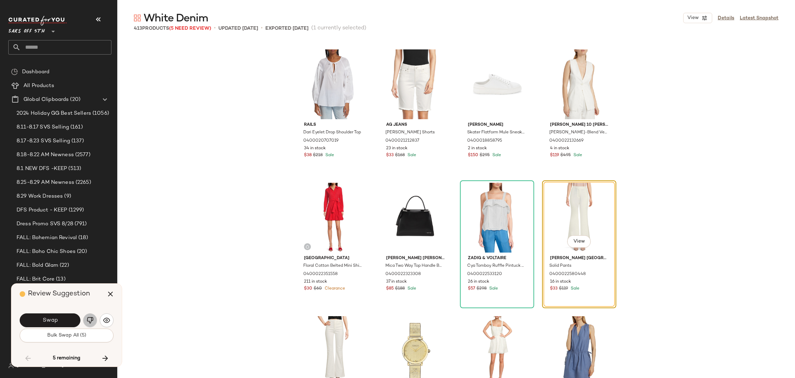
click at [89, 321] on img "button" at bounding box center [90, 319] width 7 height 7
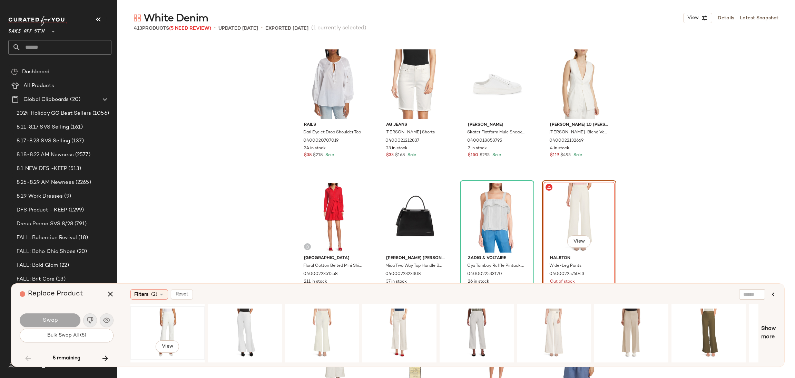
click at [158, 322] on div "View" at bounding box center [167, 332] width 69 height 49
click at [70, 316] on button "Swap" at bounding box center [50, 320] width 61 height 14
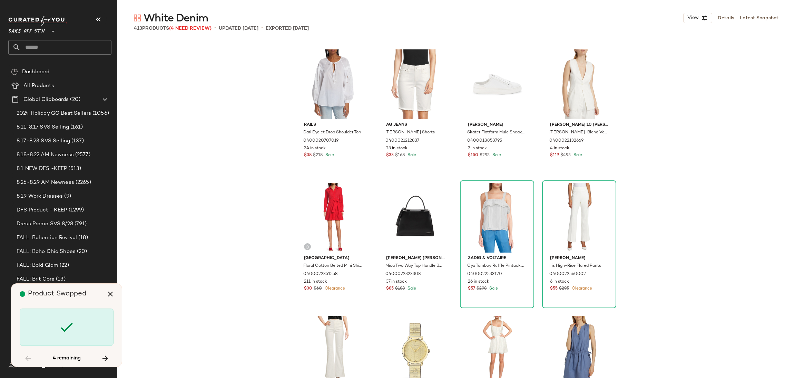
scroll to position [12389, 0]
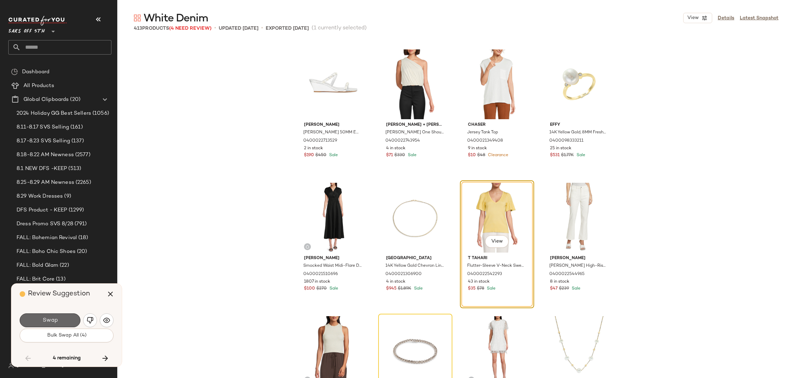
click at [63, 316] on button "Swap" at bounding box center [50, 320] width 61 height 14
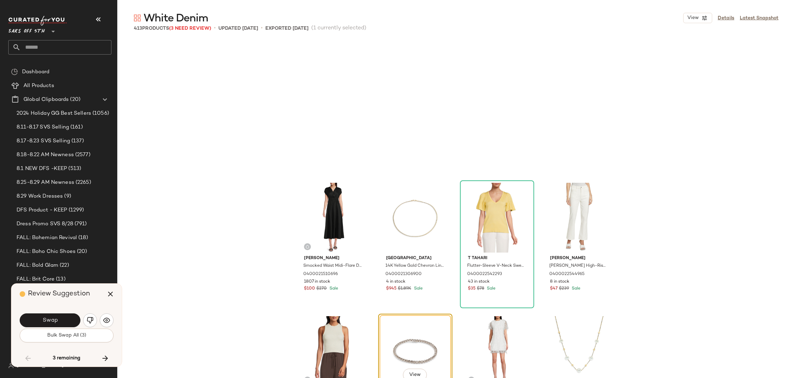
scroll to position [12522, 0]
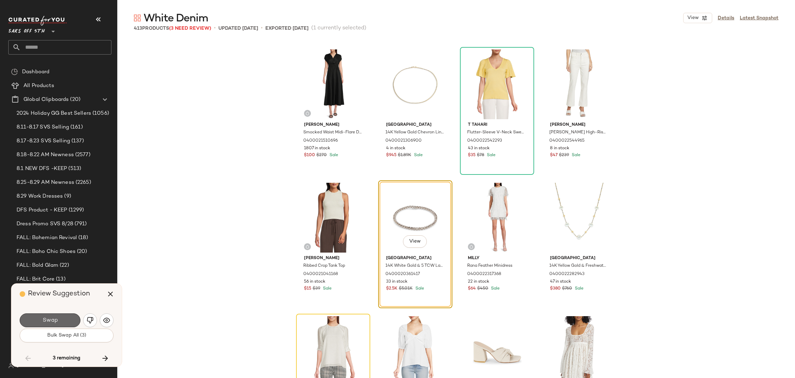
click at [64, 321] on button "Swap" at bounding box center [50, 320] width 61 height 14
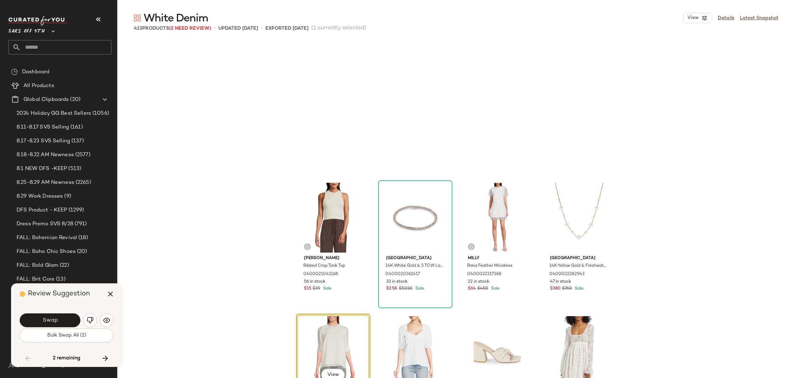
scroll to position [12655, 0]
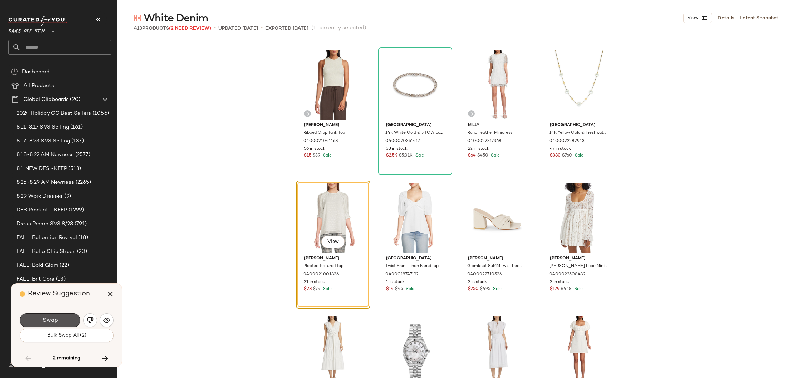
click at [64, 321] on button "Swap" at bounding box center [50, 320] width 61 height 14
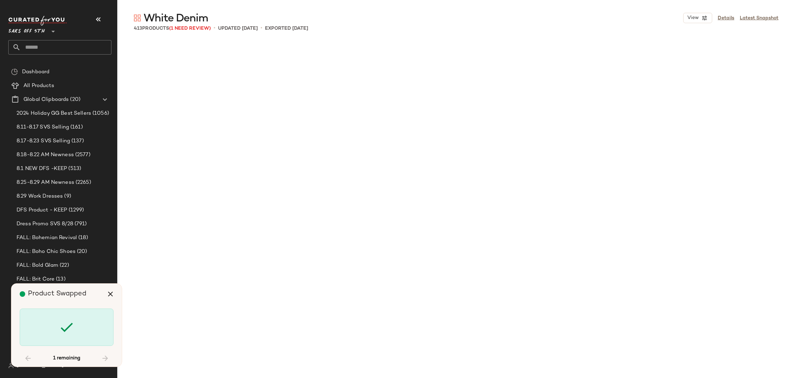
scroll to position [13455, 0]
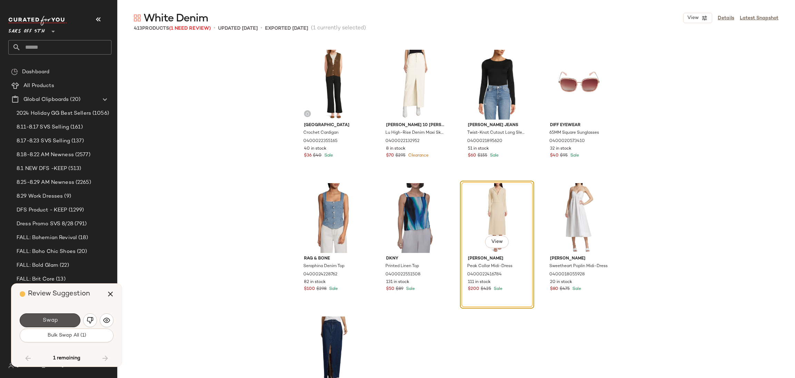
click at [64, 321] on button "Swap" at bounding box center [50, 320] width 61 height 14
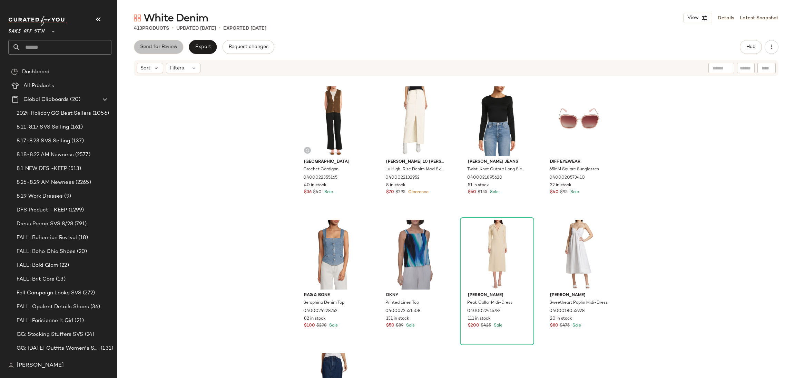
click at [160, 43] on button "Send for Review" at bounding box center [158, 47] width 49 height 14
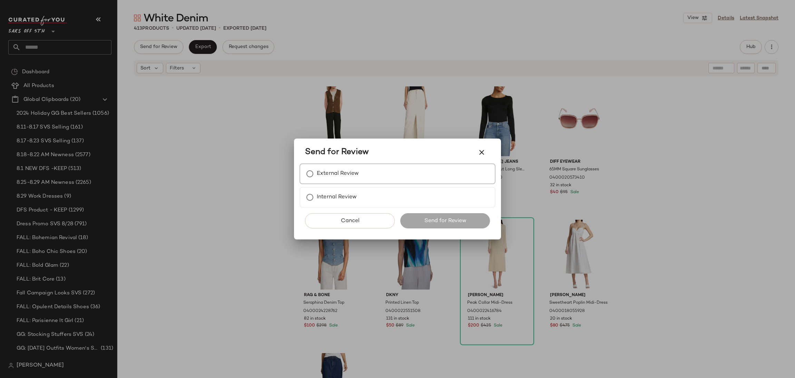
click at [376, 177] on div "External Review" at bounding box center [398, 173] width 196 height 21
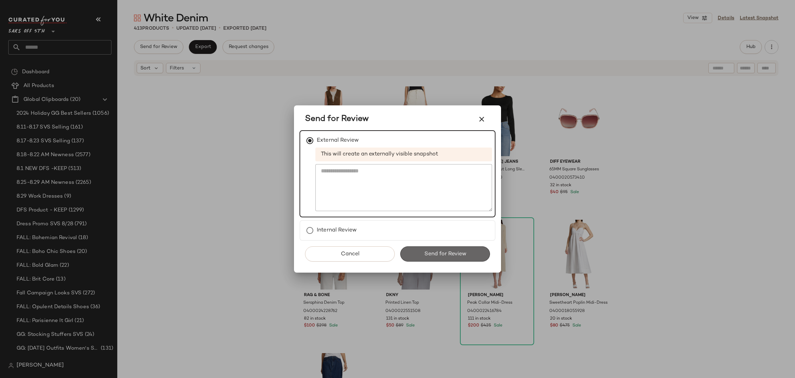
click at [445, 255] on span "Send for Review" at bounding box center [445, 254] width 42 height 7
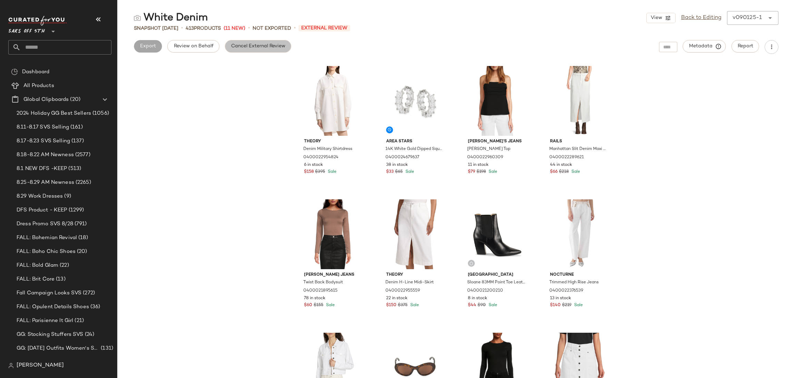
click at [273, 49] on span "Cancel External Review" at bounding box center [258, 46] width 55 height 6
click at [206, 48] on span "Export" at bounding box center [203, 46] width 16 height 6
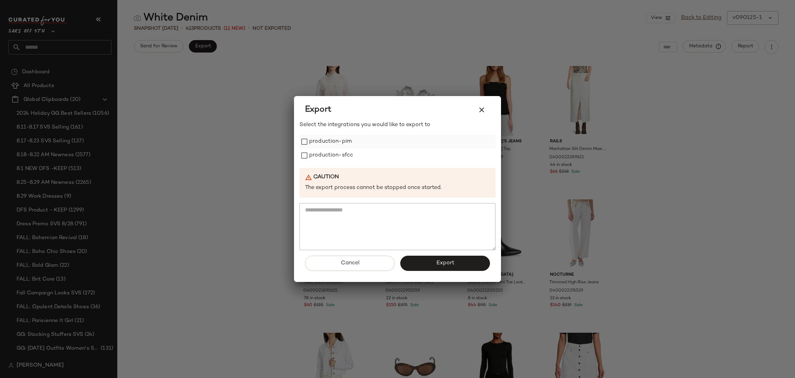
click at [320, 137] on label "production-pim" at bounding box center [330, 142] width 42 height 14
click at [326, 153] on label "production-sfcc" at bounding box center [331, 155] width 44 height 14
click at [440, 265] on span "Export" at bounding box center [445, 263] width 18 height 7
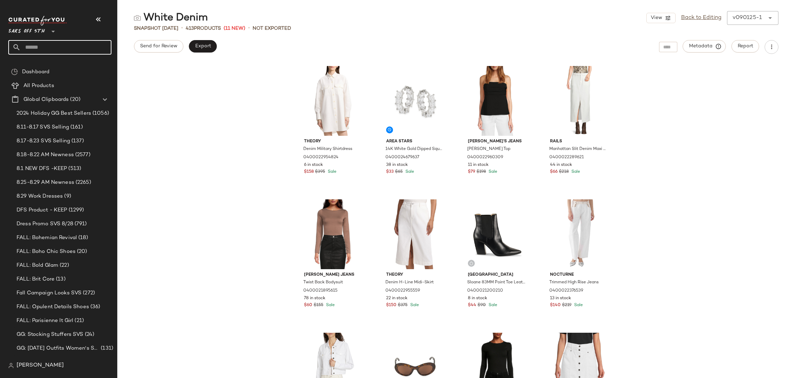
click at [61, 47] on input "text" at bounding box center [66, 47] width 91 height 14
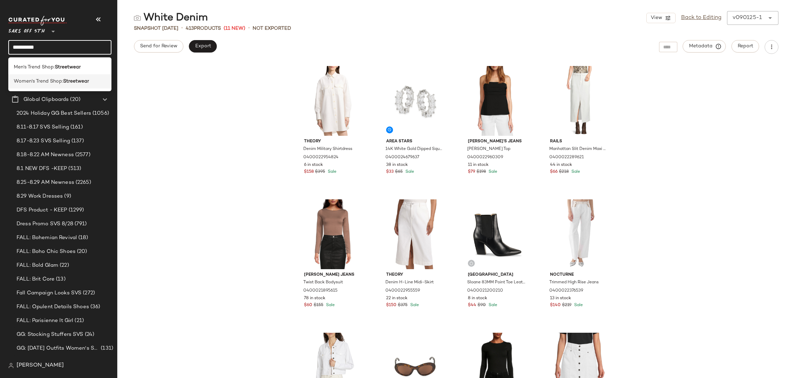
type input "**********"
click at [65, 81] on b "Streetwear" at bounding box center [76, 81] width 26 height 7
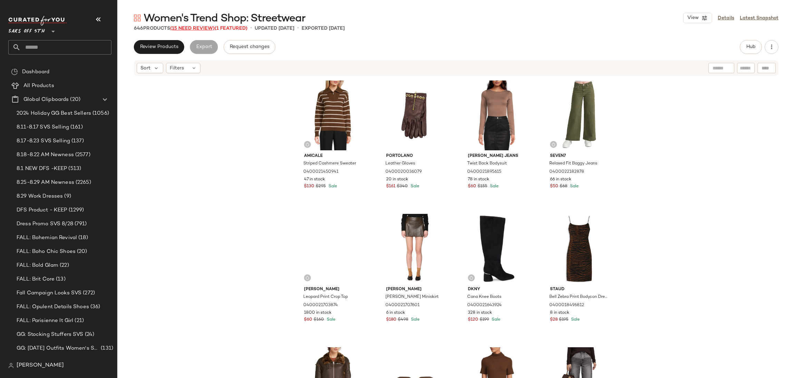
click at [209, 29] on span "(15 Need Review)" at bounding box center [192, 28] width 45 height 5
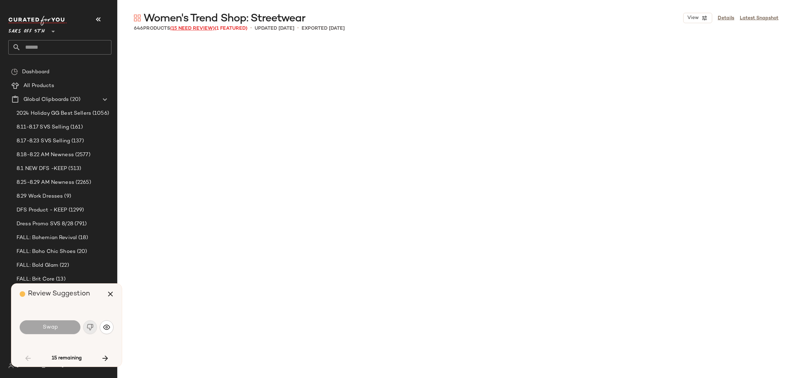
scroll to position [1998, 0]
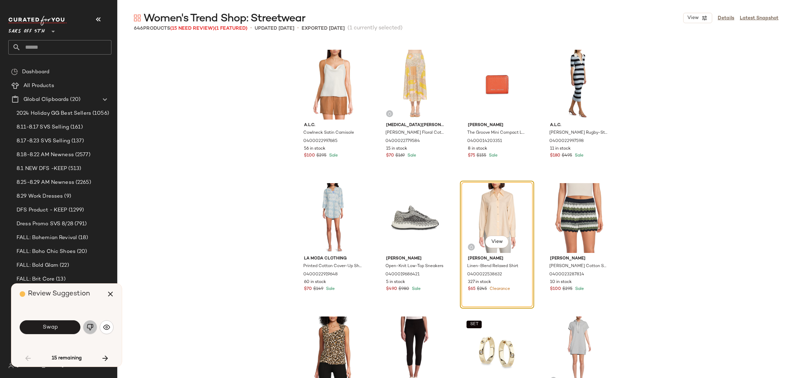
click at [90, 328] on img "button" at bounding box center [90, 326] width 7 height 7
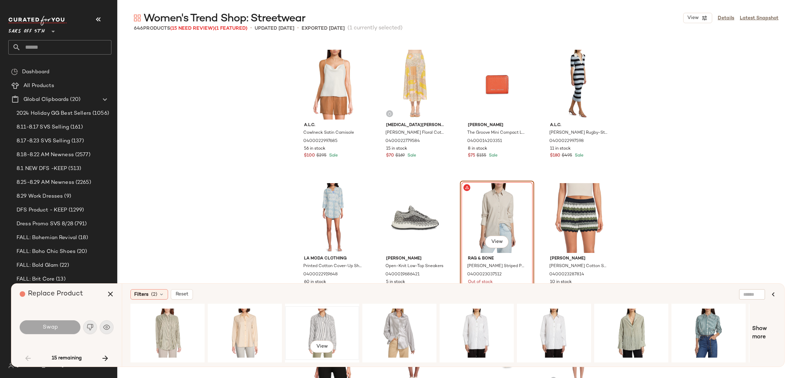
click at [326, 315] on div "View" at bounding box center [321, 332] width 69 height 49
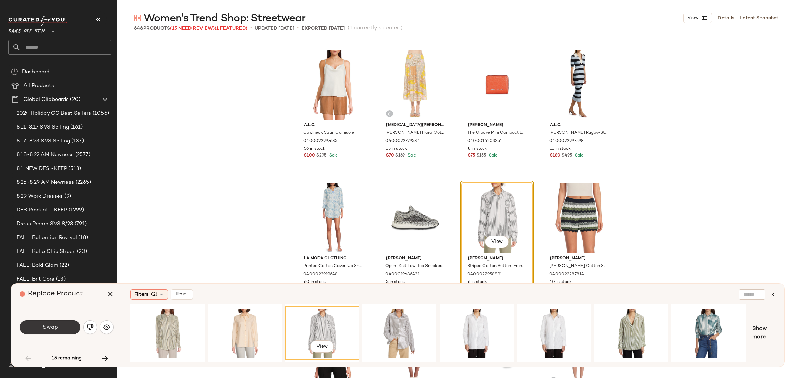
click at [57, 331] on button "Swap" at bounding box center [50, 327] width 61 height 14
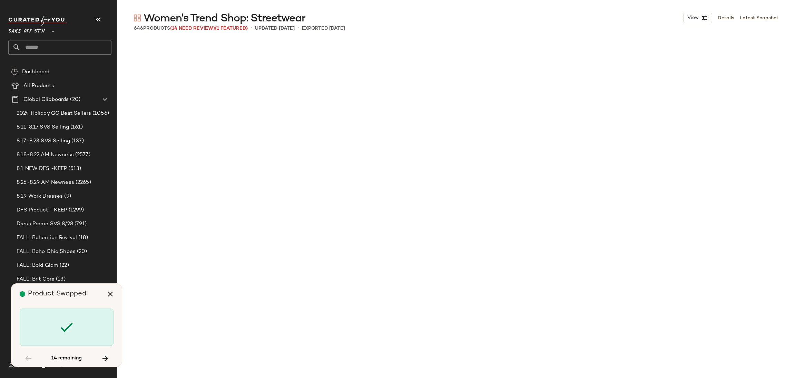
scroll to position [4396, 0]
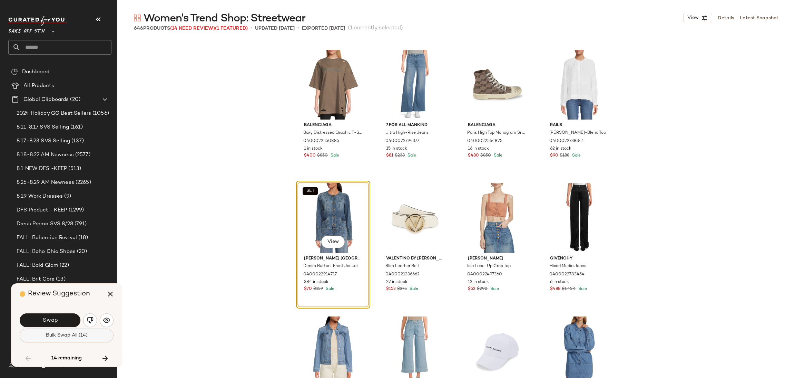
click at [61, 340] on button "Bulk Swap All (14)" at bounding box center [67, 335] width 94 height 14
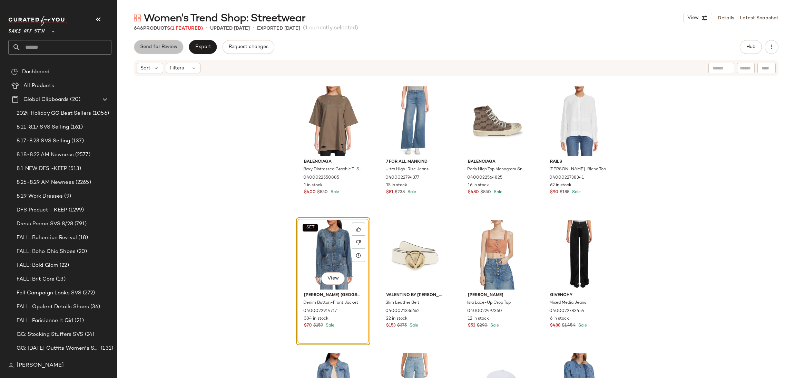
click at [167, 46] on span "Send for Review" at bounding box center [159, 47] width 38 height 6
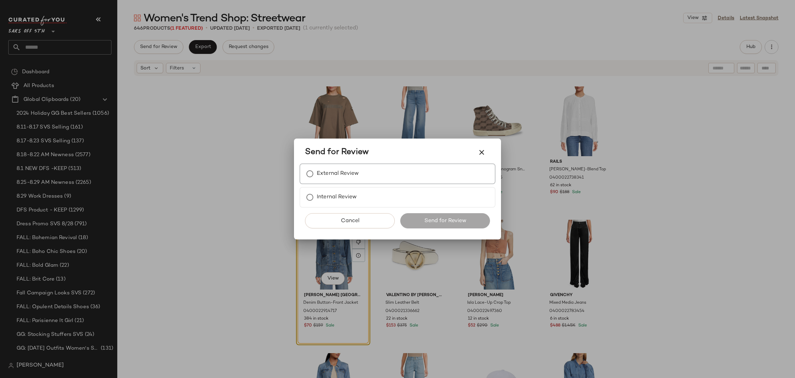
click at [323, 171] on label "External Review" at bounding box center [338, 174] width 42 height 14
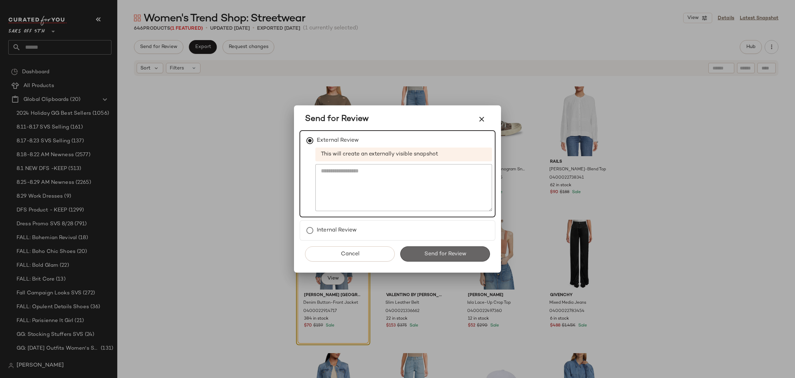
click at [439, 255] on span "Send for Review" at bounding box center [445, 254] width 42 height 7
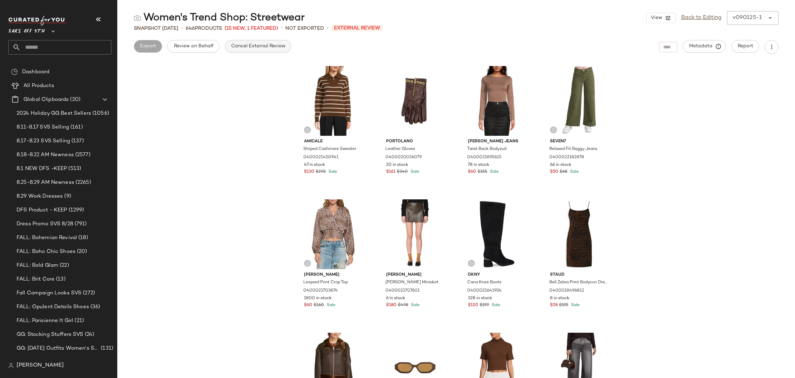
click at [261, 48] on span "Cancel External Review" at bounding box center [258, 46] width 55 height 6
click at [206, 47] on span "Export" at bounding box center [203, 46] width 16 height 6
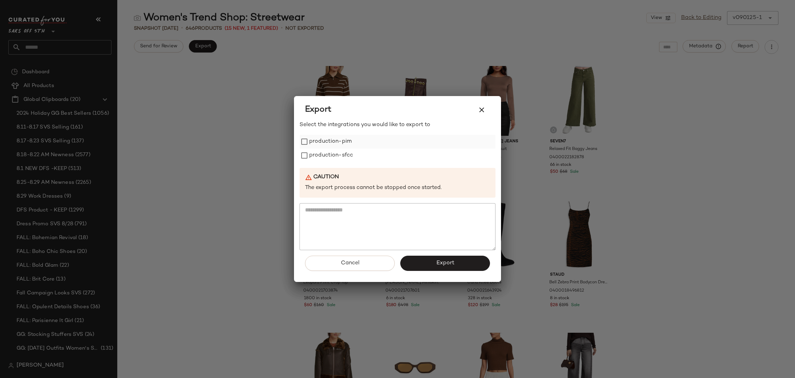
click at [311, 137] on label "production-pim" at bounding box center [330, 142] width 42 height 14
click at [317, 157] on label "production-sfcc" at bounding box center [331, 155] width 44 height 14
click at [429, 261] on button "Export" at bounding box center [445, 262] width 90 height 15
